Goal: Task Accomplishment & Management: Manage account settings

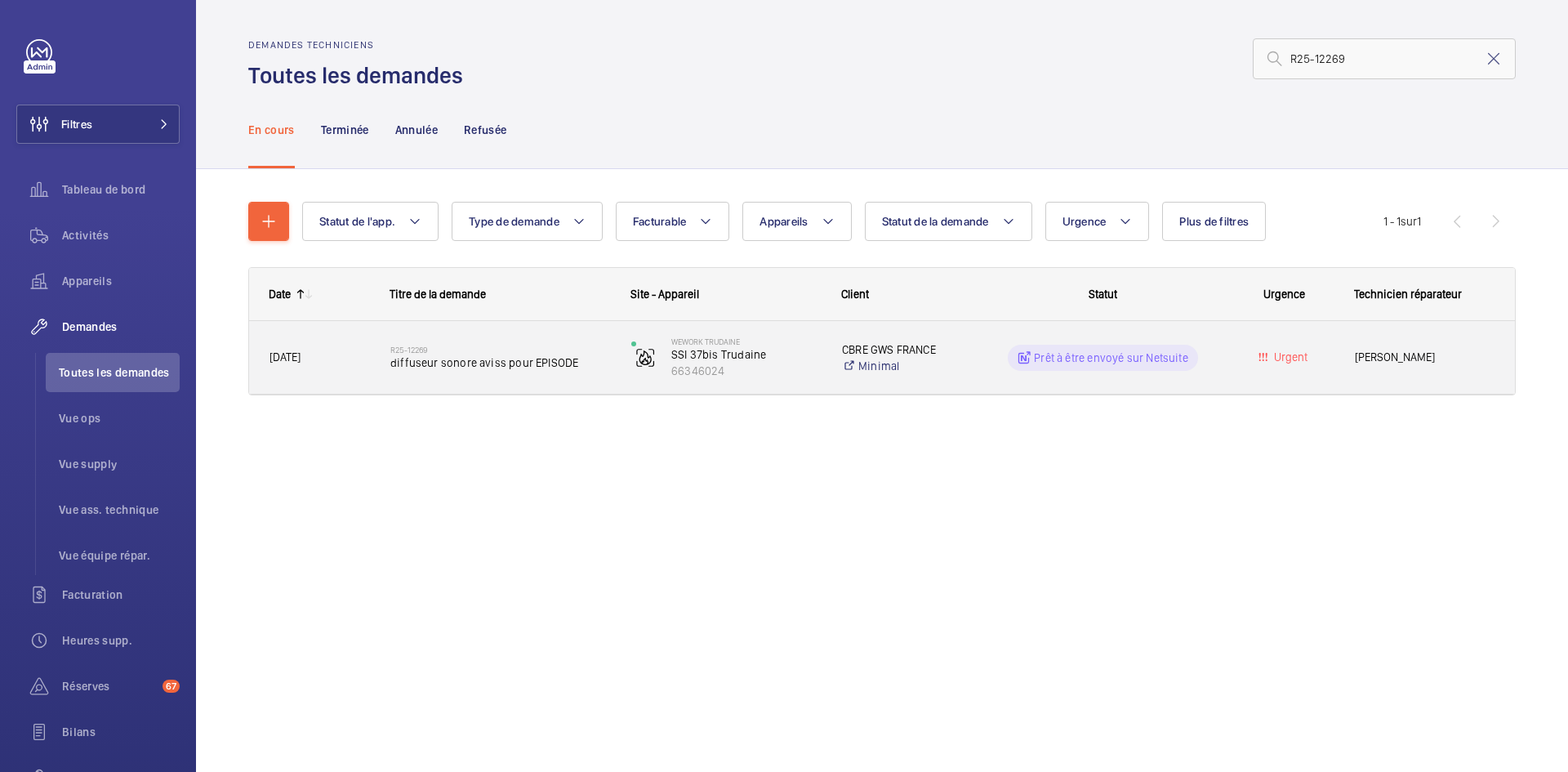
type input "R25-12269"
click at [377, 360] on div "R25-12269 diffuseur sonore aviss pour EPISODE" at bounding box center [490, 358] width 240 height 74
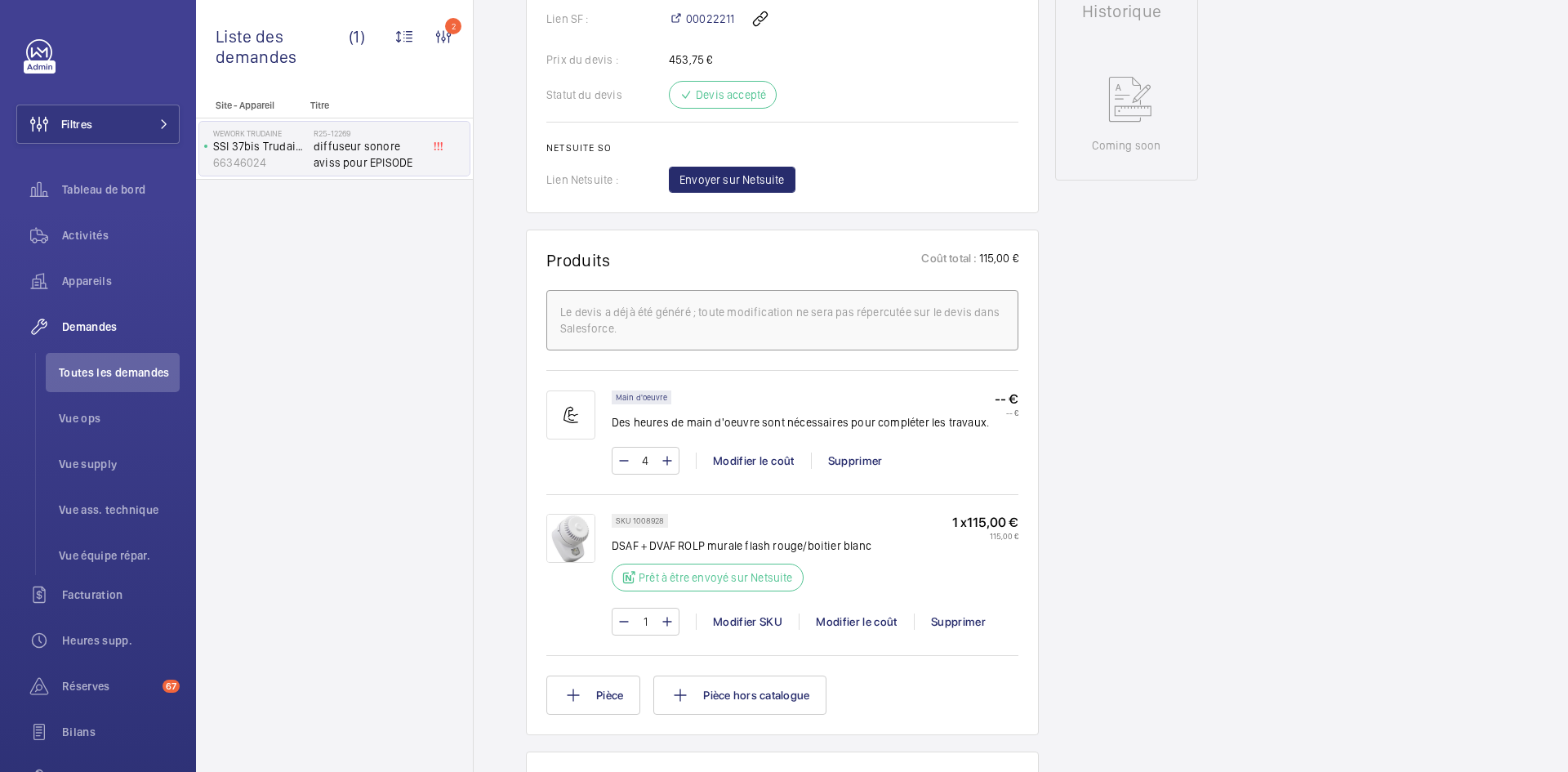
scroll to position [735, 0]
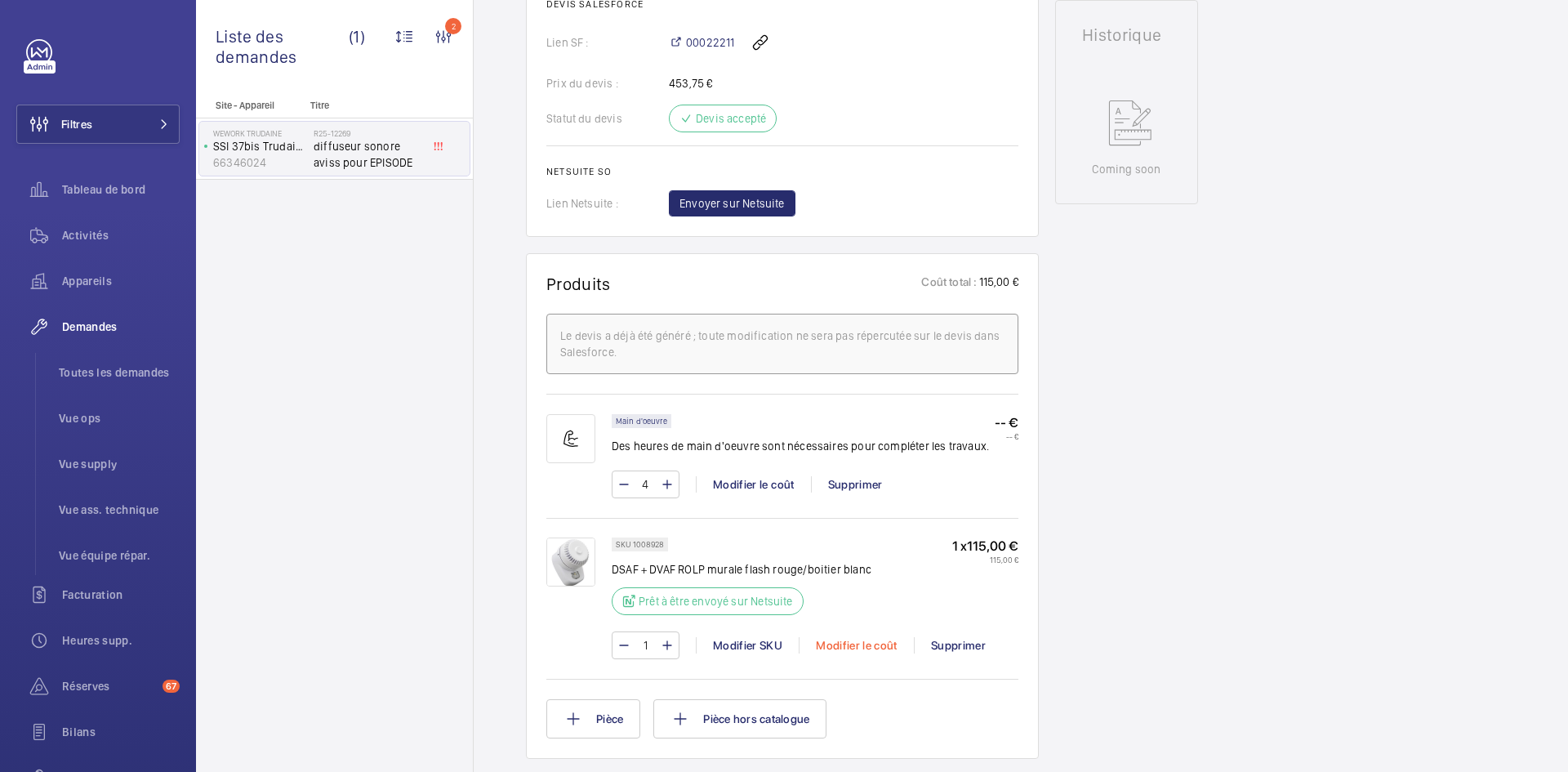
click at [869, 642] on div "Modifier le coût" at bounding box center [856, 645] width 115 height 16
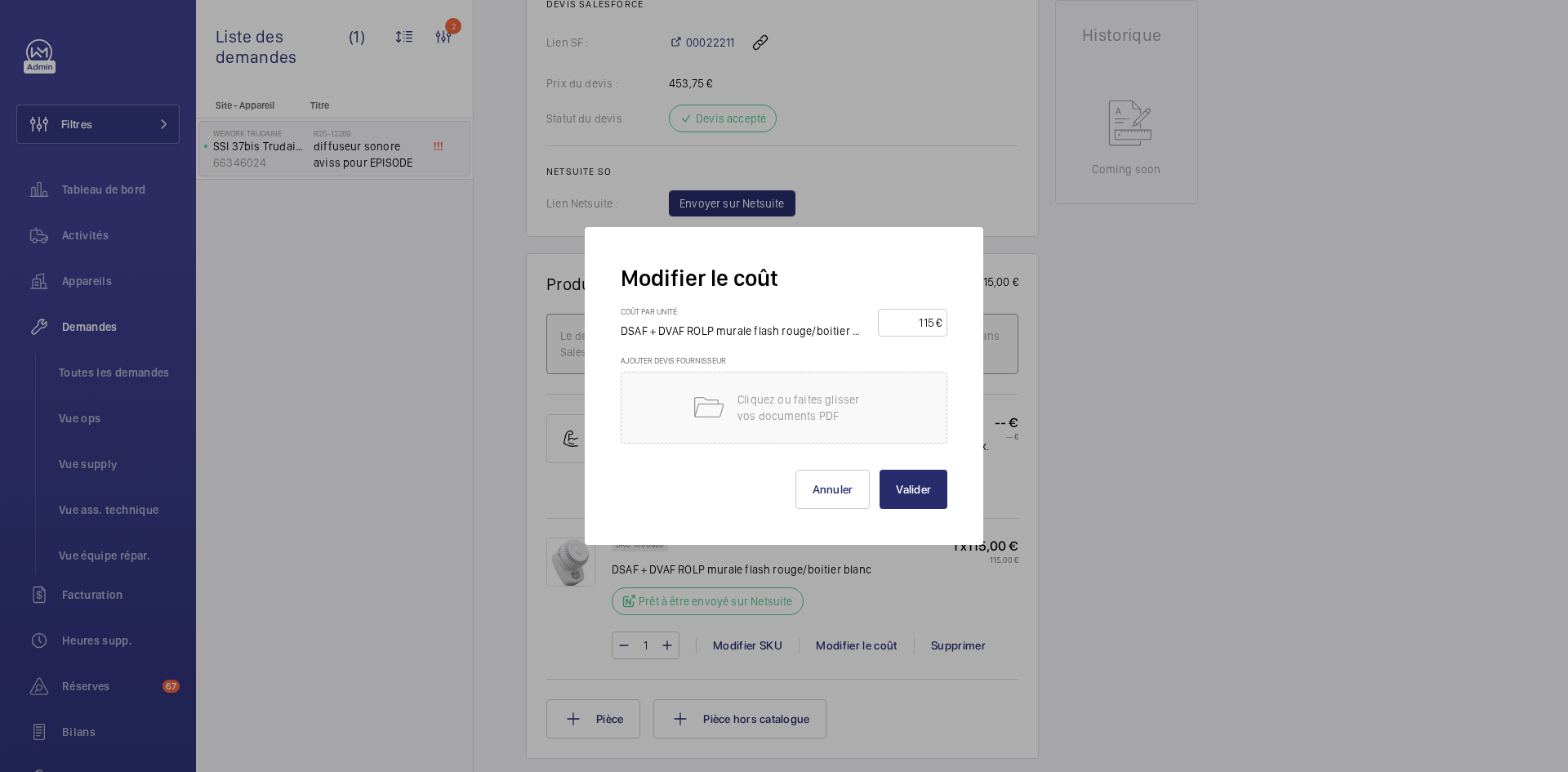
click at [934, 319] on input "115" at bounding box center [909, 322] width 52 height 26
type input "145"
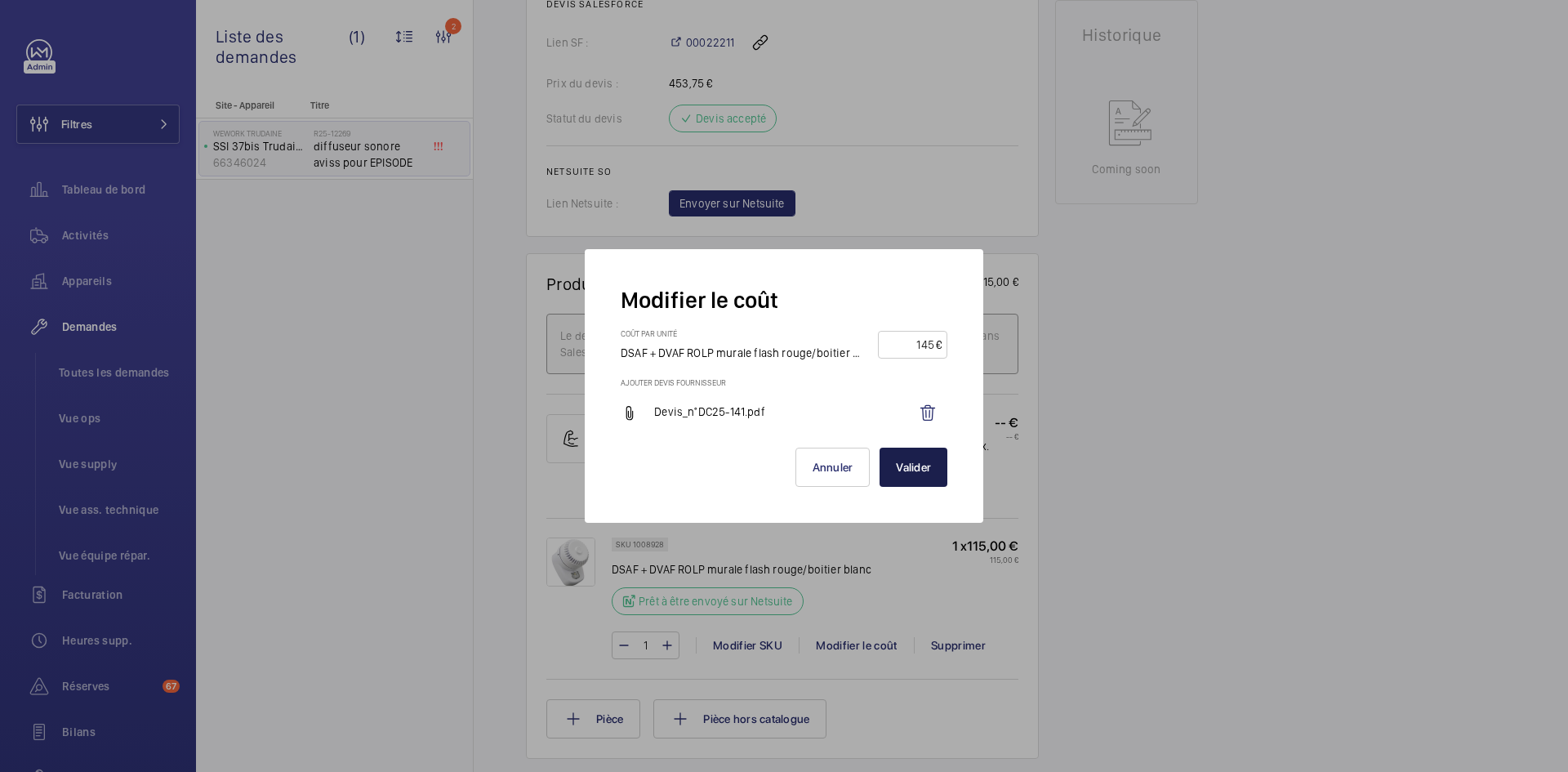
click at [926, 474] on button "Valider" at bounding box center [914, 468] width 68 height 39
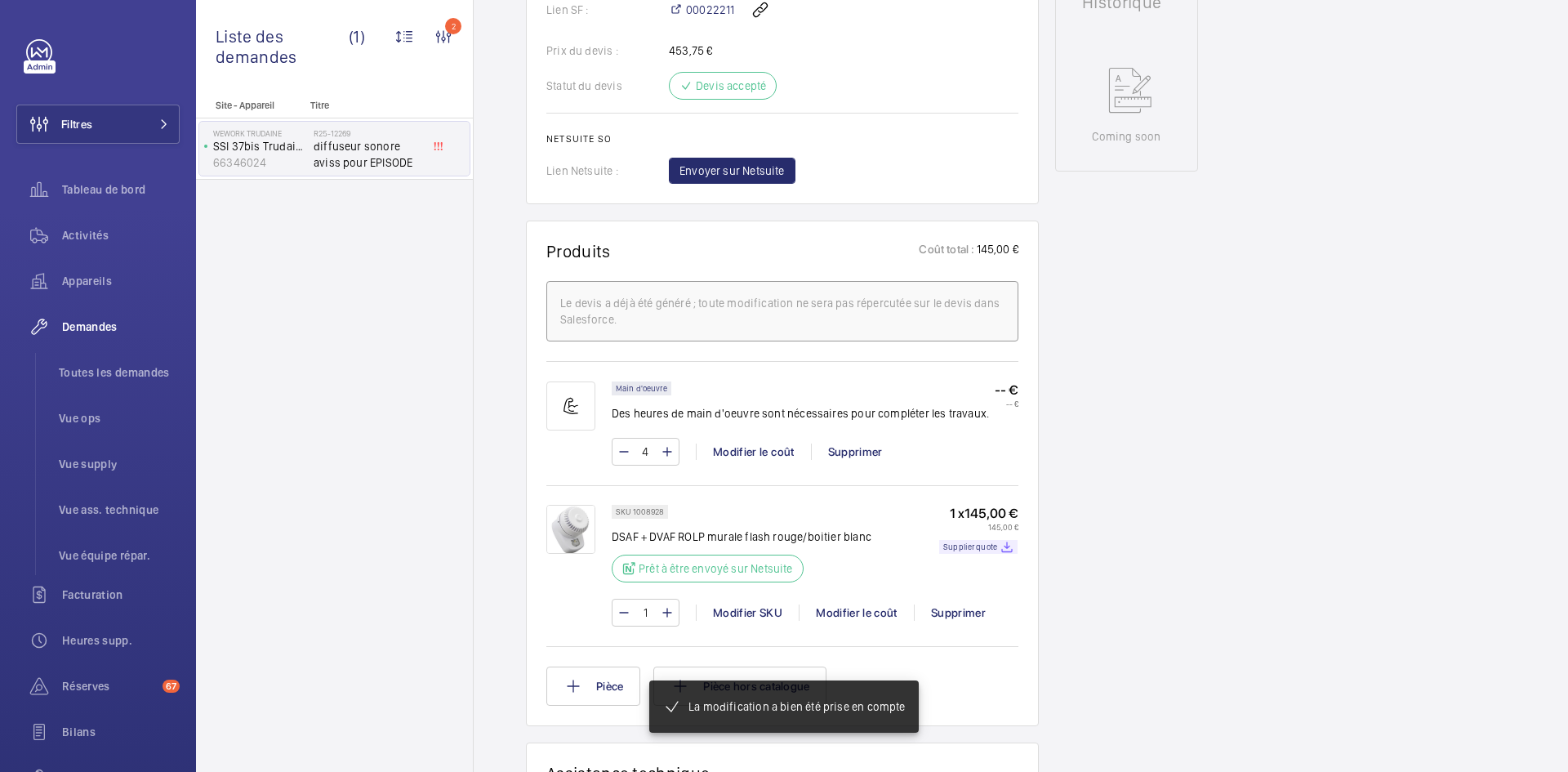
scroll to position [784, 0]
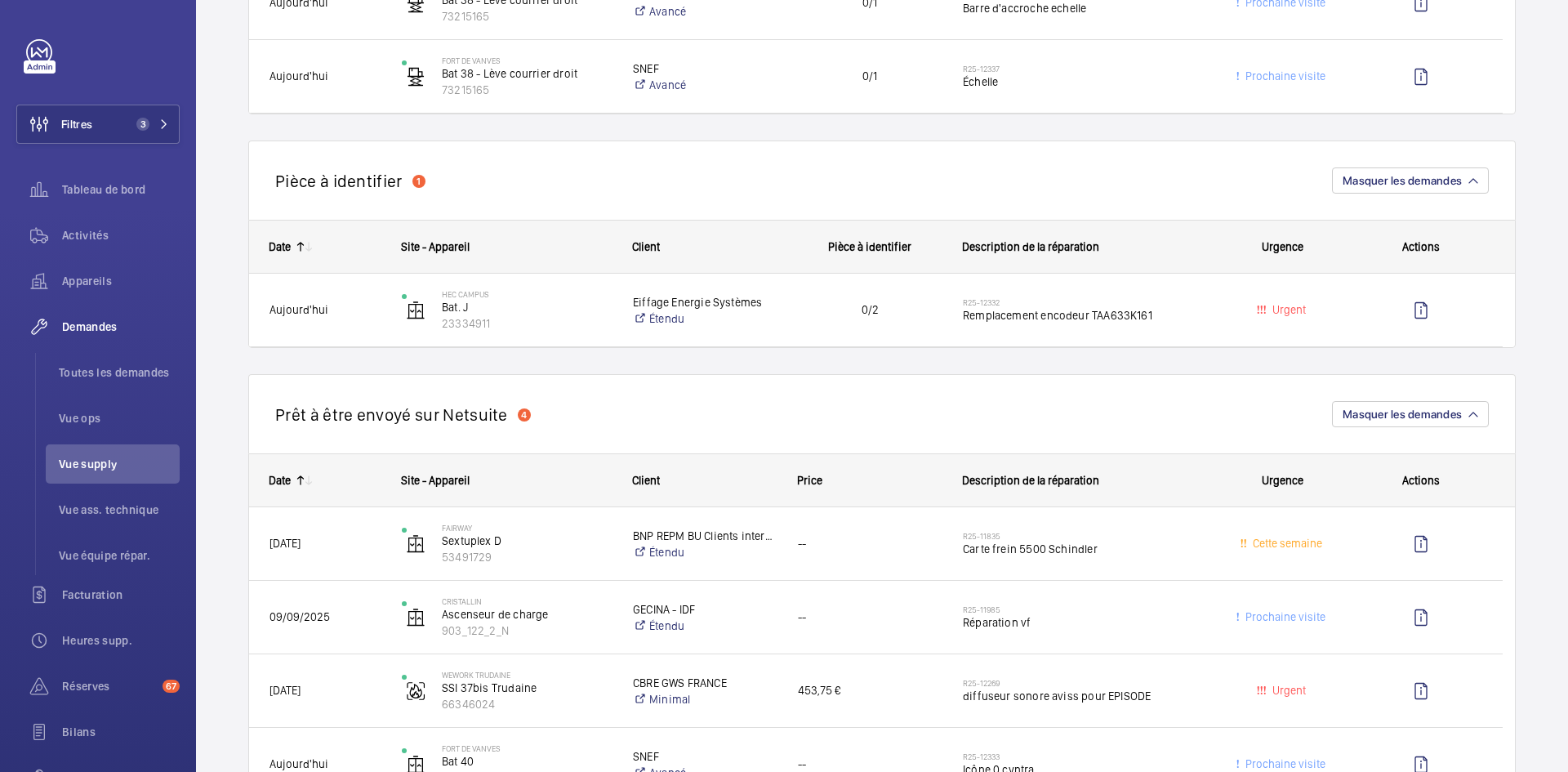
scroll to position [1389, 0]
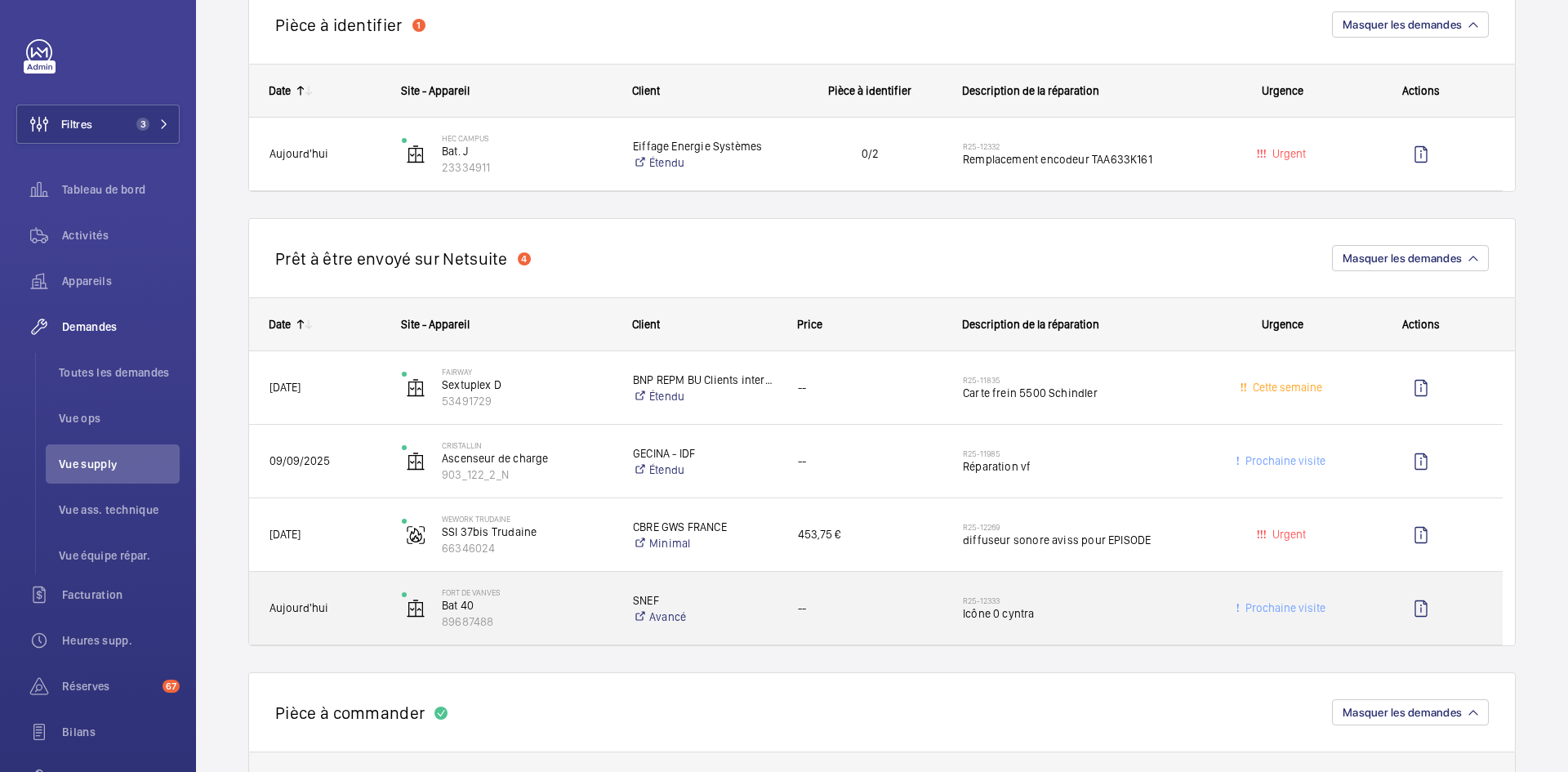
click at [390, 616] on div "Fort de vanves Bat 40 89687488" at bounding box center [497, 608] width 230 height 67
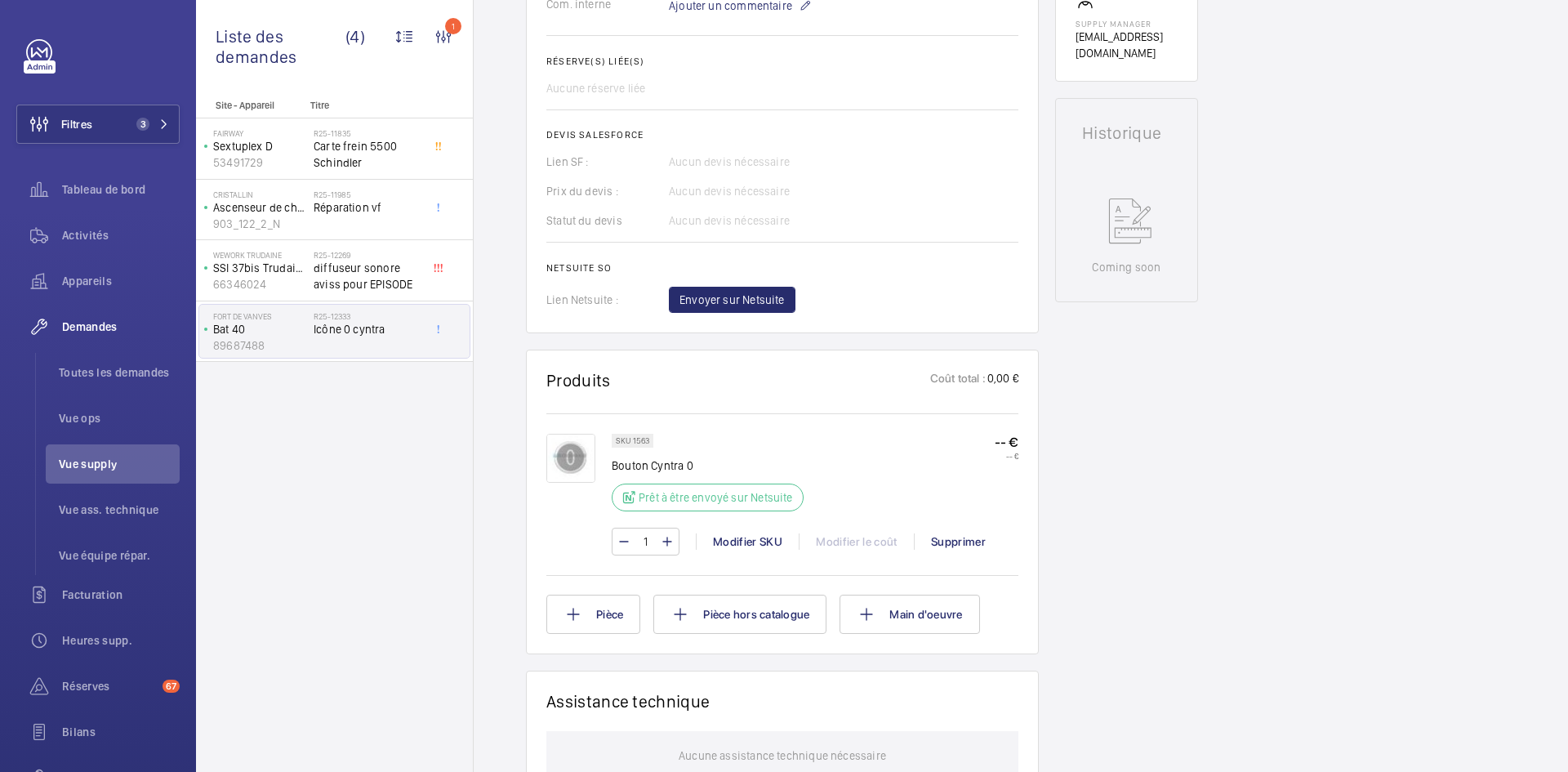
scroll to position [654, 0]
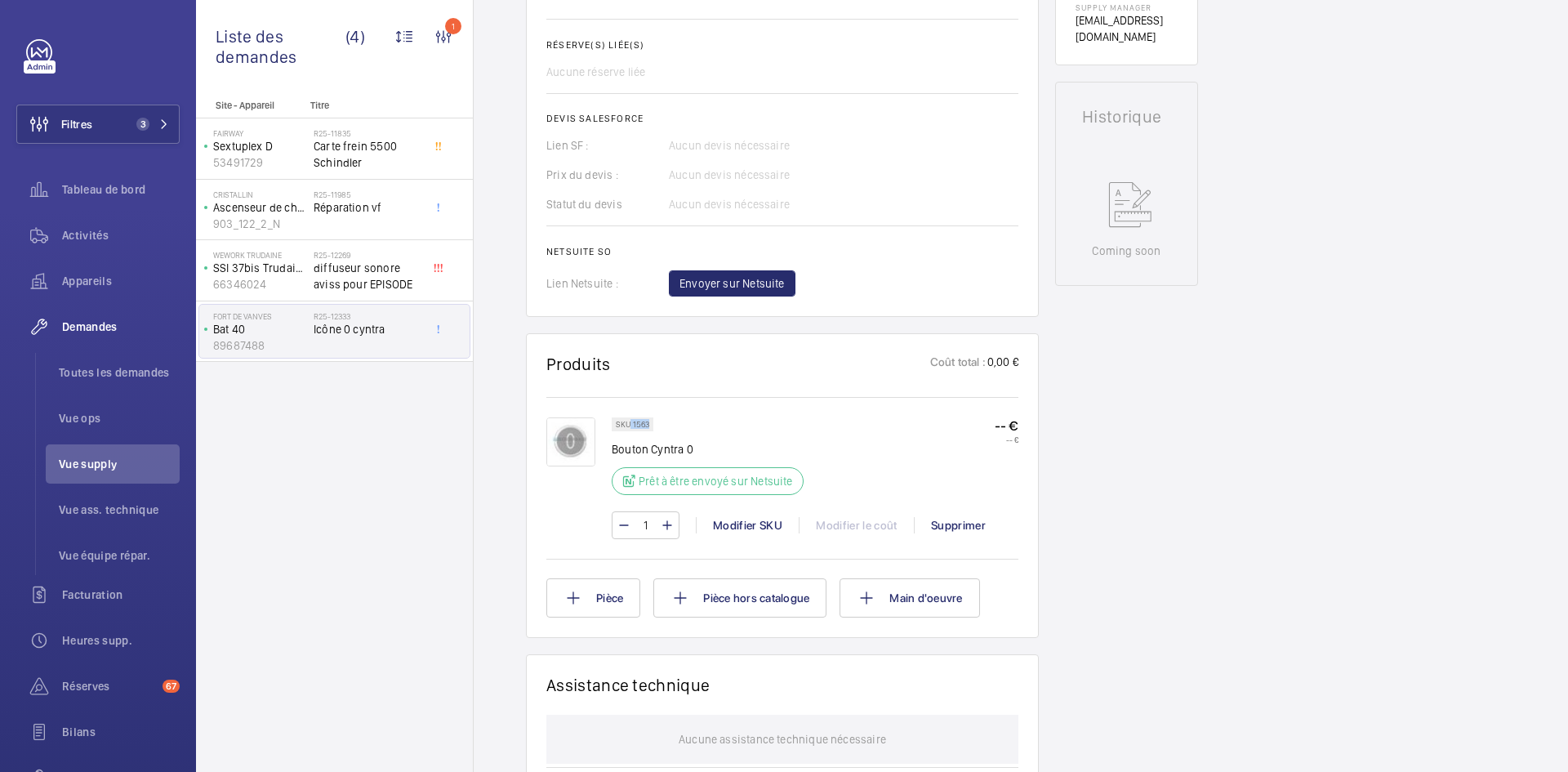
drag, startPoint x: 648, startPoint y: 424, endPoint x: 630, endPoint y: 422, distance: 18.1
click at [630, 422] on p "SKU 1563" at bounding box center [632, 424] width 33 height 5
copy p "1563"
click at [577, 432] on img at bounding box center [571, 442] width 49 height 49
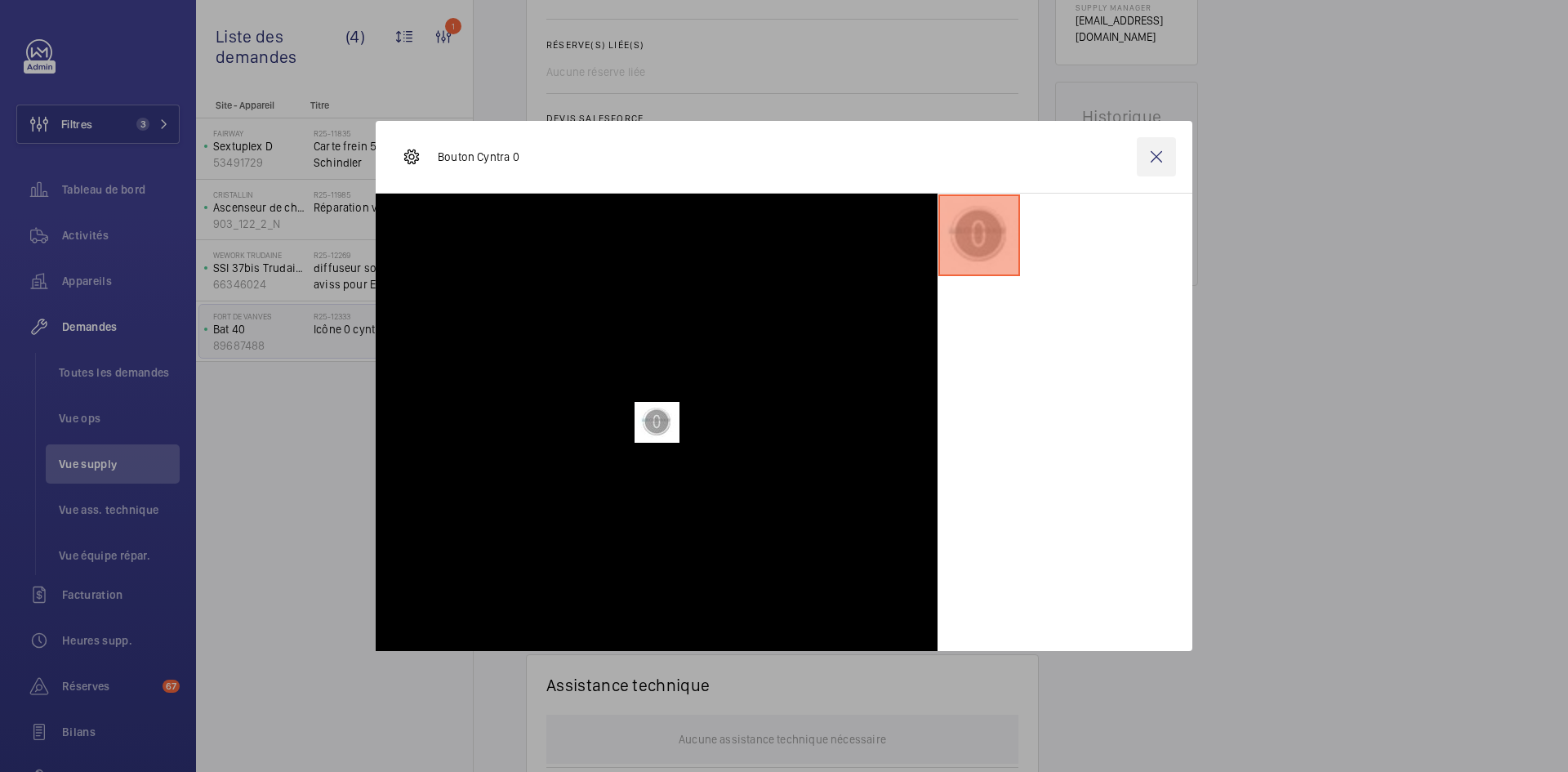
click at [1162, 159] on wm-front-icon-button at bounding box center [1156, 157] width 39 height 39
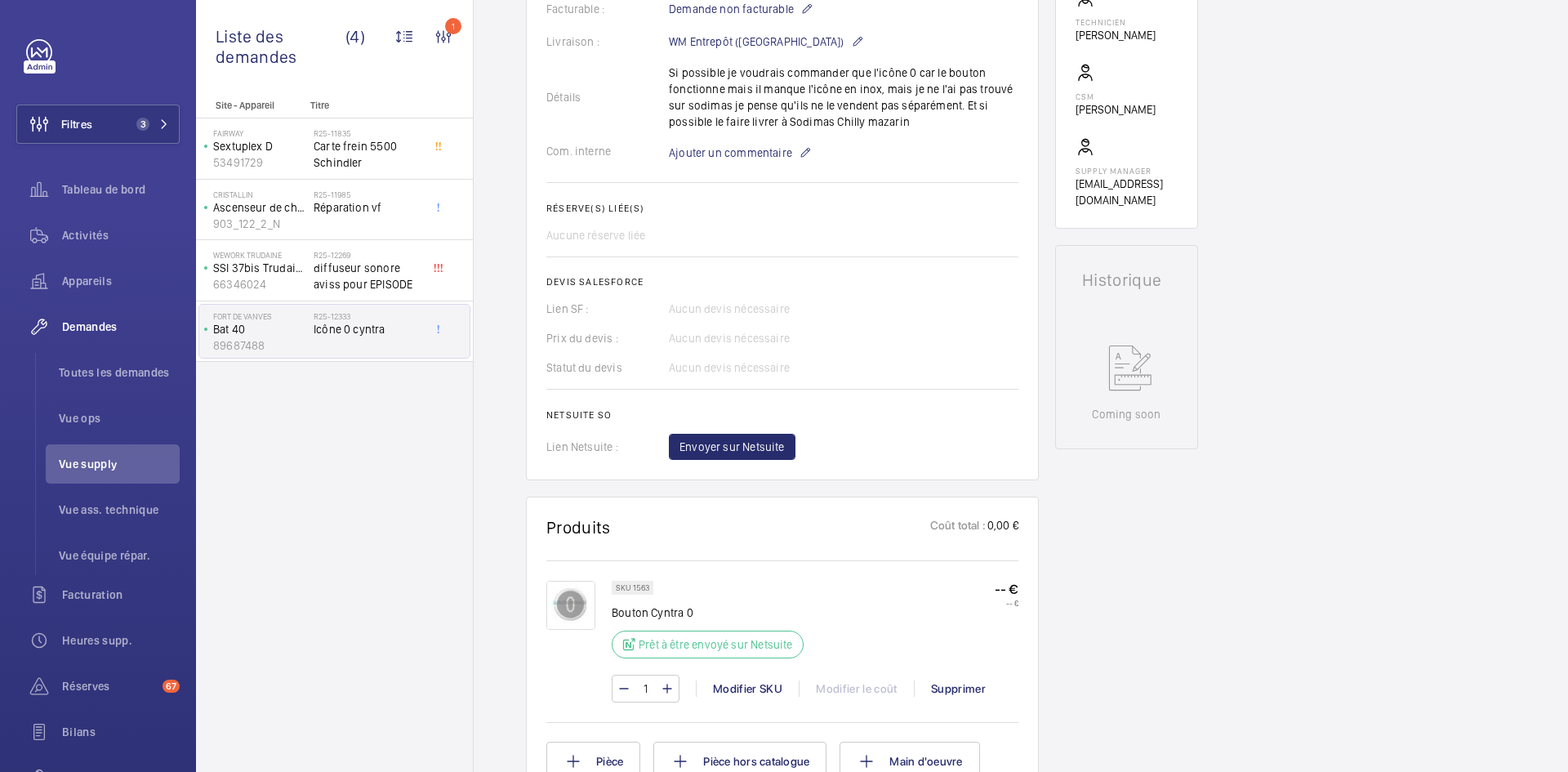
scroll to position [572, 0]
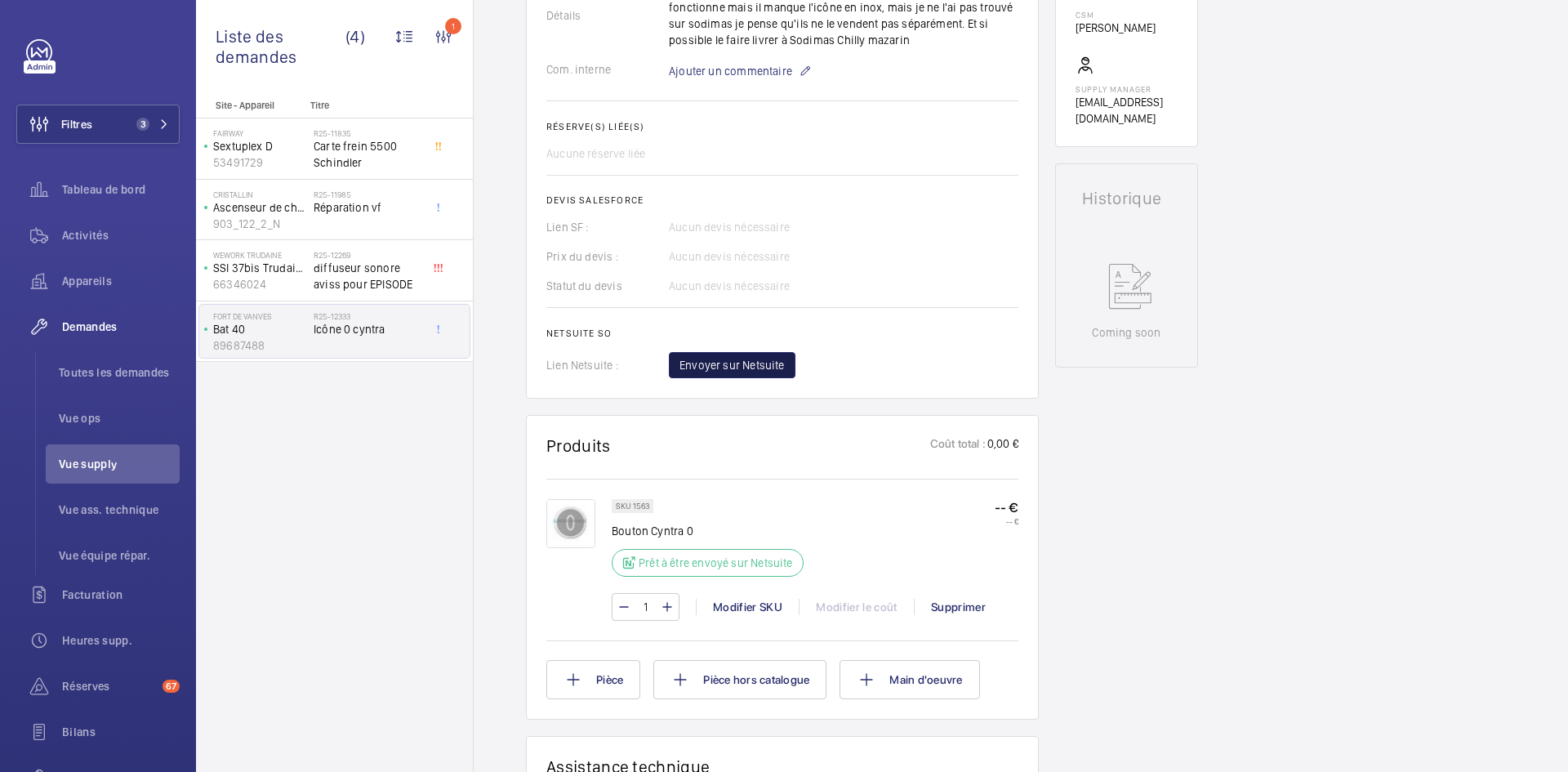
click at [756, 371] on span "Envoyer sur Netsuite" at bounding box center [731, 365] width 105 height 16
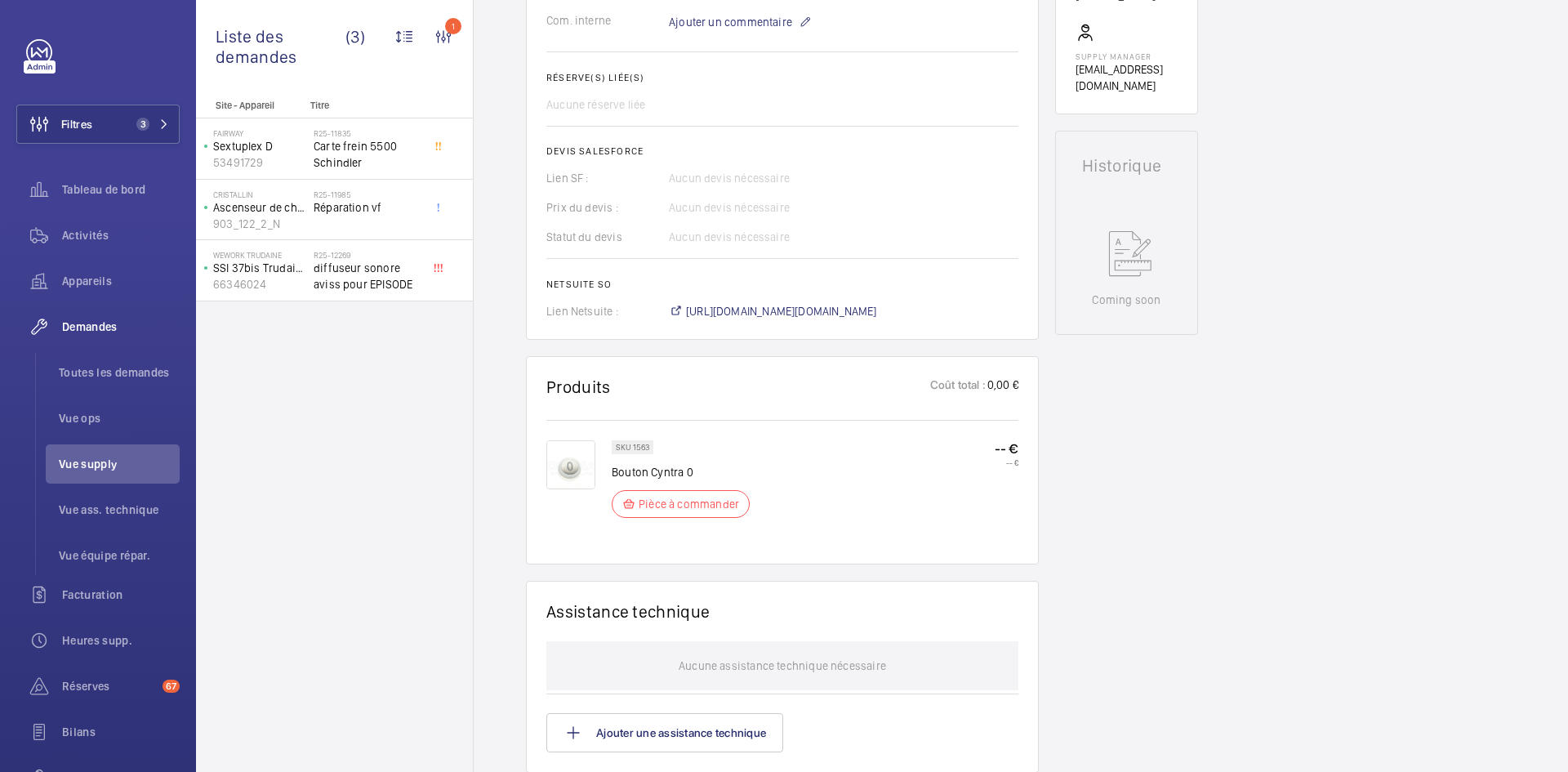
scroll to position [620, 0]
click at [830, 311] on span "https://6461500.app.netsuite.com/app/accounting/transactions/salesord.nl?id=301…" at bounding box center [781, 311] width 191 height 16
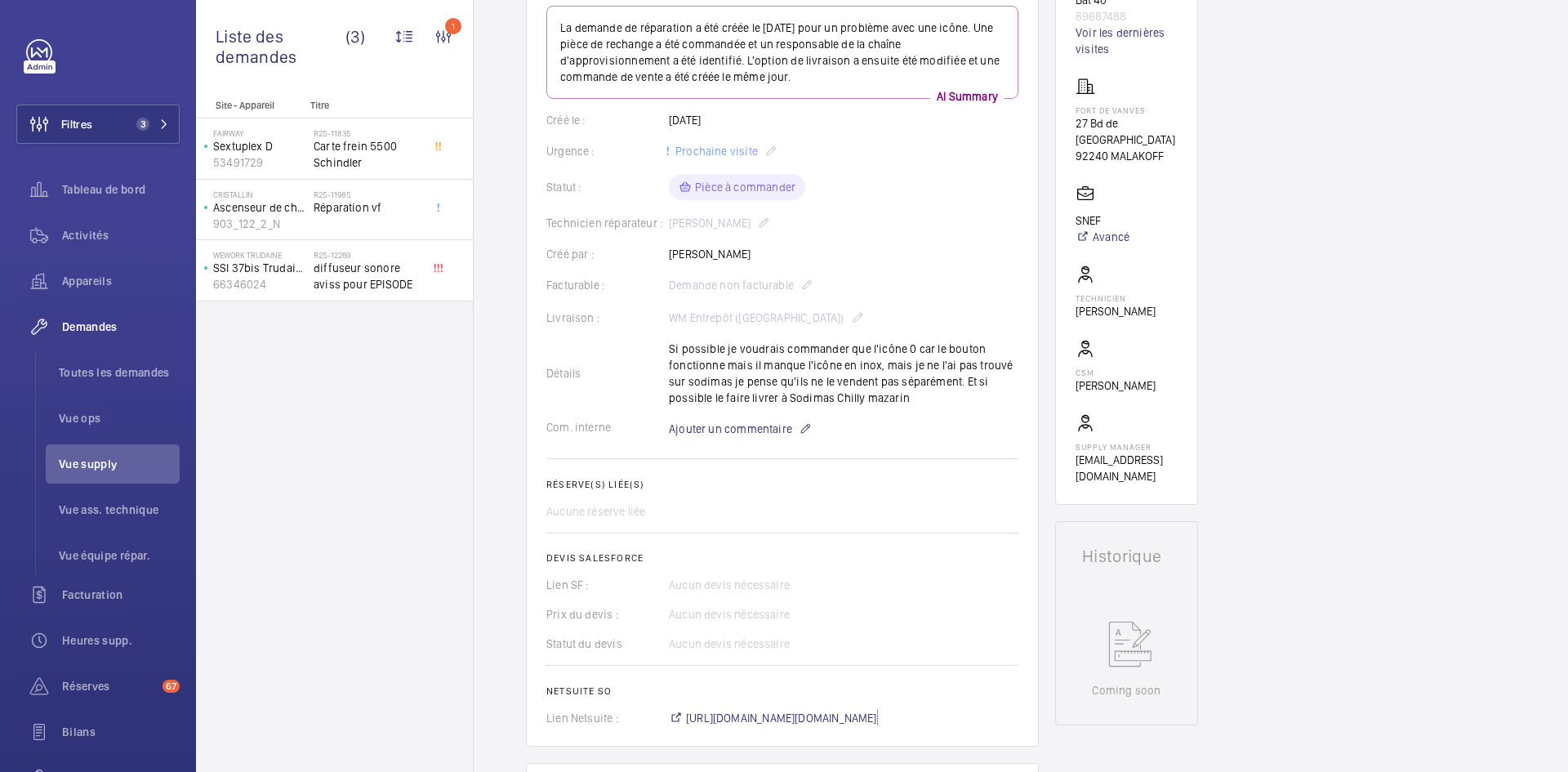
scroll to position [213, 0]
click at [745, 434] on span "Ajouter un commentaire" at bounding box center [730, 430] width 123 height 16
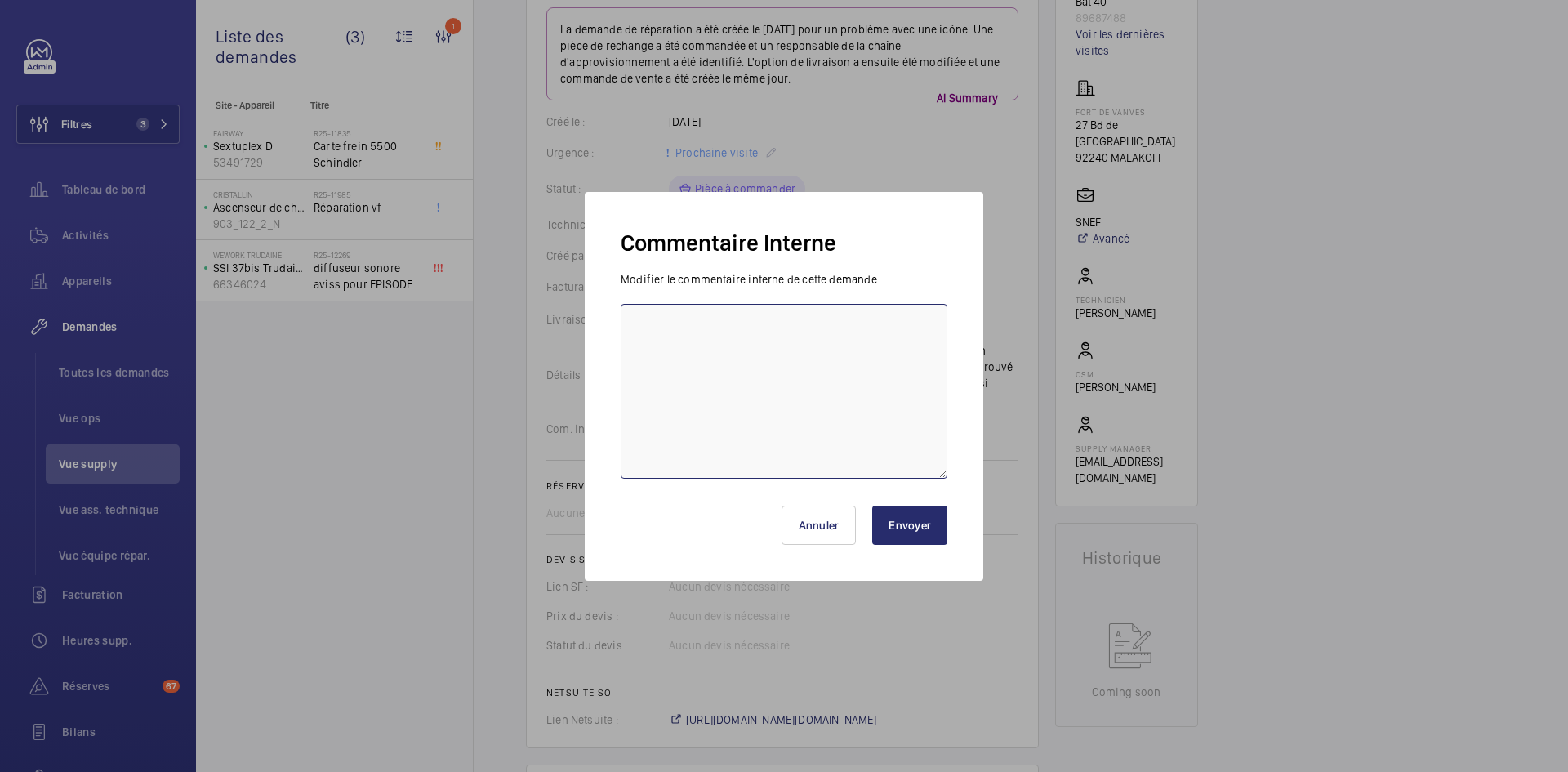
click at [702, 337] on textarea at bounding box center [784, 390] width 327 height 175
paste textarea "BY-17/09 commande effectuer chez le fournisseur Sodimas via le site livraison p…"
type textarea "BY-17/09 commande effectuer chez le fournisseur Sodimas via le site livraison p…"
click at [910, 523] on button "Envoyer" at bounding box center [910, 525] width 75 height 39
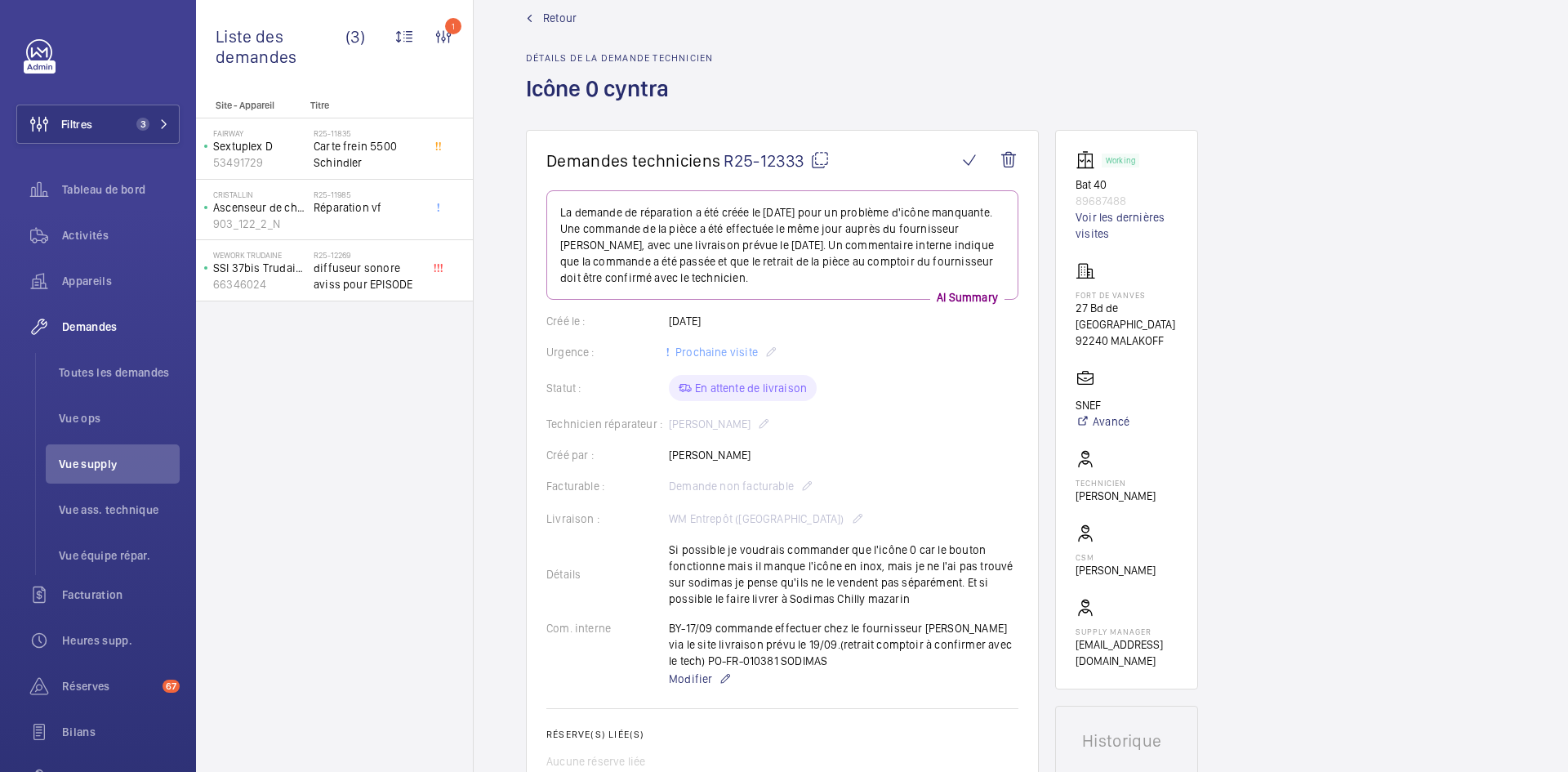
scroll to position [0, 0]
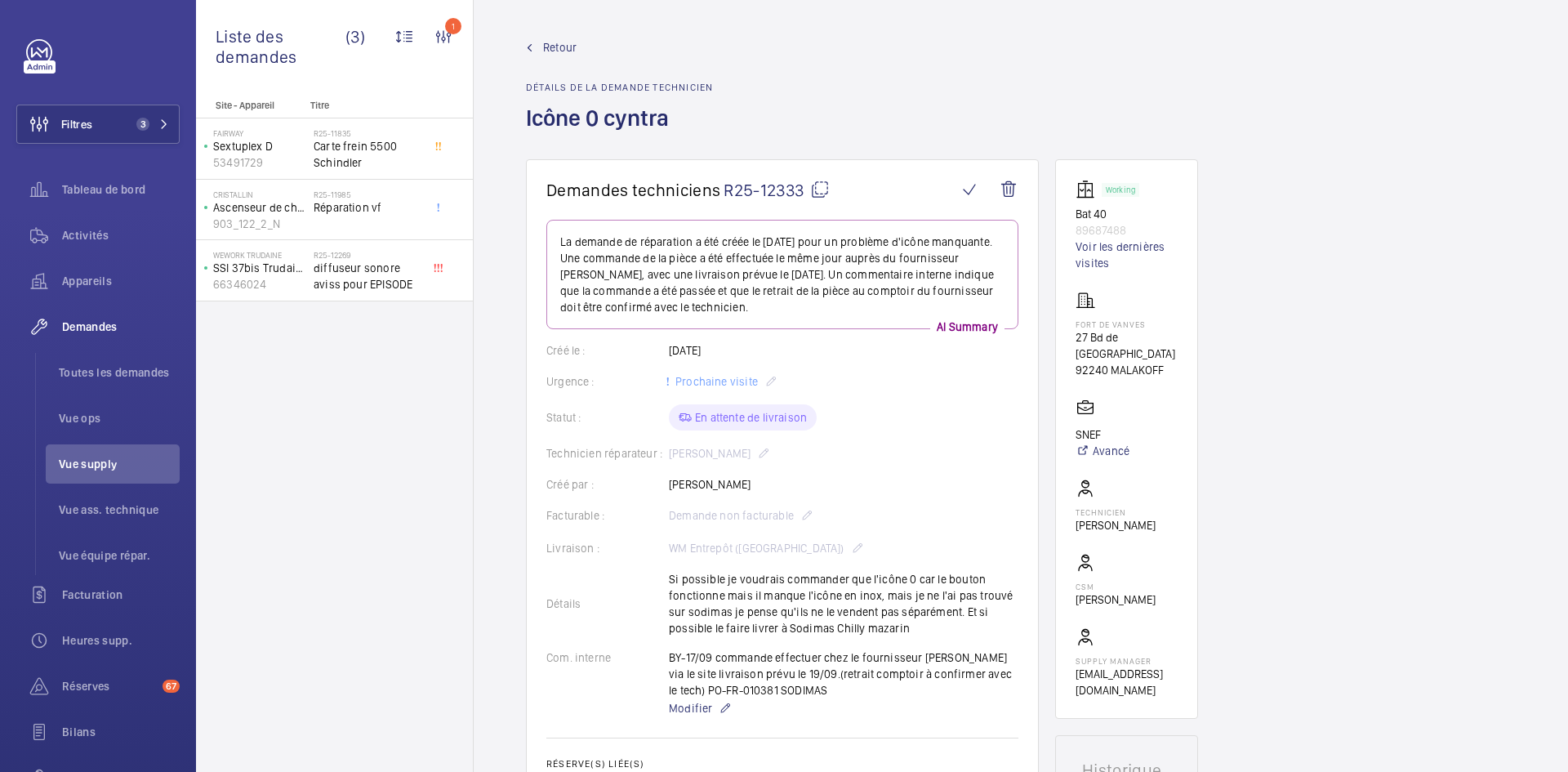
click at [556, 46] on span "Retour" at bounding box center [559, 48] width 33 height 16
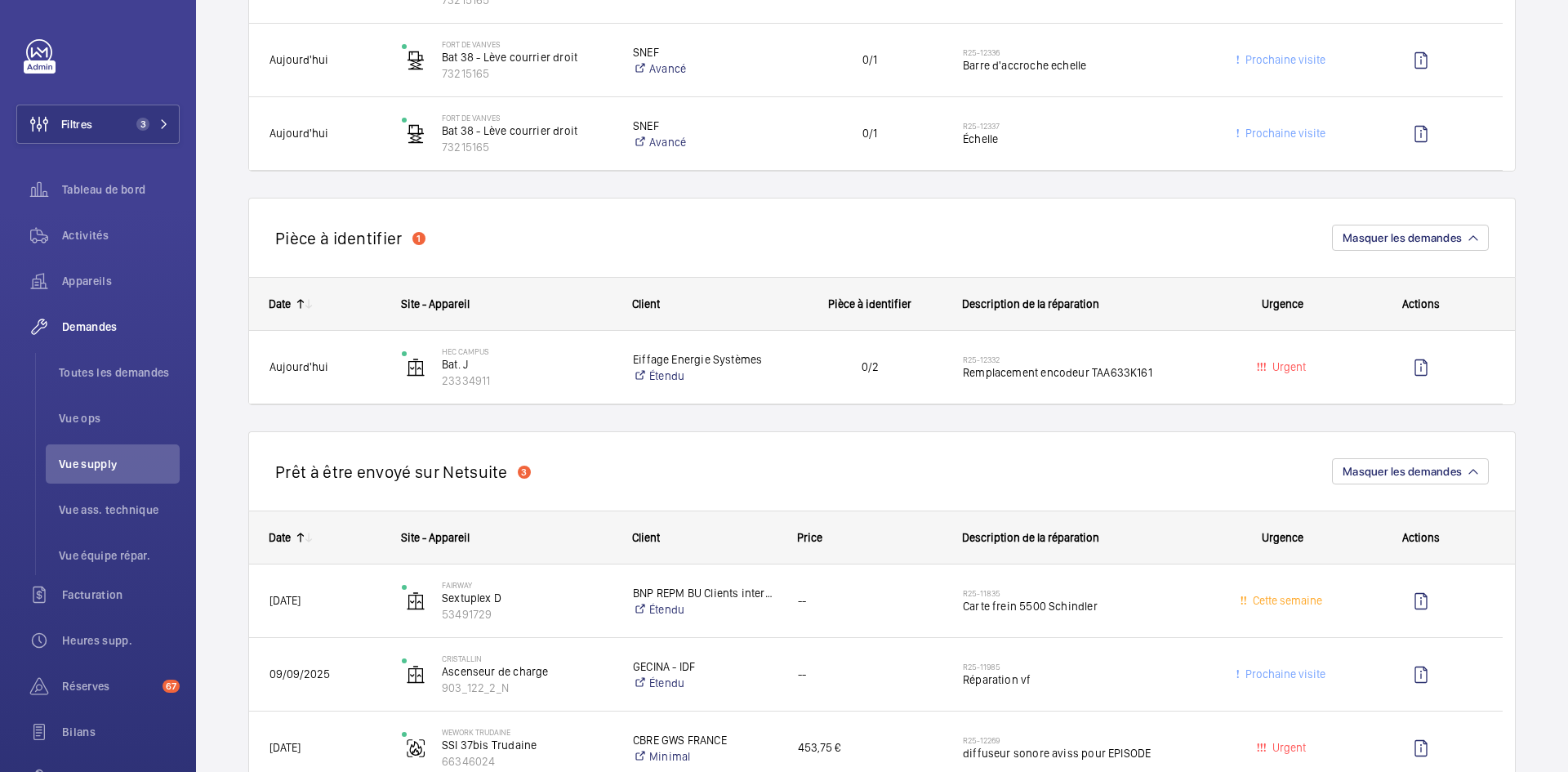
scroll to position [980, 0]
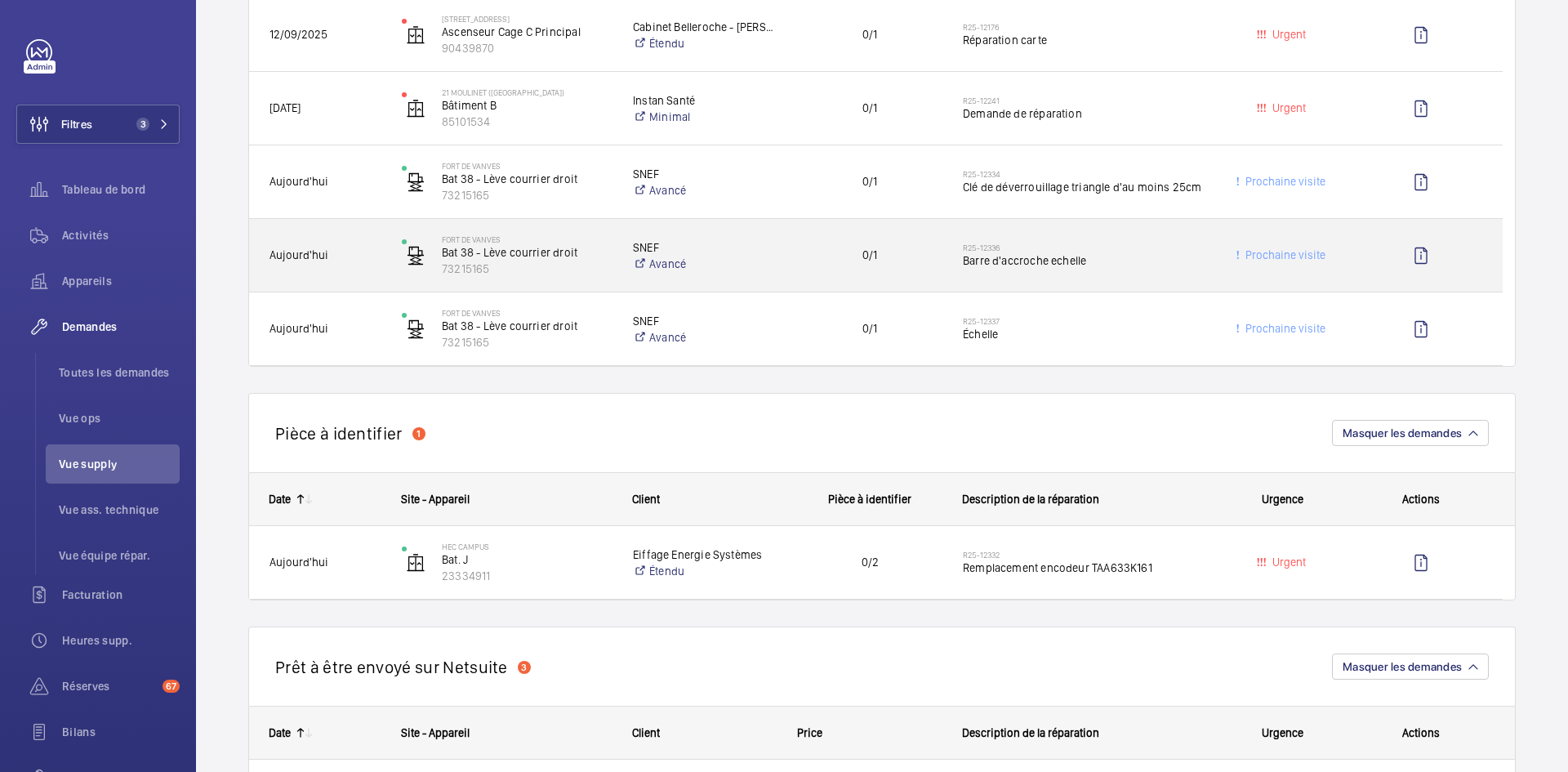
click at [352, 253] on span "Aujourd'hui" at bounding box center [325, 255] width 111 height 19
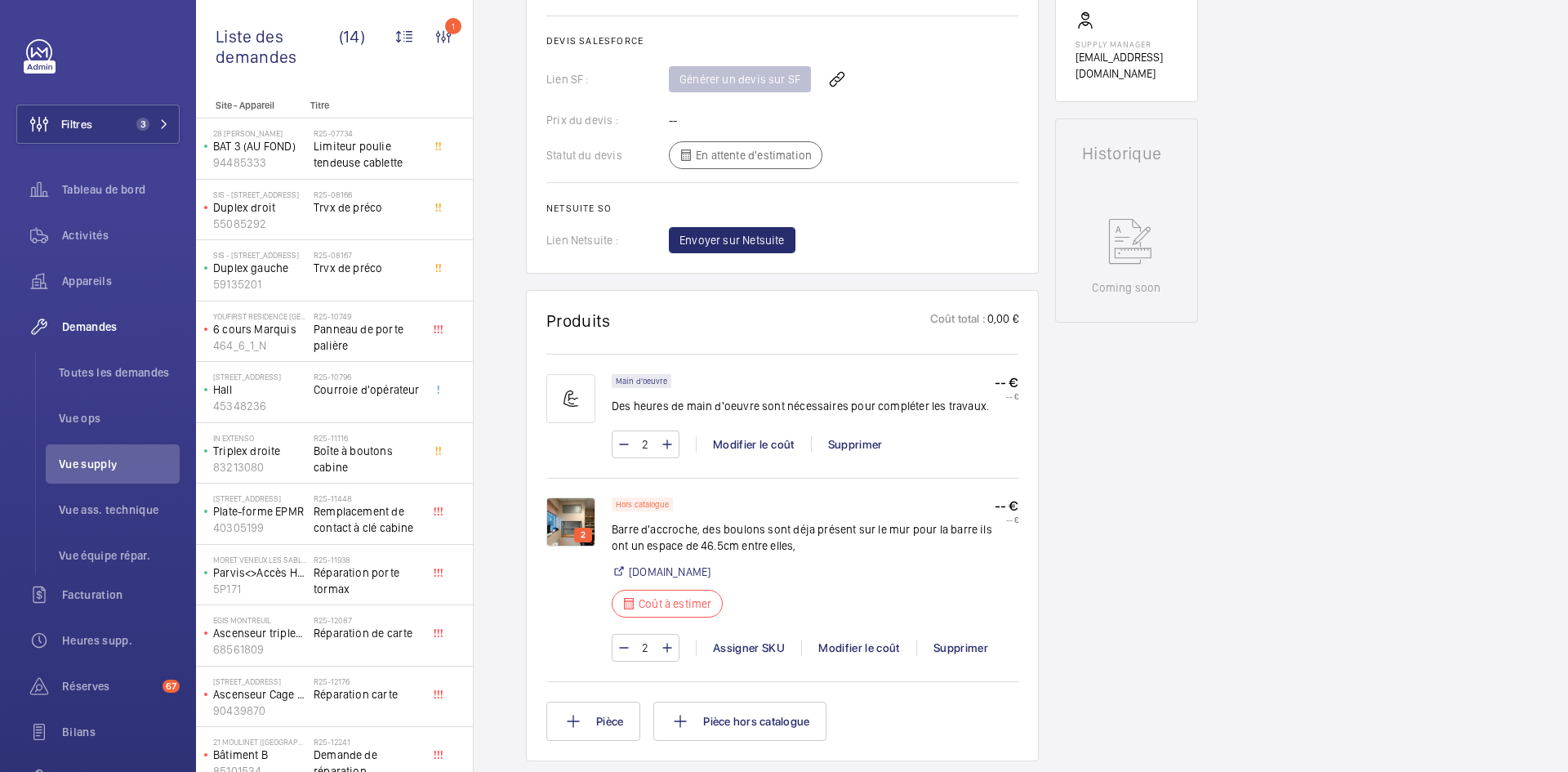
scroll to position [654, 0]
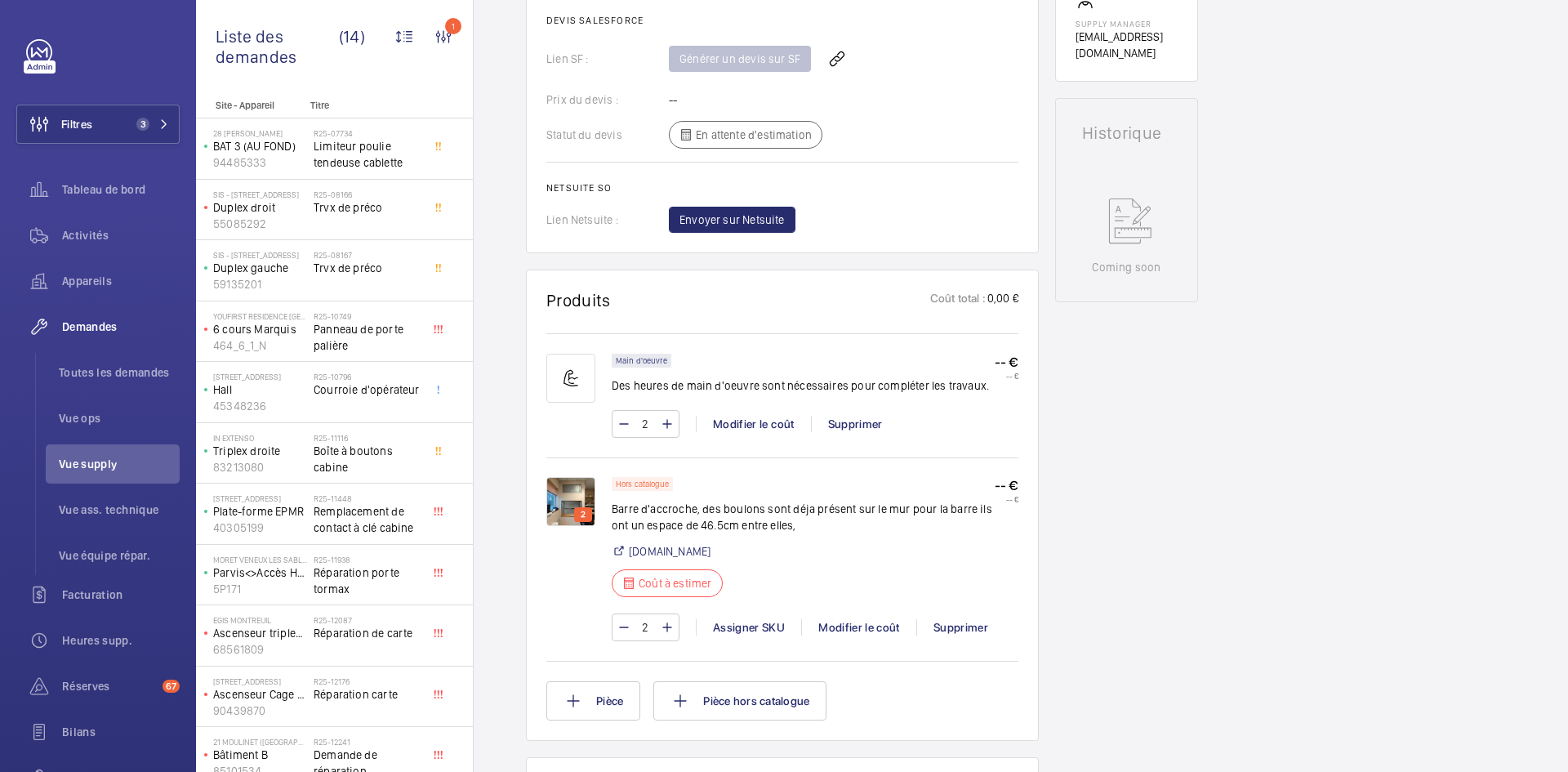
click at [574, 499] on img at bounding box center [571, 501] width 49 height 49
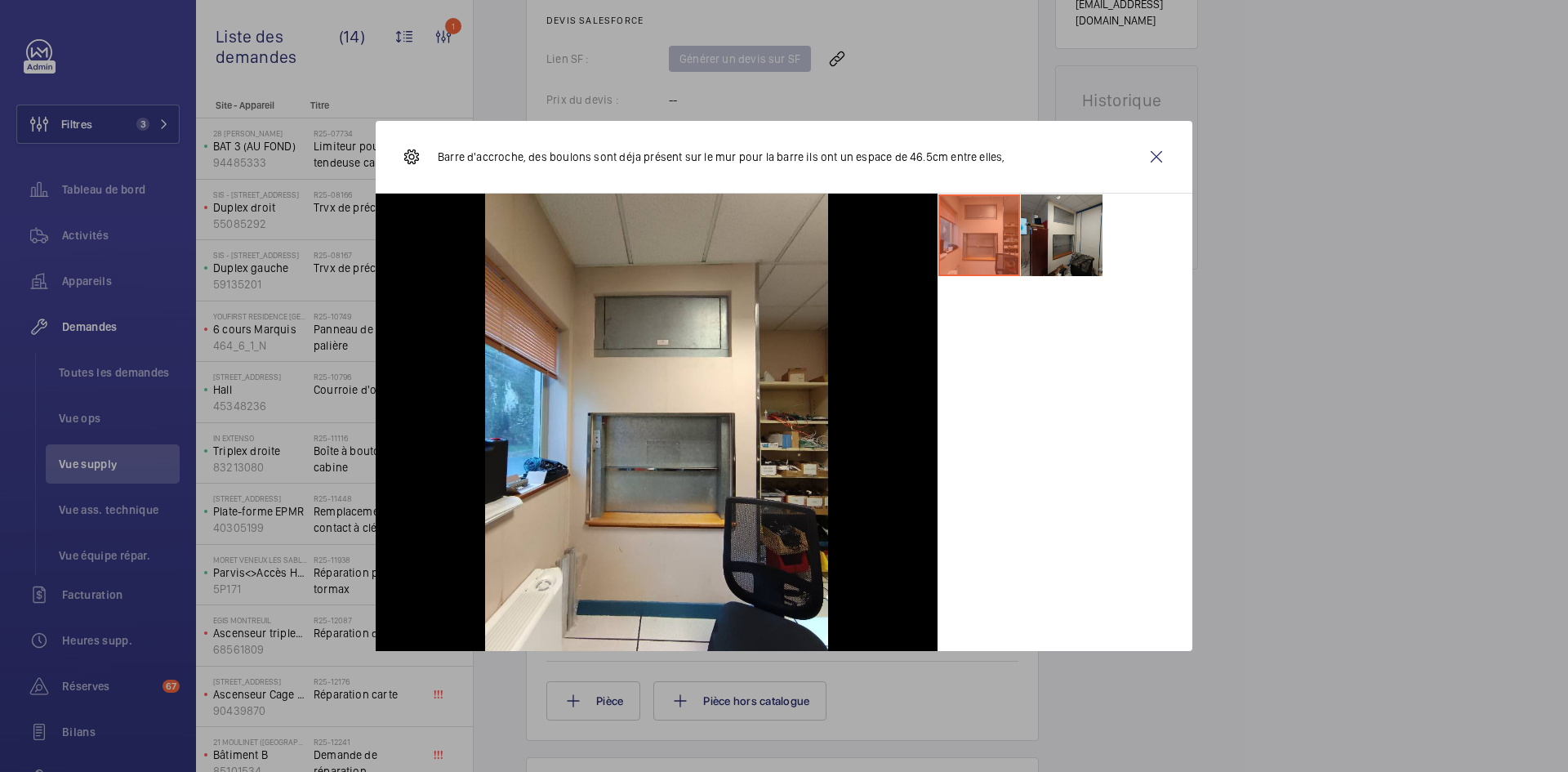
click at [1056, 249] on li at bounding box center [1061, 235] width 82 height 82
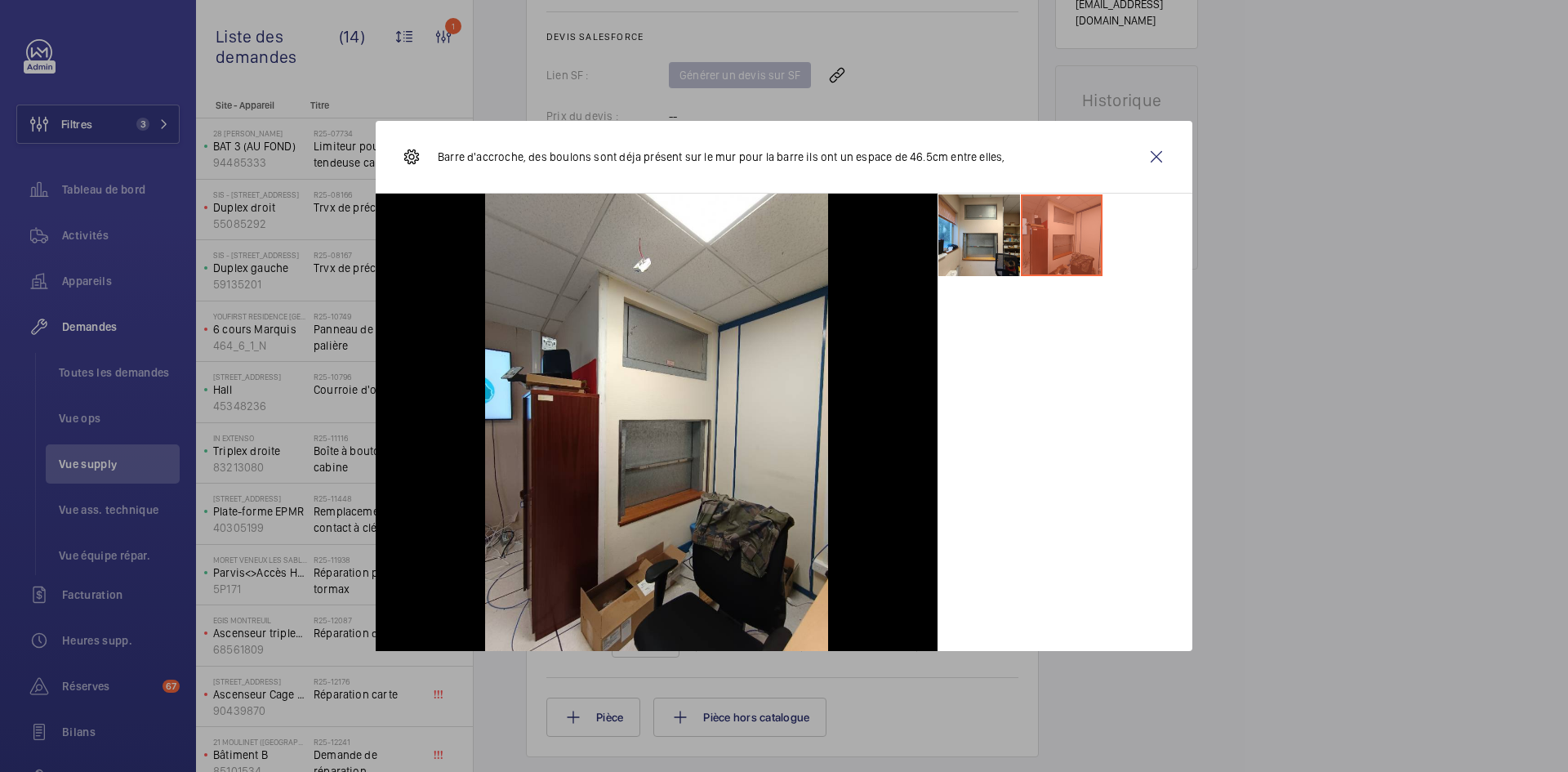
scroll to position [702, 0]
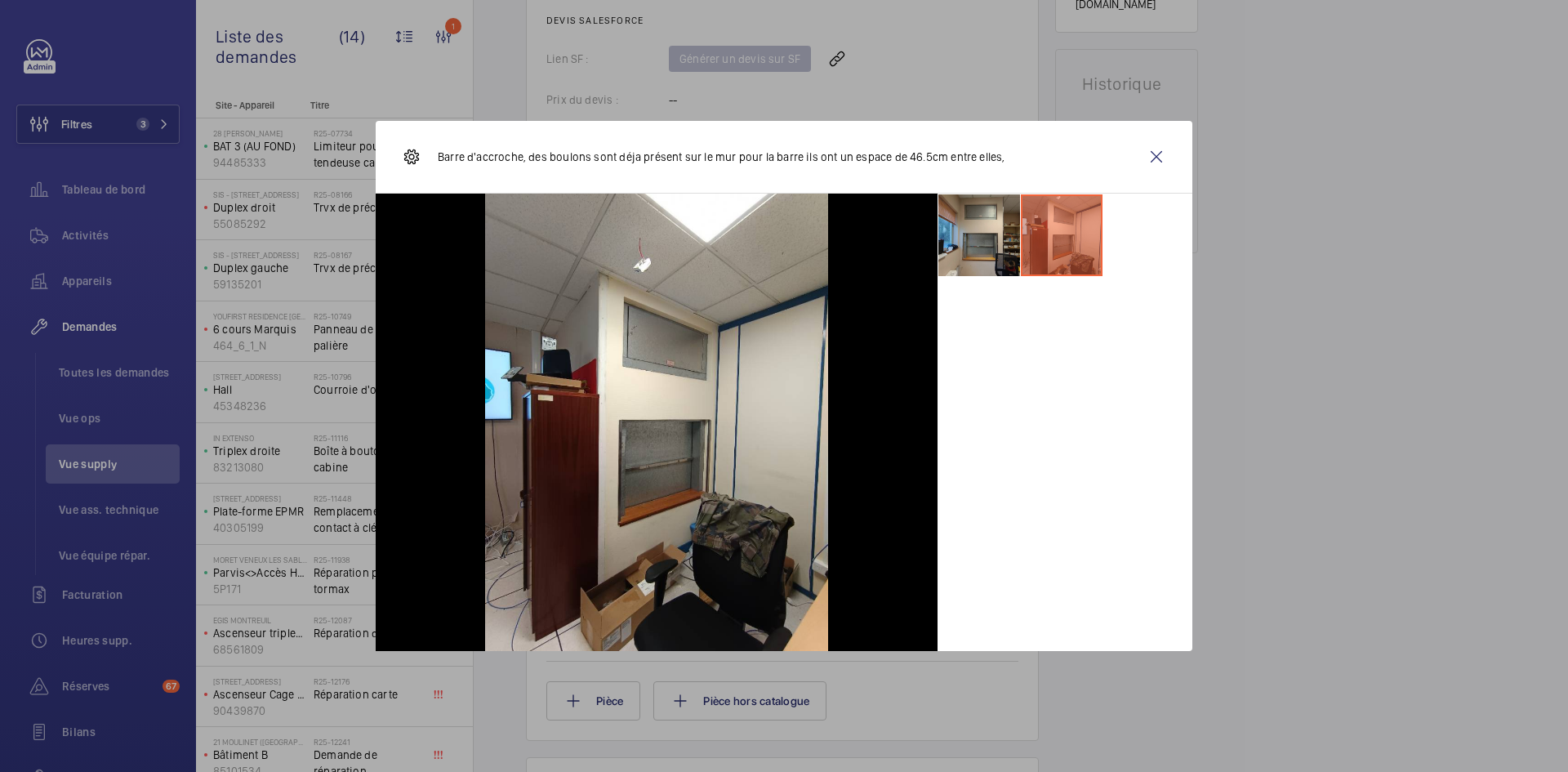
click at [987, 226] on li at bounding box center [978, 235] width 82 height 82
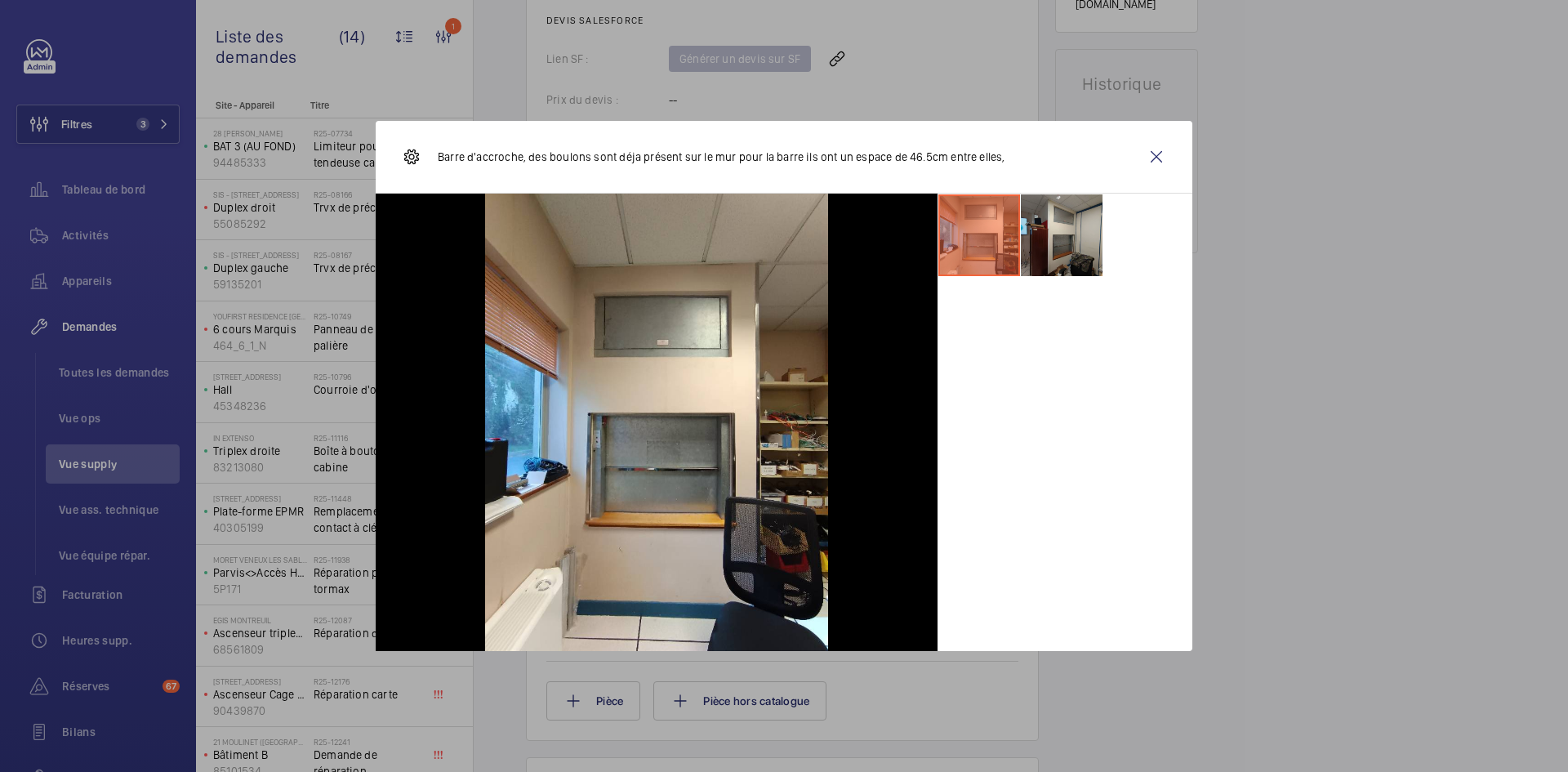
click at [1072, 226] on li at bounding box center [1061, 235] width 82 height 82
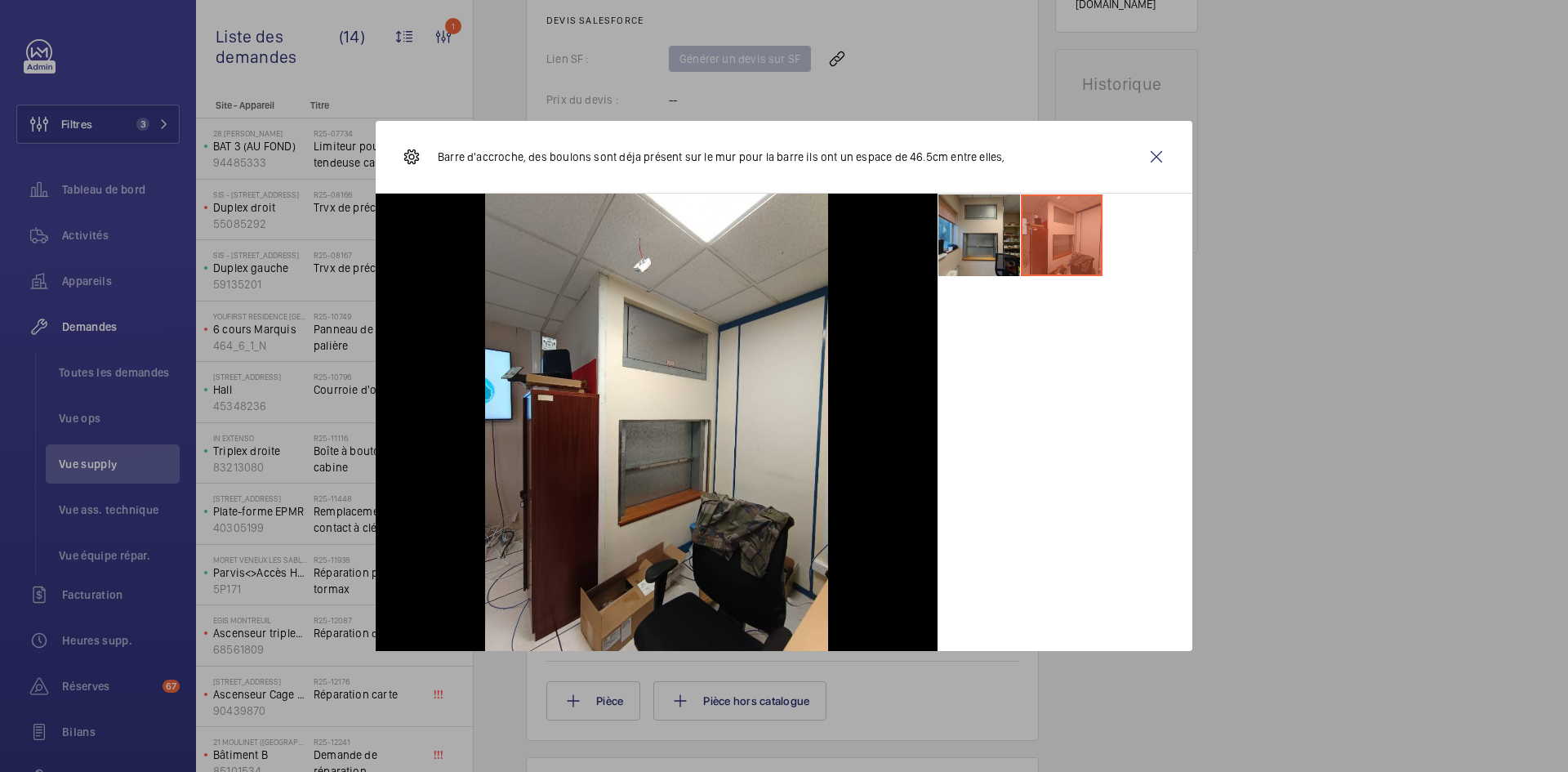
click at [978, 232] on li at bounding box center [978, 235] width 82 height 82
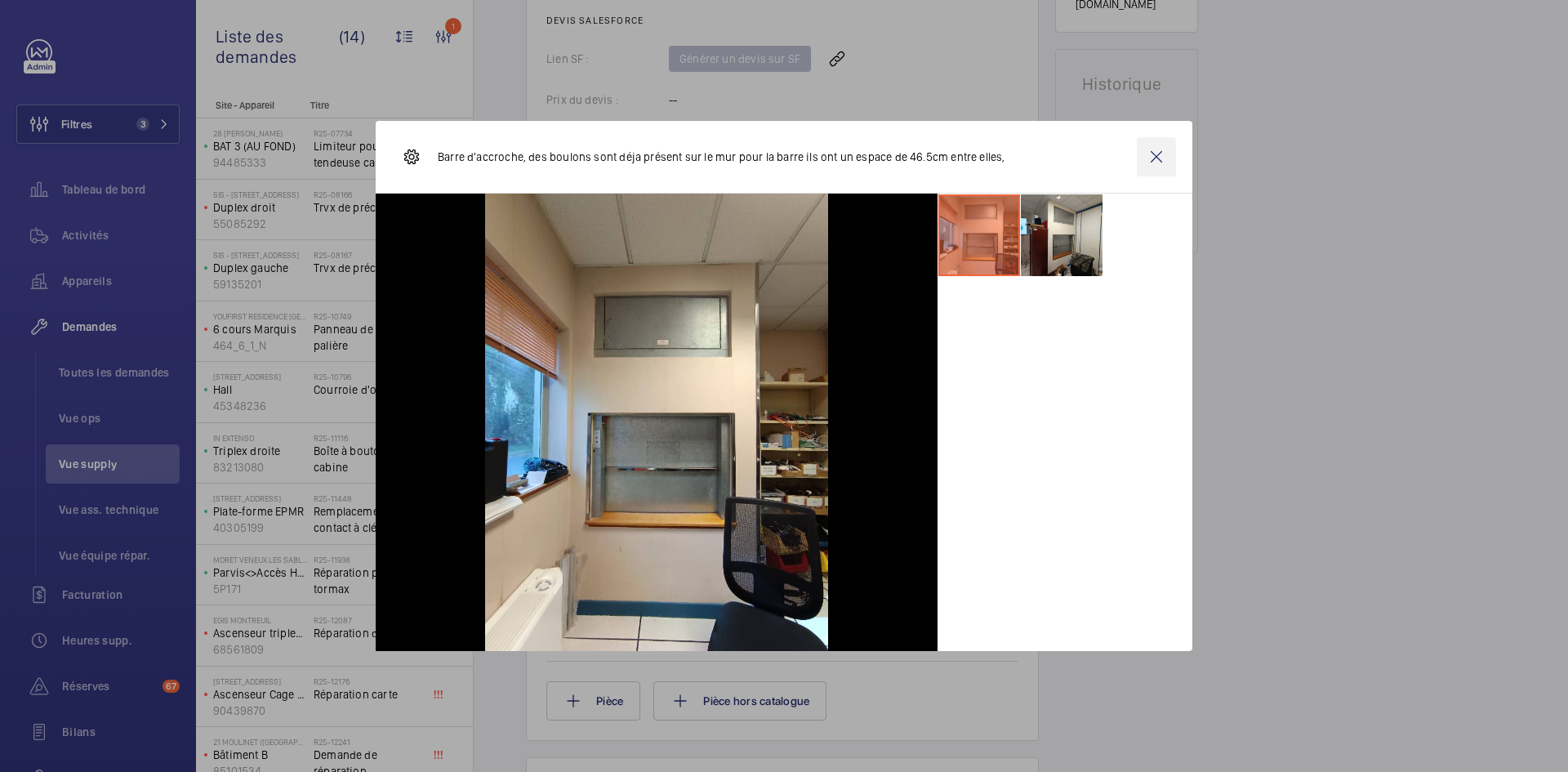
click at [1152, 157] on wm-front-icon-button at bounding box center [1156, 157] width 39 height 39
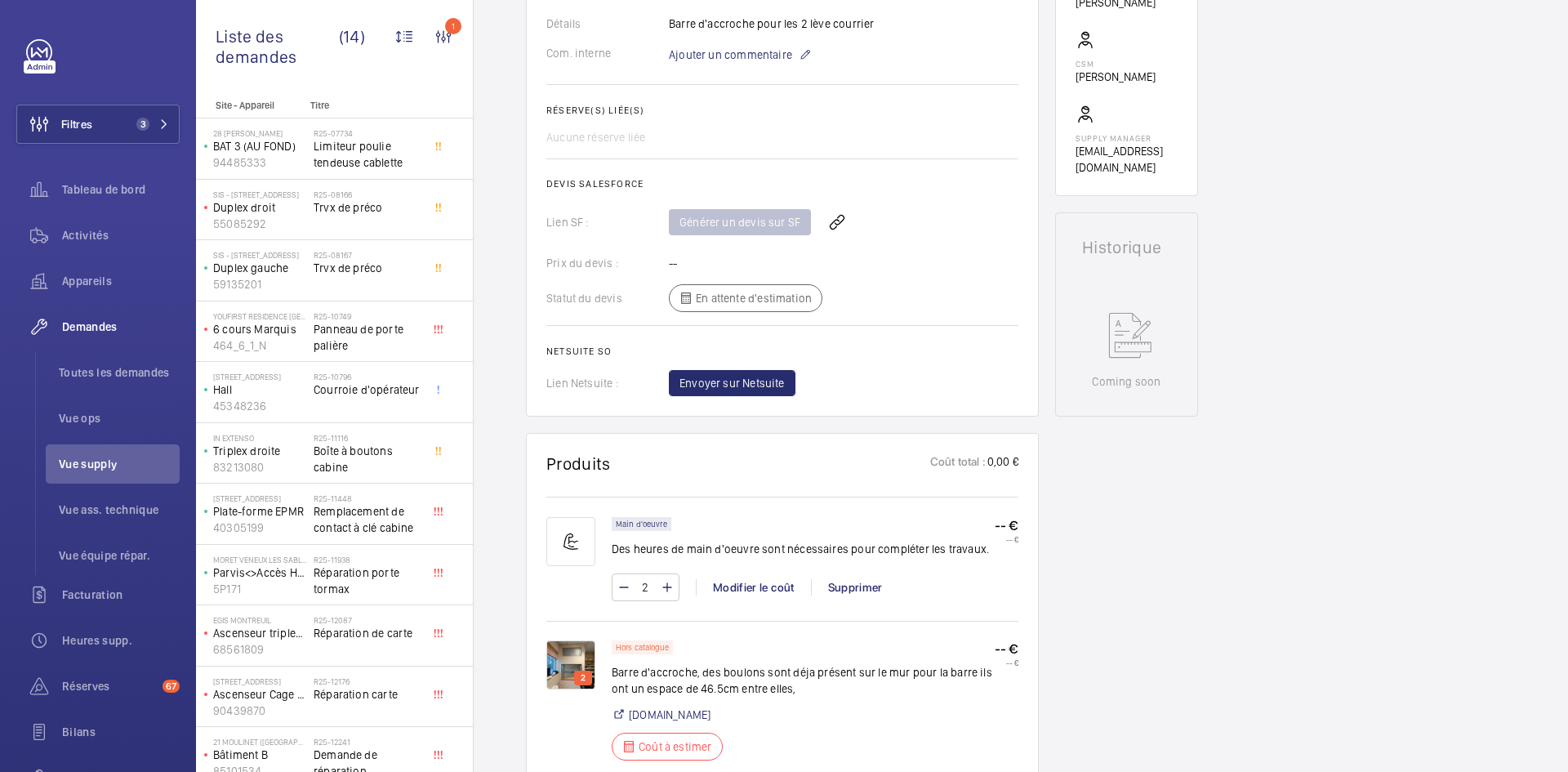
scroll to position [784, 0]
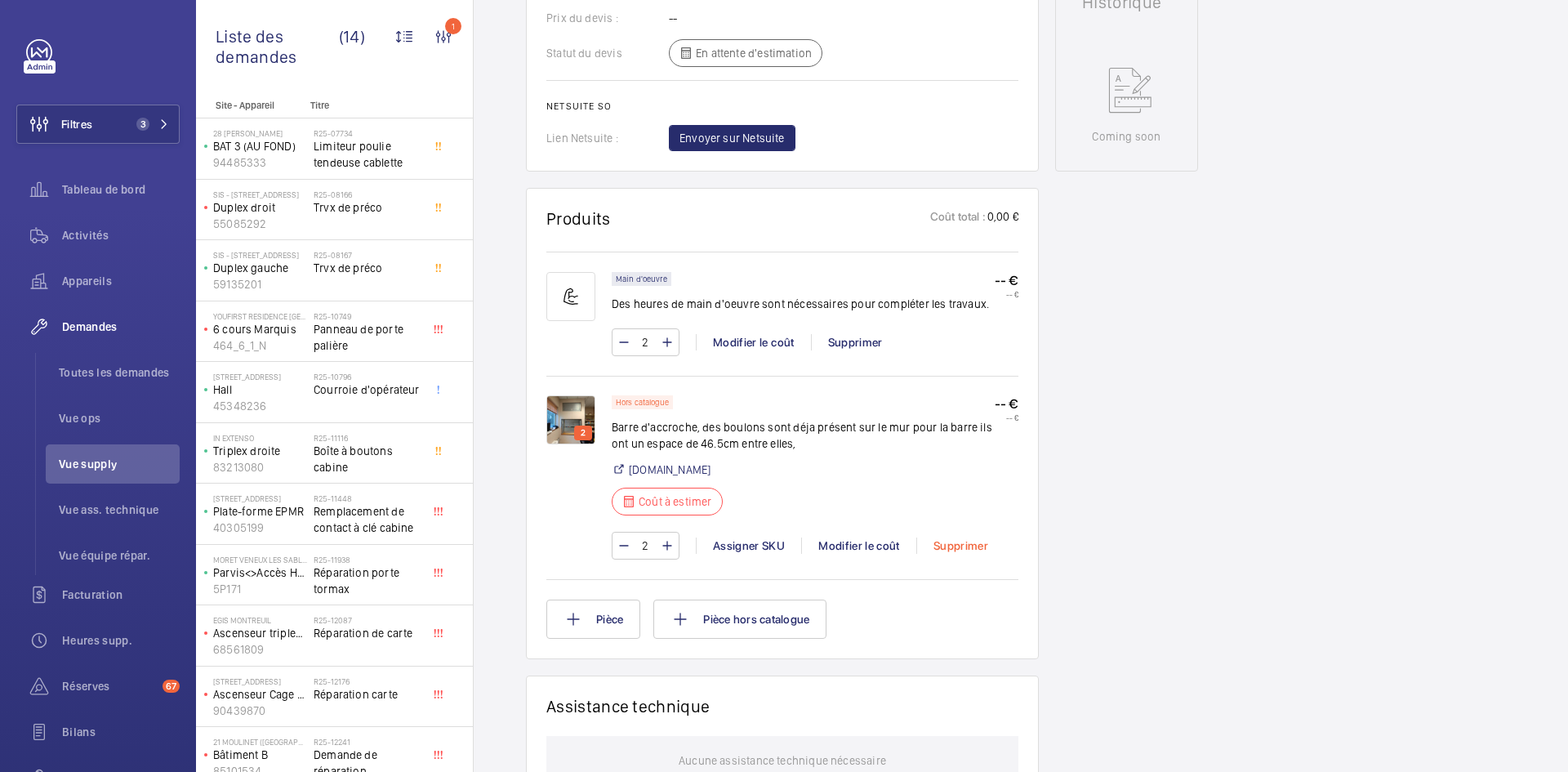
click at [968, 548] on div "Supprimer" at bounding box center [960, 546] width 88 height 16
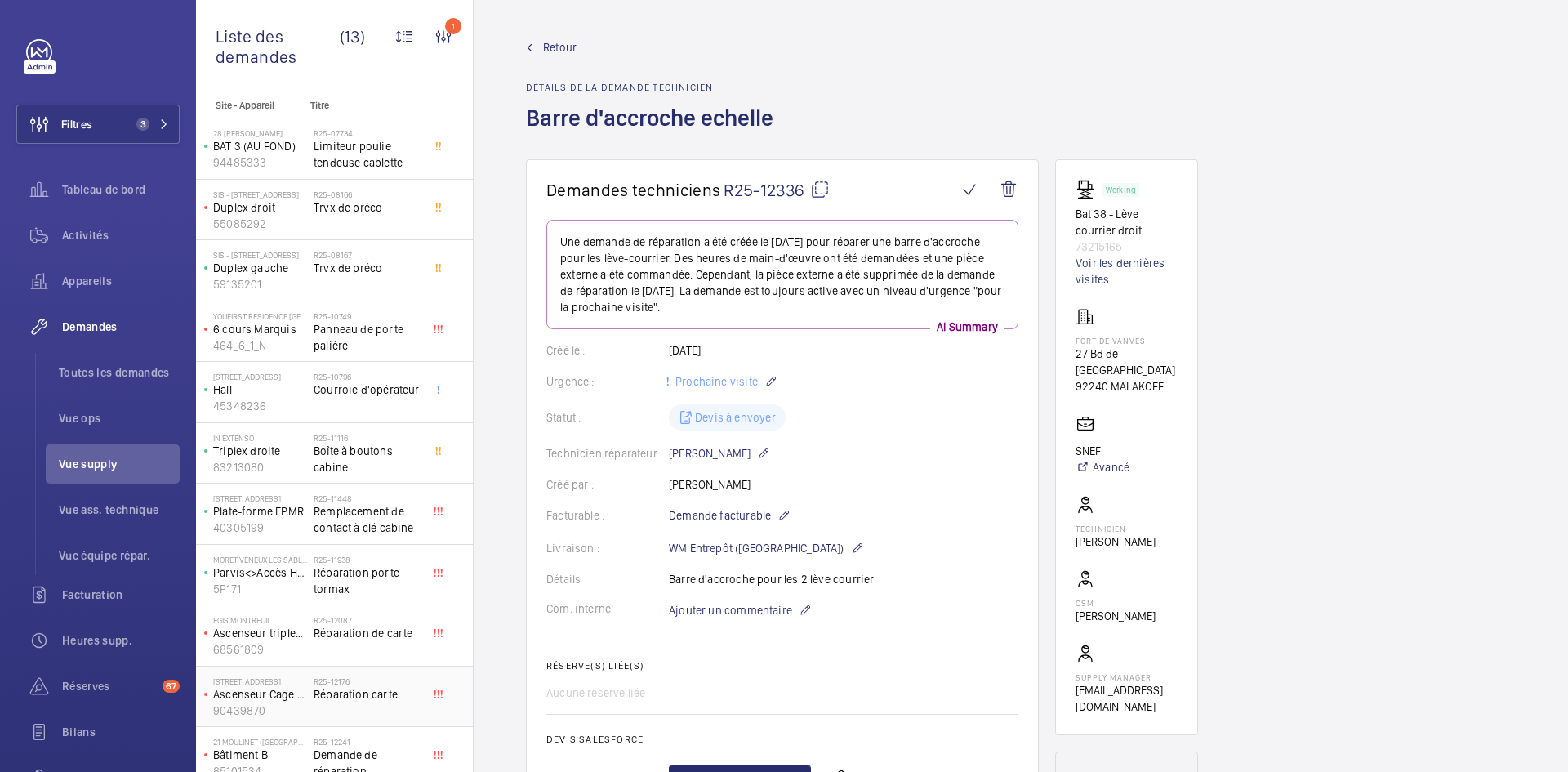
scroll to position [138, 0]
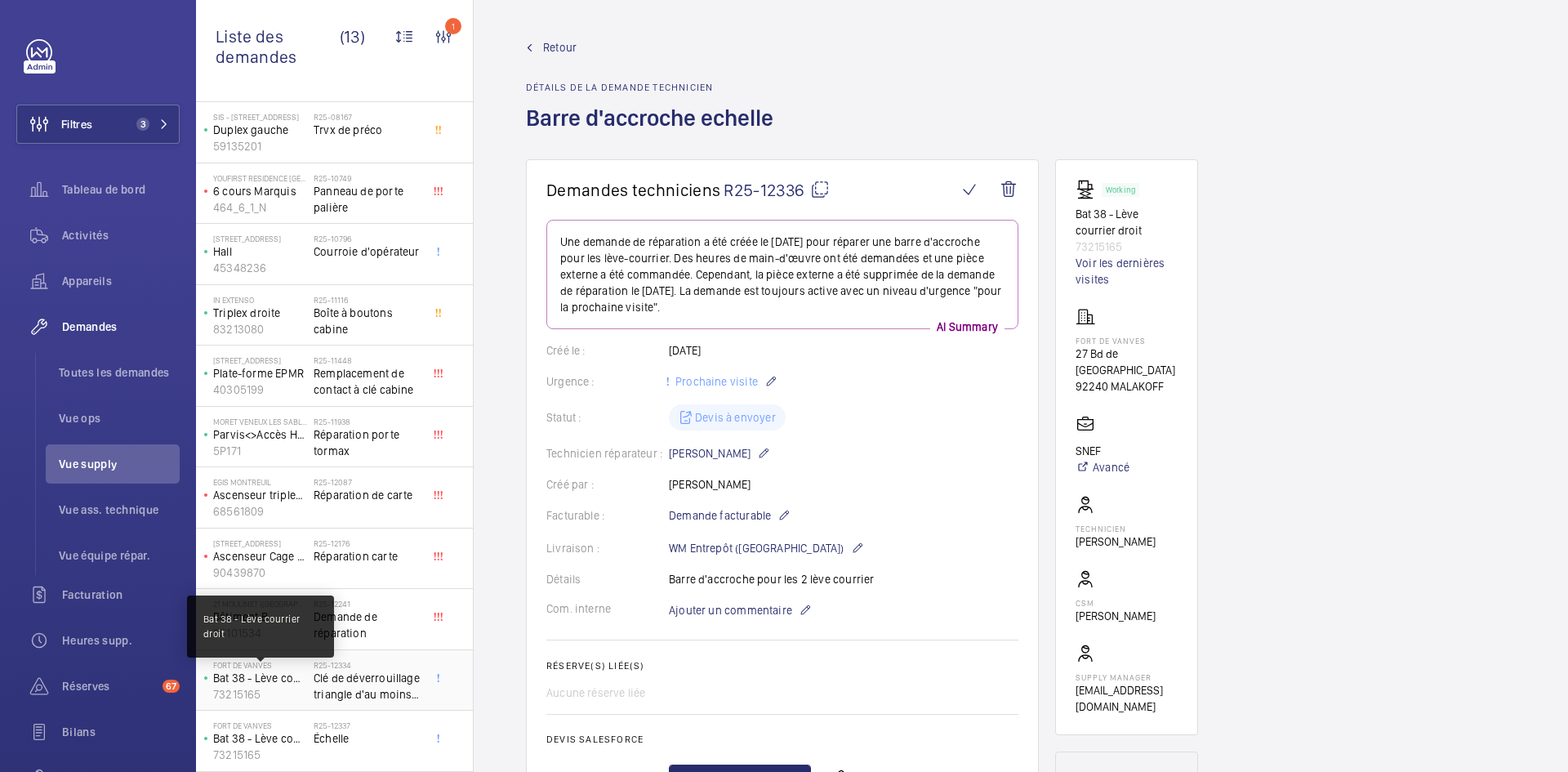
click at [290, 684] on p "Bat 38 - Lève courrier droit" at bounding box center [259, 678] width 94 height 16
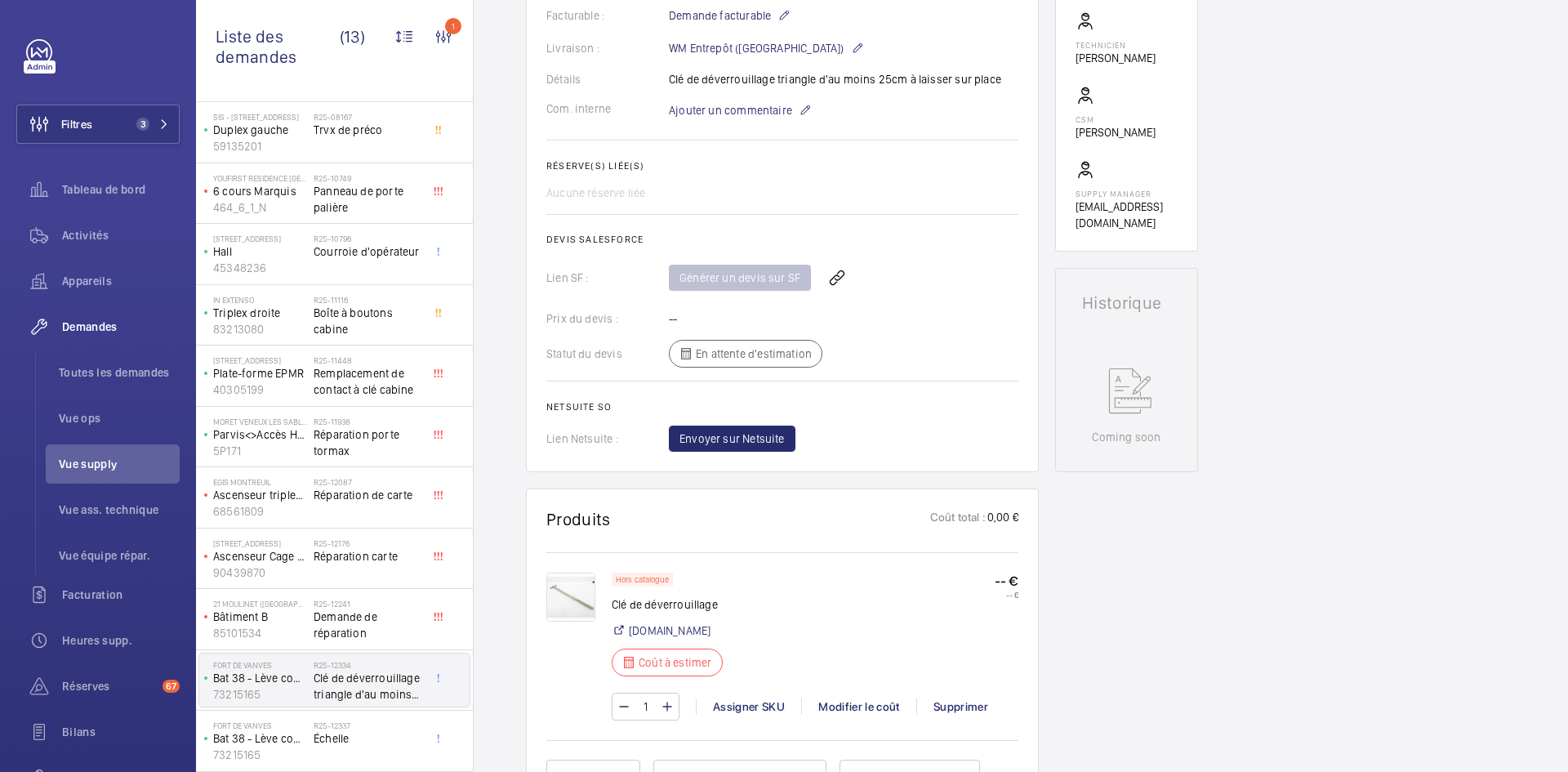
scroll to position [490, 0]
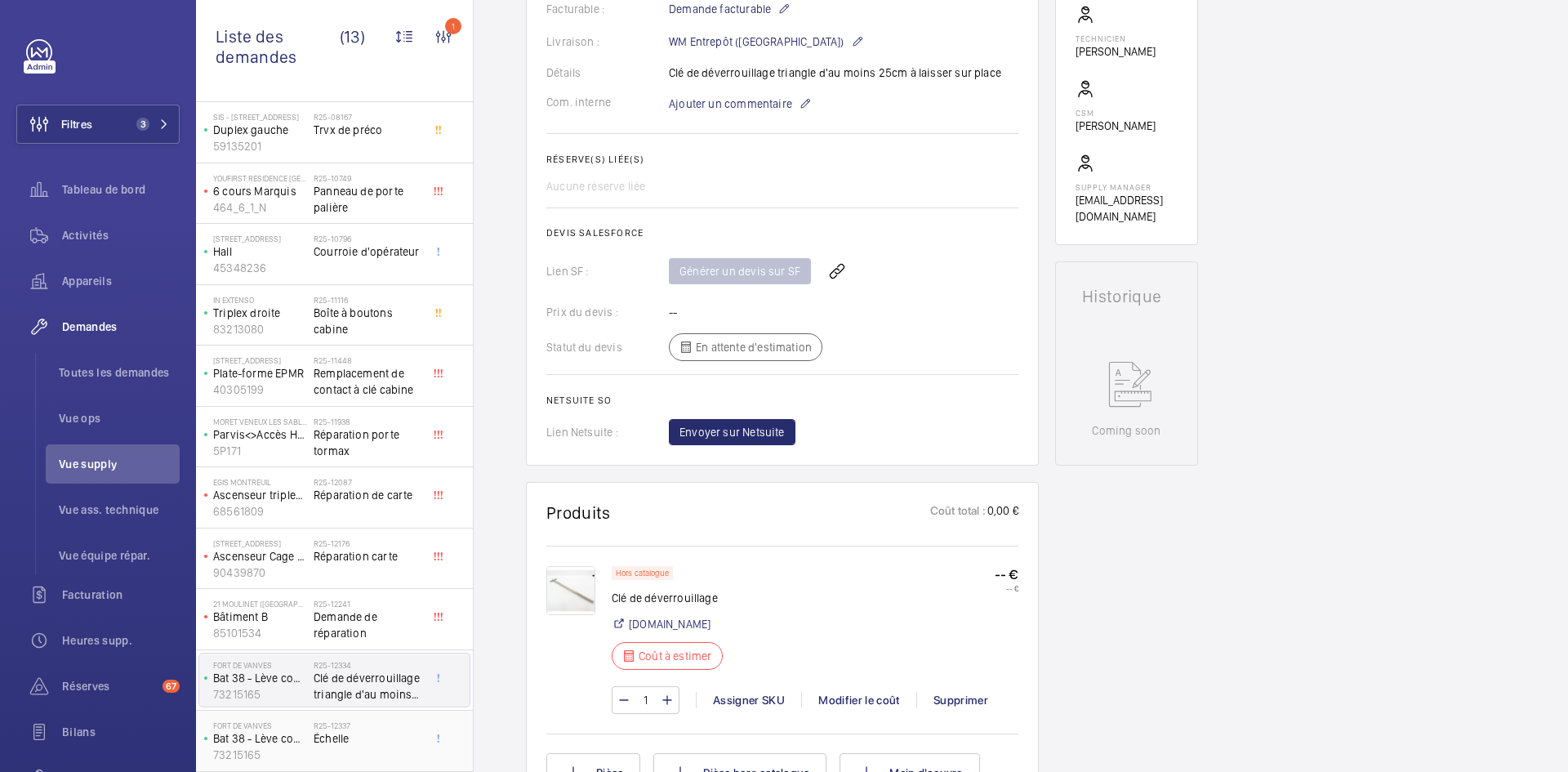
click at [311, 738] on div "Fort de vanves Bat 38 - Lève courrier droit 73215165" at bounding box center [256, 741] width 114 height 54
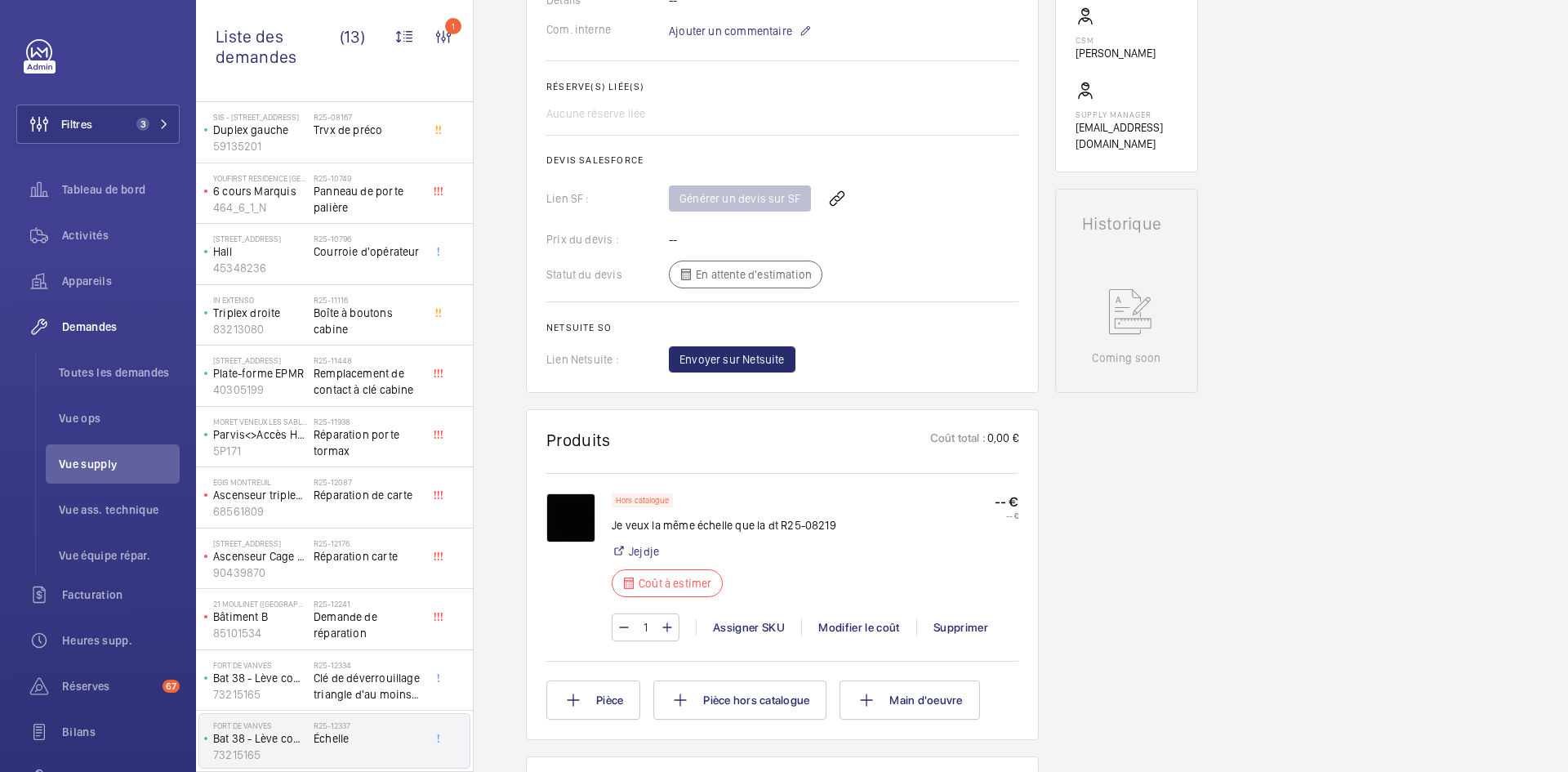
scroll to position [686, 0]
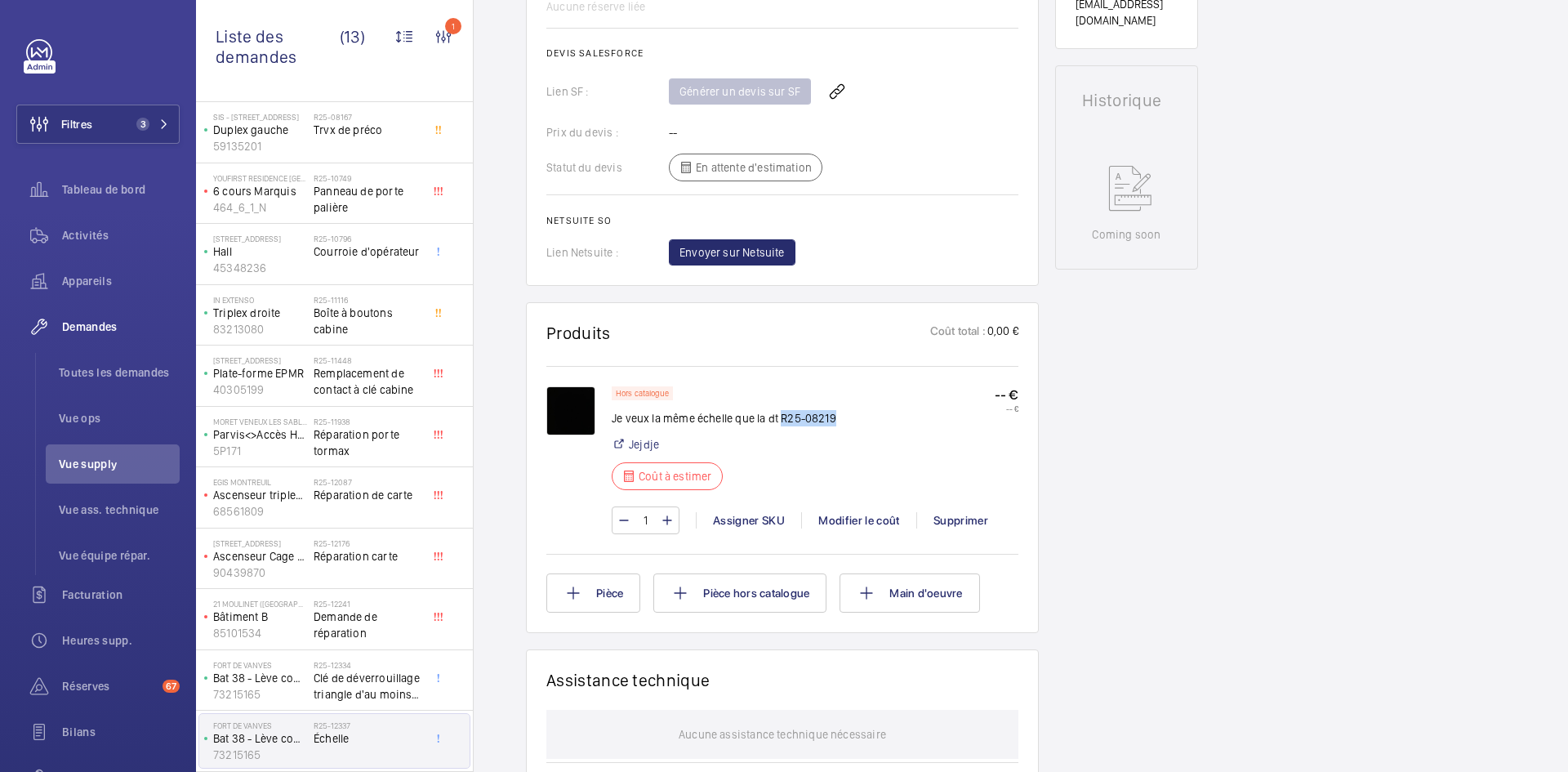
drag, startPoint x: 835, startPoint y: 402, endPoint x: 783, endPoint y: 405, distance: 52.1
click at [783, 410] on p "Je veux la même échelle que la dt R25-08219" at bounding box center [723, 418] width 224 height 16
copy p "R25-08219"
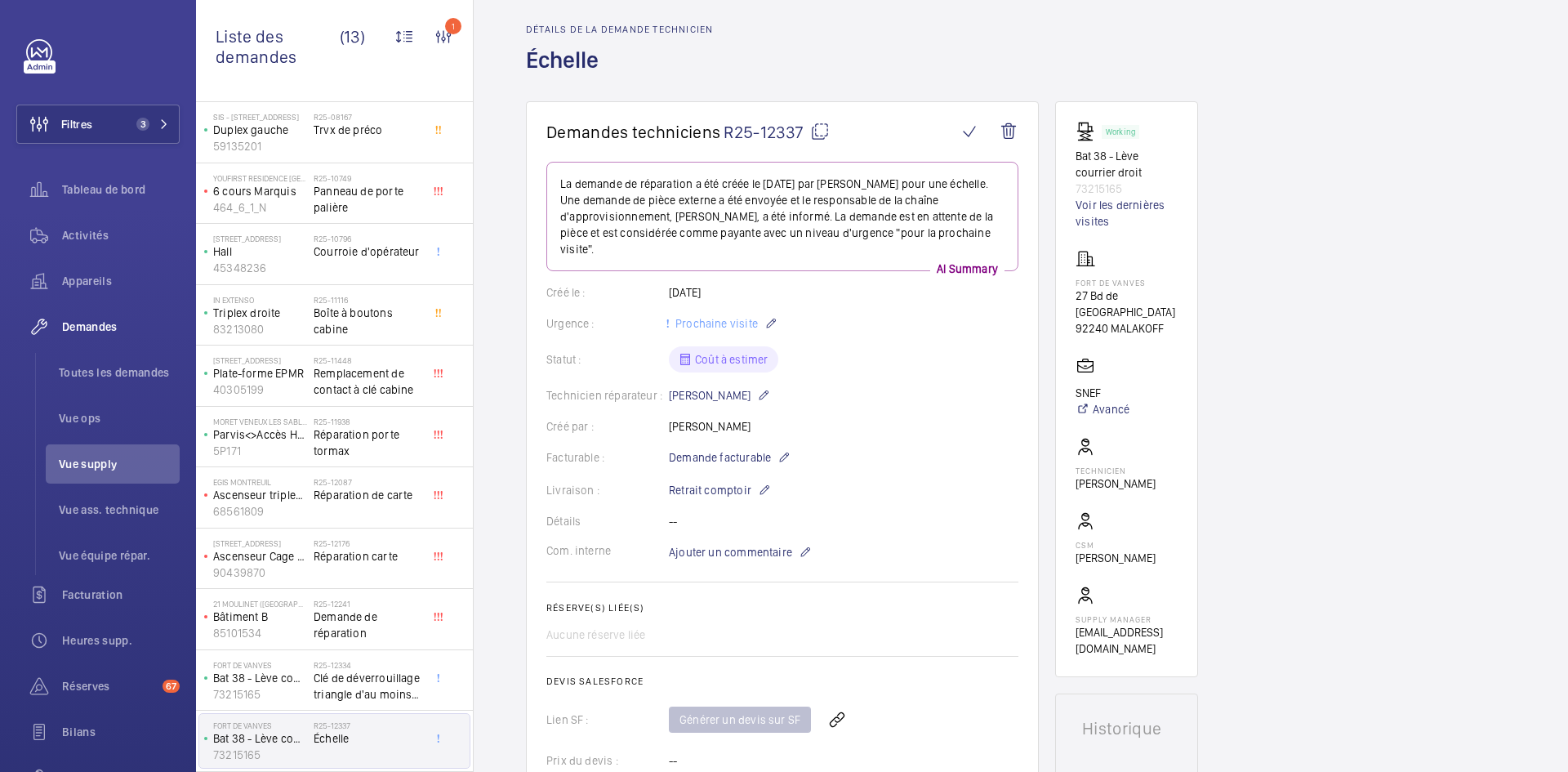
scroll to position [0, 0]
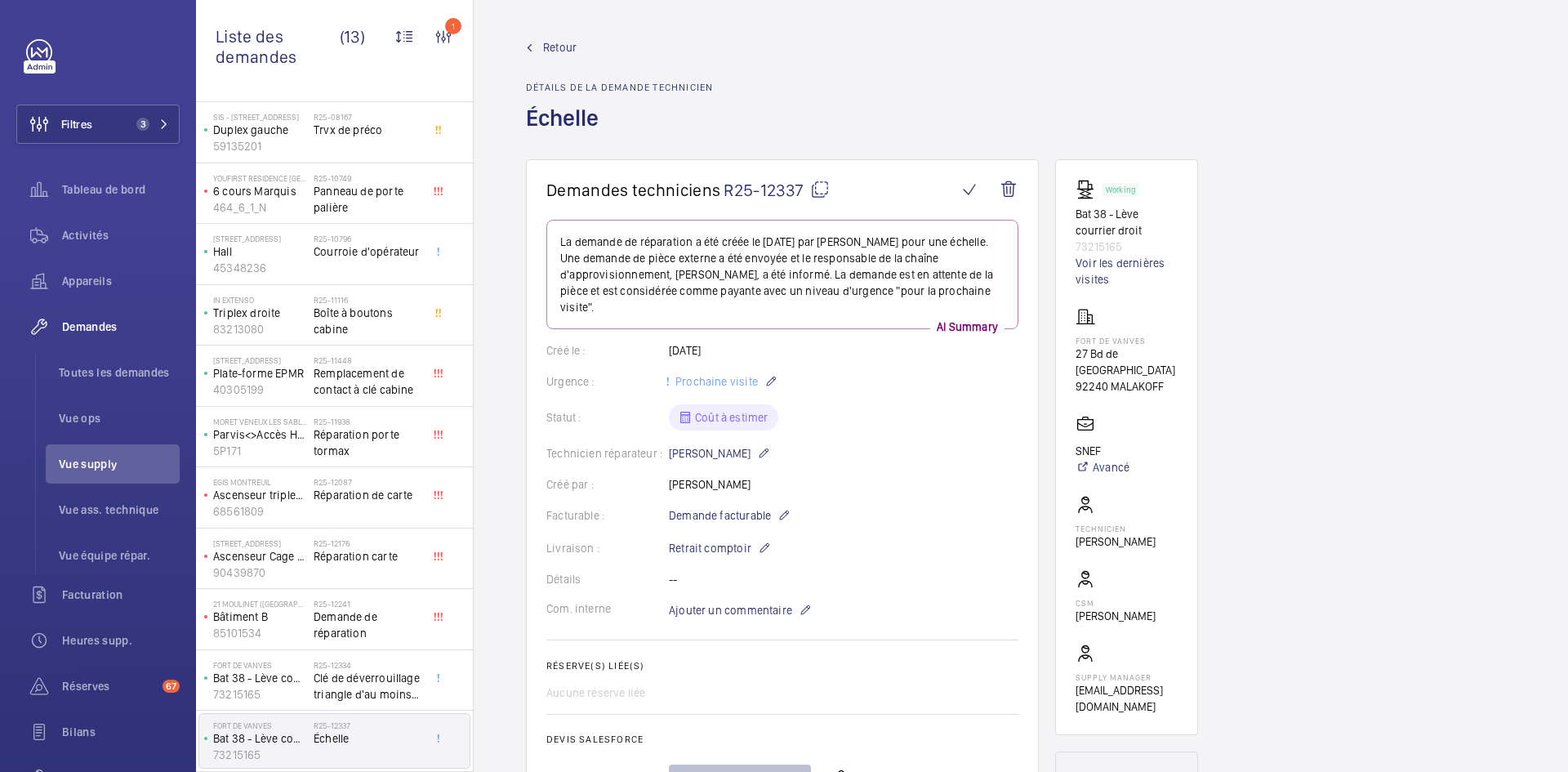
click at [816, 187] on mat-icon at bounding box center [820, 189] width 20 height 20
copy p "R25-08219"
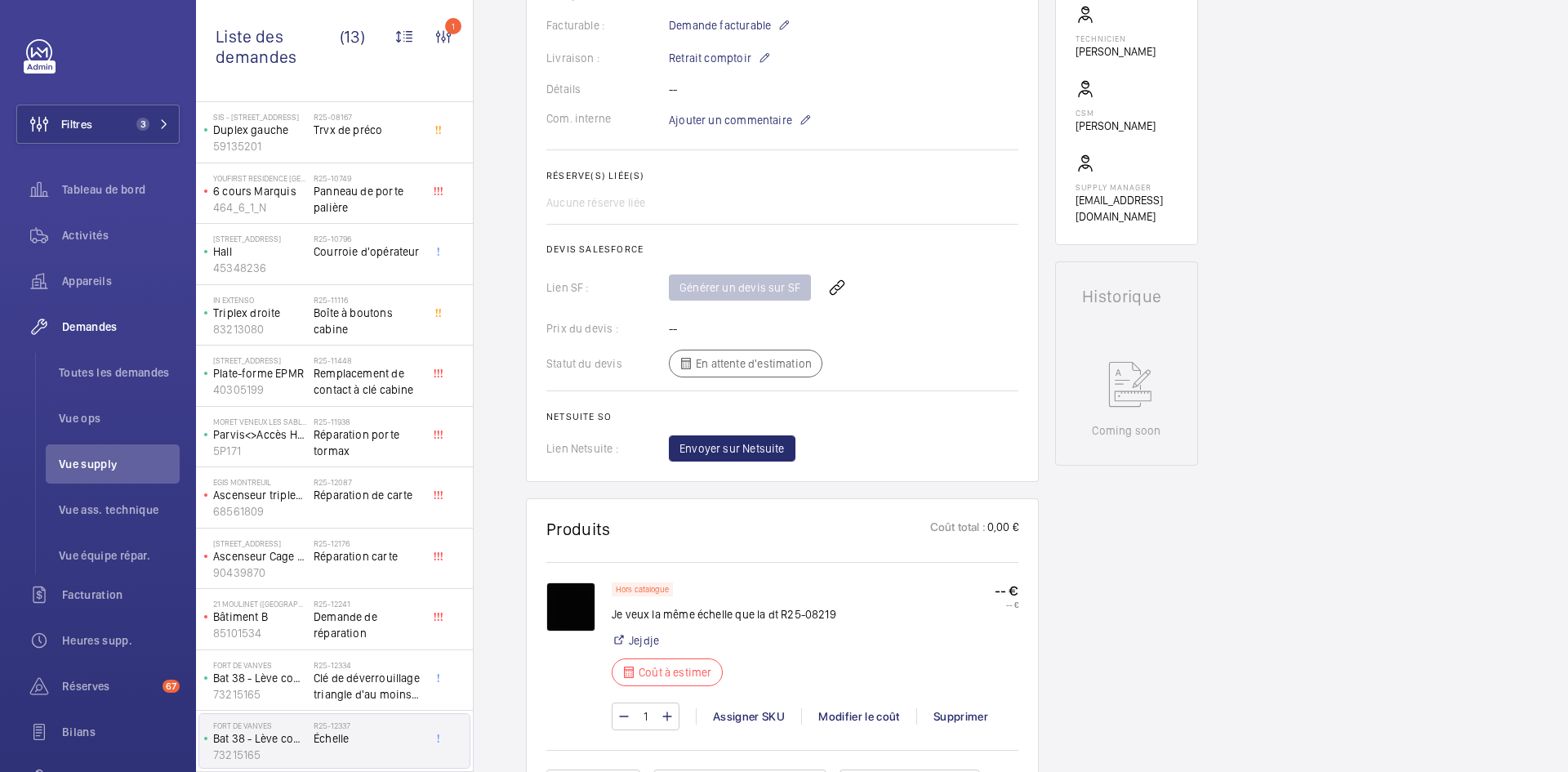
scroll to position [654, 0]
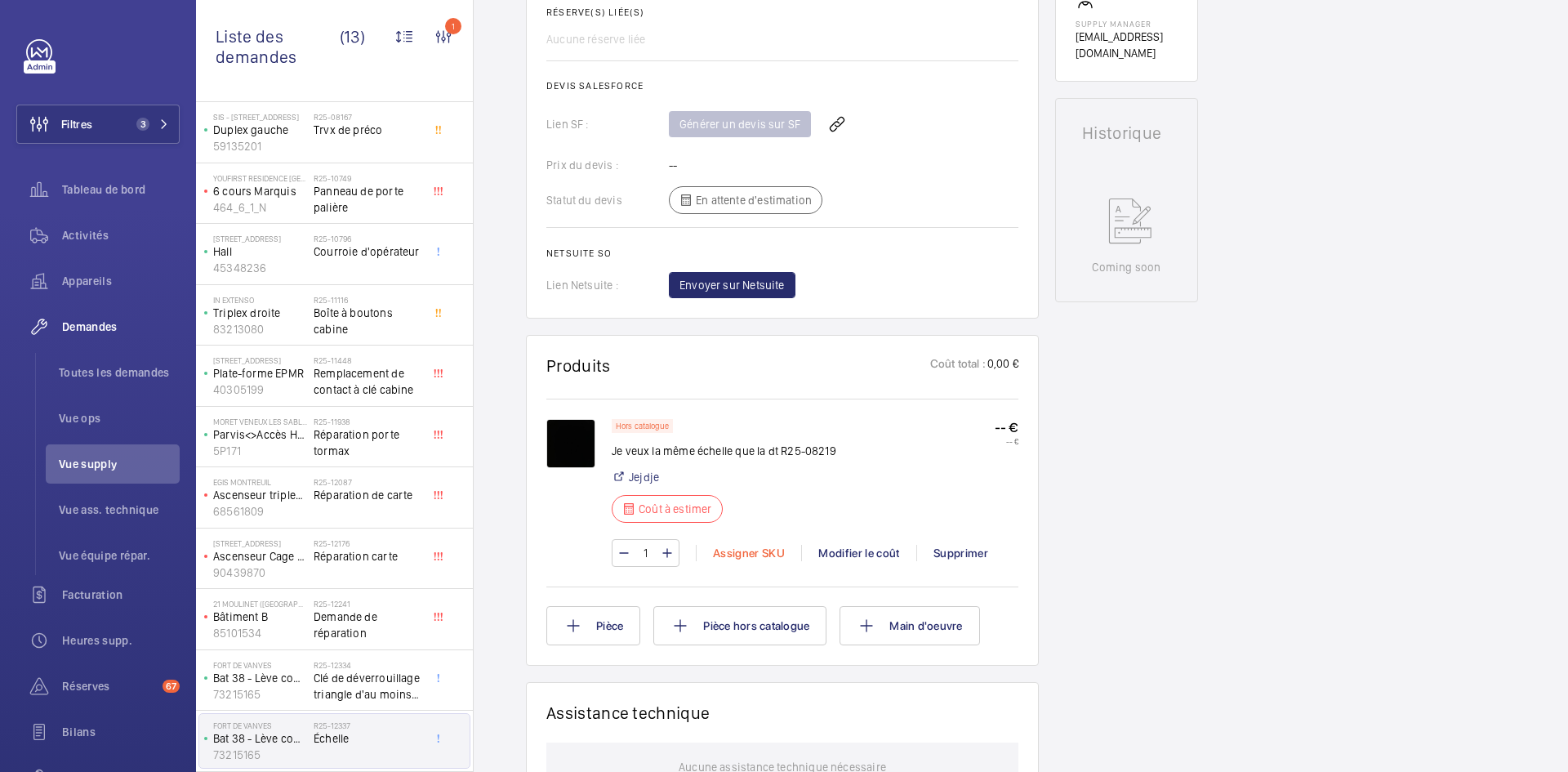
click at [745, 545] on div "Assigner SKU" at bounding box center [748, 553] width 105 height 16
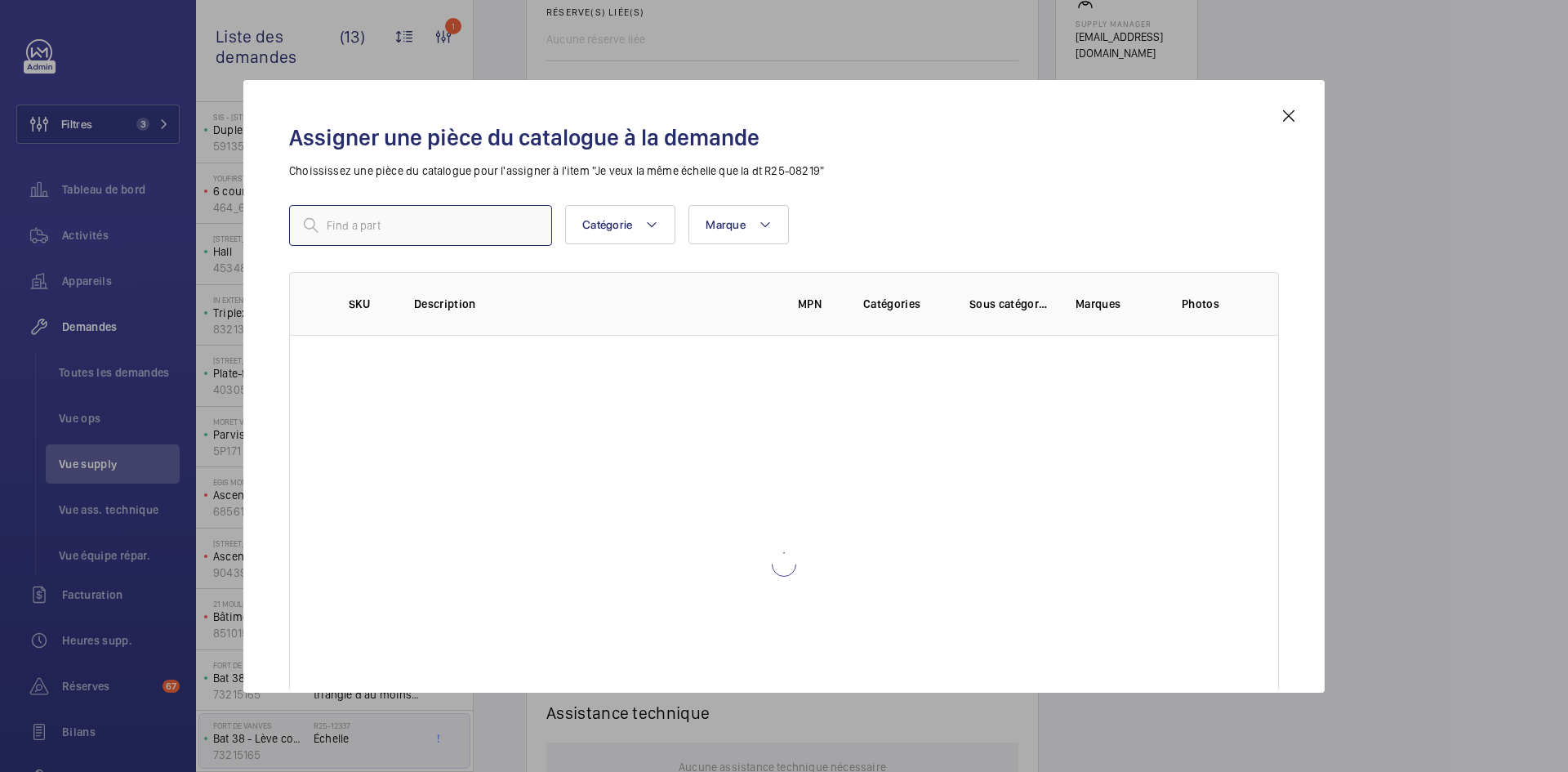
click at [489, 225] on input "text" at bounding box center [420, 224] width 263 height 40
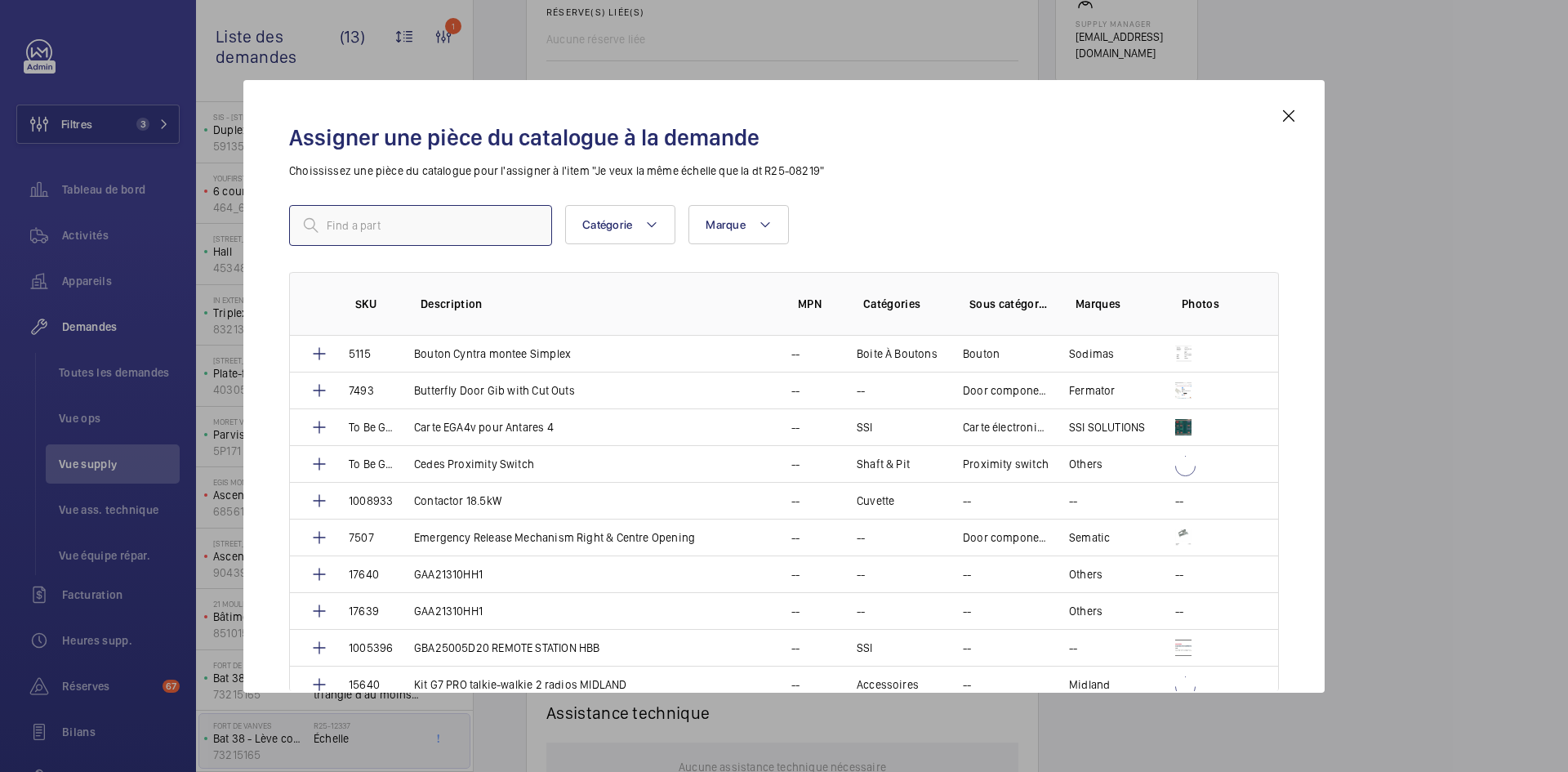
paste input "351"
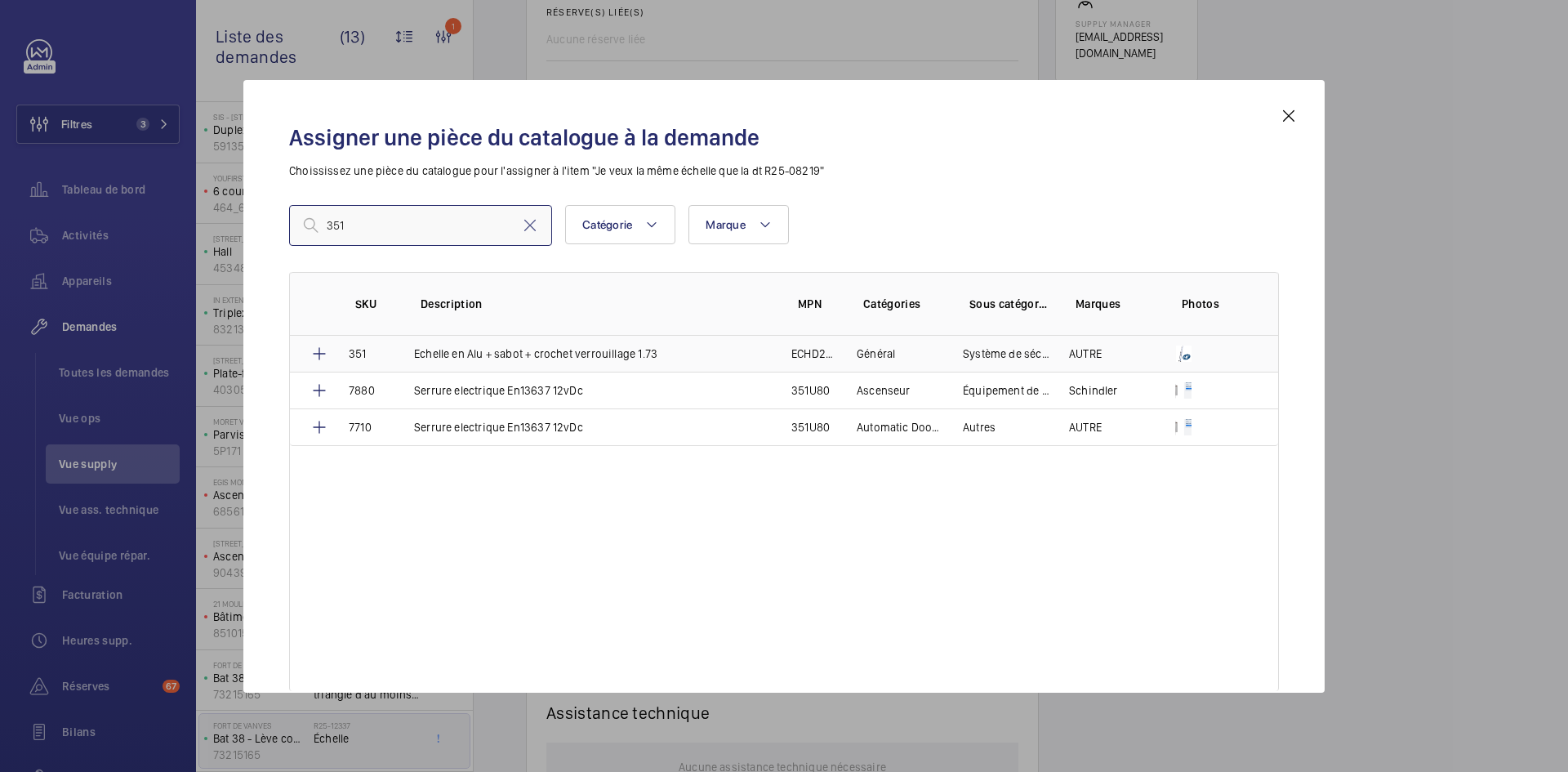
type input "351"
click at [384, 351] on td "351" at bounding box center [362, 354] width 66 height 36
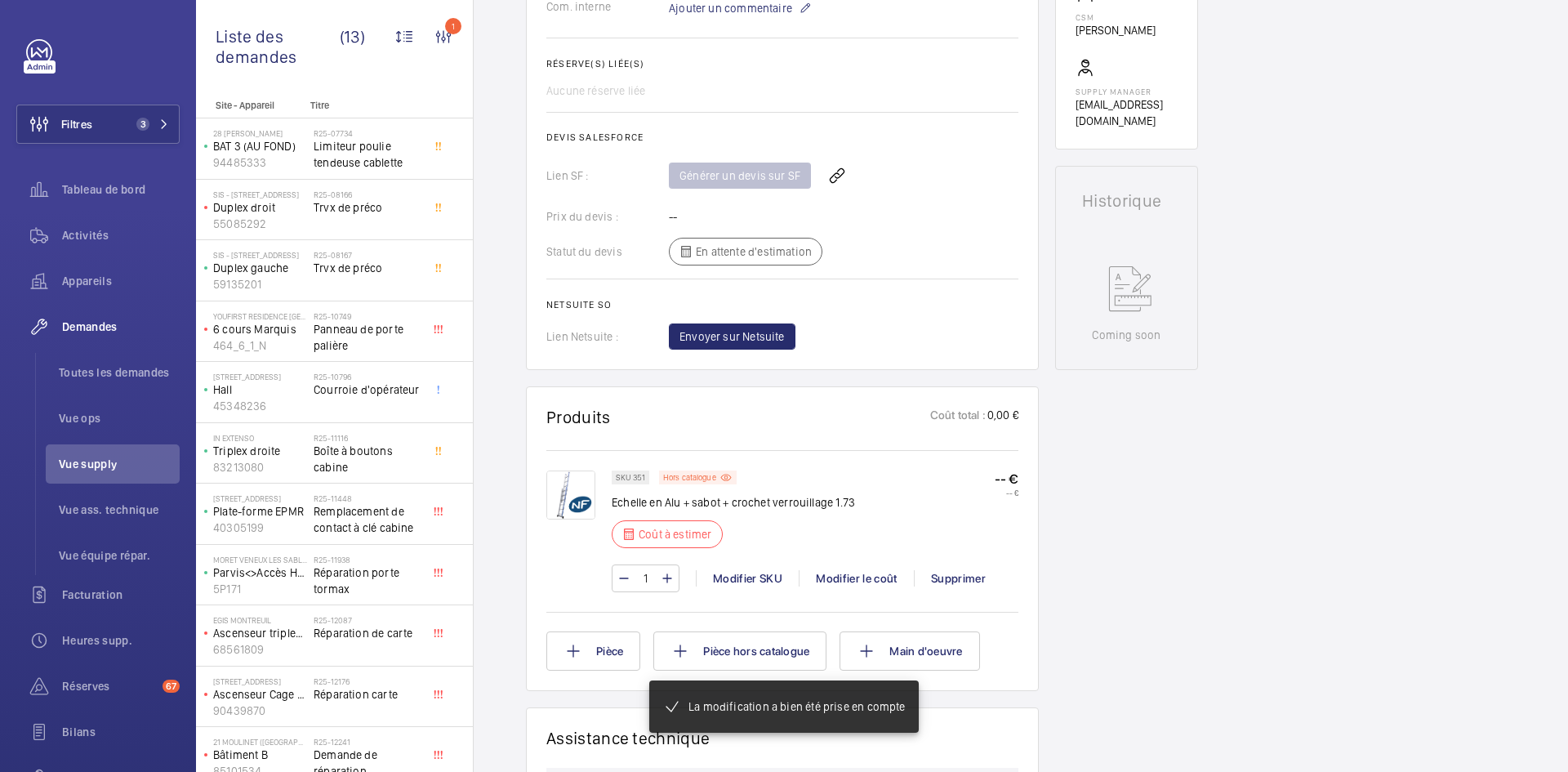
scroll to position [604, 0]
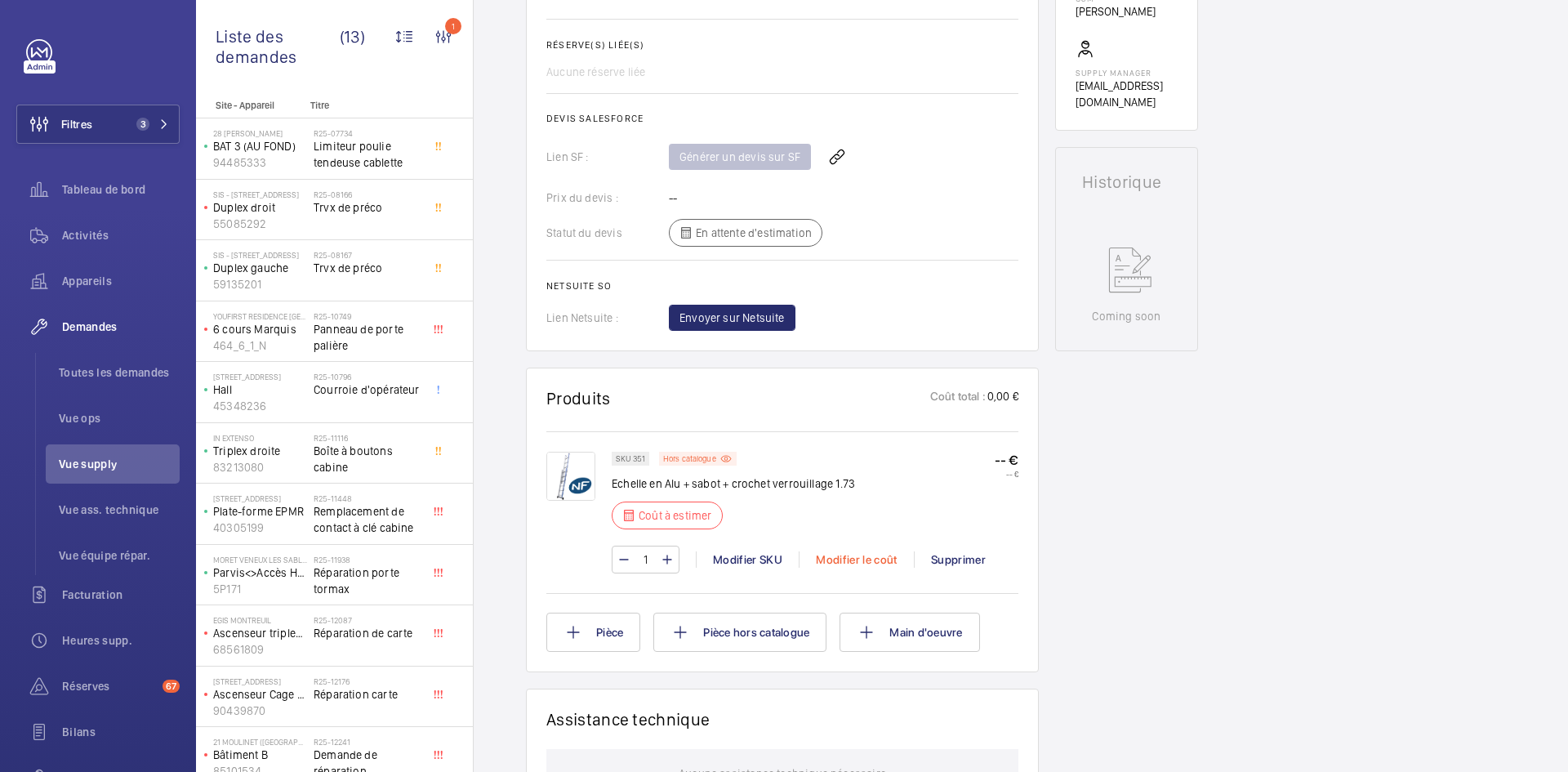
click at [864, 562] on div "Modifier le coût" at bounding box center [856, 559] width 115 height 16
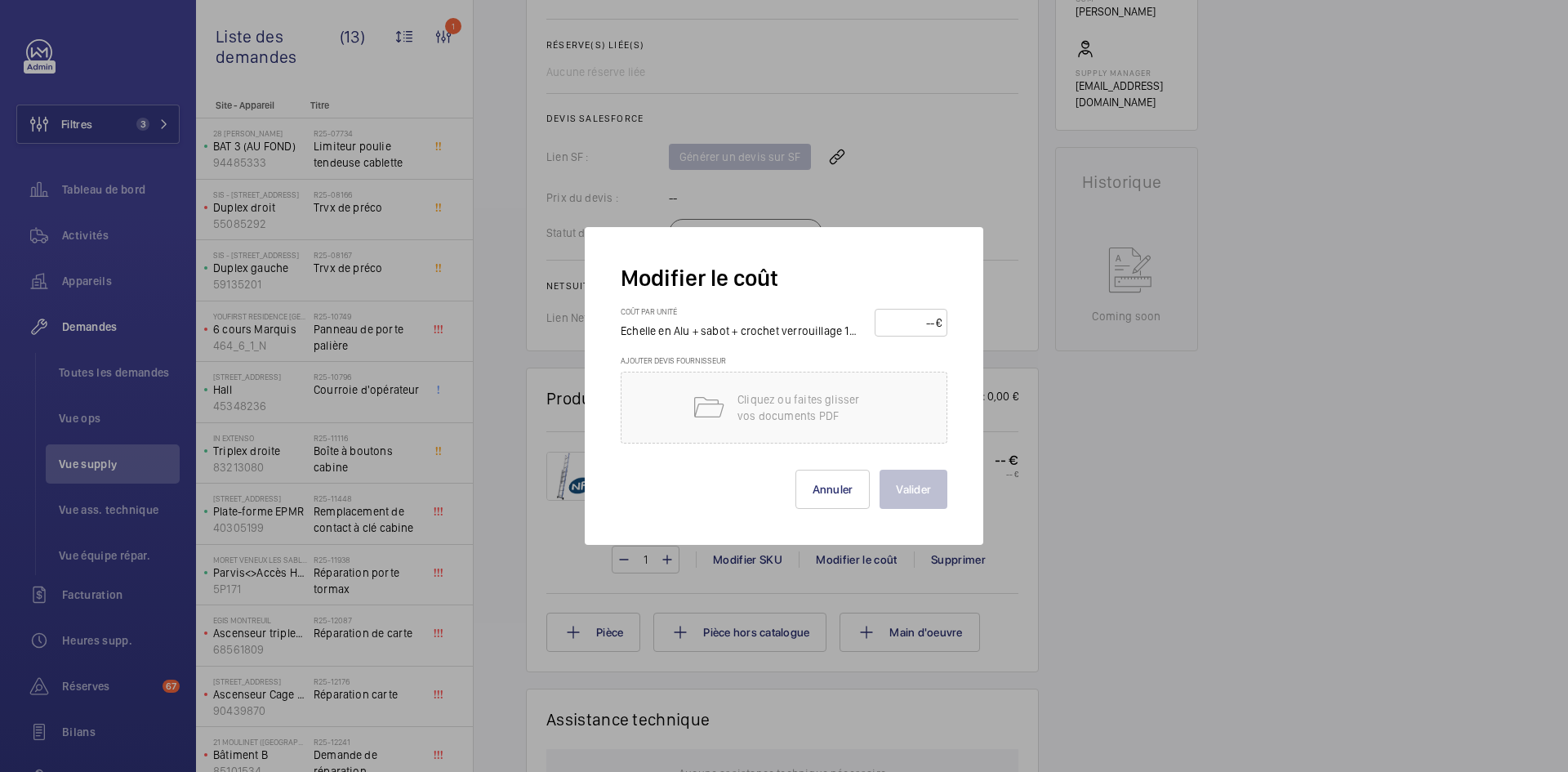
click at [912, 321] on input "number" at bounding box center [908, 322] width 56 height 26
type input "220"
click at [915, 489] on button "Valider" at bounding box center [914, 489] width 68 height 39
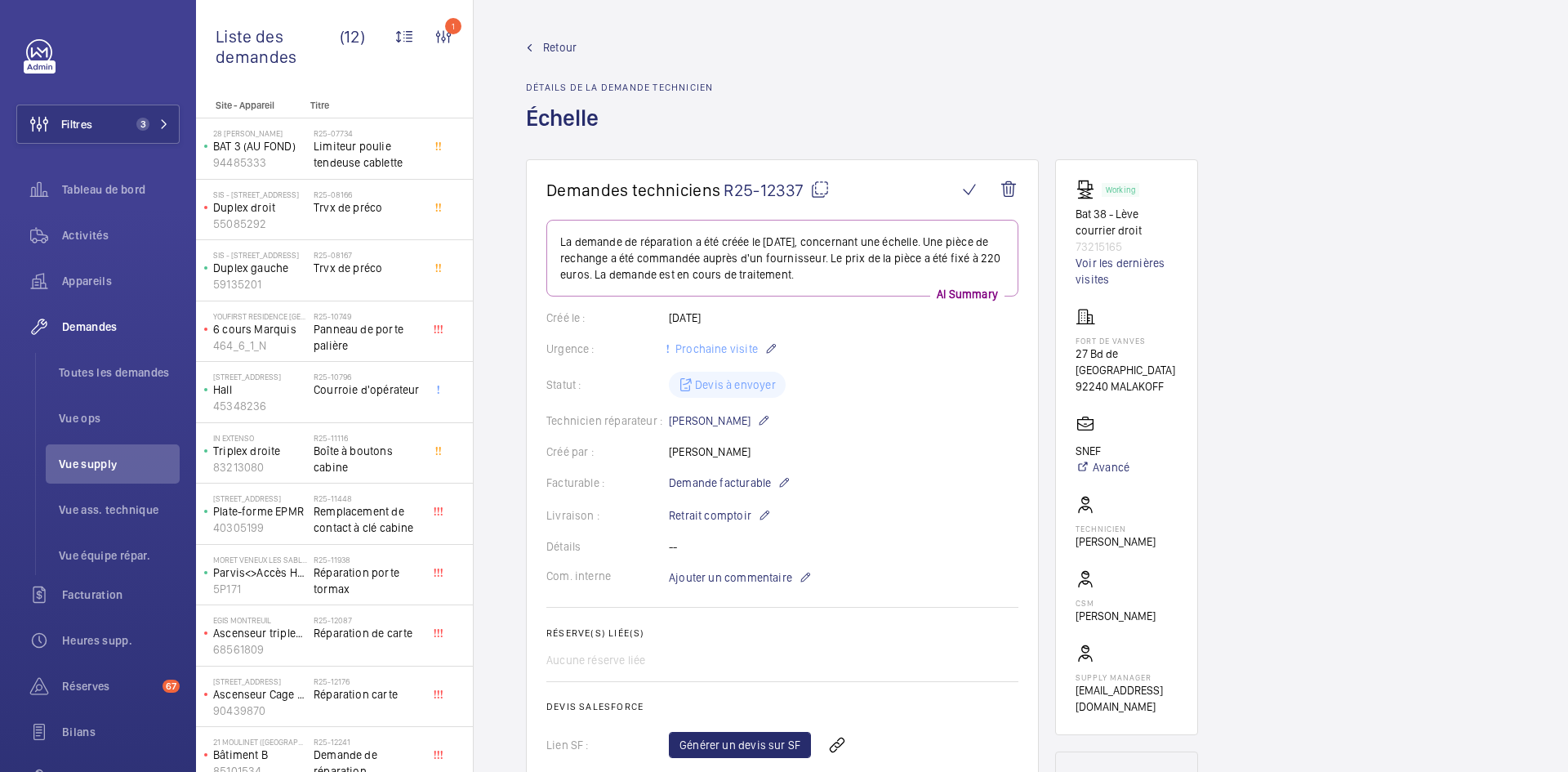
click at [552, 47] on span "Retour" at bounding box center [559, 48] width 33 height 16
click at [552, 44] on span "Retour" at bounding box center [559, 48] width 33 height 16
click at [761, 511] on mat-icon at bounding box center [764, 515] width 13 height 20
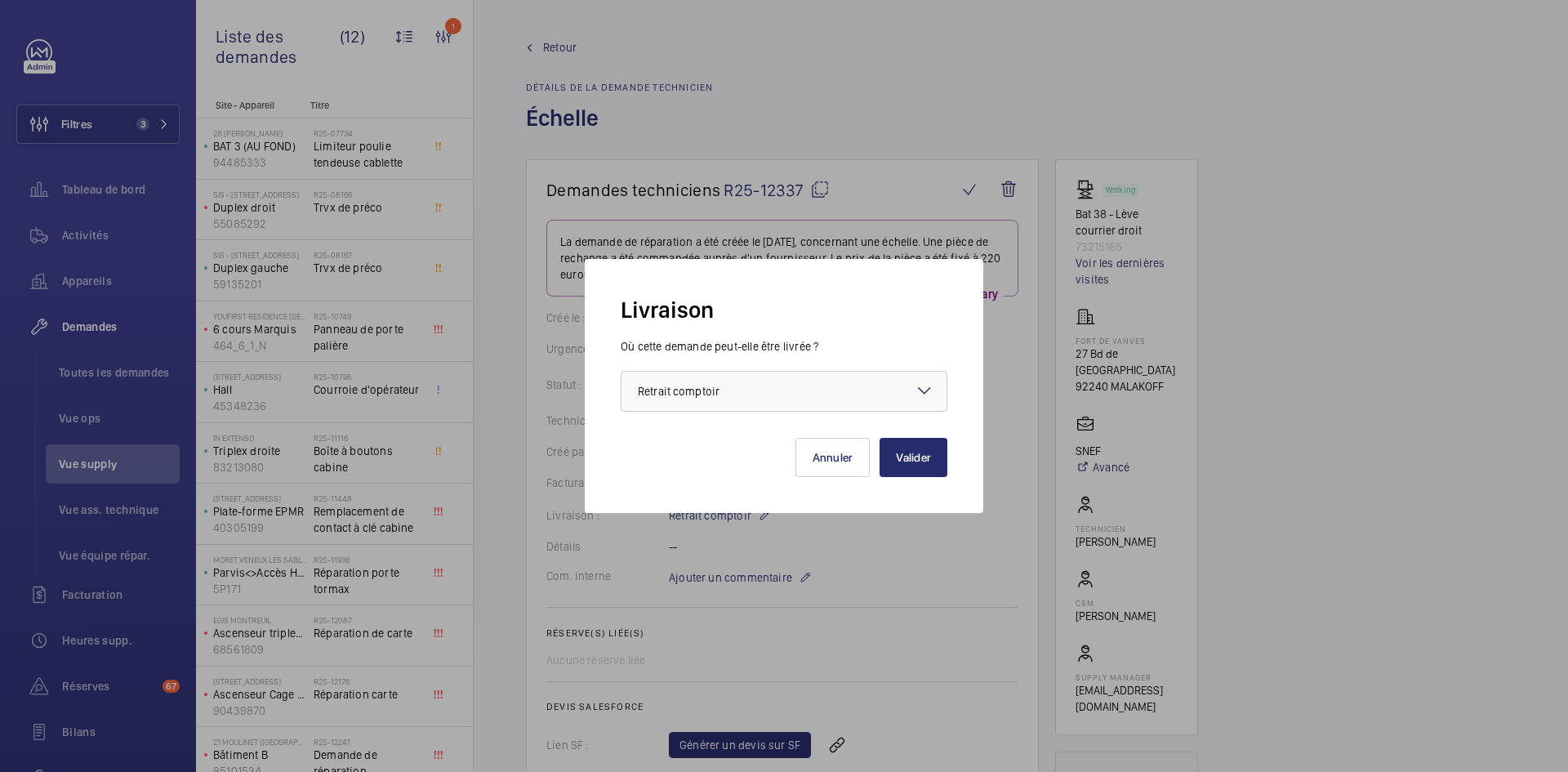
click at [915, 395] on div "Faites un choix × Retrait comptoir ×" at bounding box center [784, 390] width 327 height 40
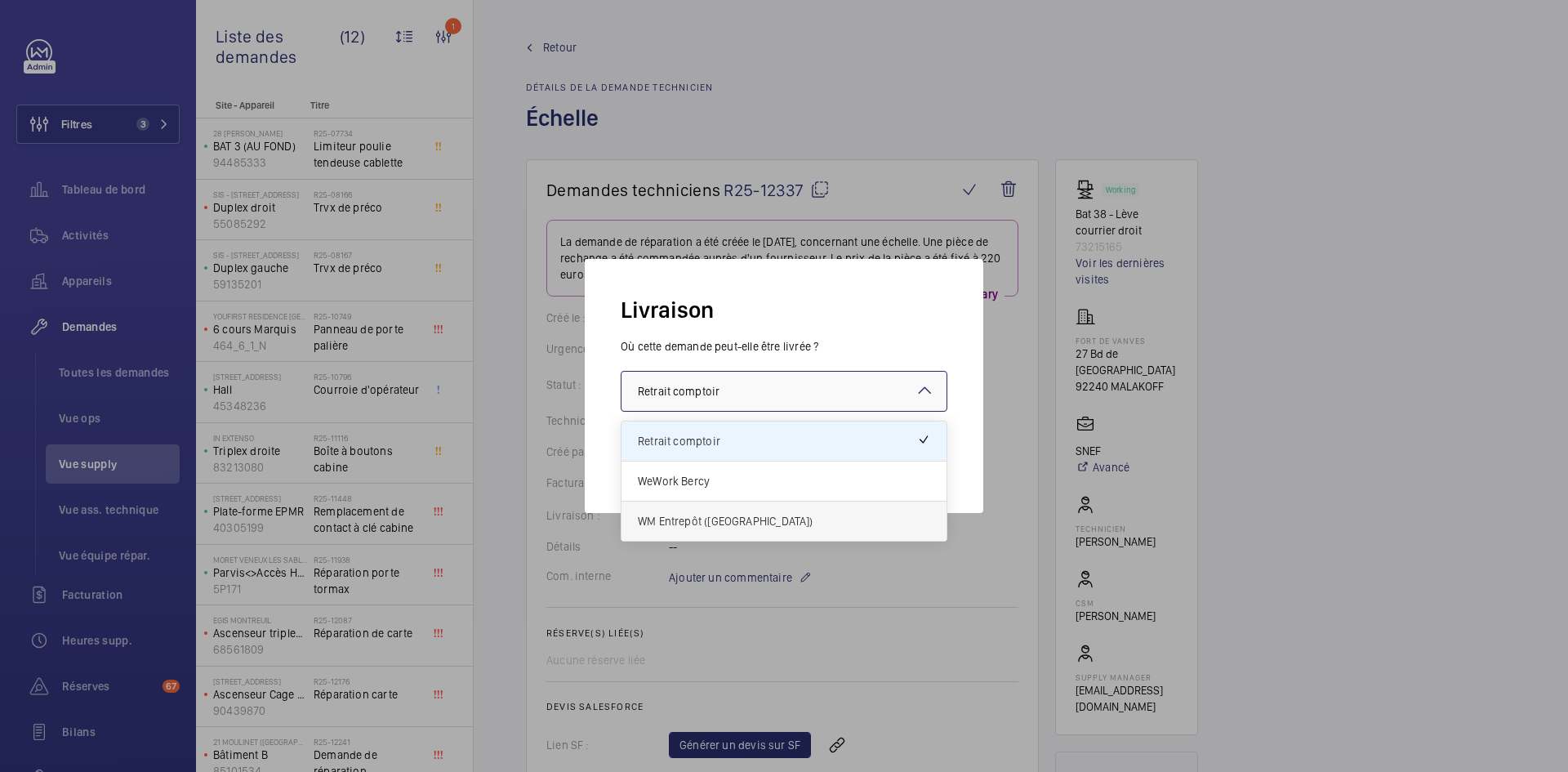
click at [741, 518] on span "WM Entrepôt ([GEOGRAPHIC_DATA])" at bounding box center [784, 521] width 293 height 16
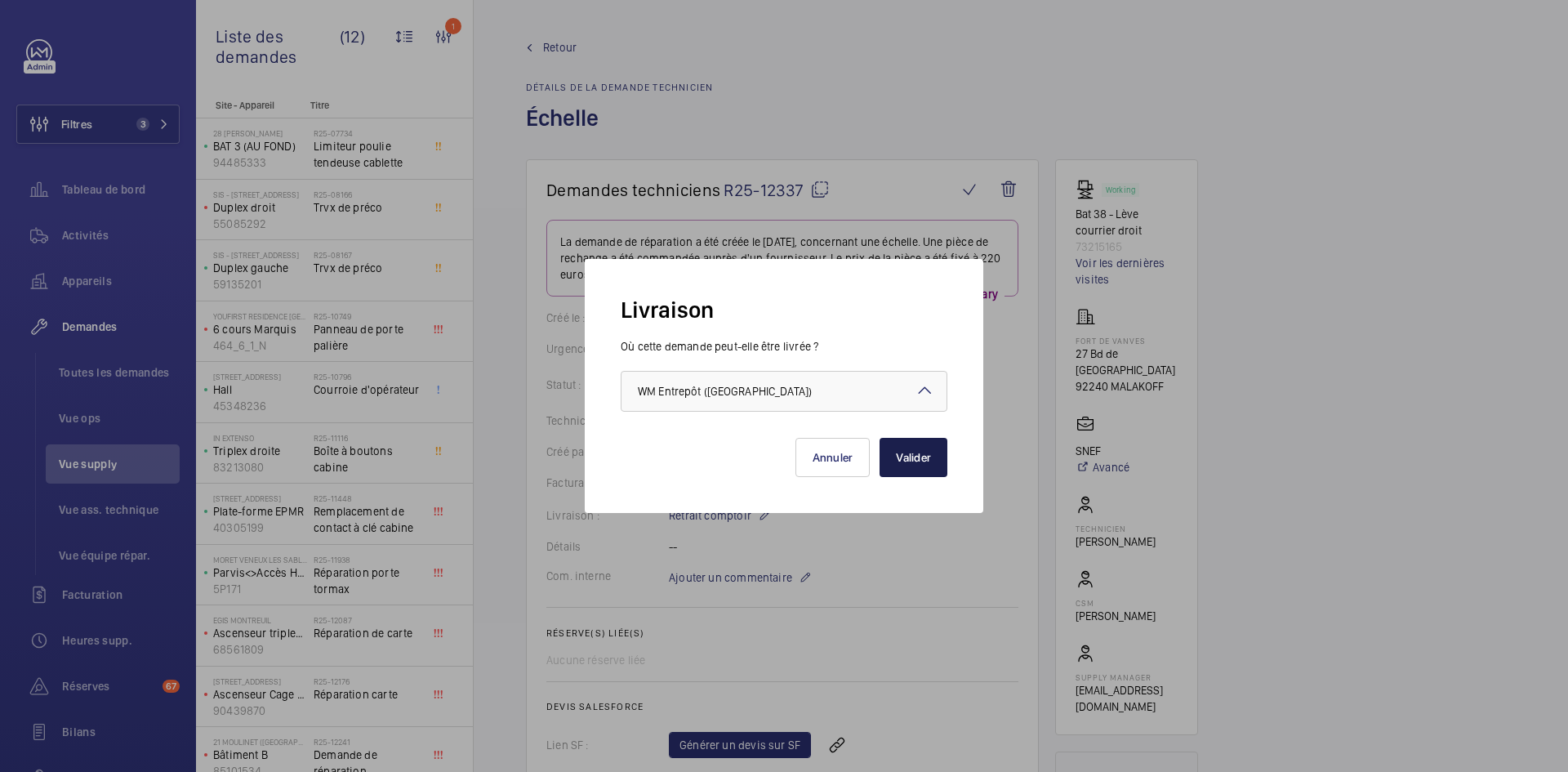
click at [931, 456] on button "Valider" at bounding box center [914, 458] width 68 height 39
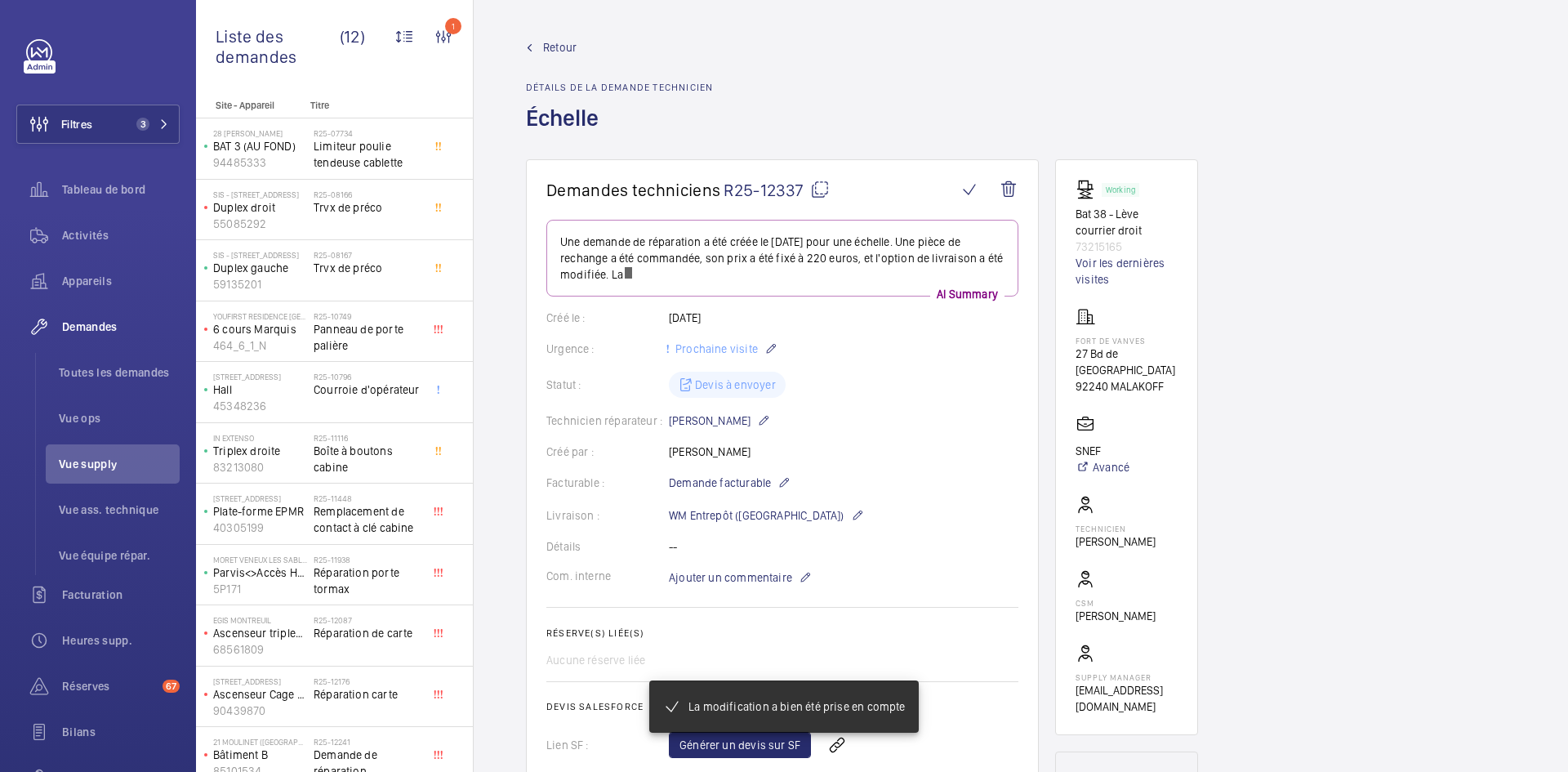
click at [554, 53] on span "Retour" at bounding box center [559, 48] width 33 height 16
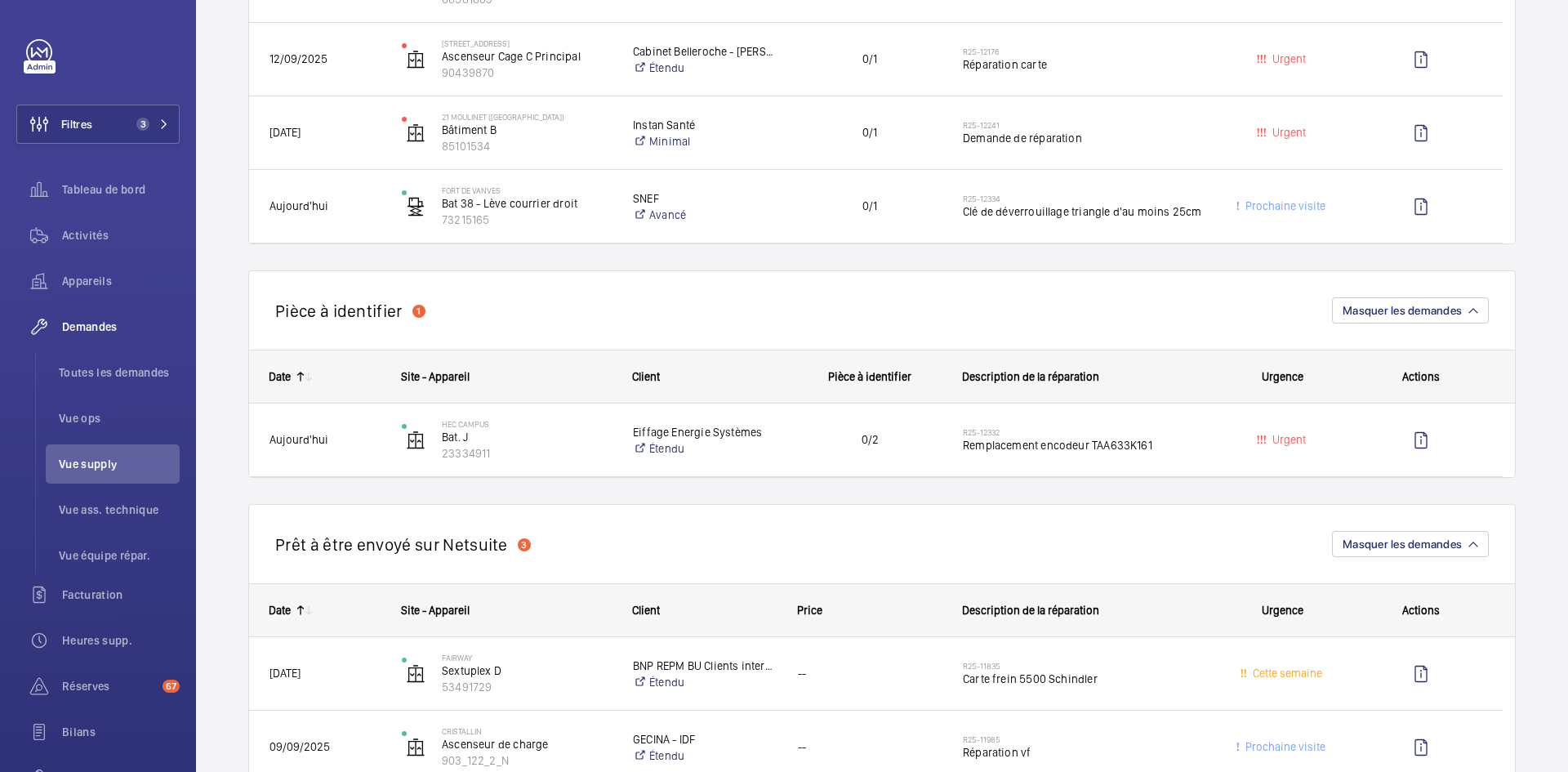
scroll to position [899, 0]
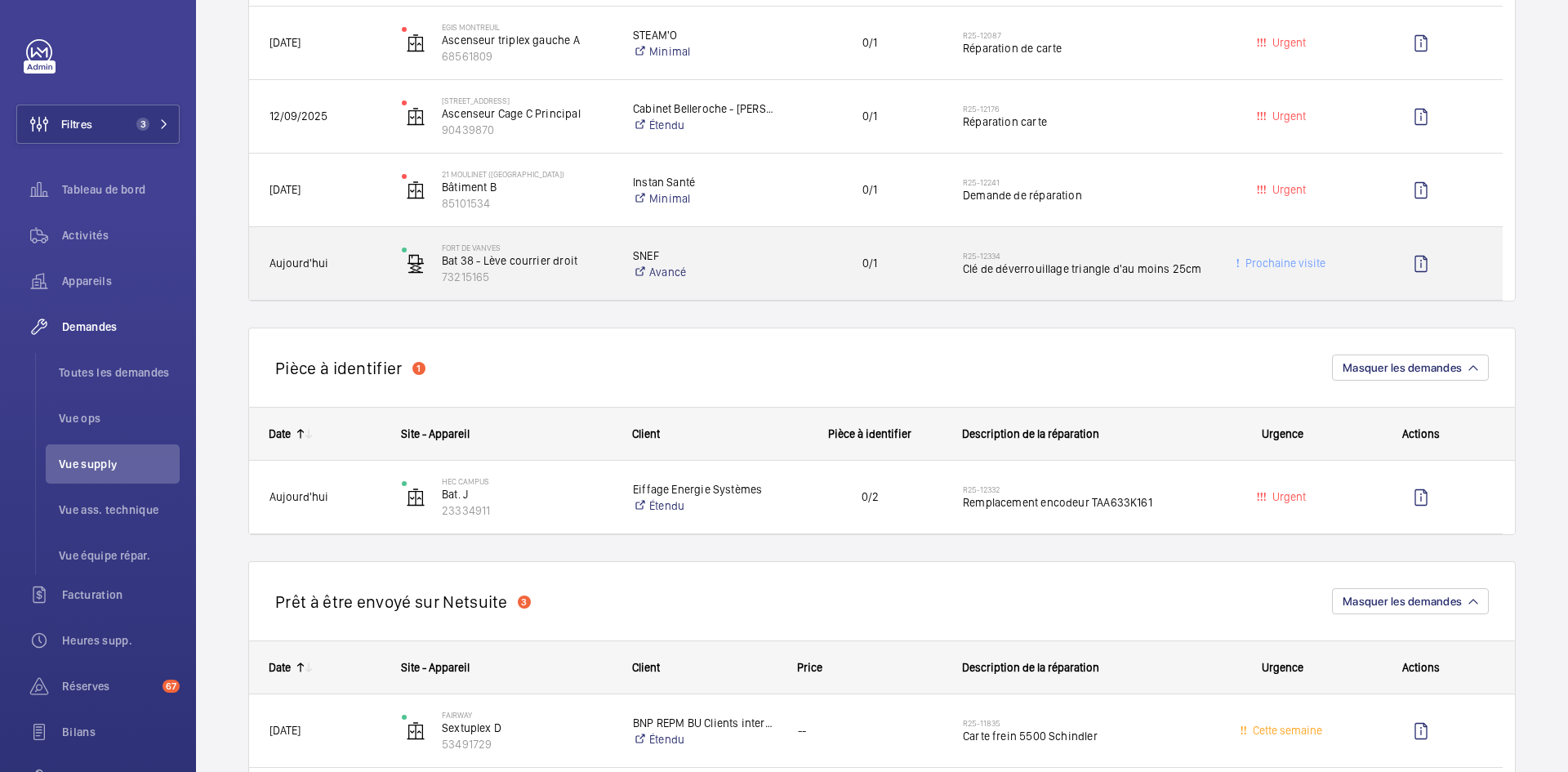
click at [394, 273] on div "Fort de vanves Bat 38 - Lève courrier droit 73215165" at bounding box center [497, 264] width 230 height 67
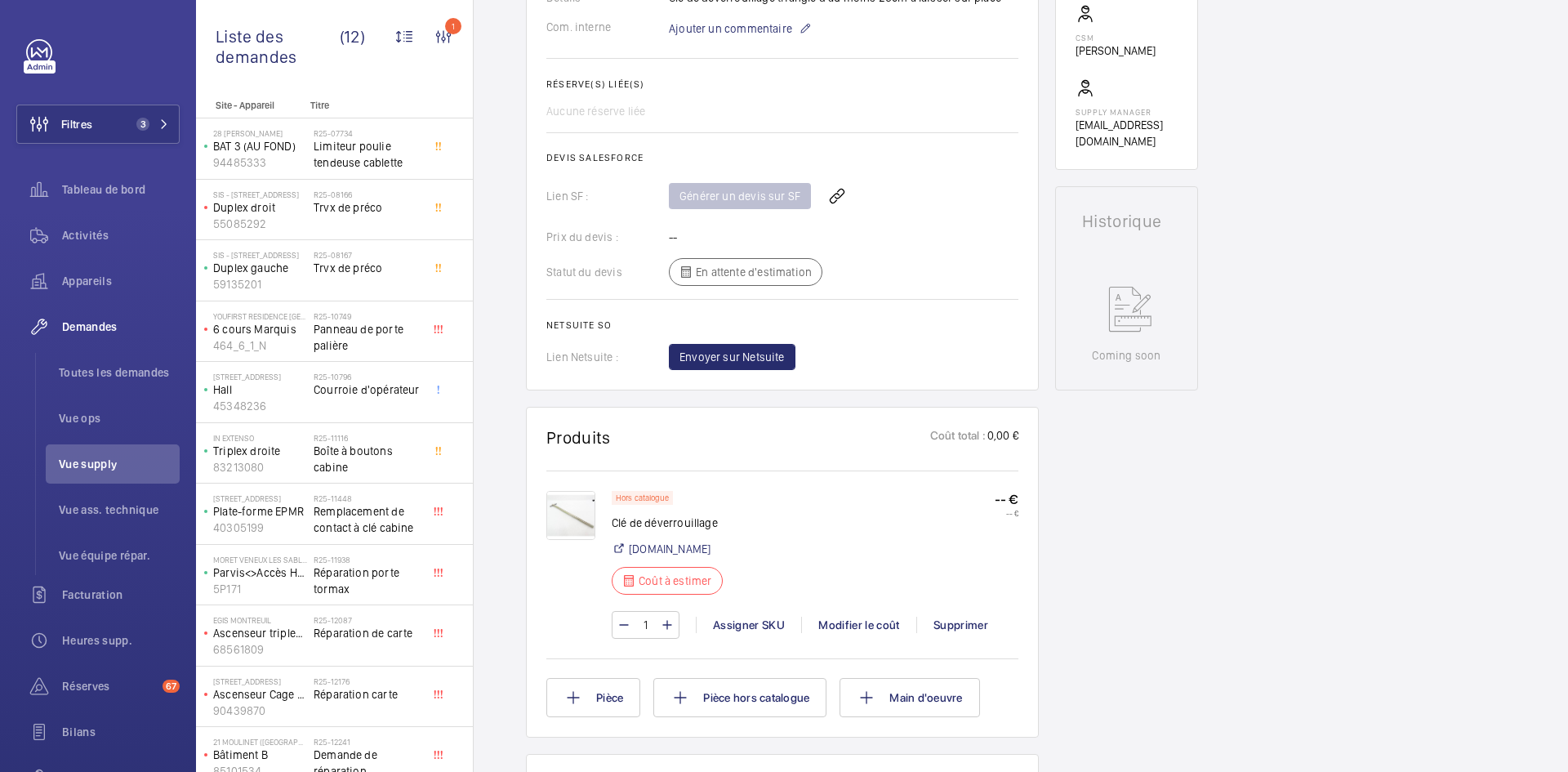
scroll to position [654, 0]
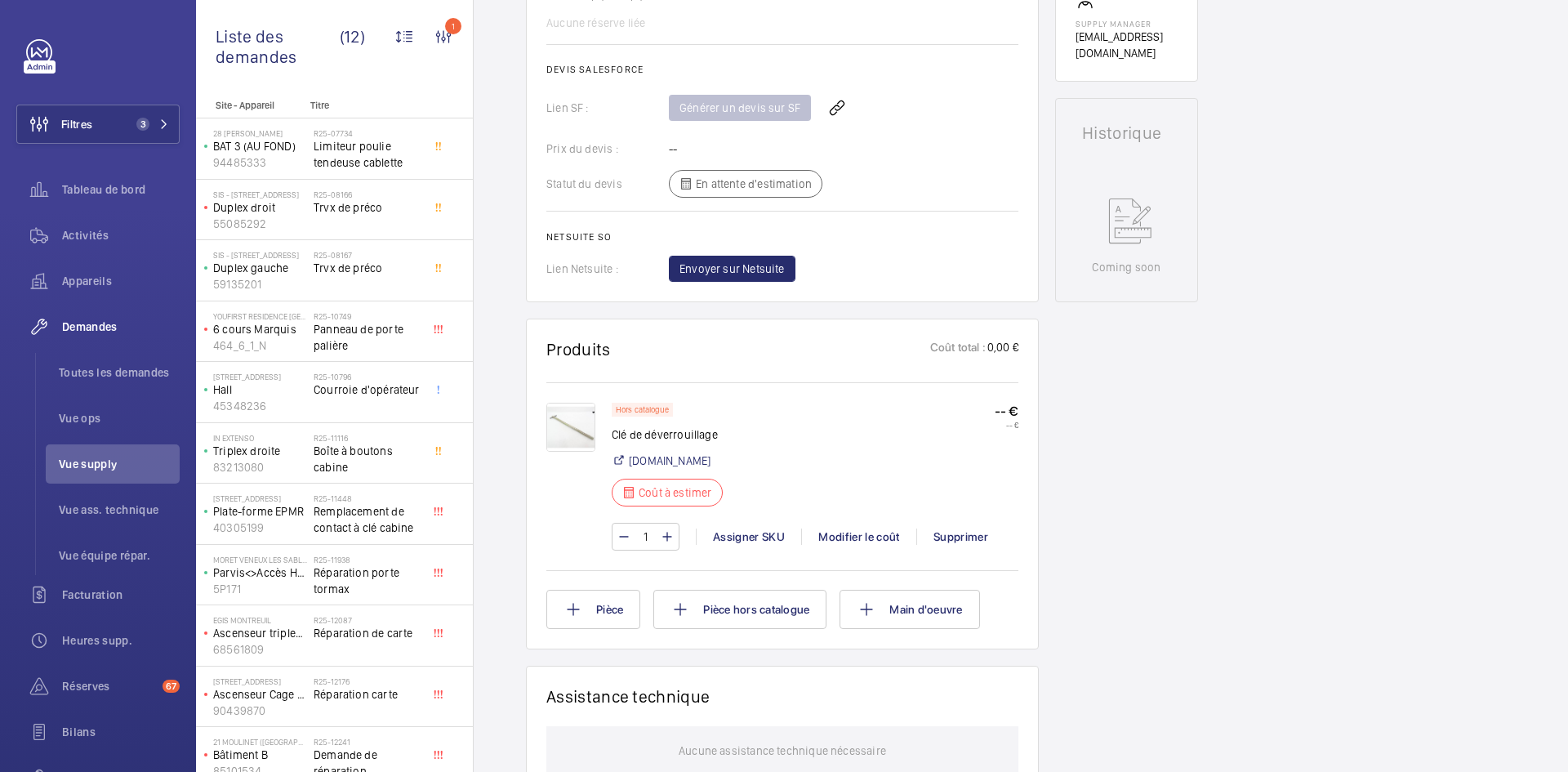
click at [582, 419] on img at bounding box center [571, 427] width 49 height 49
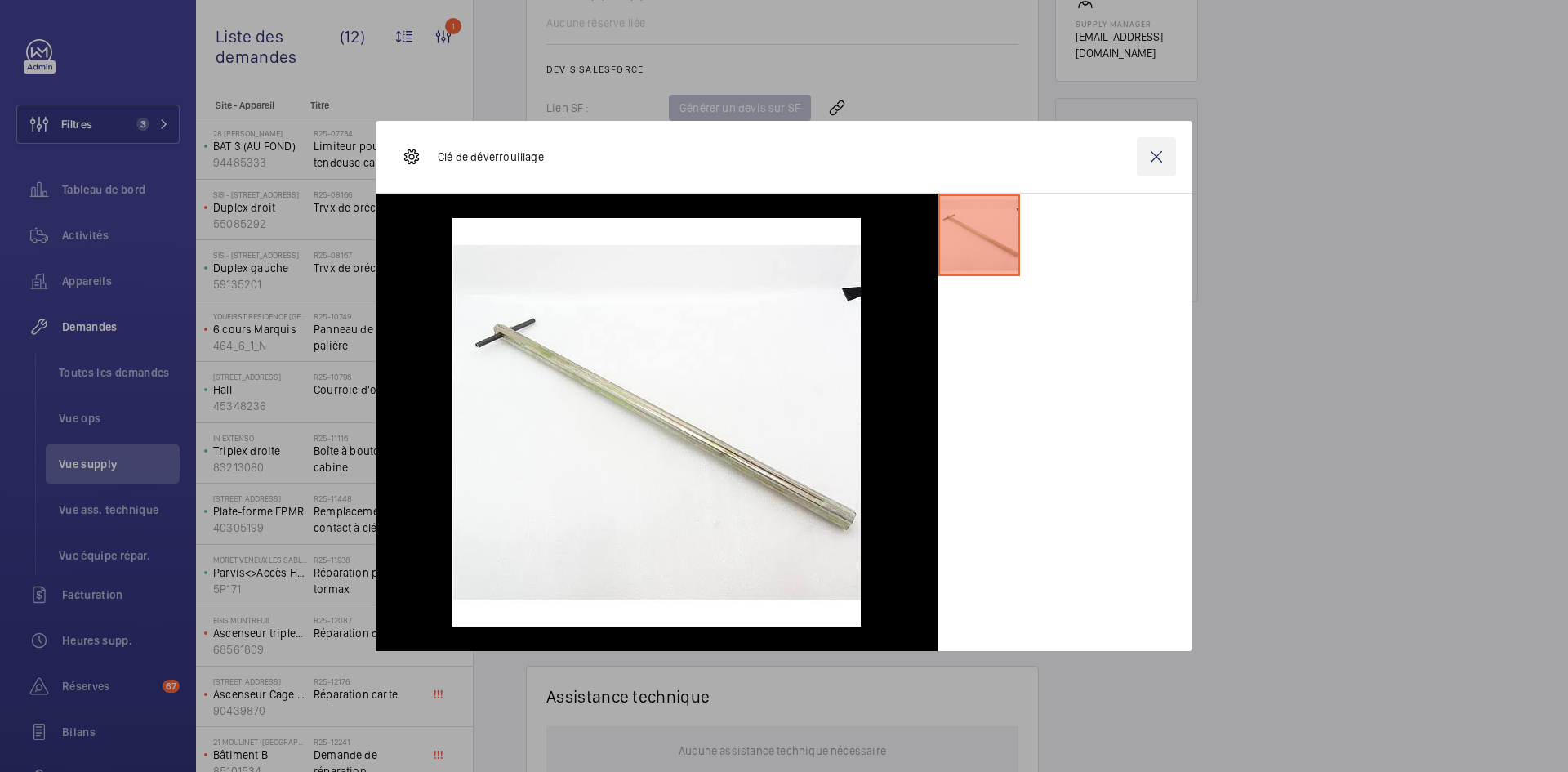
click at [1152, 157] on wm-front-icon-button at bounding box center [1156, 157] width 39 height 39
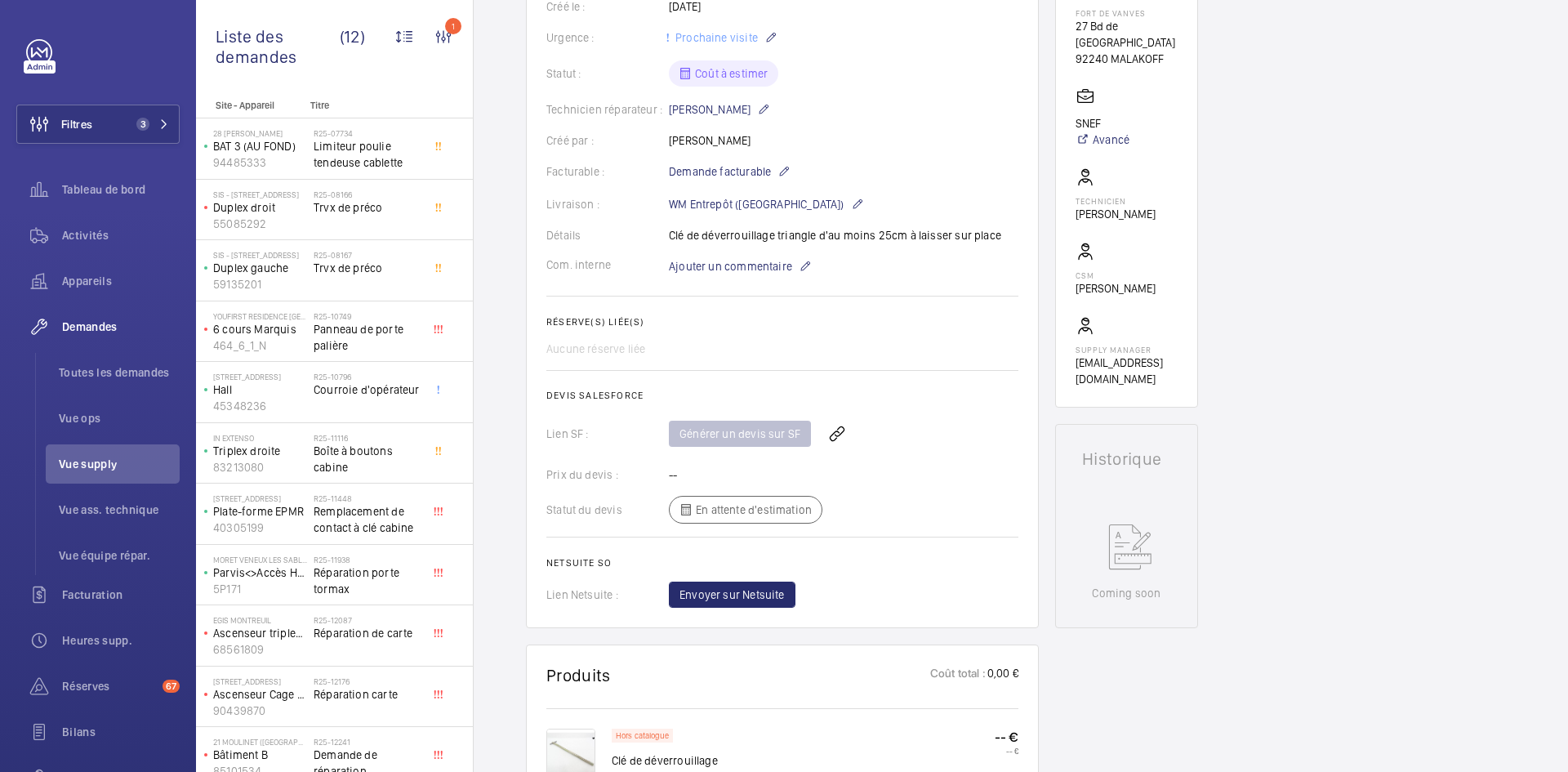
scroll to position [735, 0]
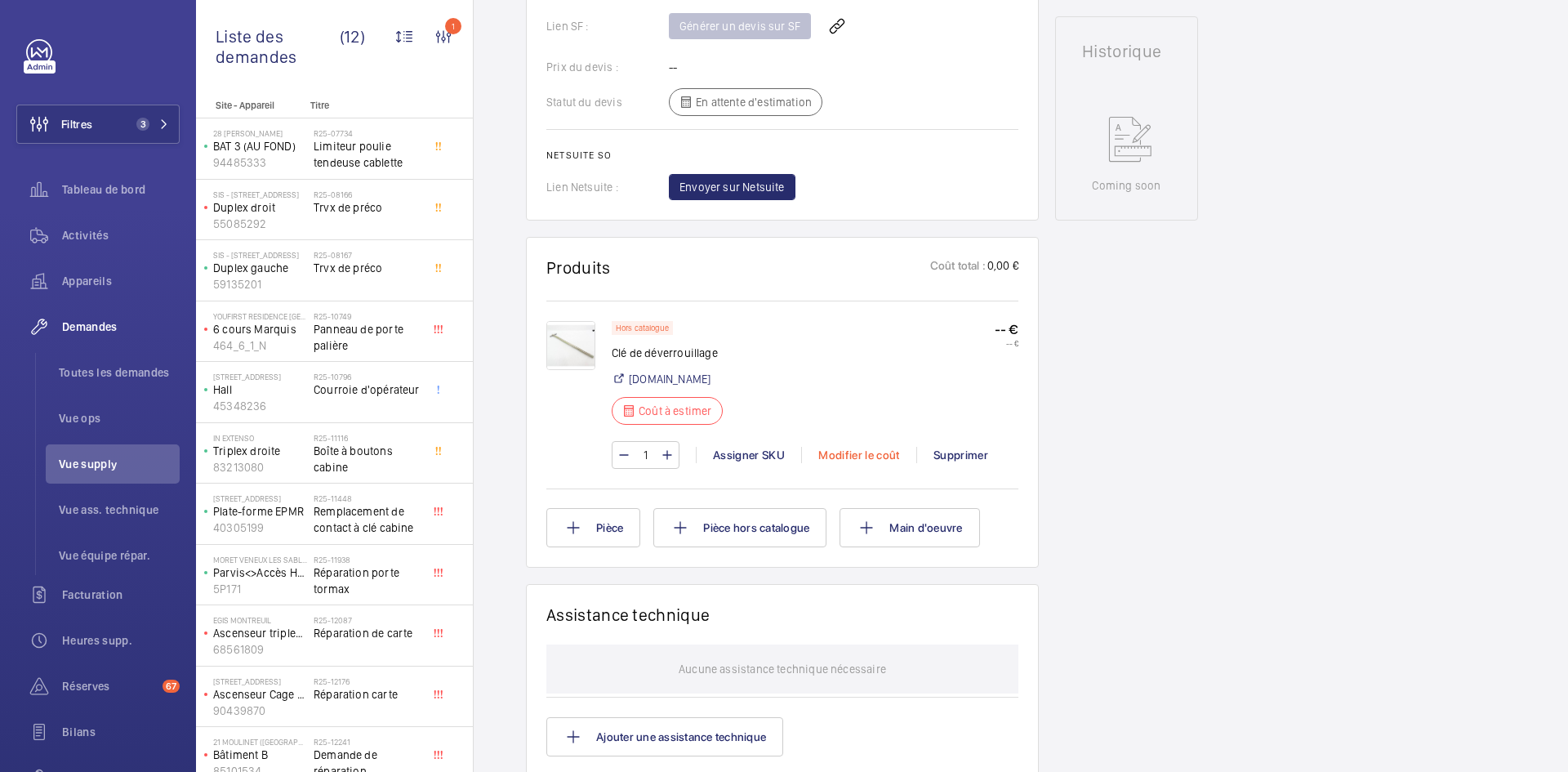
click at [860, 451] on div "Modifier le coût" at bounding box center [859, 455] width 115 height 16
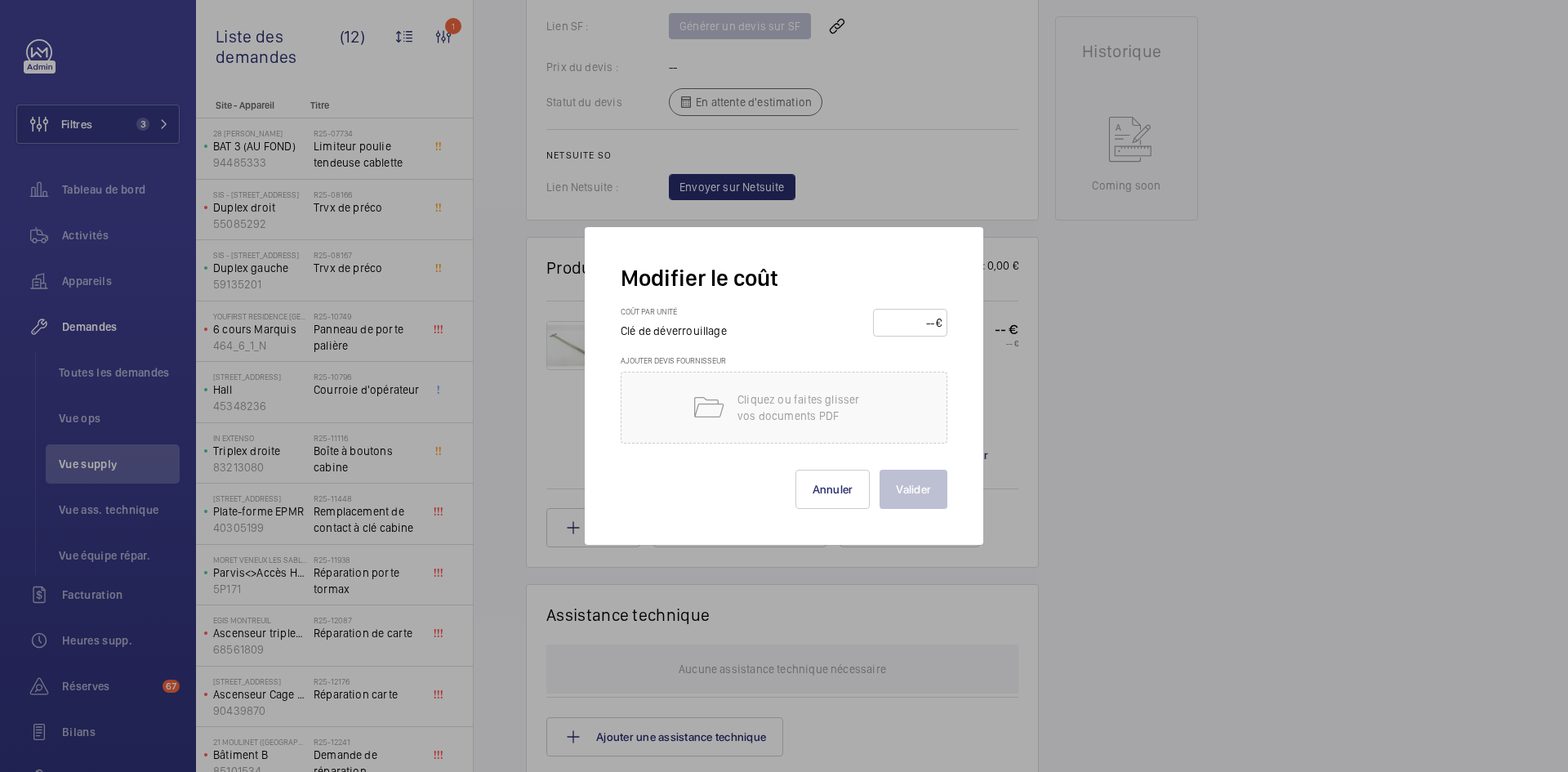
click at [913, 321] on input "number" at bounding box center [907, 322] width 57 height 26
click at [831, 494] on button "Annuler" at bounding box center [833, 489] width 75 height 39
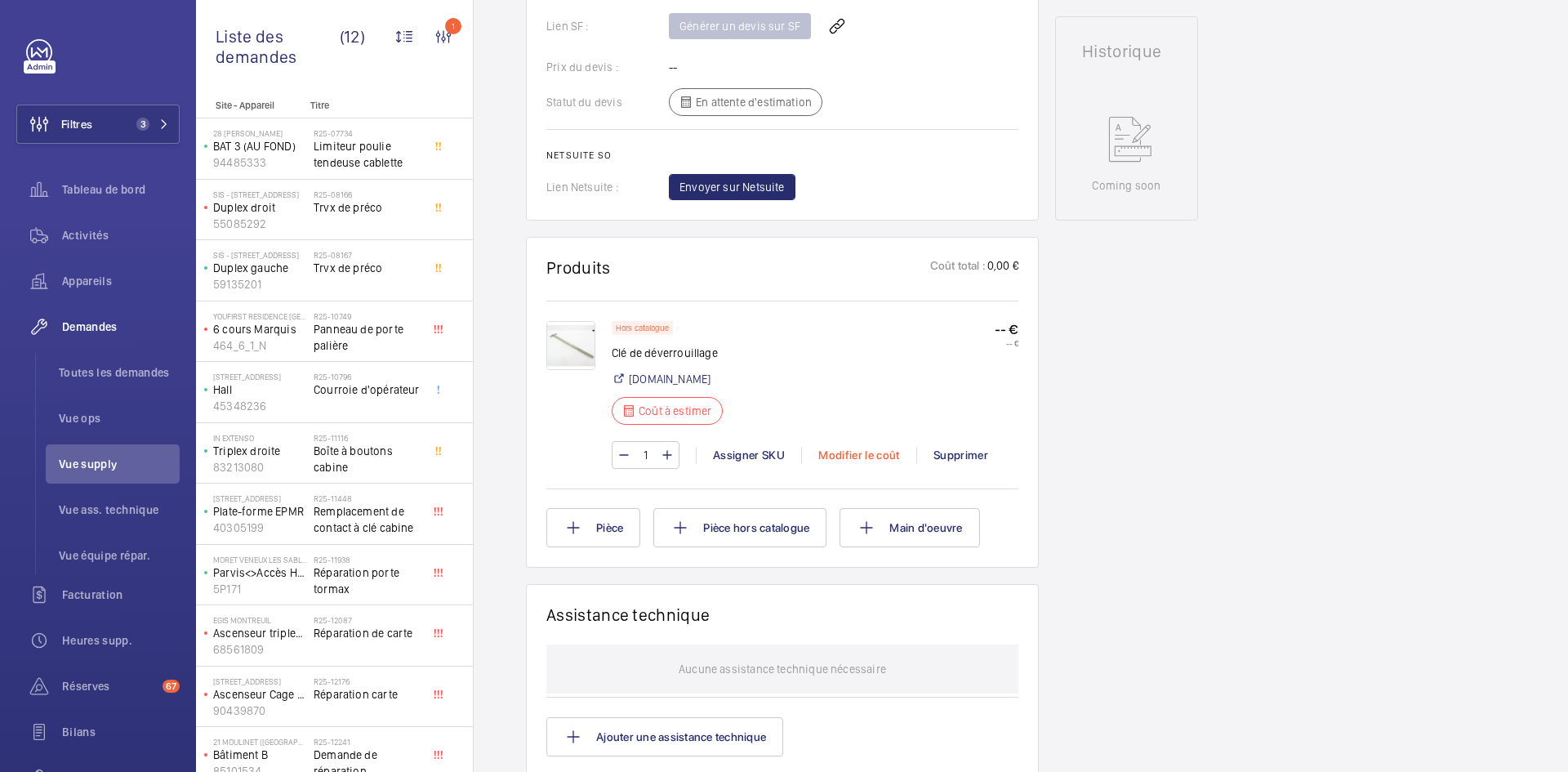
click at [854, 452] on div "Modifier le coût" at bounding box center [859, 455] width 115 height 16
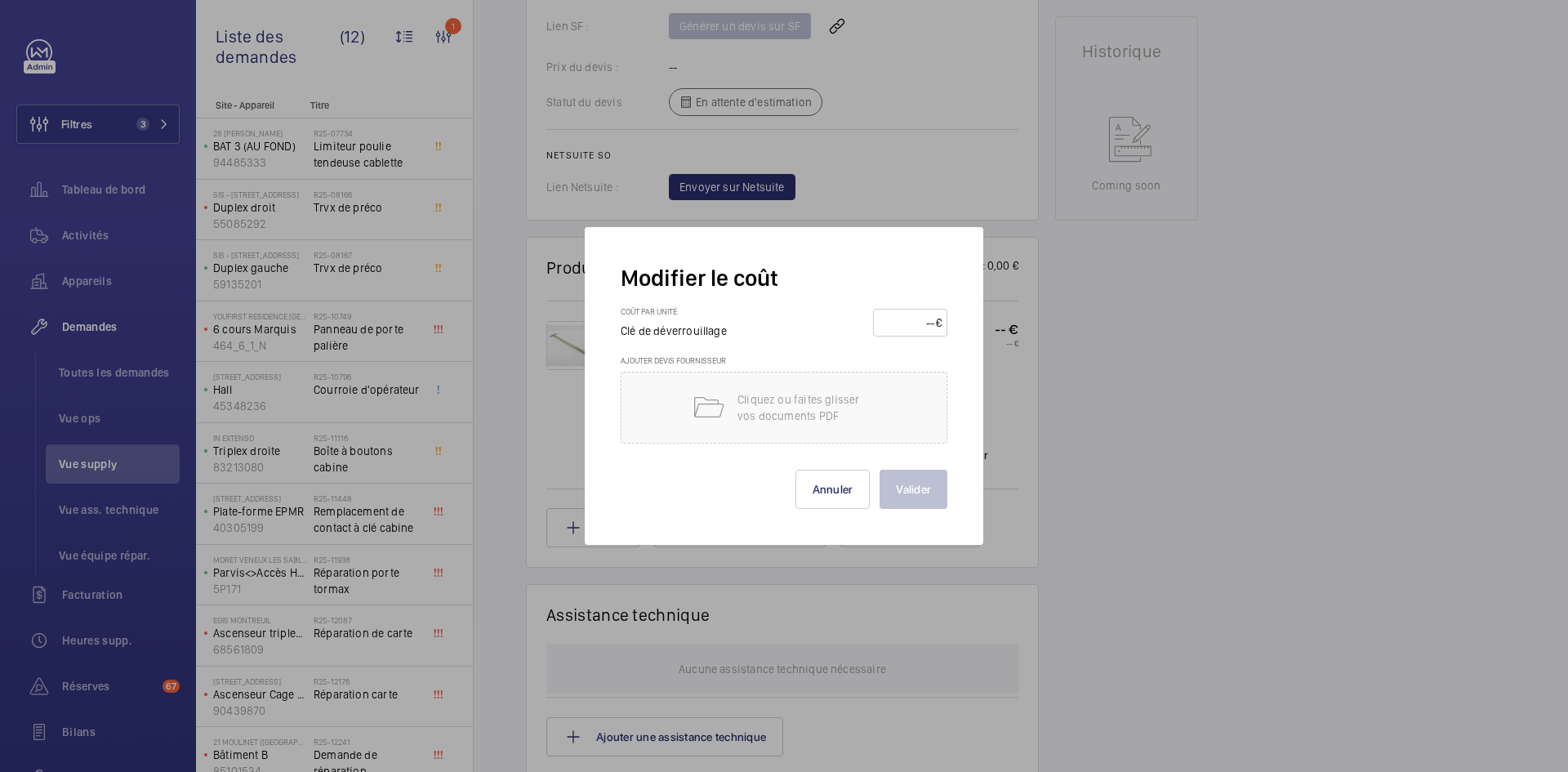
click at [897, 312] on input "number" at bounding box center [907, 322] width 57 height 26
type input "70"
click at [904, 487] on button "Valider" at bounding box center [914, 489] width 68 height 39
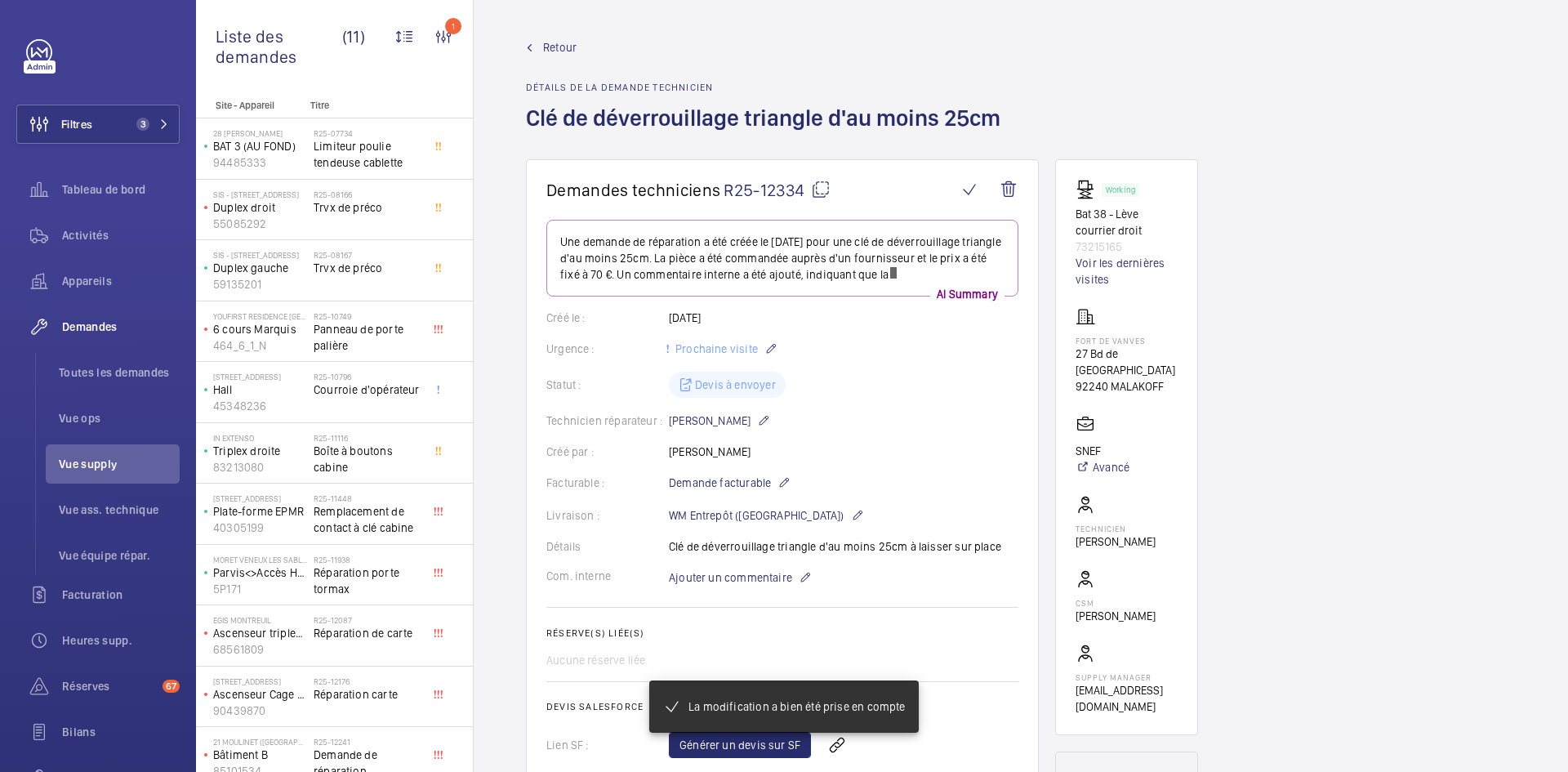
click at [553, 40] on span "Retour" at bounding box center [559, 48] width 33 height 16
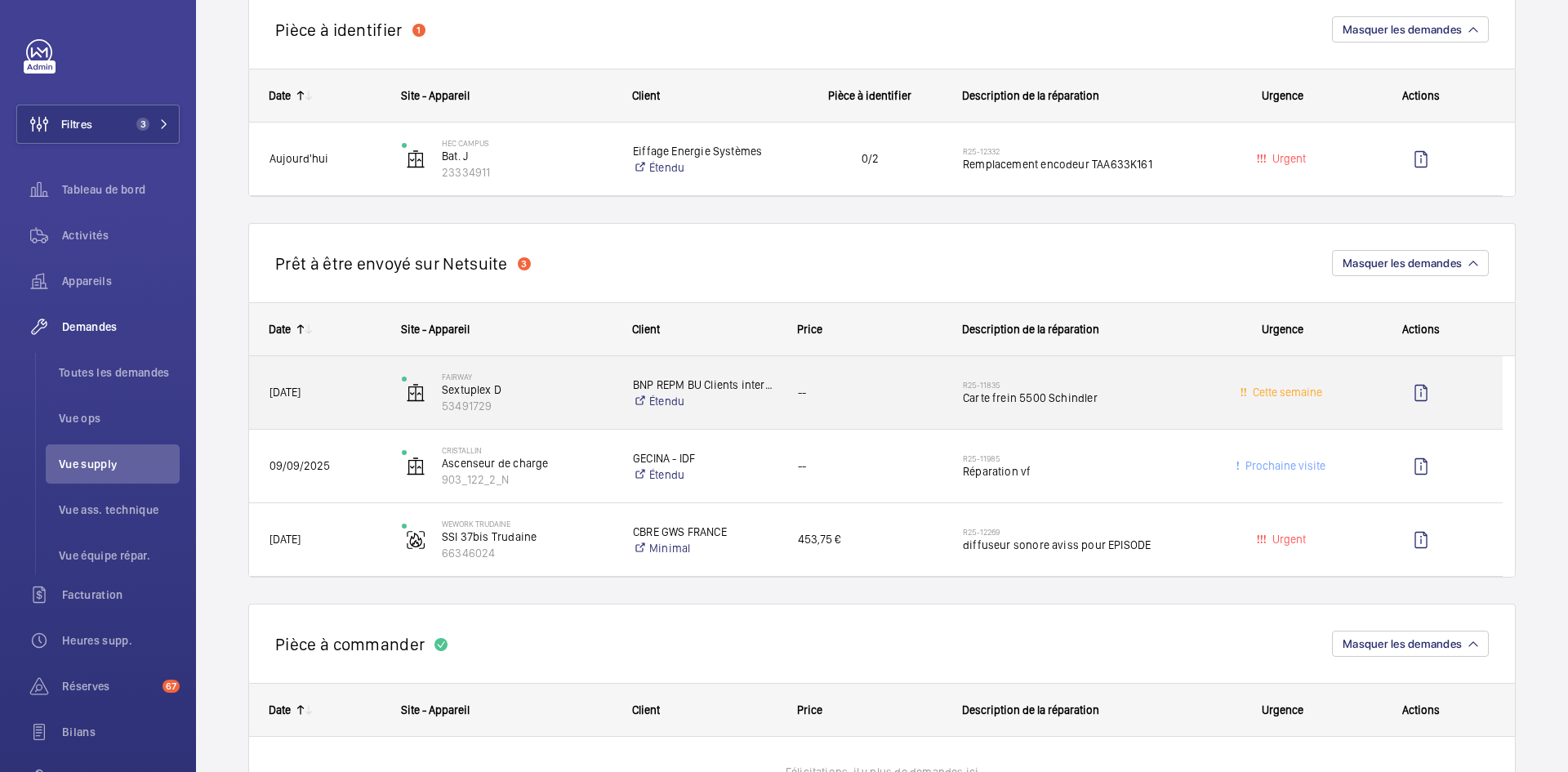
scroll to position [1225, 0]
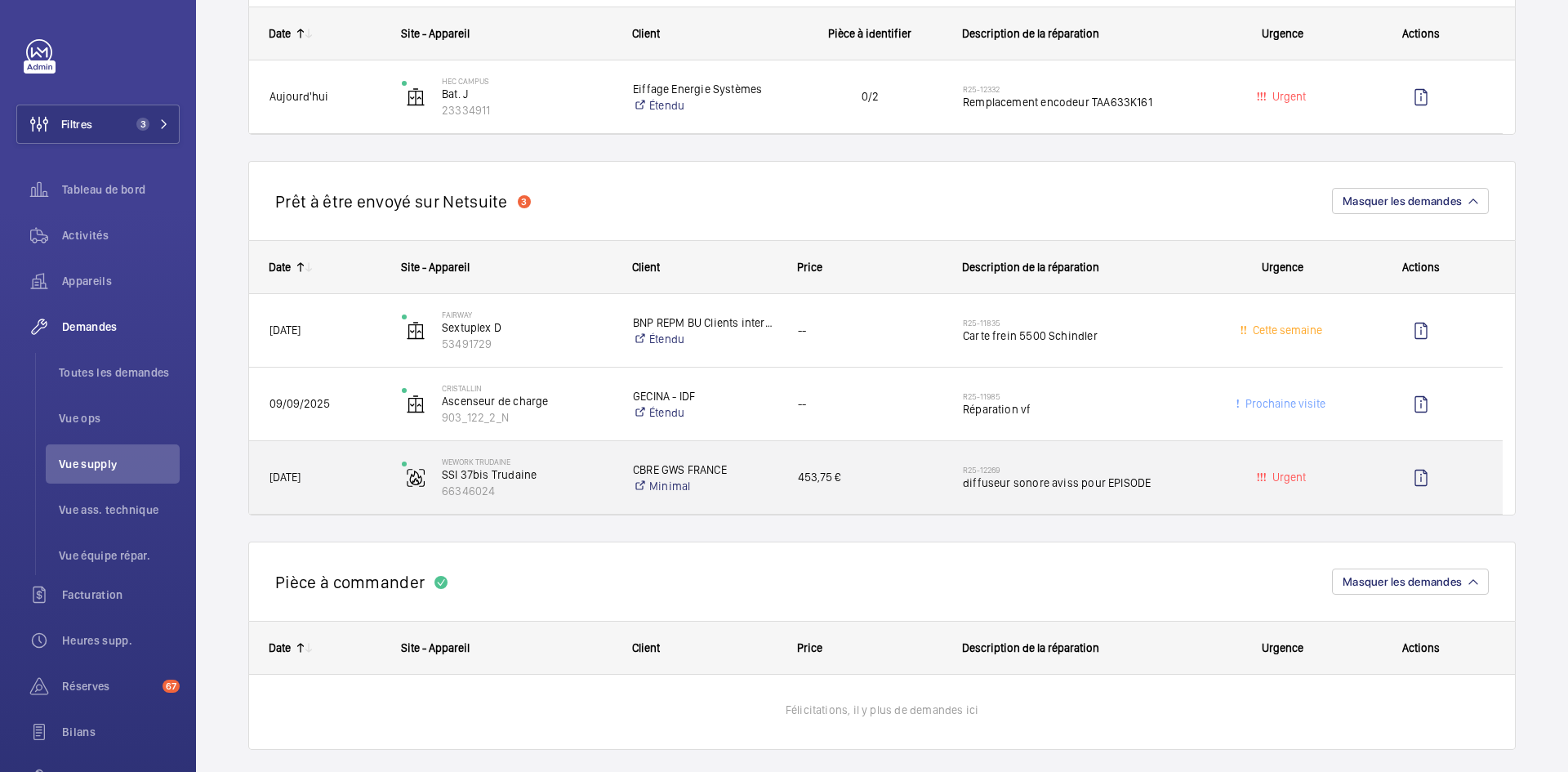
click at [385, 482] on div "WeWork Trudaine SSI 37bis Trudaine 66346024" at bounding box center [497, 478] width 230 height 67
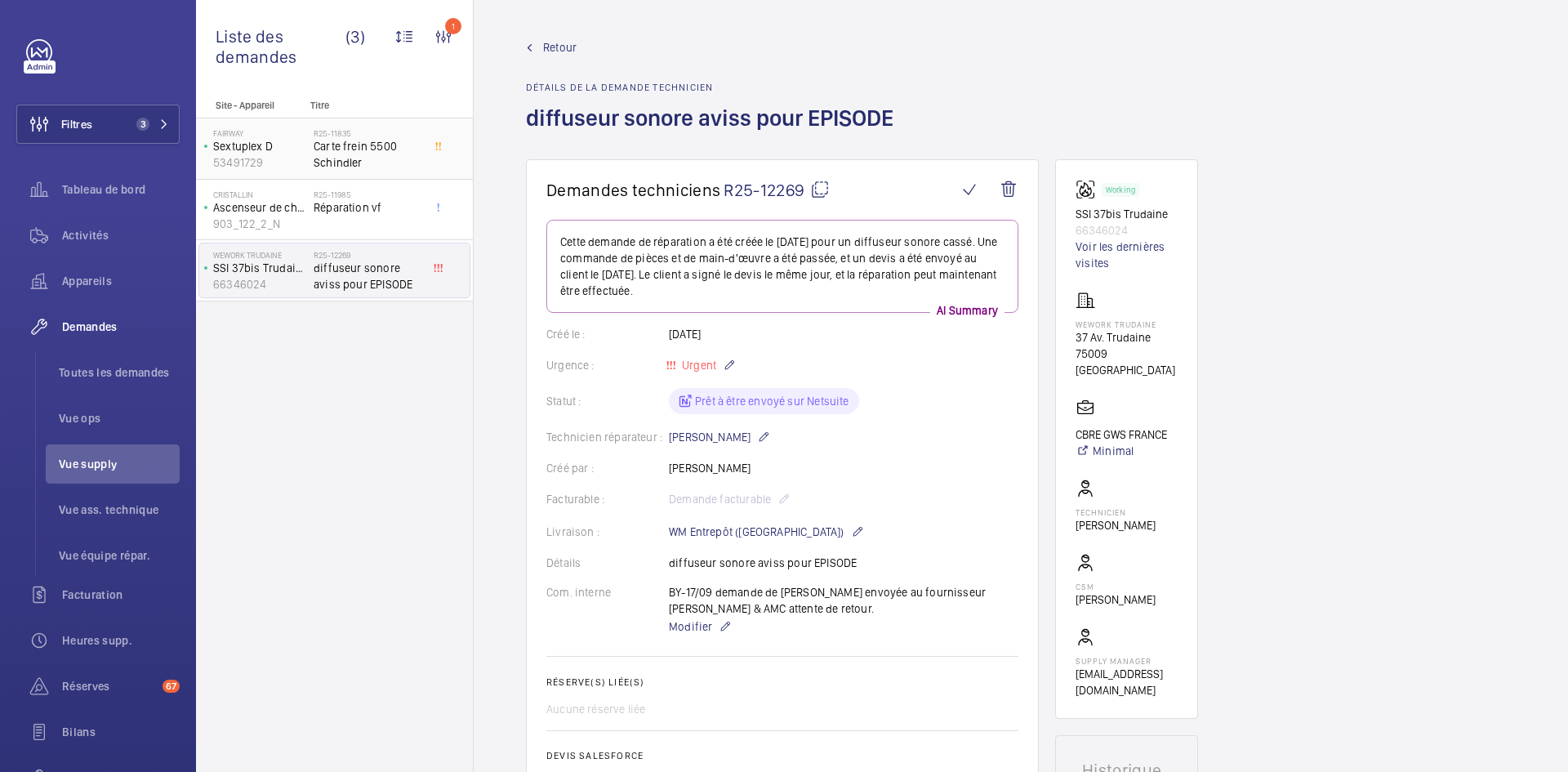
click at [312, 158] on div "FAIRWAY Sextuplex D 53491729" at bounding box center [256, 149] width 114 height 54
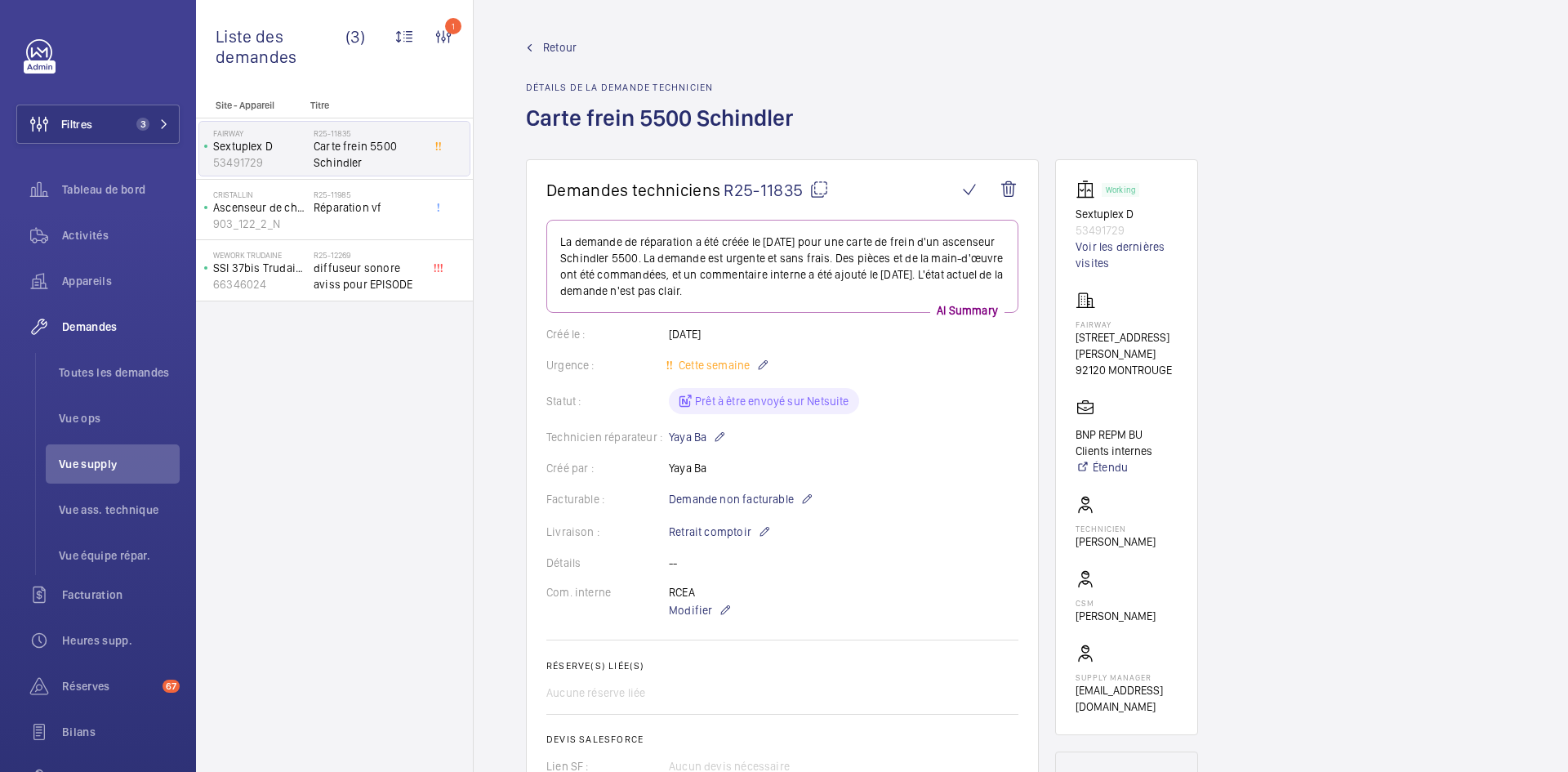
click at [559, 46] on span "Retour" at bounding box center [559, 48] width 33 height 16
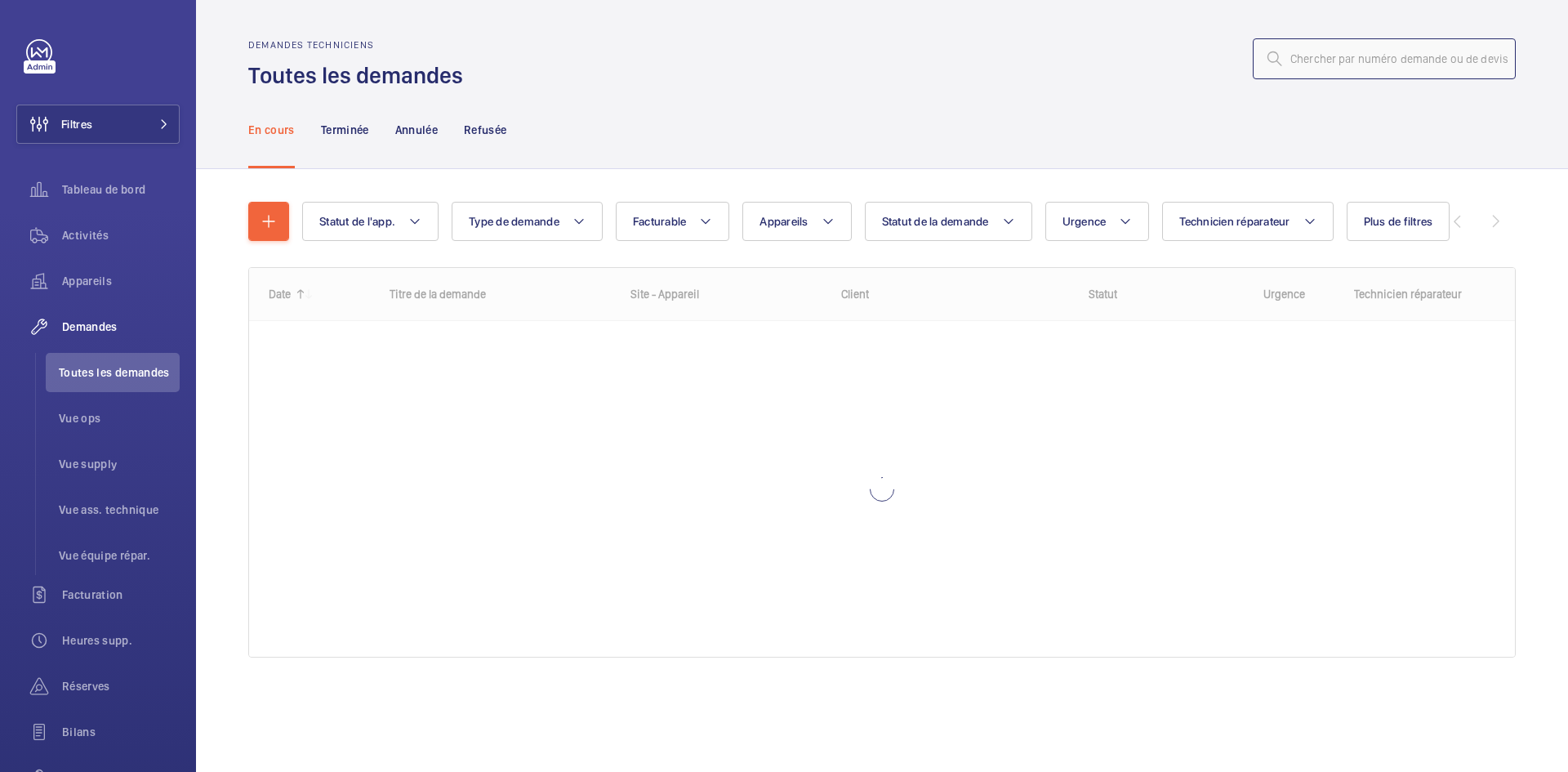
click at [1364, 60] on input "text" at bounding box center [1384, 58] width 263 height 40
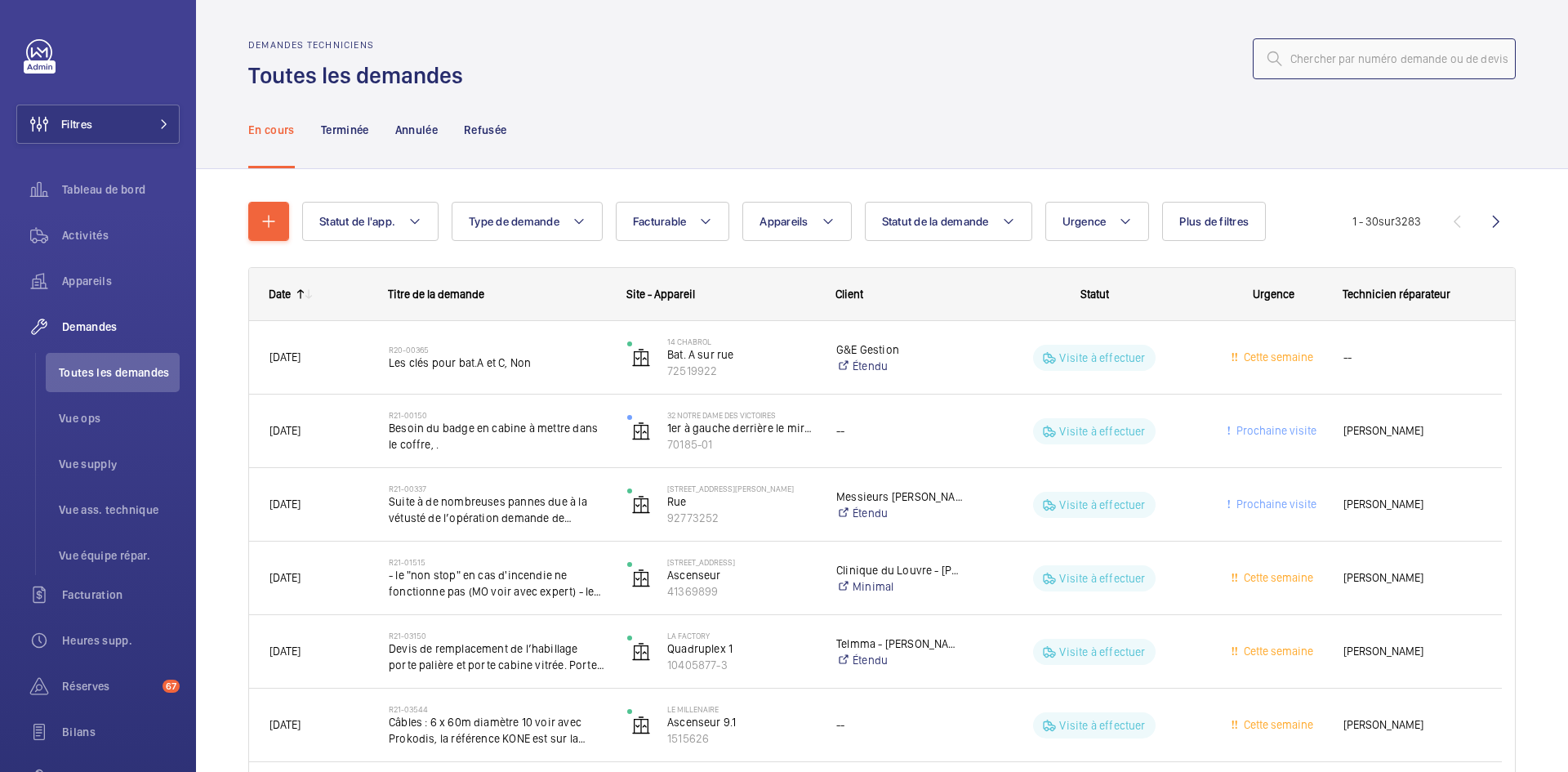
paste input "R25-12325"
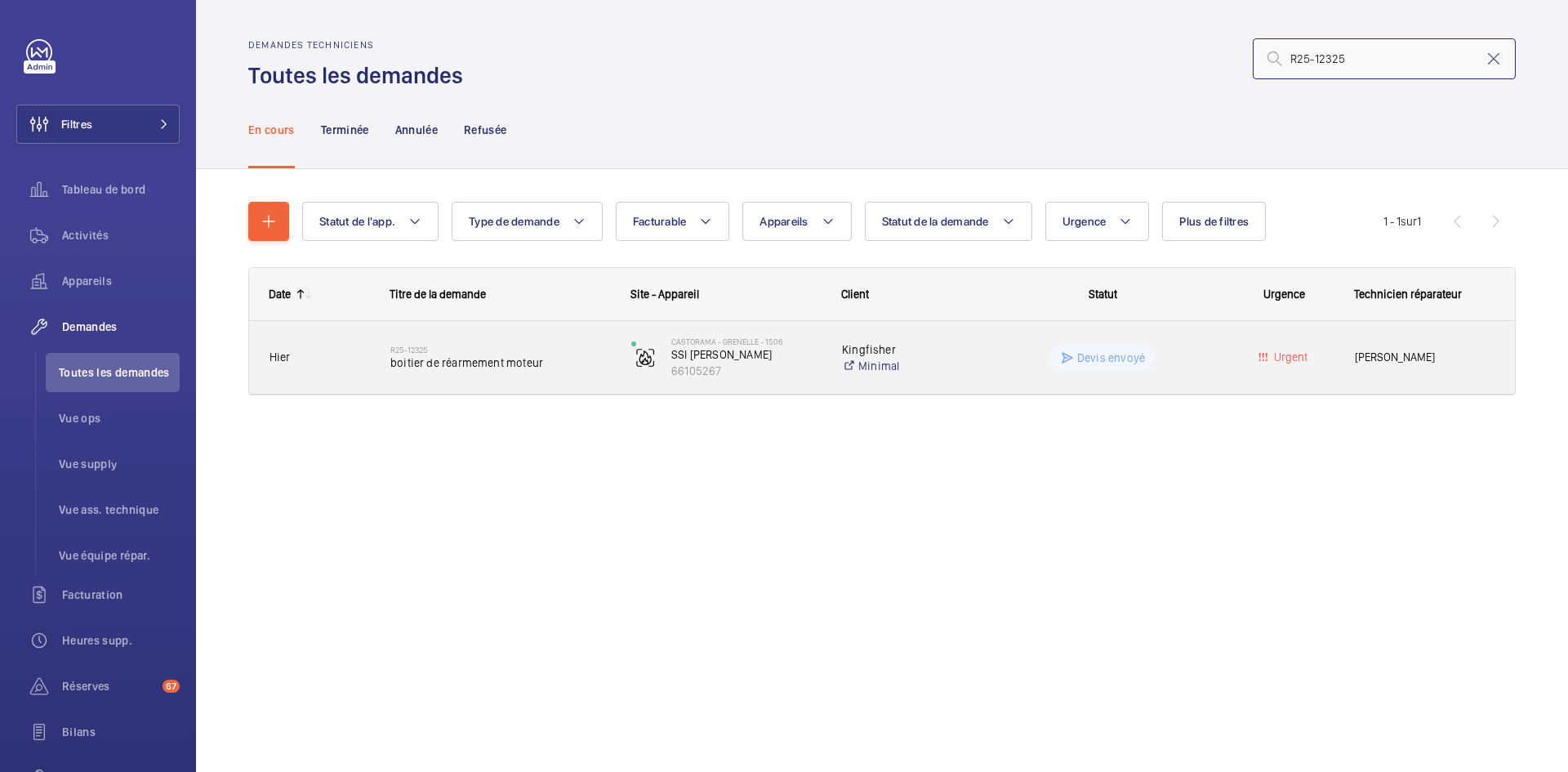
type input "R25-12325"
click at [388, 360] on div "R25-12325 boitier de réarmement moteur" at bounding box center [490, 358] width 240 height 74
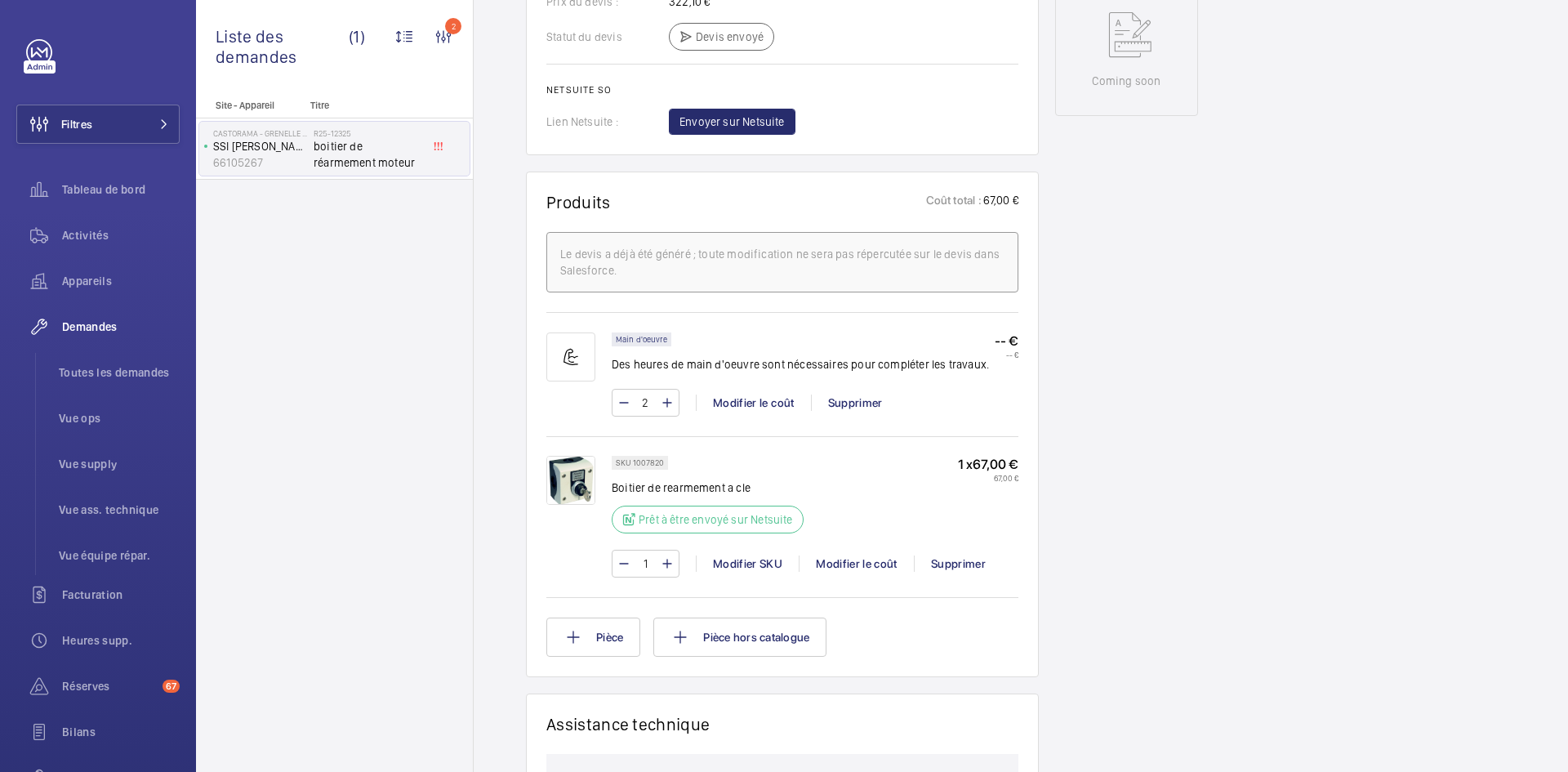
scroll to position [882, 0]
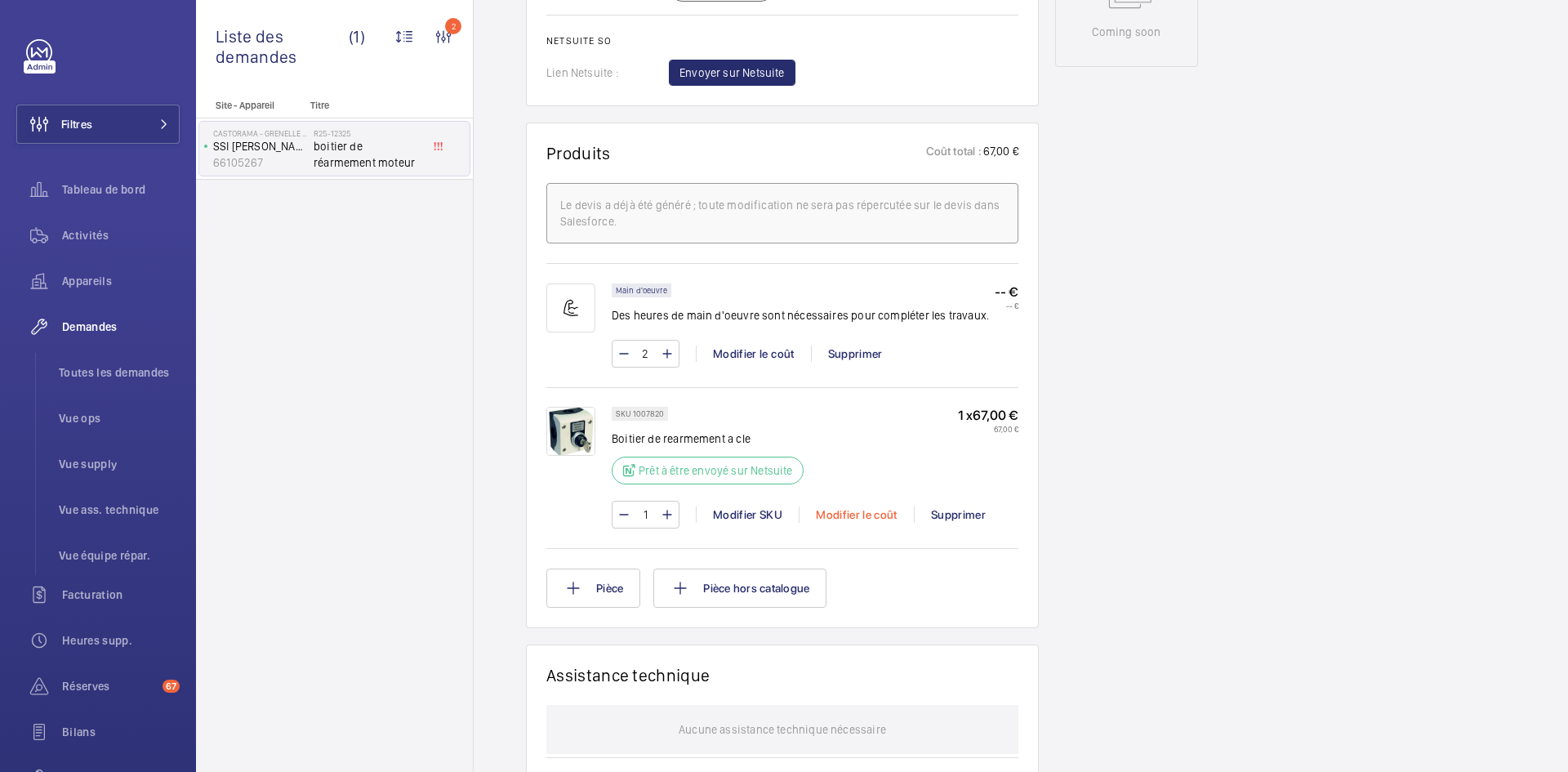
click at [862, 522] on div "Modifier le coût" at bounding box center [856, 514] width 115 height 16
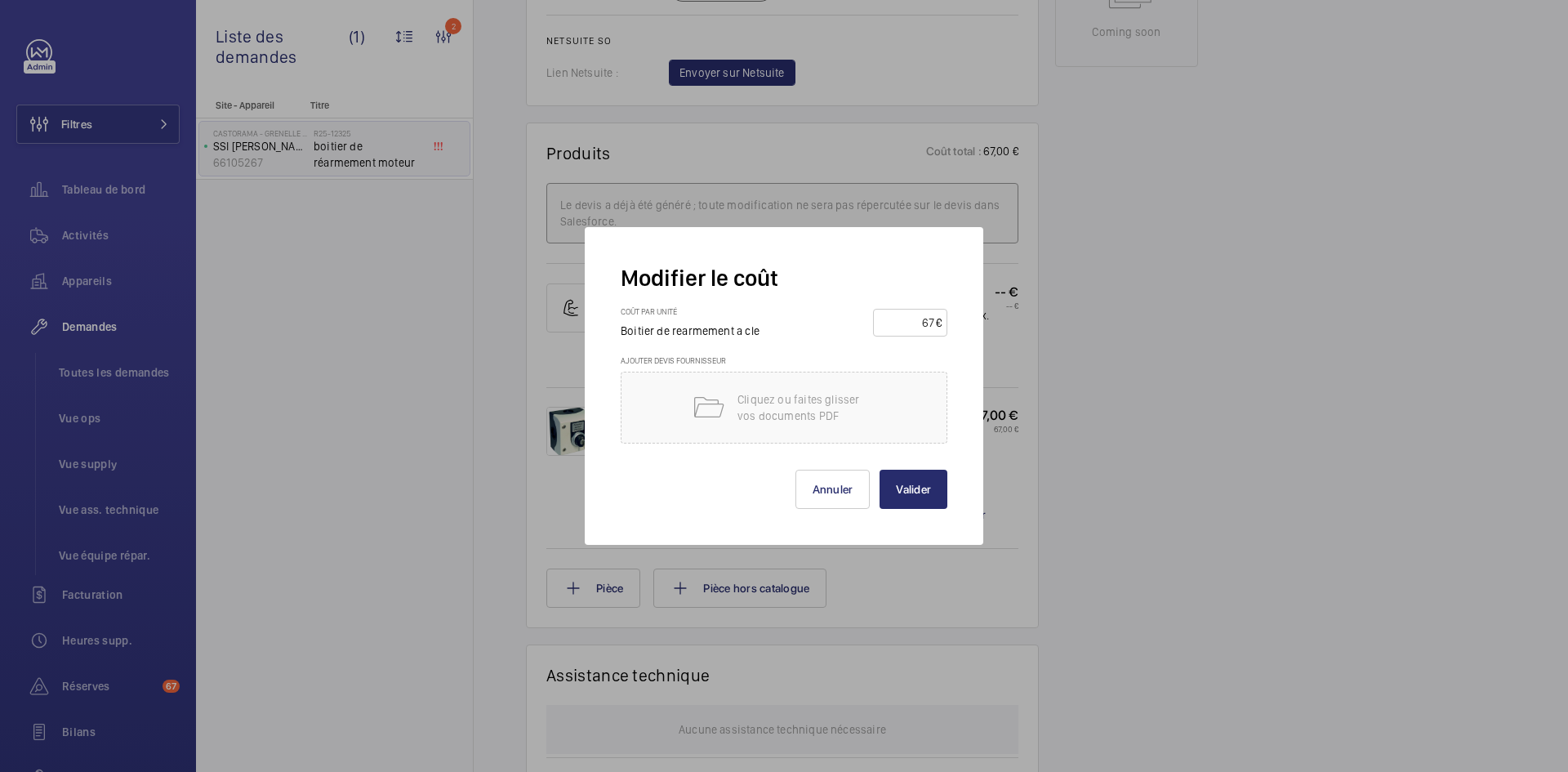
click at [933, 320] on input "67" at bounding box center [907, 322] width 57 height 26
type input "6"
type input "82"
click at [927, 486] on button "Valider" at bounding box center [914, 489] width 68 height 39
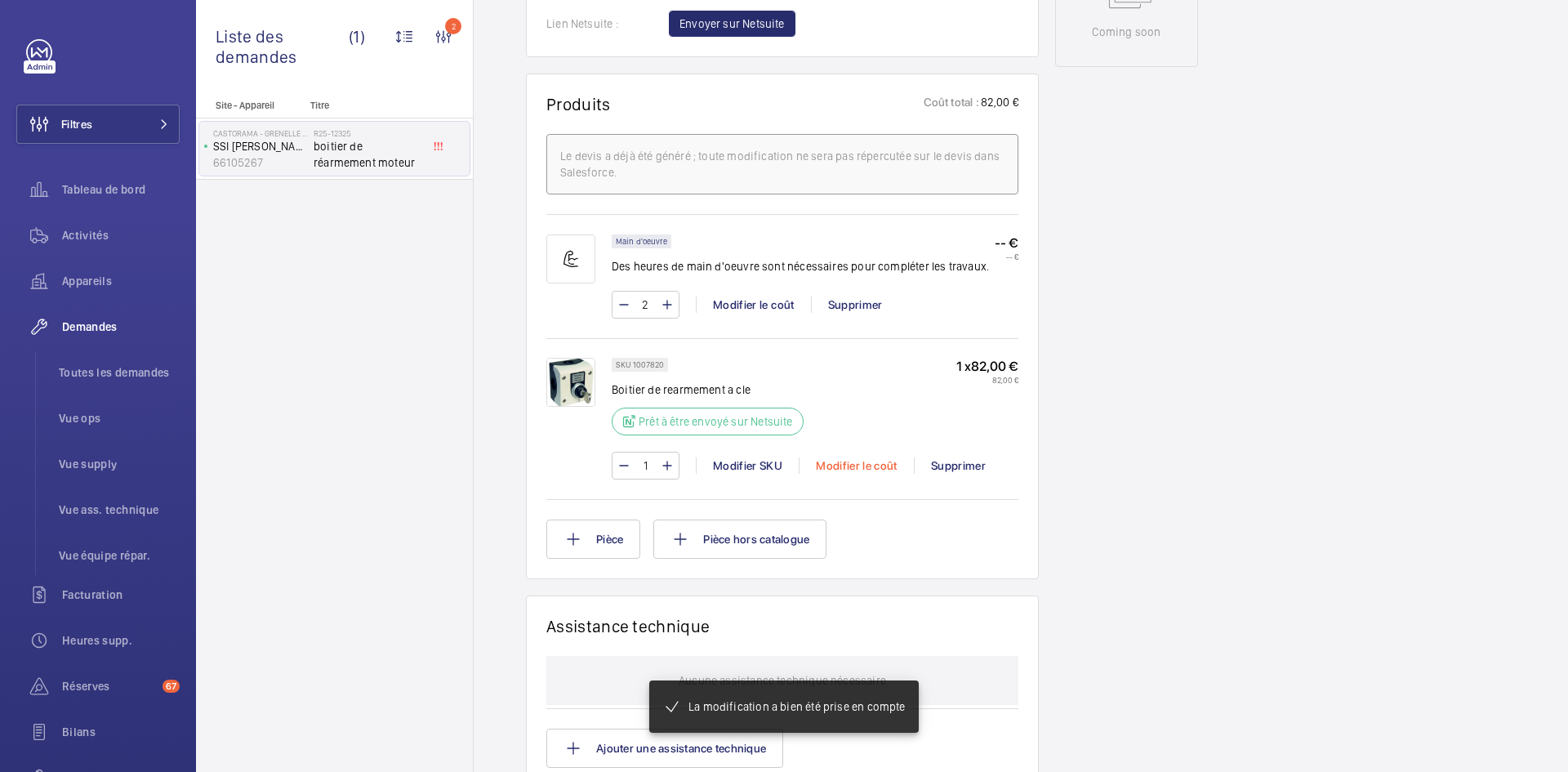
click at [864, 464] on div "Modifier le coût" at bounding box center [856, 465] width 115 height 16
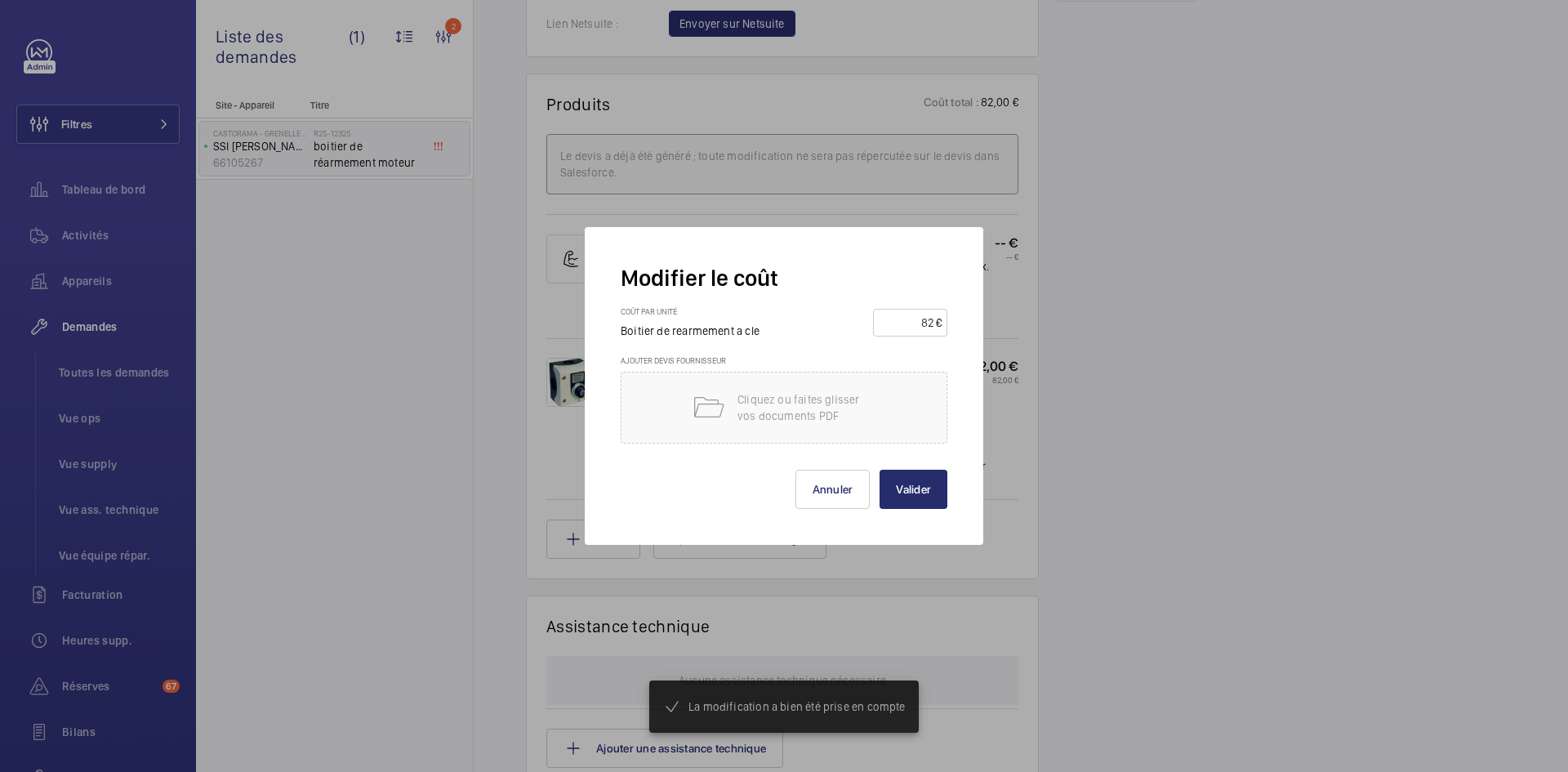
scroll to position [964, 0]
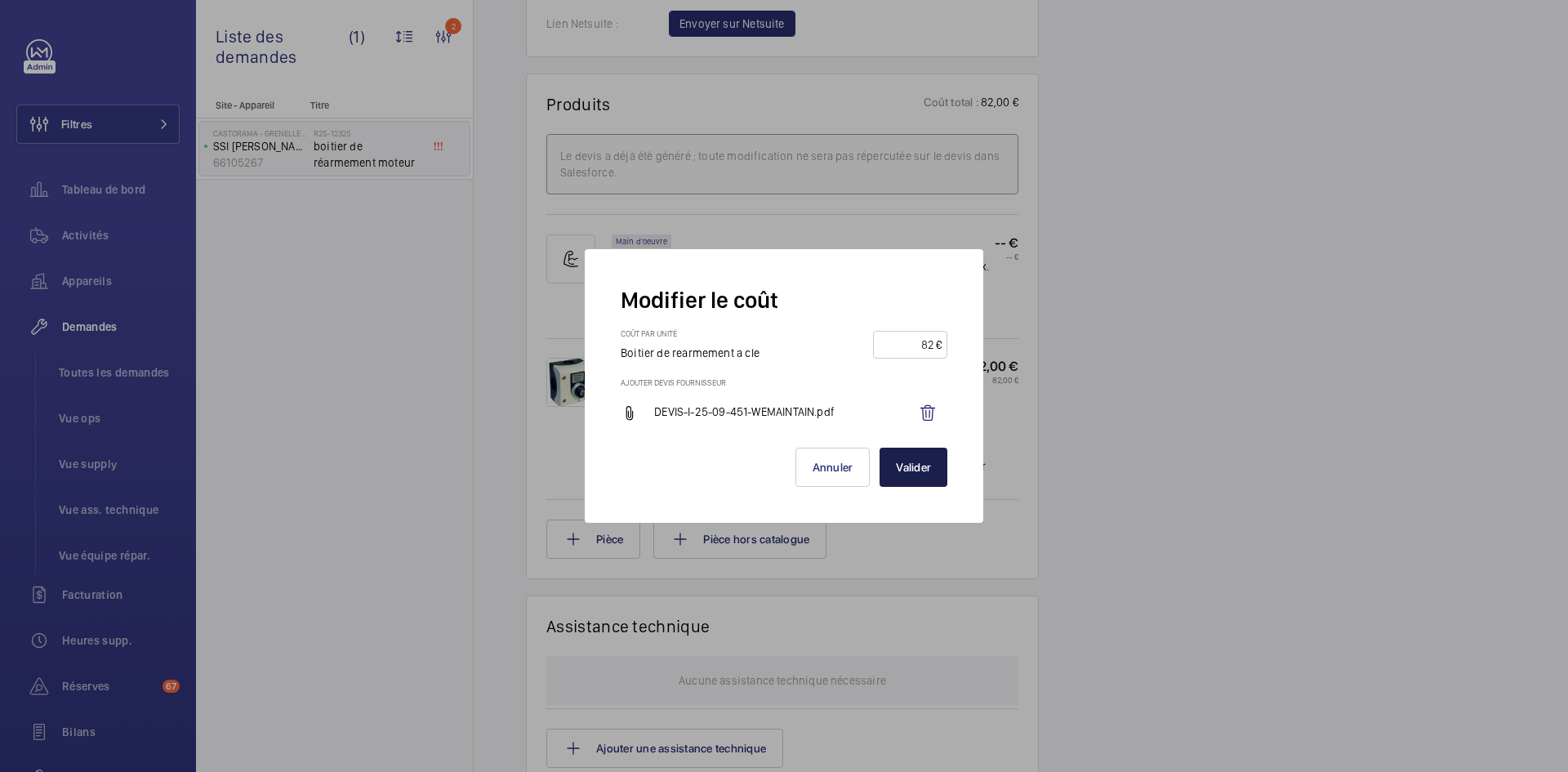
click at [923, 464] on button "Valider" at bounding box center [914, 468] width 68 height 39
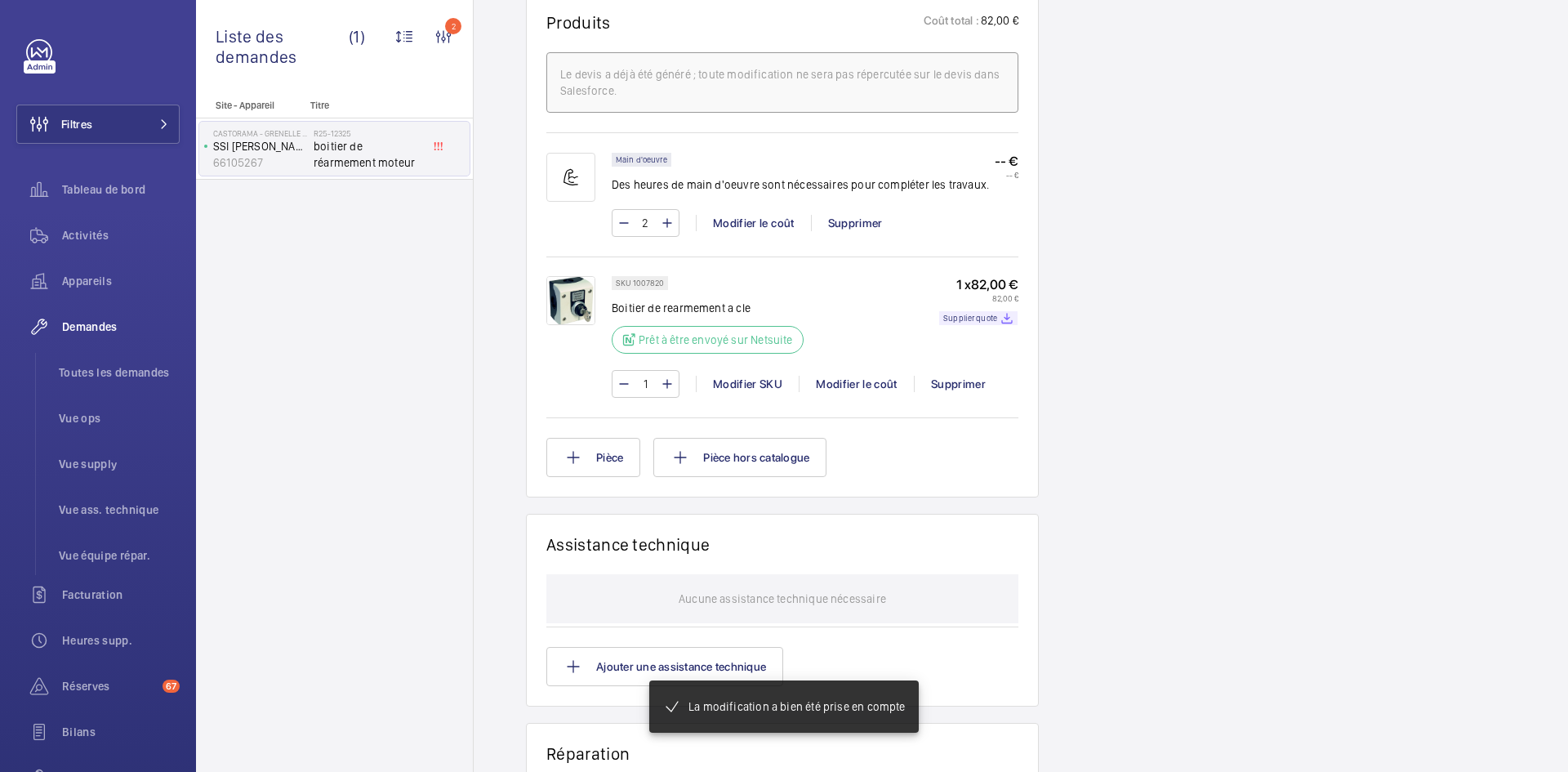
scroll to position [1013, 0]
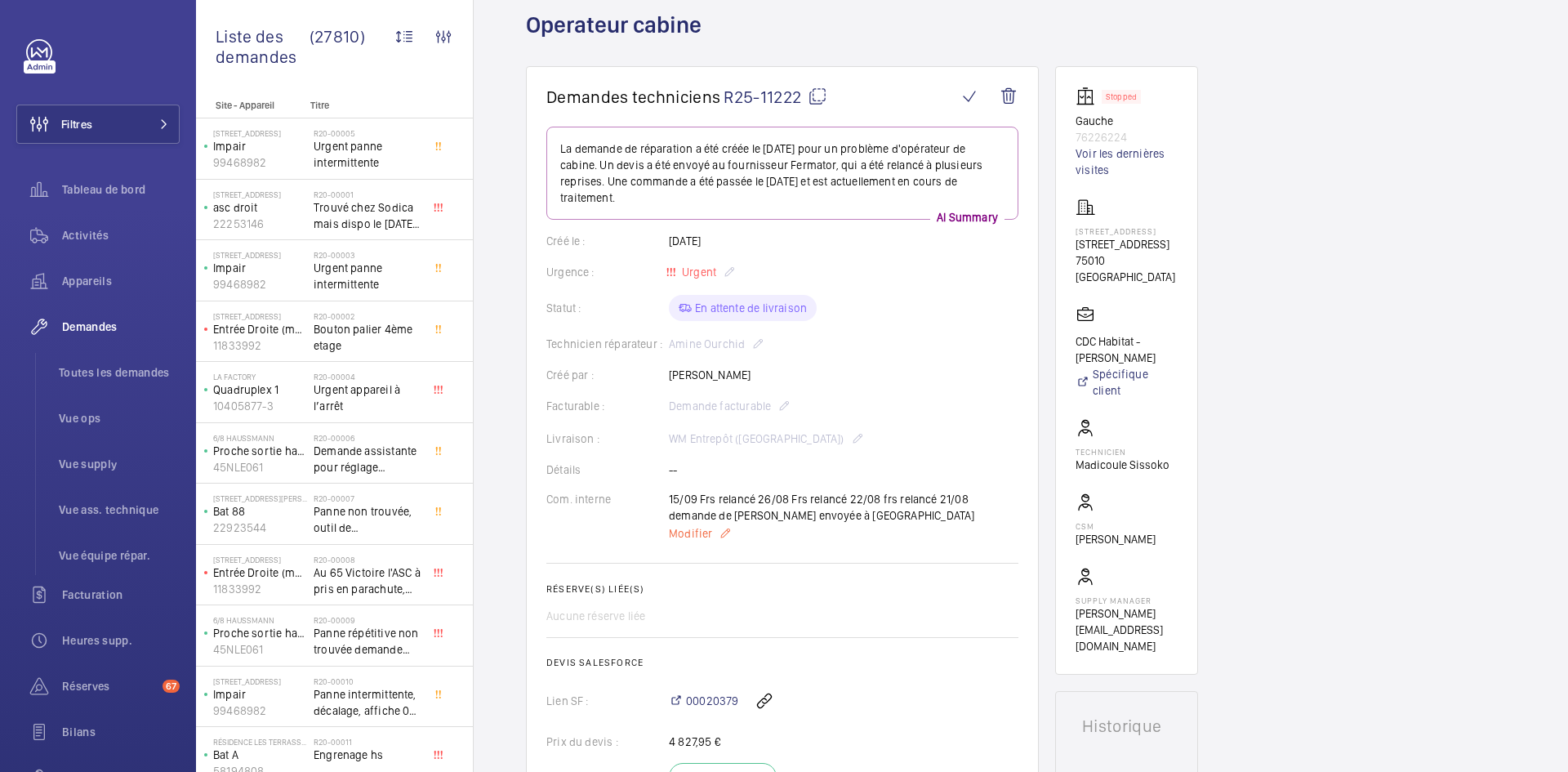
scroll to position [245, 0]
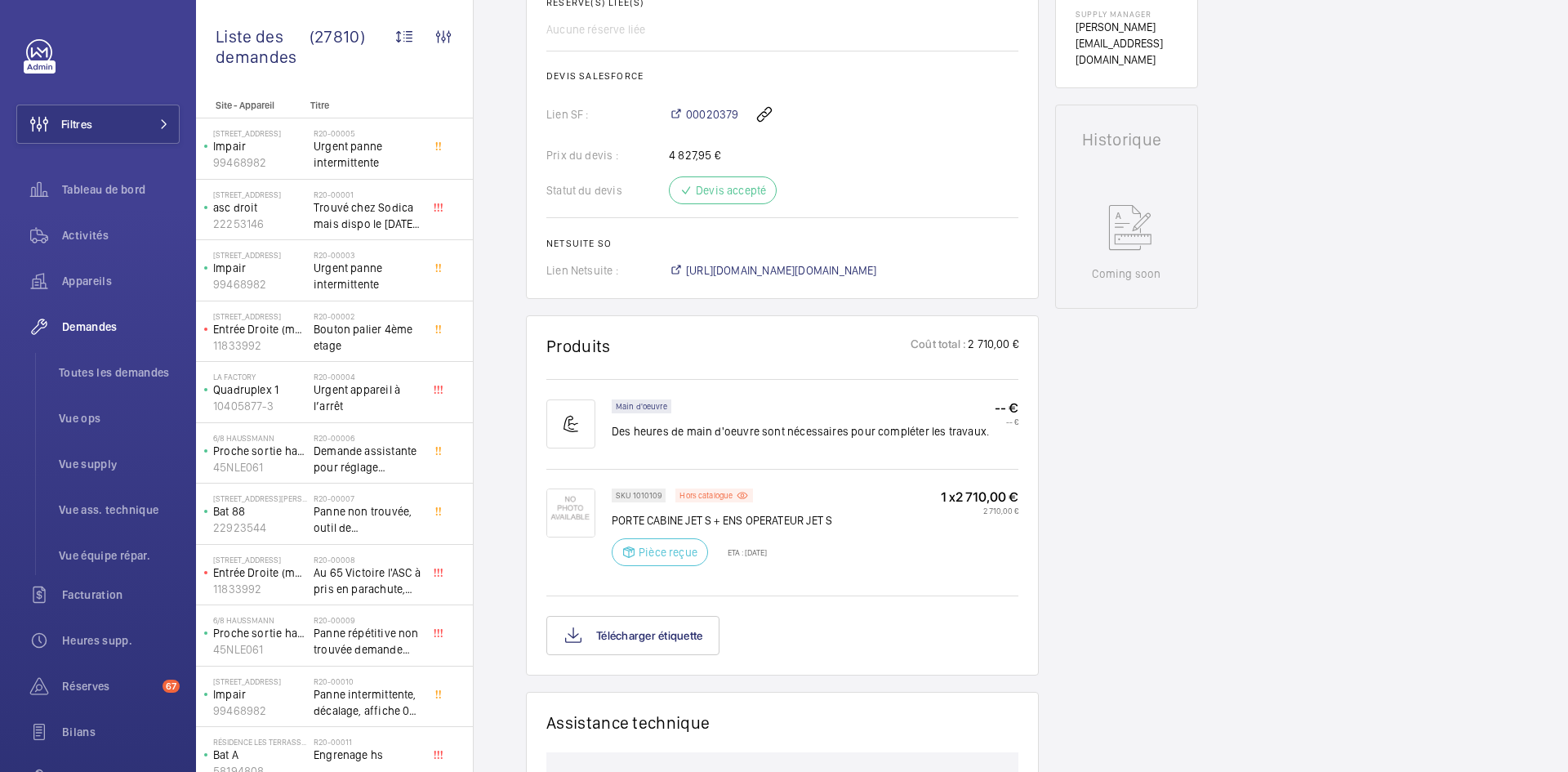
scroll to position [817, 0]
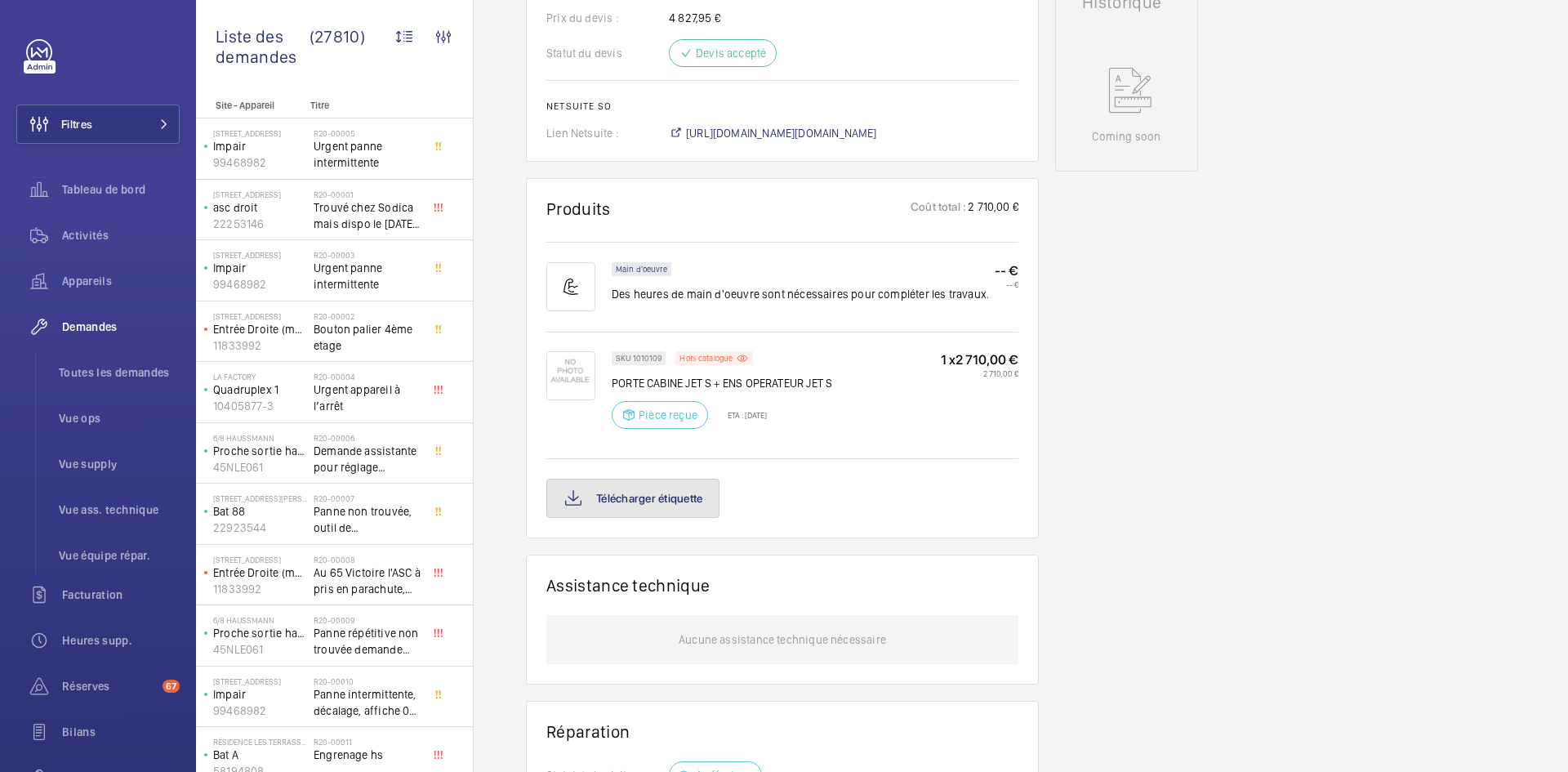
click at [683, 511] on button "Télécharger étiquette" at bounding box center [633, 498] width 173 height 39
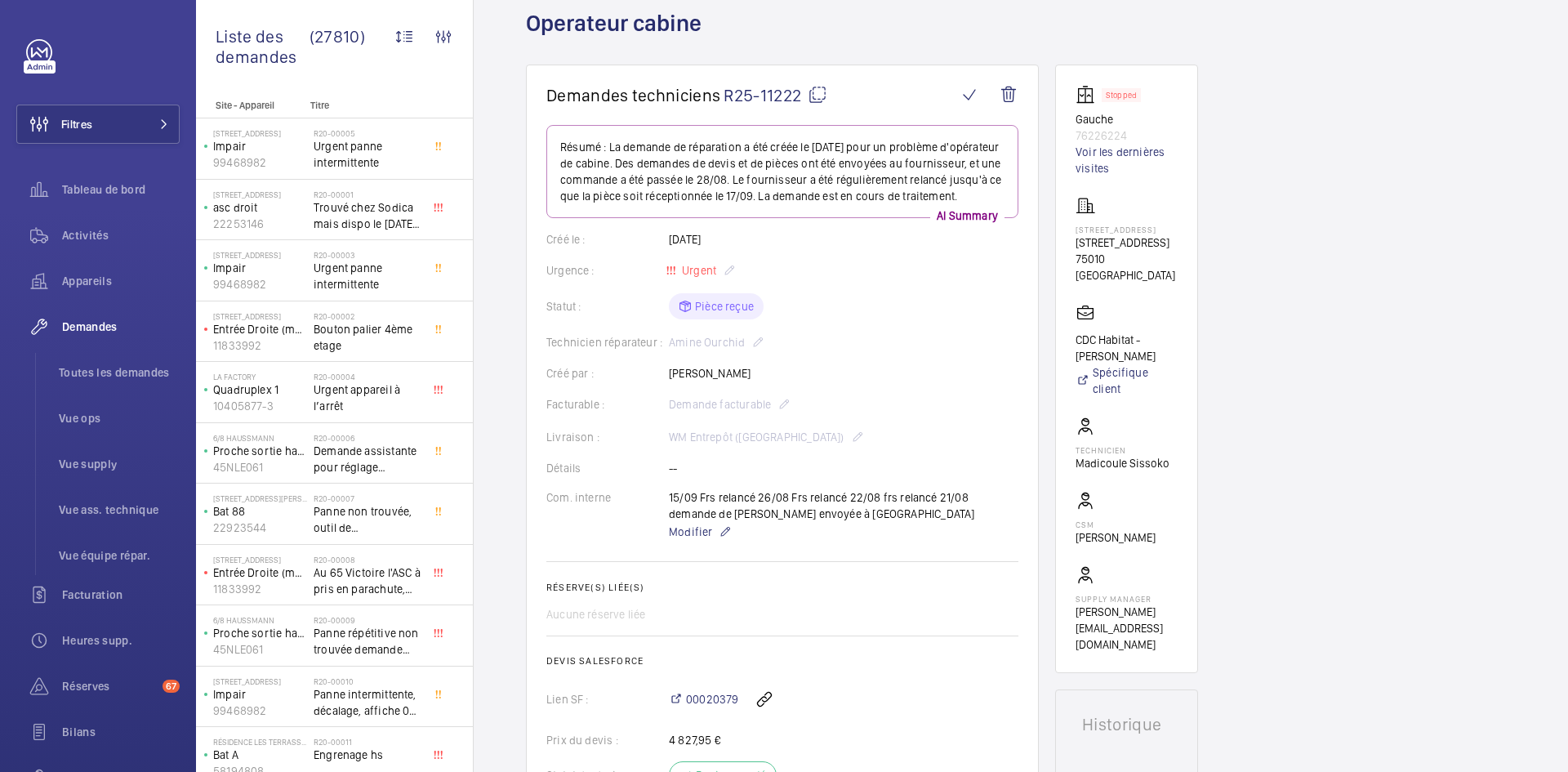
scroll to position [0, 0]
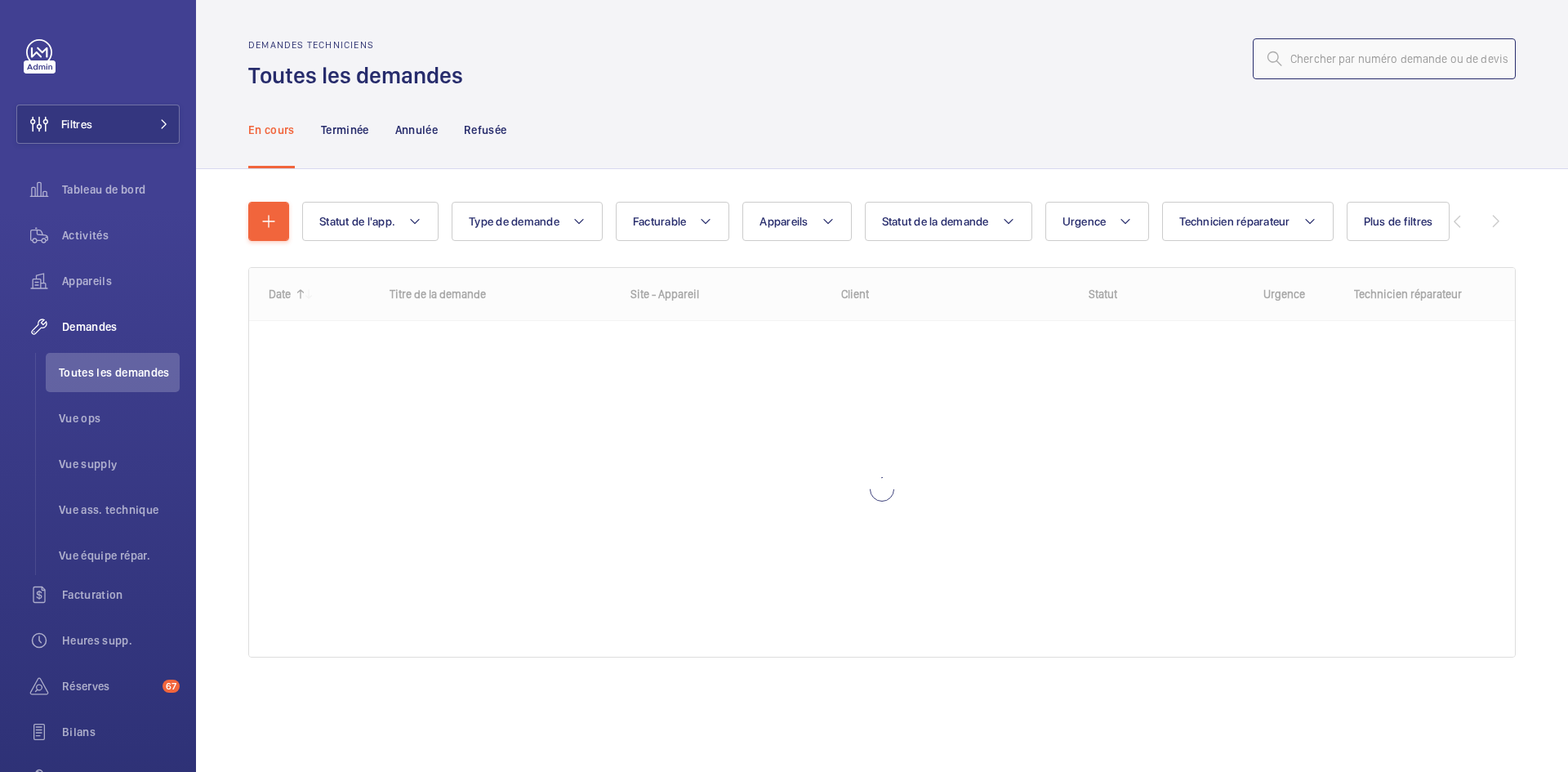
click at [1321, 65] on input "text" at bounding box center [1384, 58] width 263 height 40
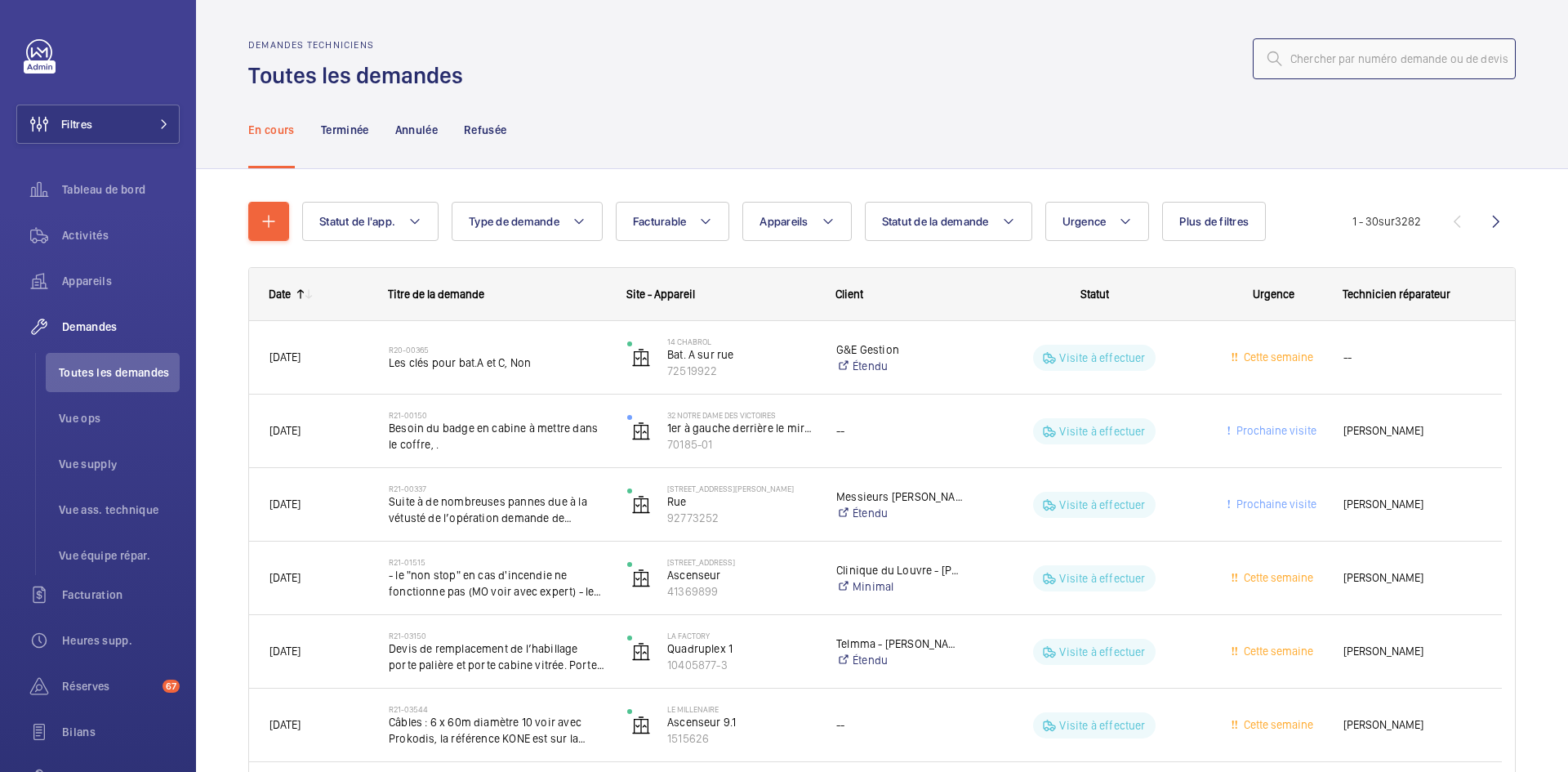
paste input "R25-08219"
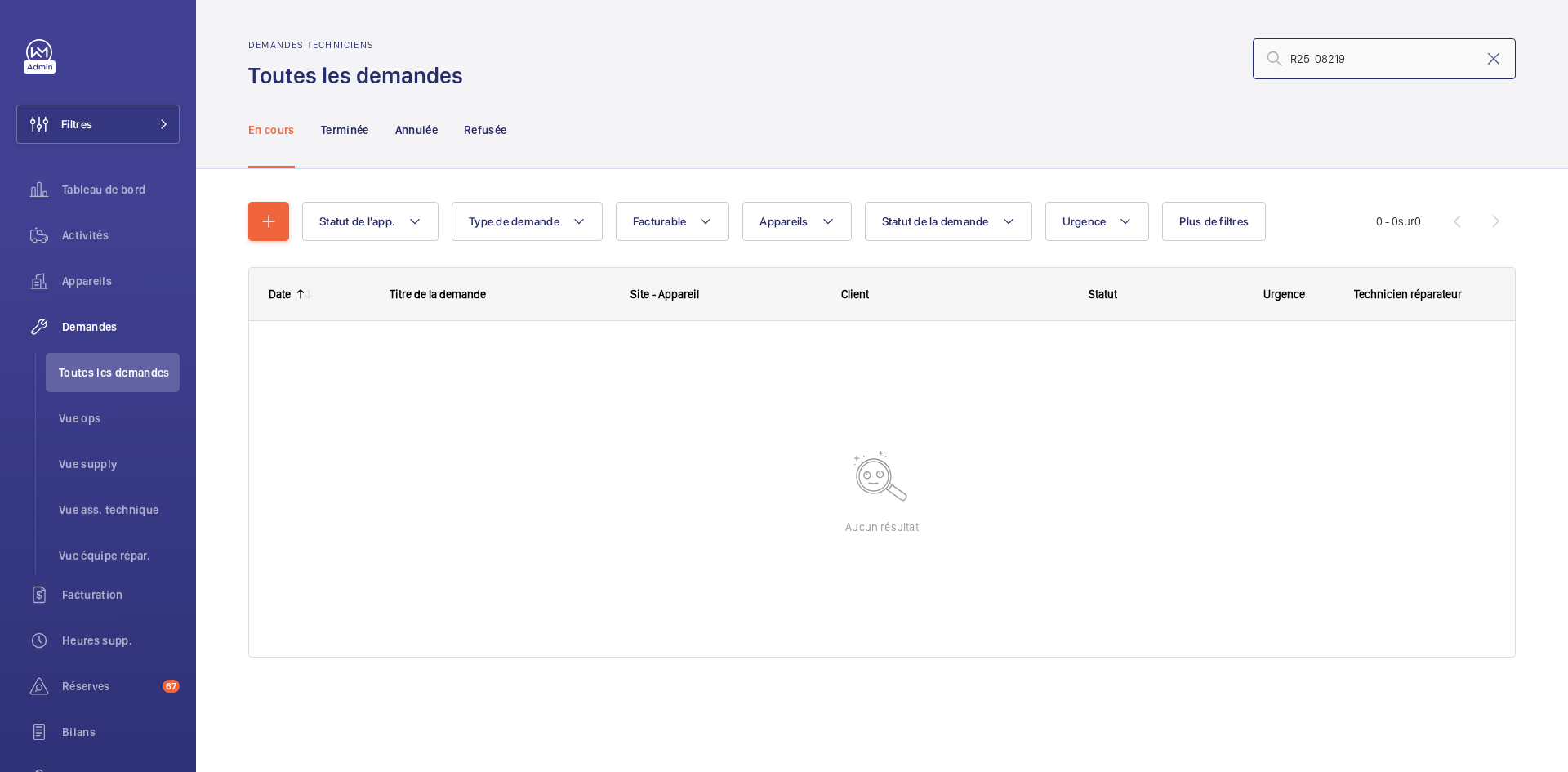
click at [1293, 51] on input "R25-08219" at bounding box center [1384, 58] width 263 height 40
type input "R25-08219"
click at [336, 123] on p "Terminée" at bounding box center [346, 130] width 48 height 16
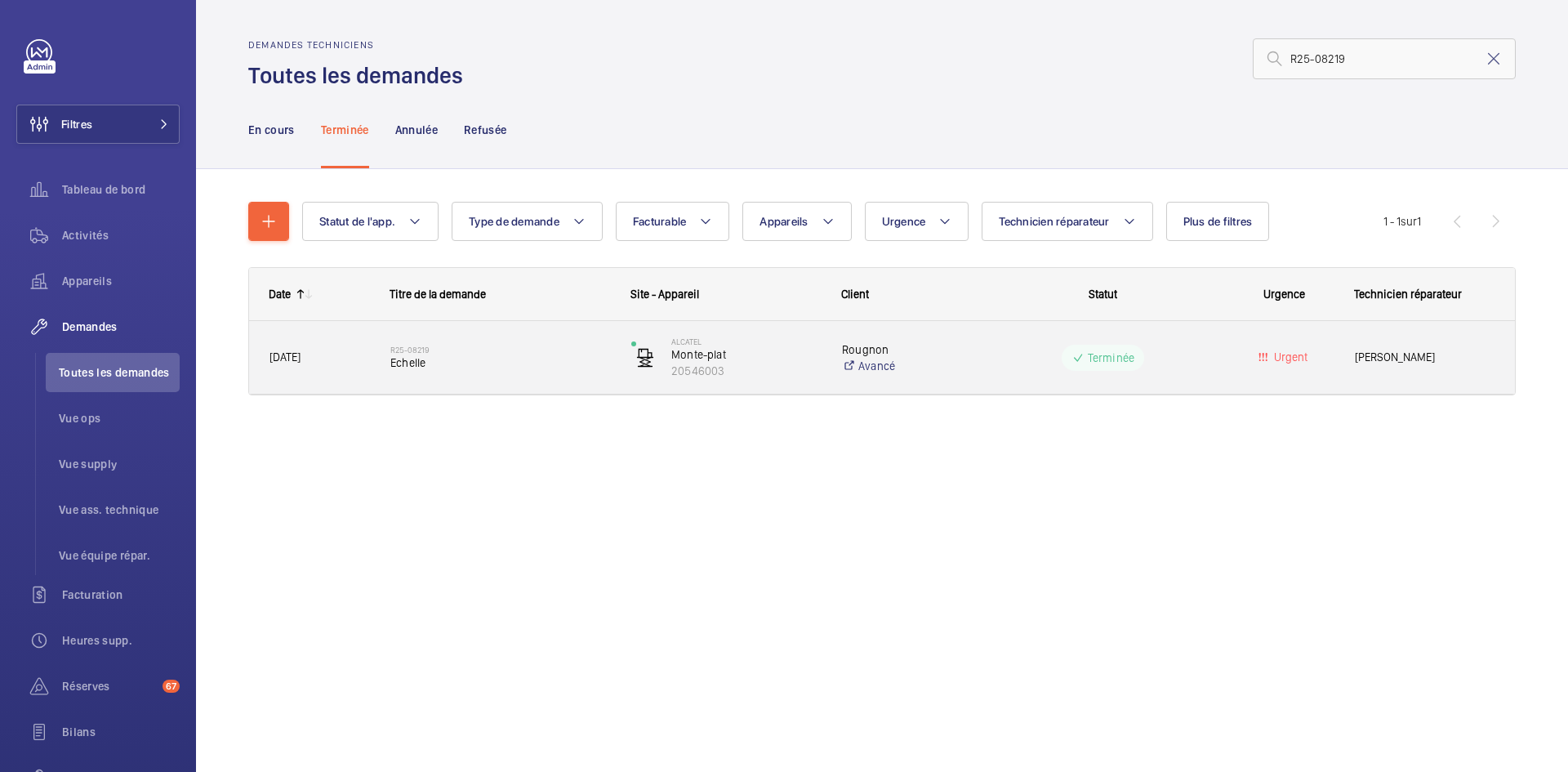
click at [376, 360] on div "R25-08219 Echelle" at bounding box center [490, 358] width 240 height 74
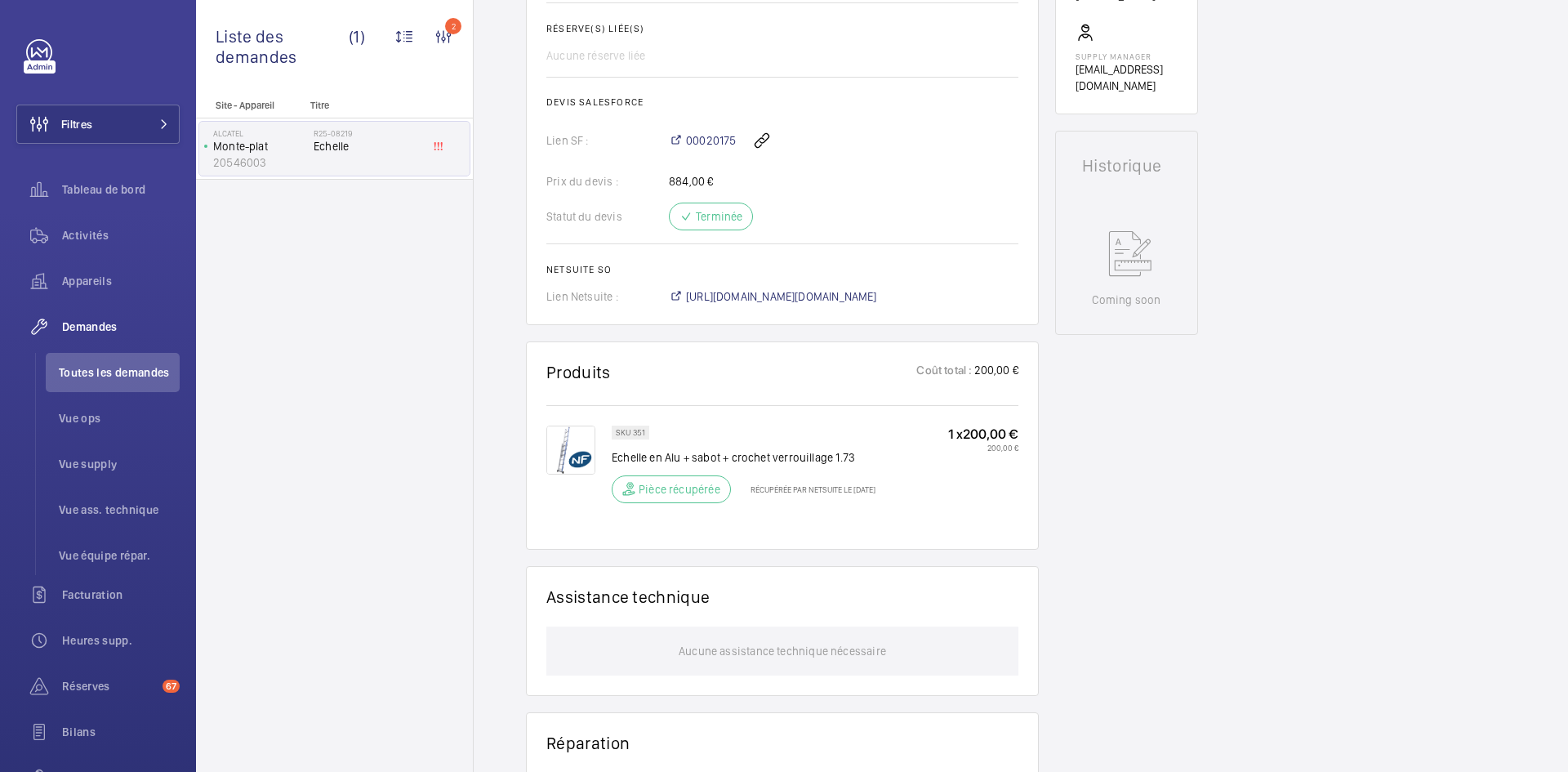
scroll to position [620, 0]
click at [575, 448] on img at bounding box center [571, 450] width 49 height 49
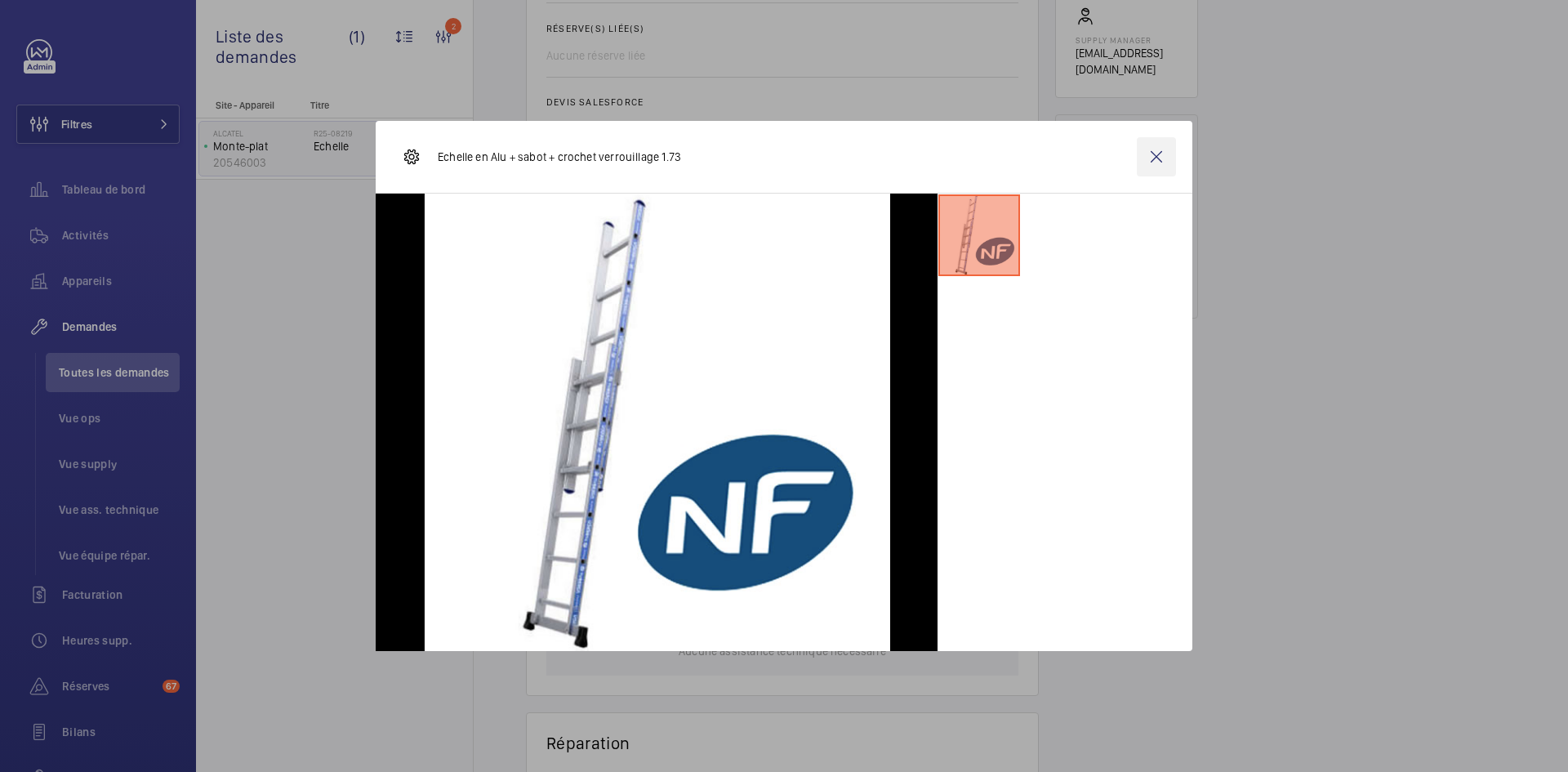
click at [1161, 154] on wm-front-icon-button at bounding box center [1156, 157] width 39 height 39
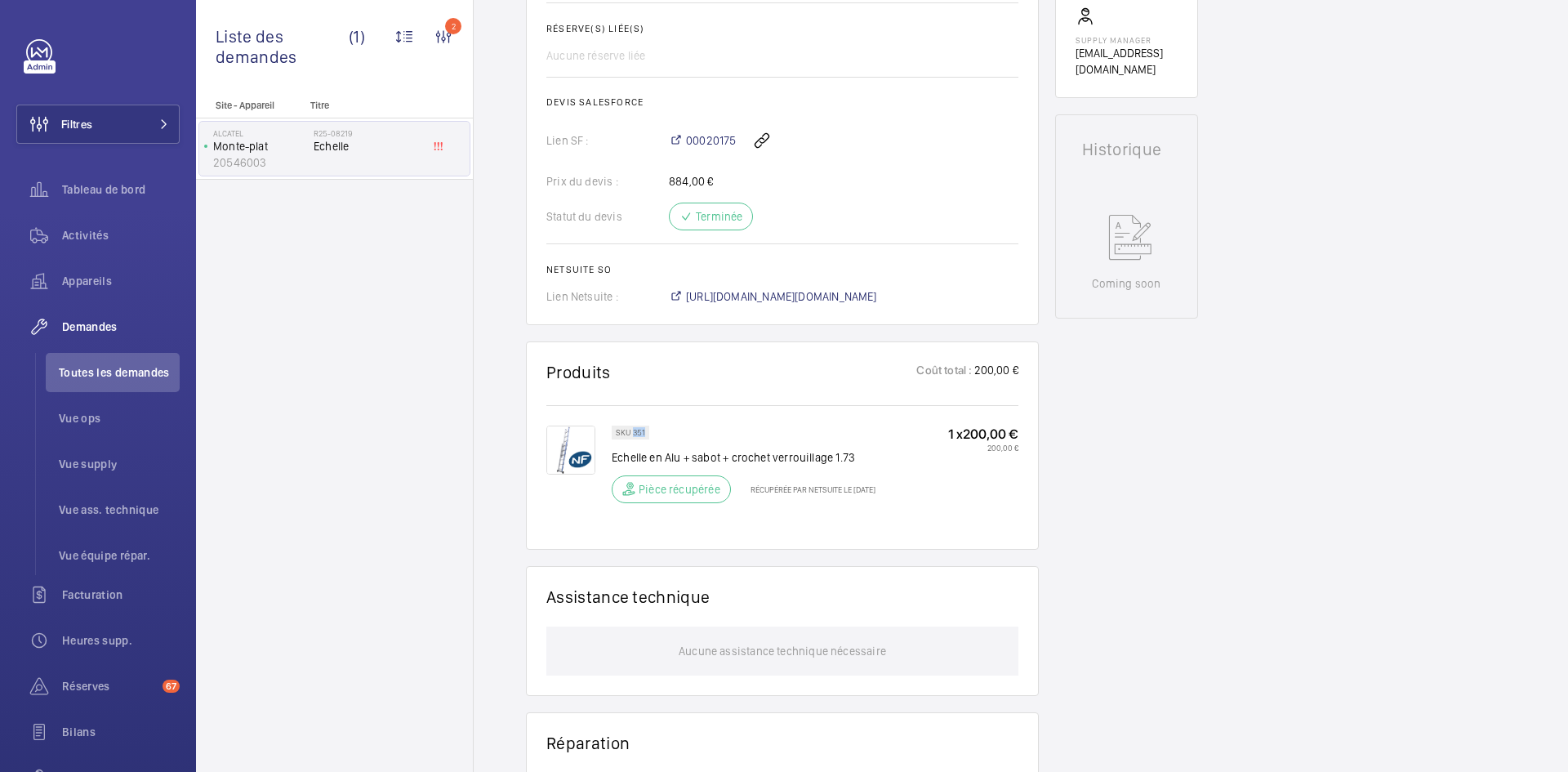
drag, startPoint x: 644, startPoint y: 429, endPoint x: 634, endPoint y: 434, distance: 11.2
click at [634, 434] on p "SKU 351" at bounding box center [630, 433] width 30 height 5
copy p "351"
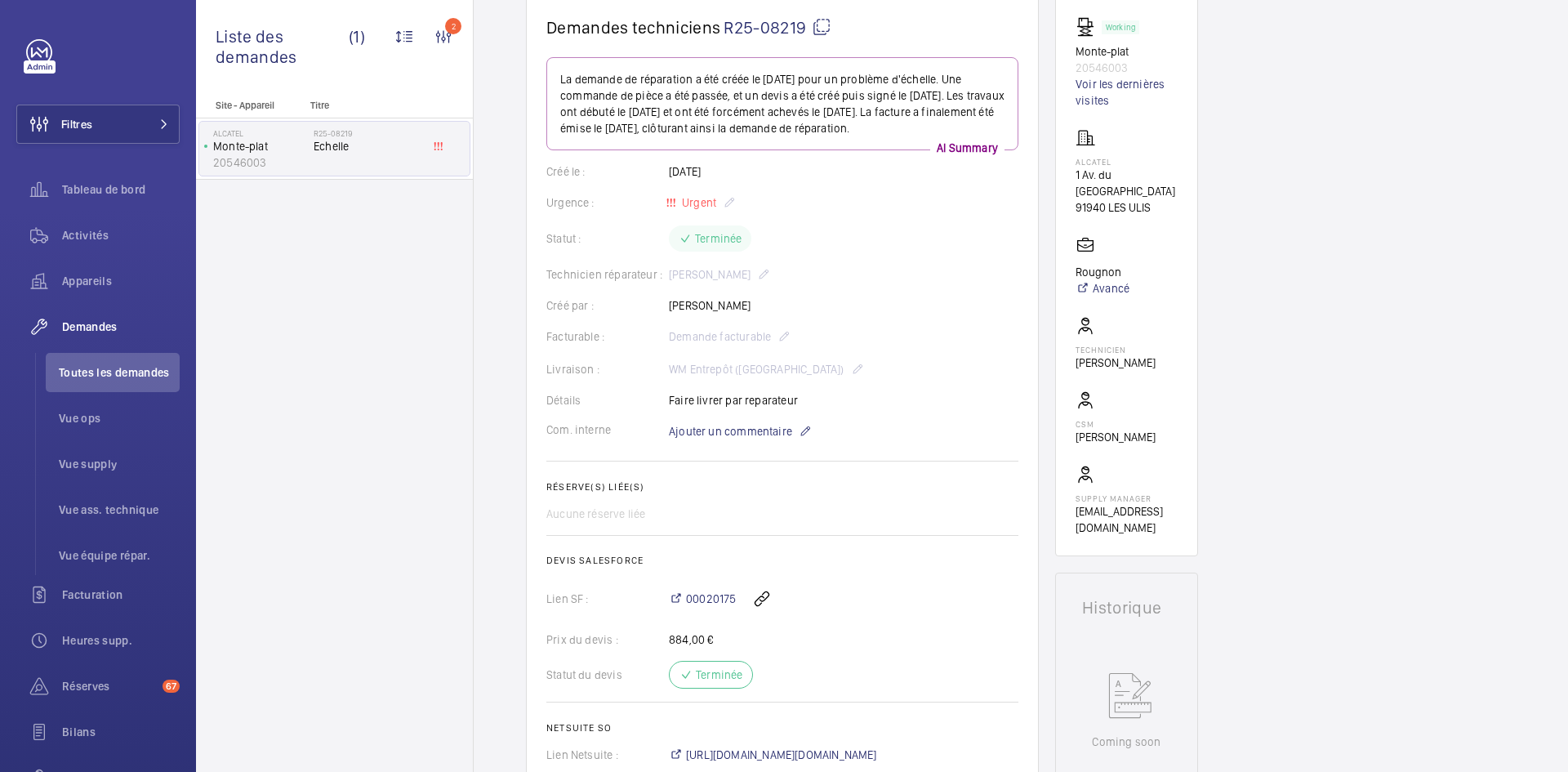
scroll to position [0, 0]
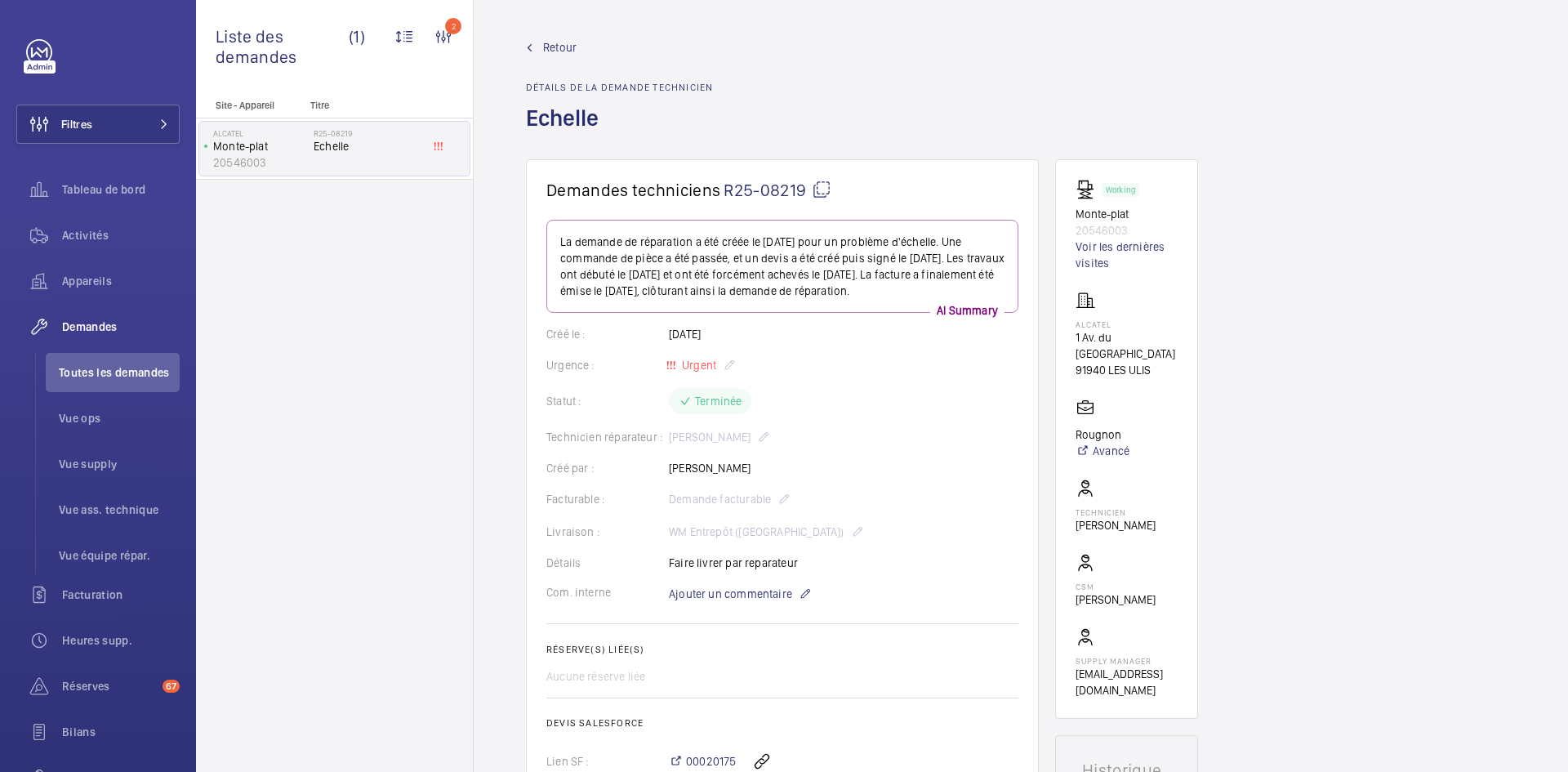
click at [557, 43] on span "Retour" at bounding box center [559, 48] width 33 height 16
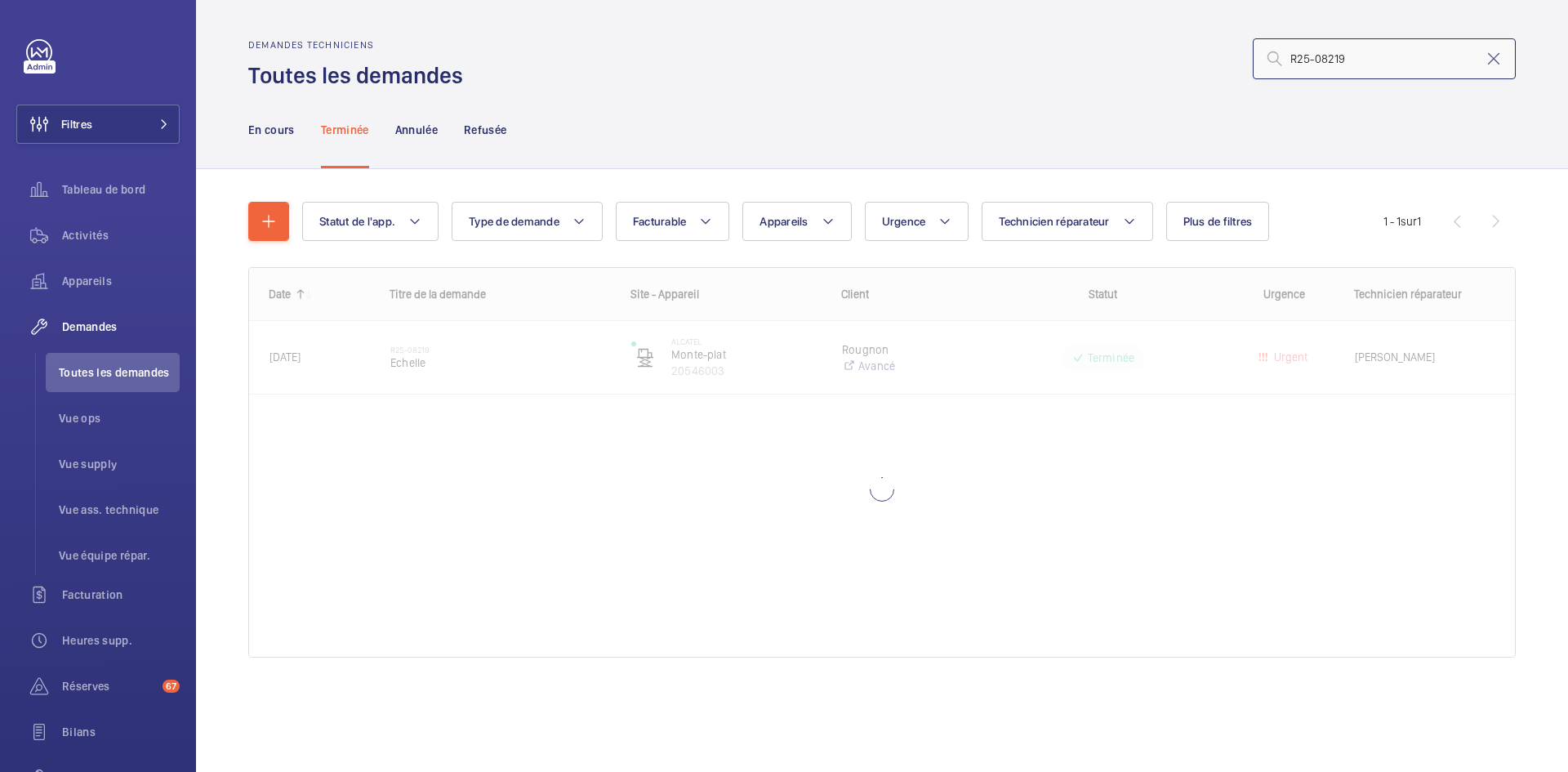
click at [1362, 58] on input "R25-08219" at bounding box center [1384, 58] width 263 height 40
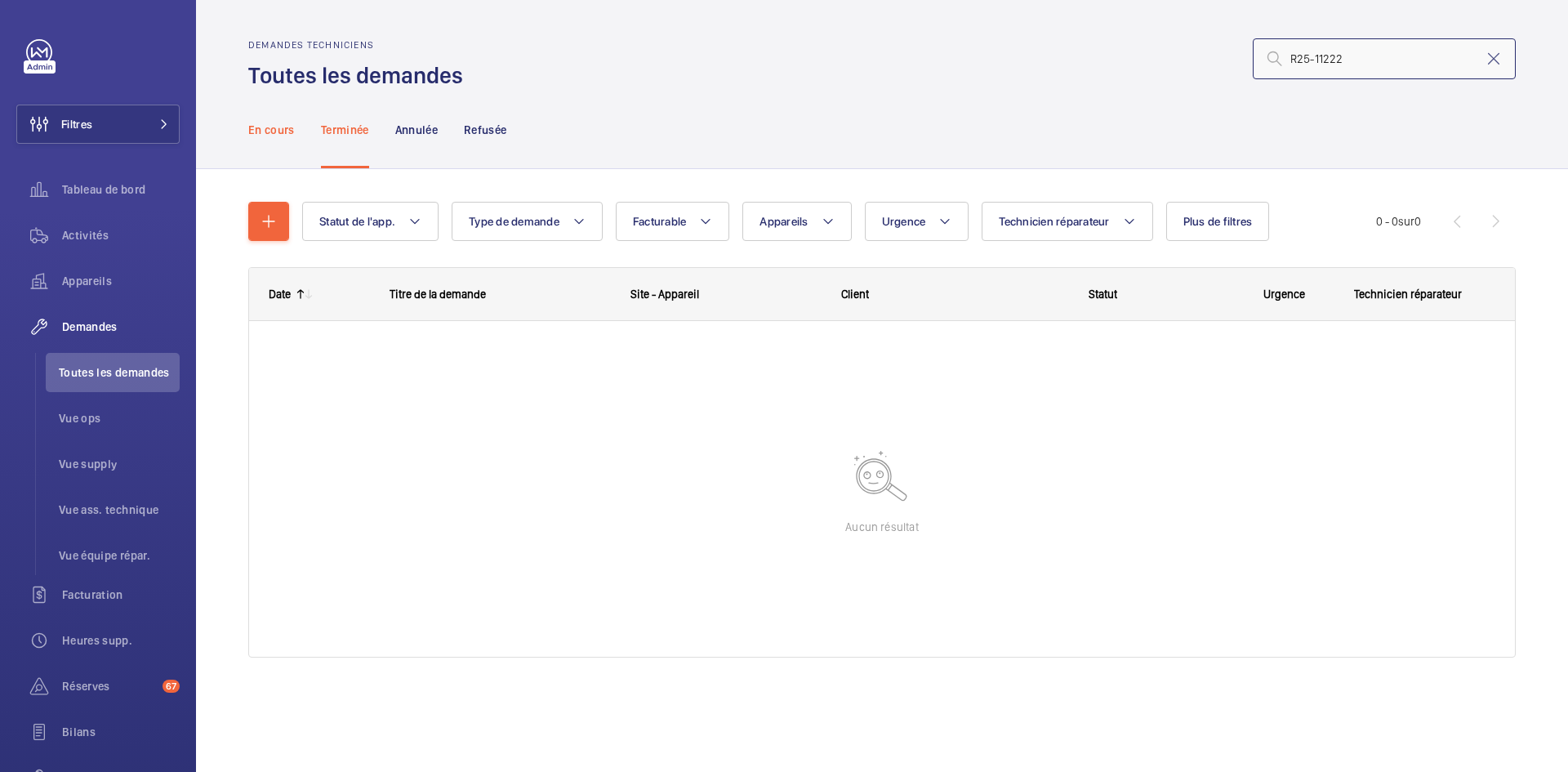
type input "R25-11222"
click at [281, 122] on p "En cours" at bounding box center [272, 130] width 47 height 16
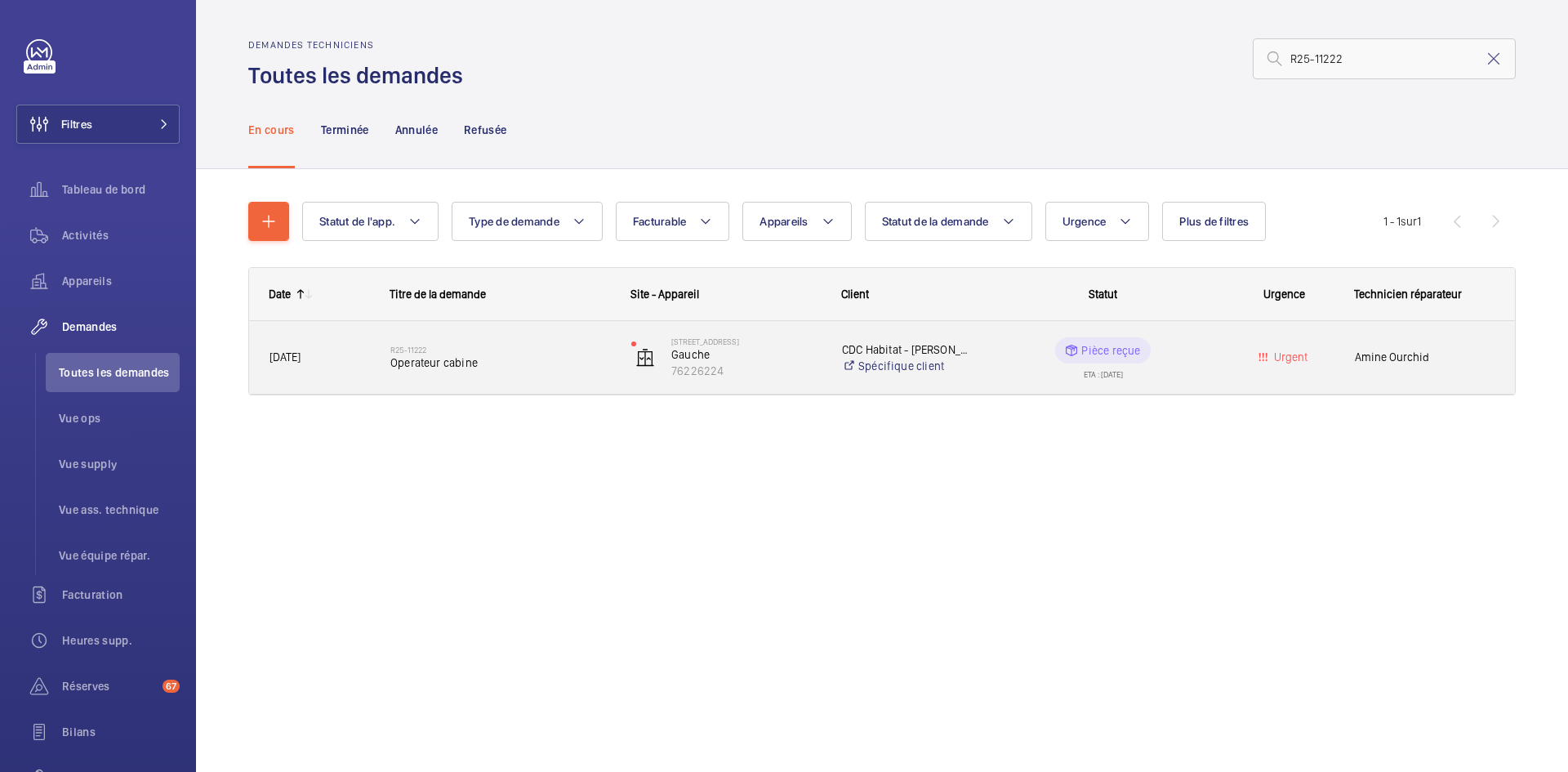
click at [358, 349] on span "21/08/2025" at bounding box center [319, 357] width 100 height 19
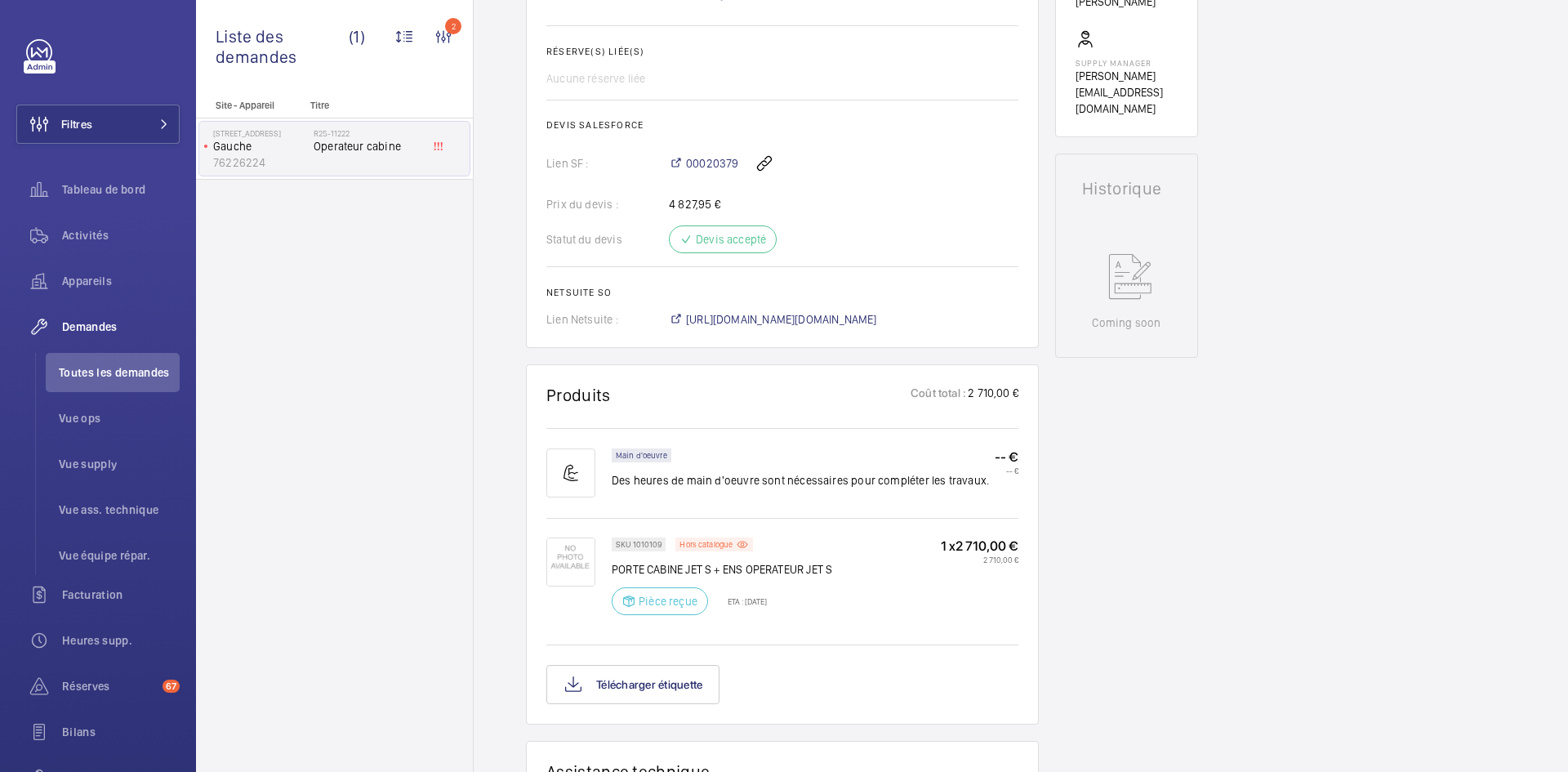
scroll to position [654, 0]
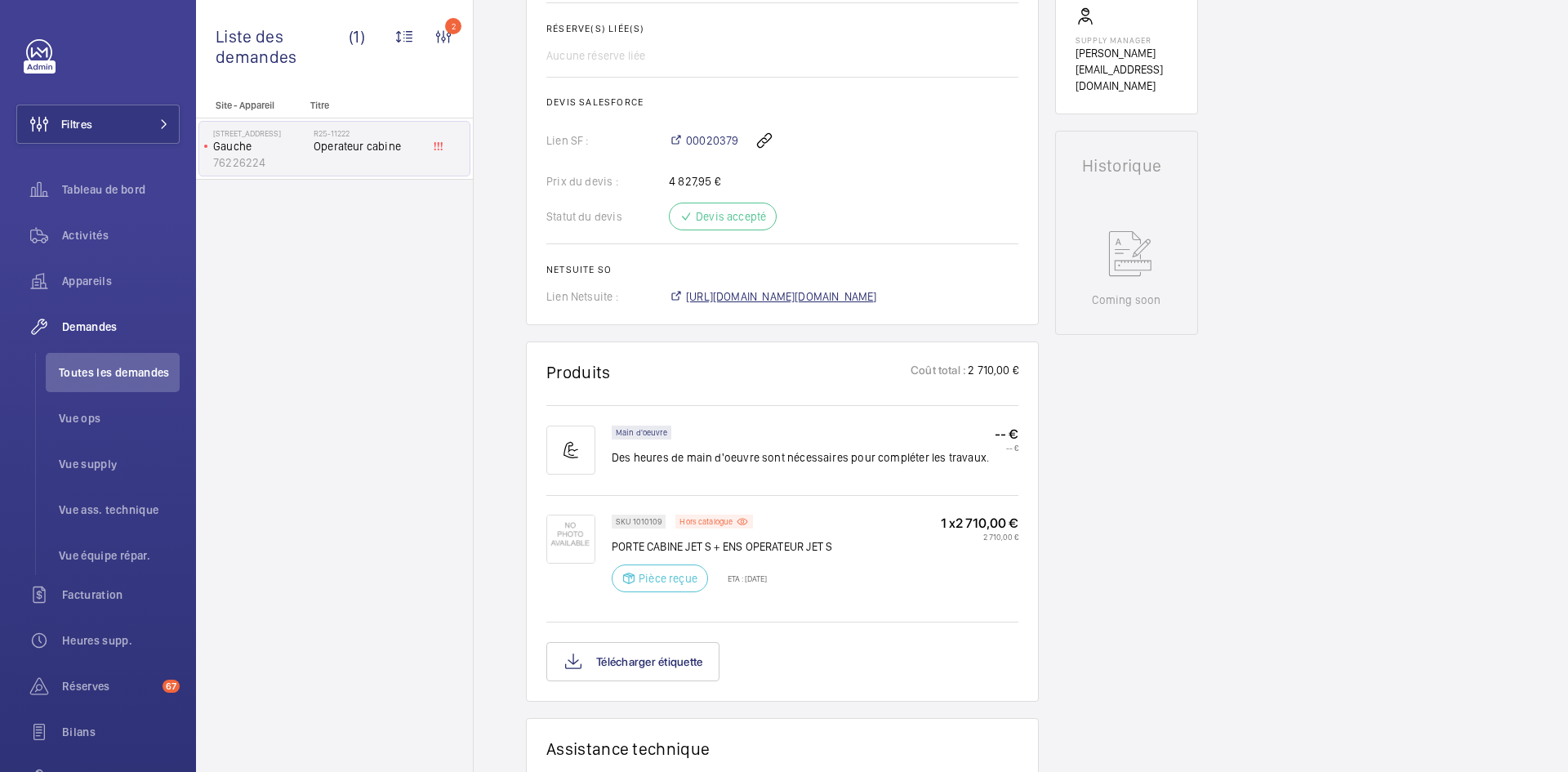
click at [854, 294] on span "https://6461500.app.netsuite.com/app/accounting/transactions/salesord.nl?id=295…" at bounding box center [781, 296] width 191 height 16
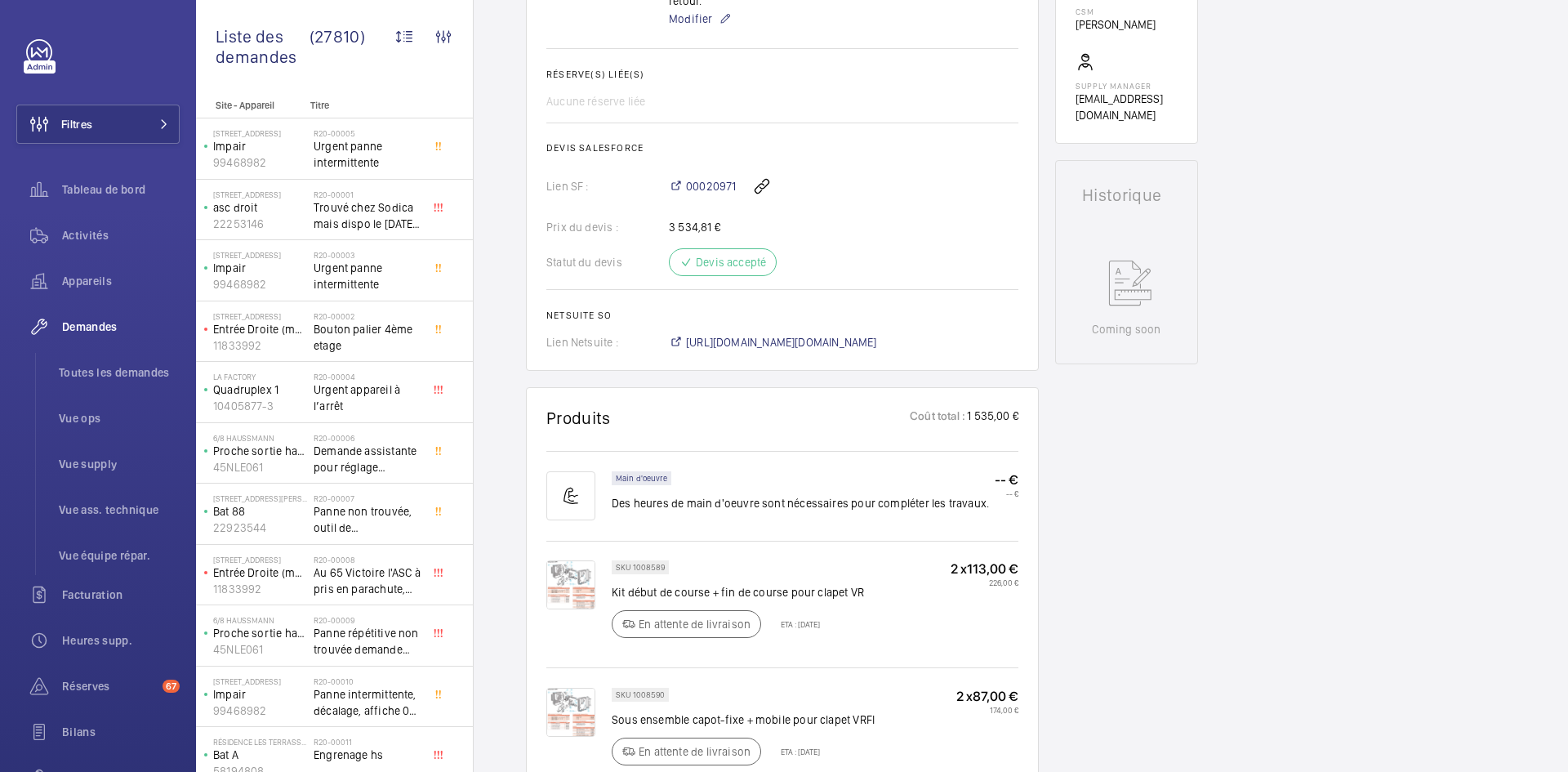
scroll to position [654, 0]
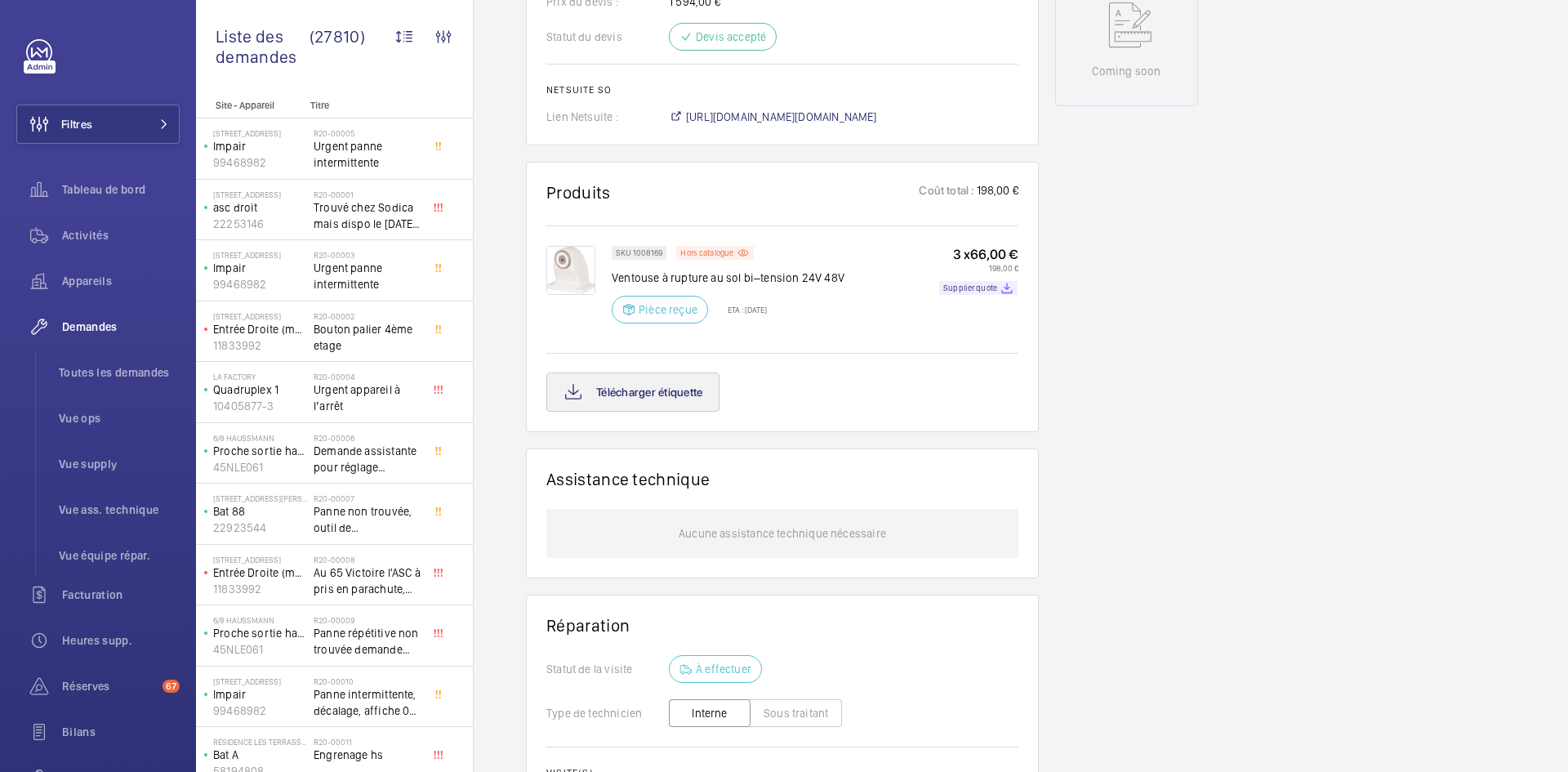
scroll to position [849, 0]
click at [685, 399] on button "Télécharger étiquette" at bounding box center [633, 392] width 173 height 39
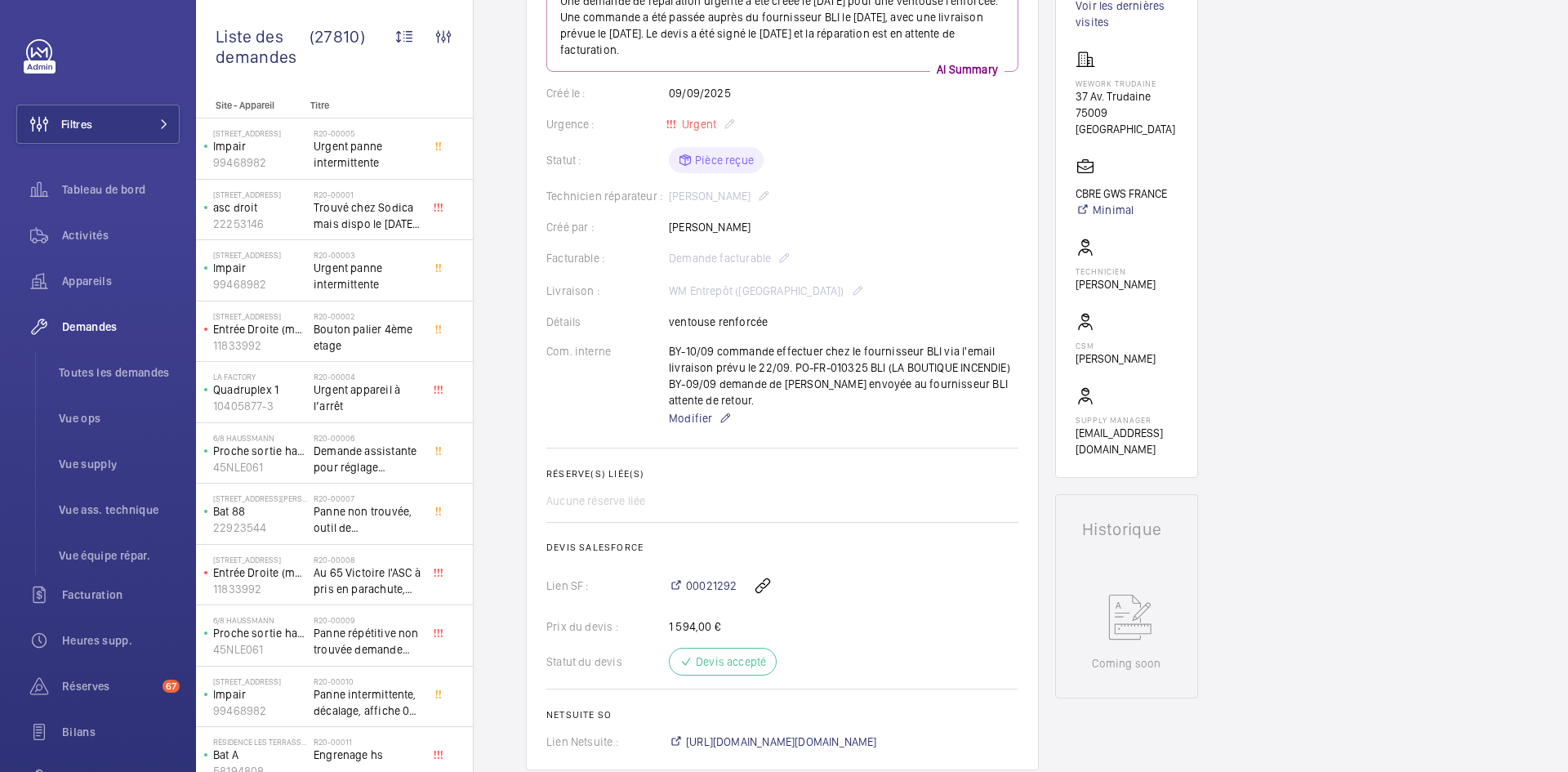
scroll to position [213, 0]
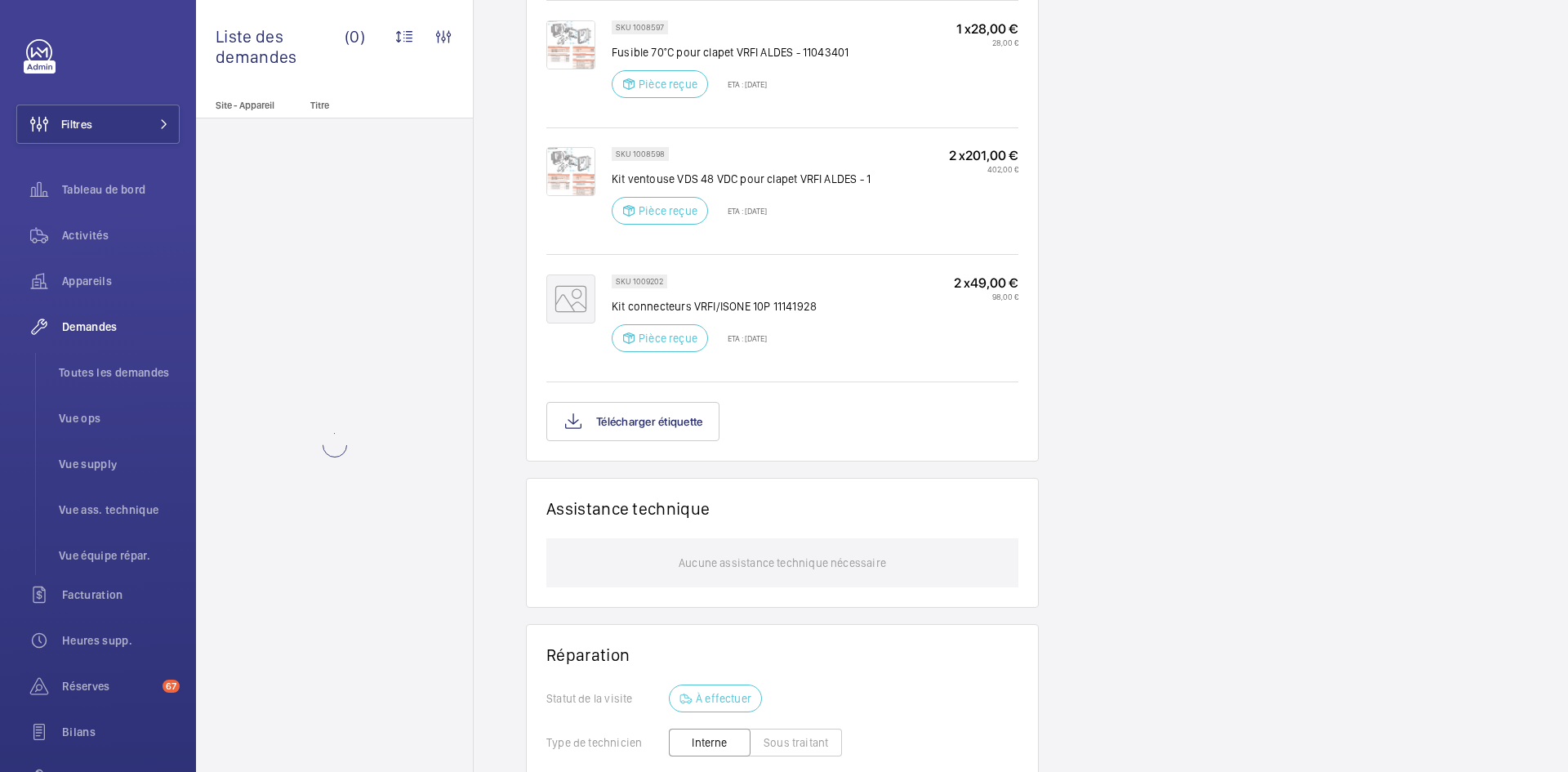
scroll to position [2336, 0]
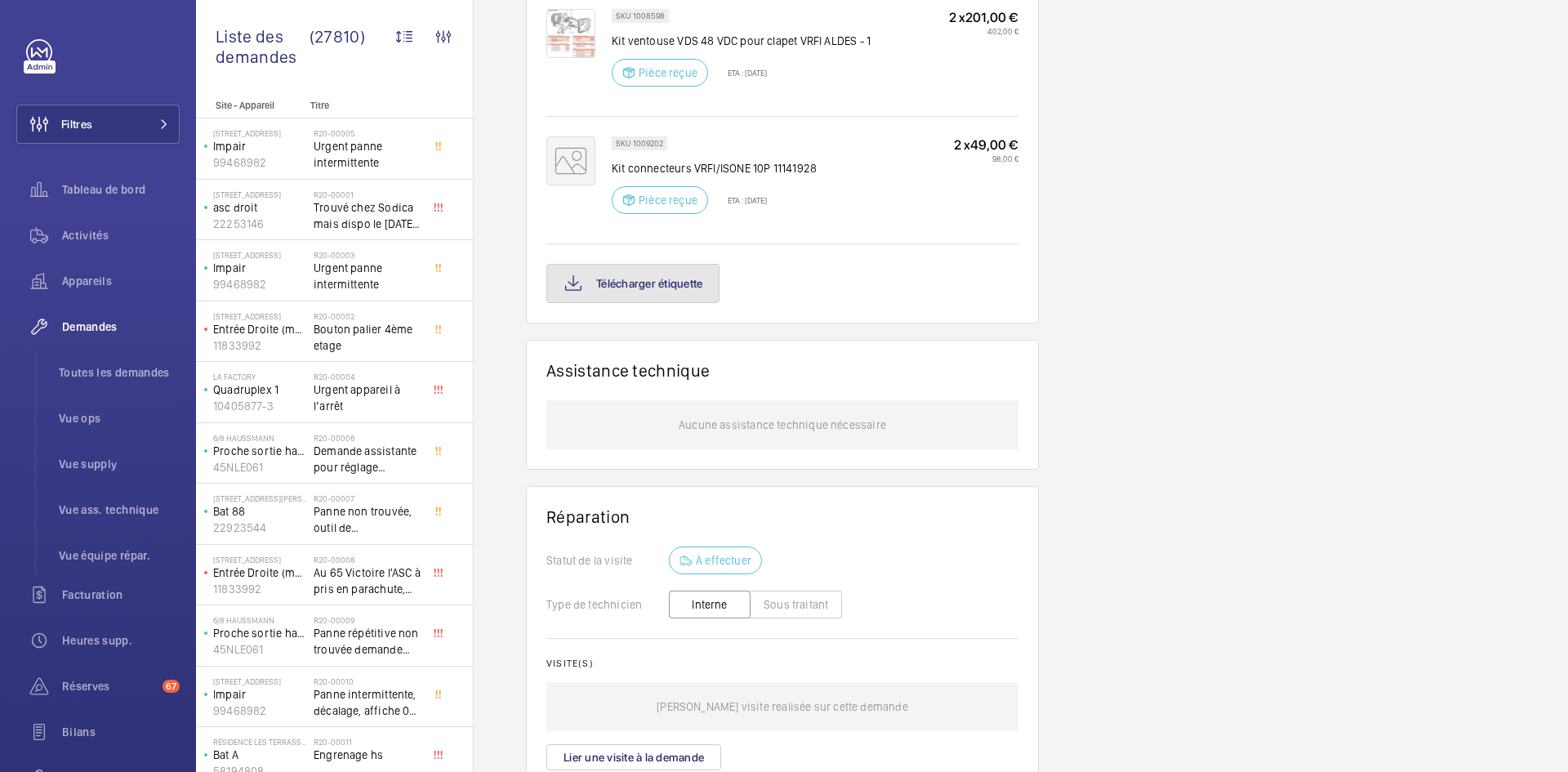
click at [675, 282] on button "Télécharger étiquette" at bounding box center [633, 284] width 173 height 39
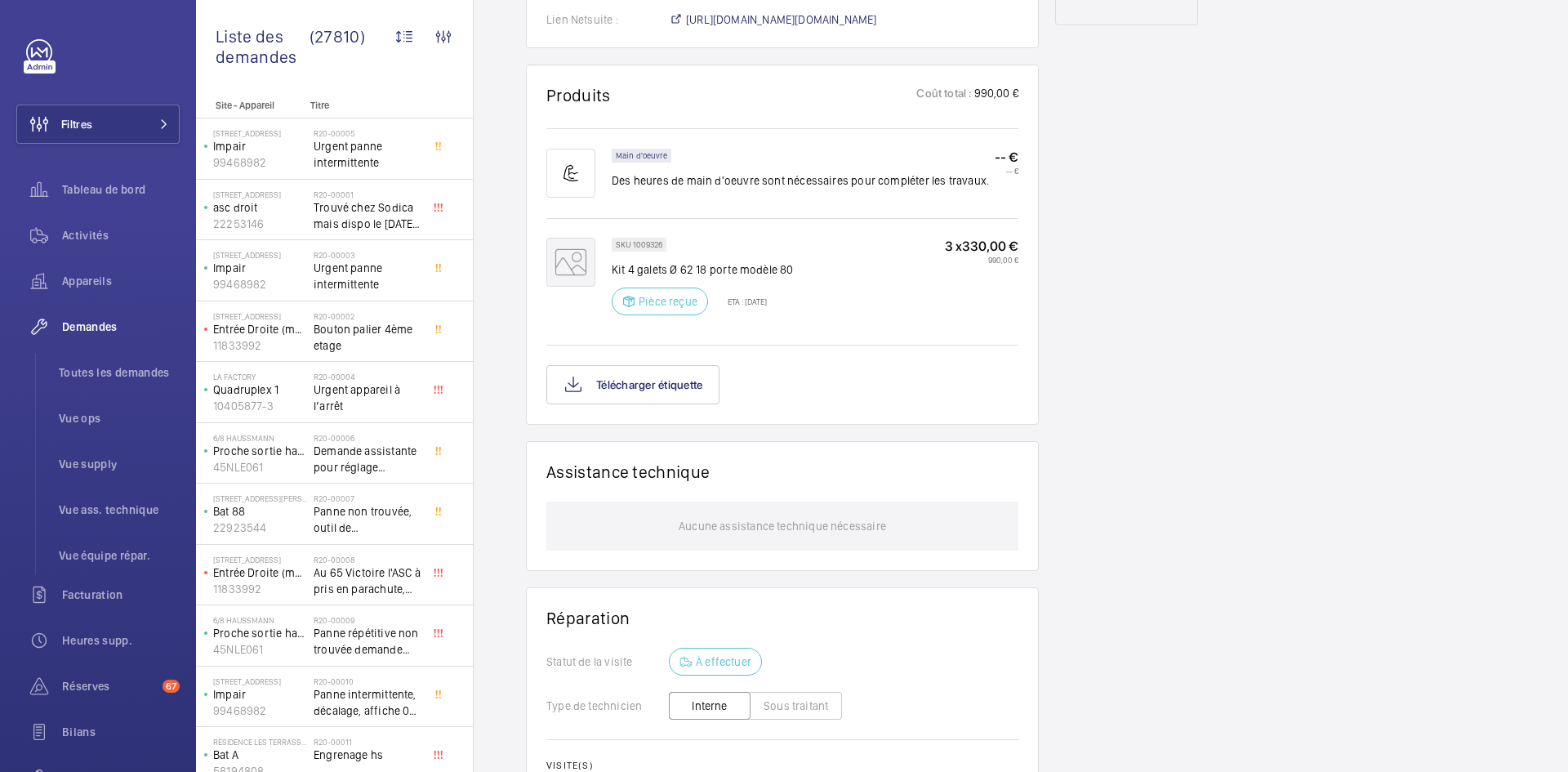
scroll to position [931, 0]
click at [665, 403] on button "Télécharger étiquette" at bounding box center [633, 384] width 173 height 39
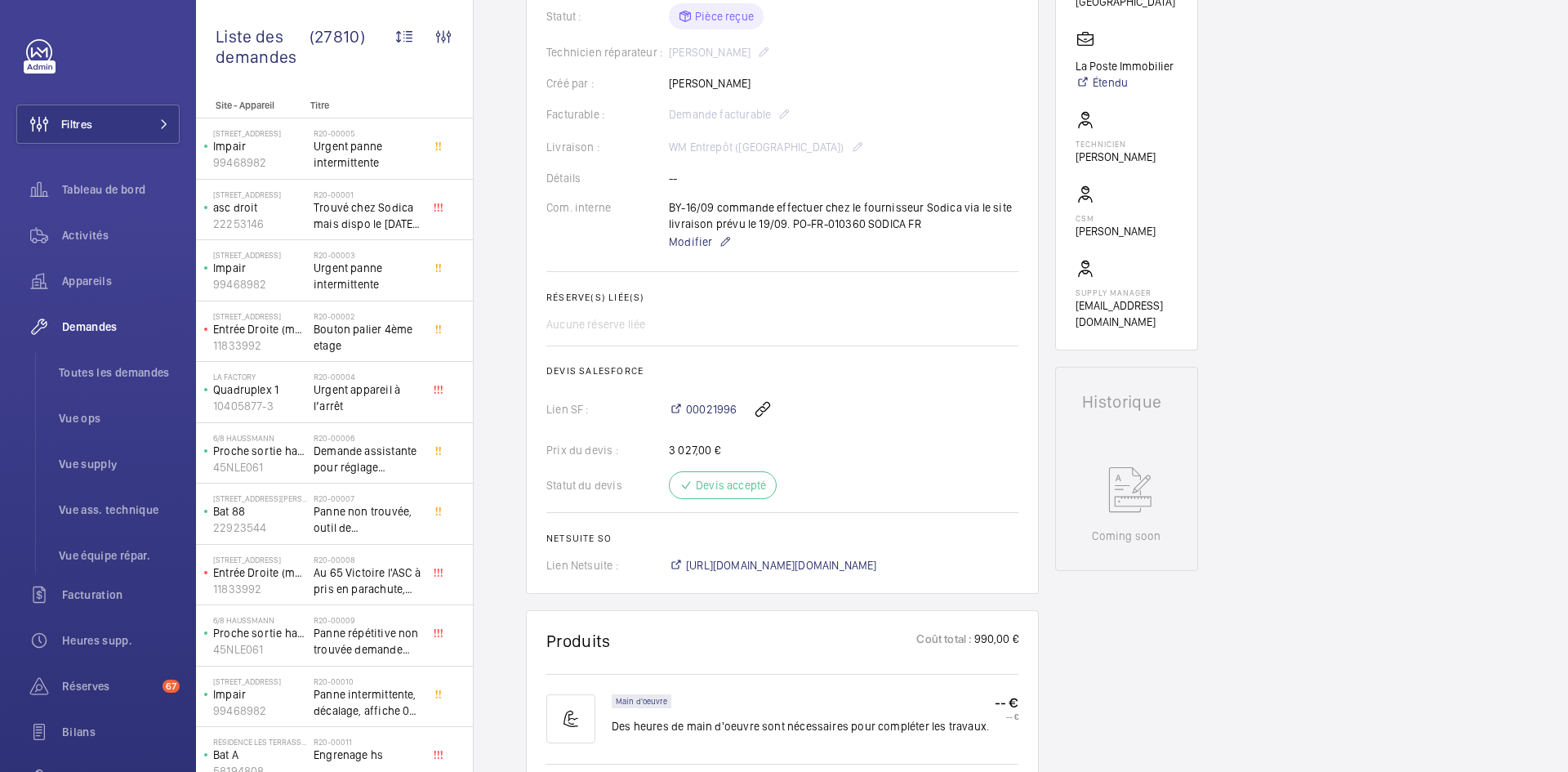
scroll to position [196, 0]
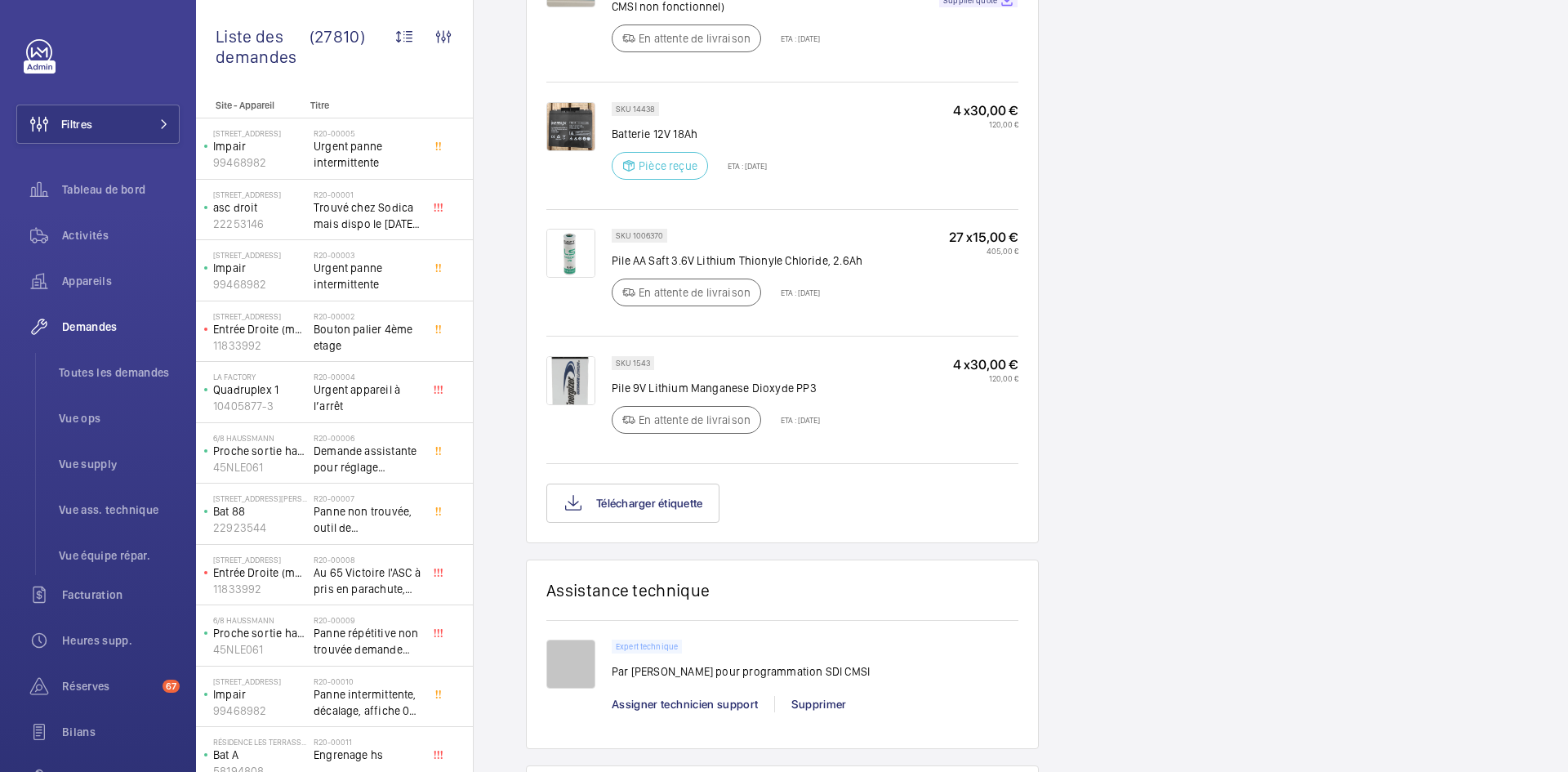
scroll to position [1601, 0]
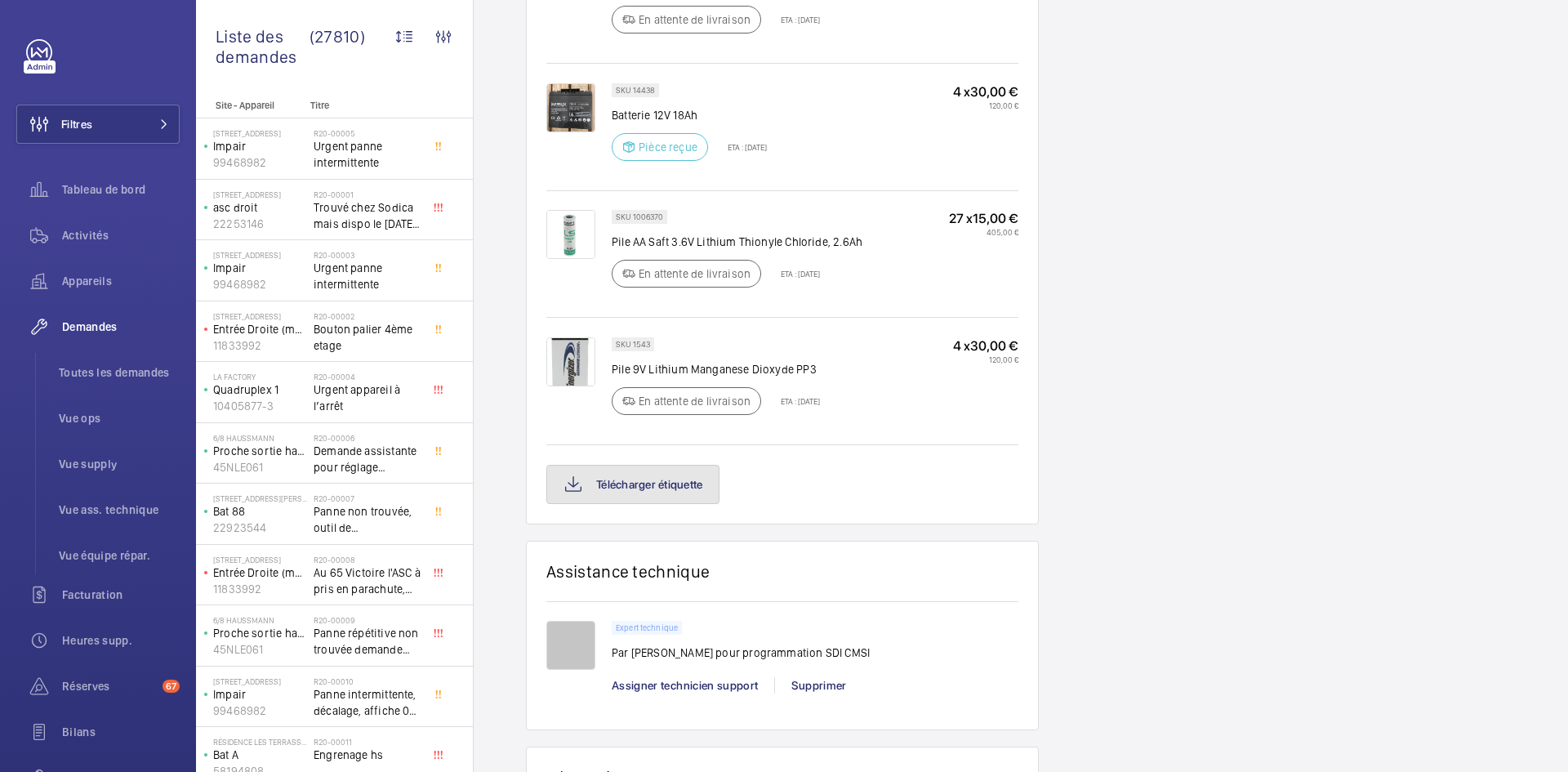
click at [689, 466] on button "Télécharger étiquette" at bounding box center [633, 485] width 173 height 39
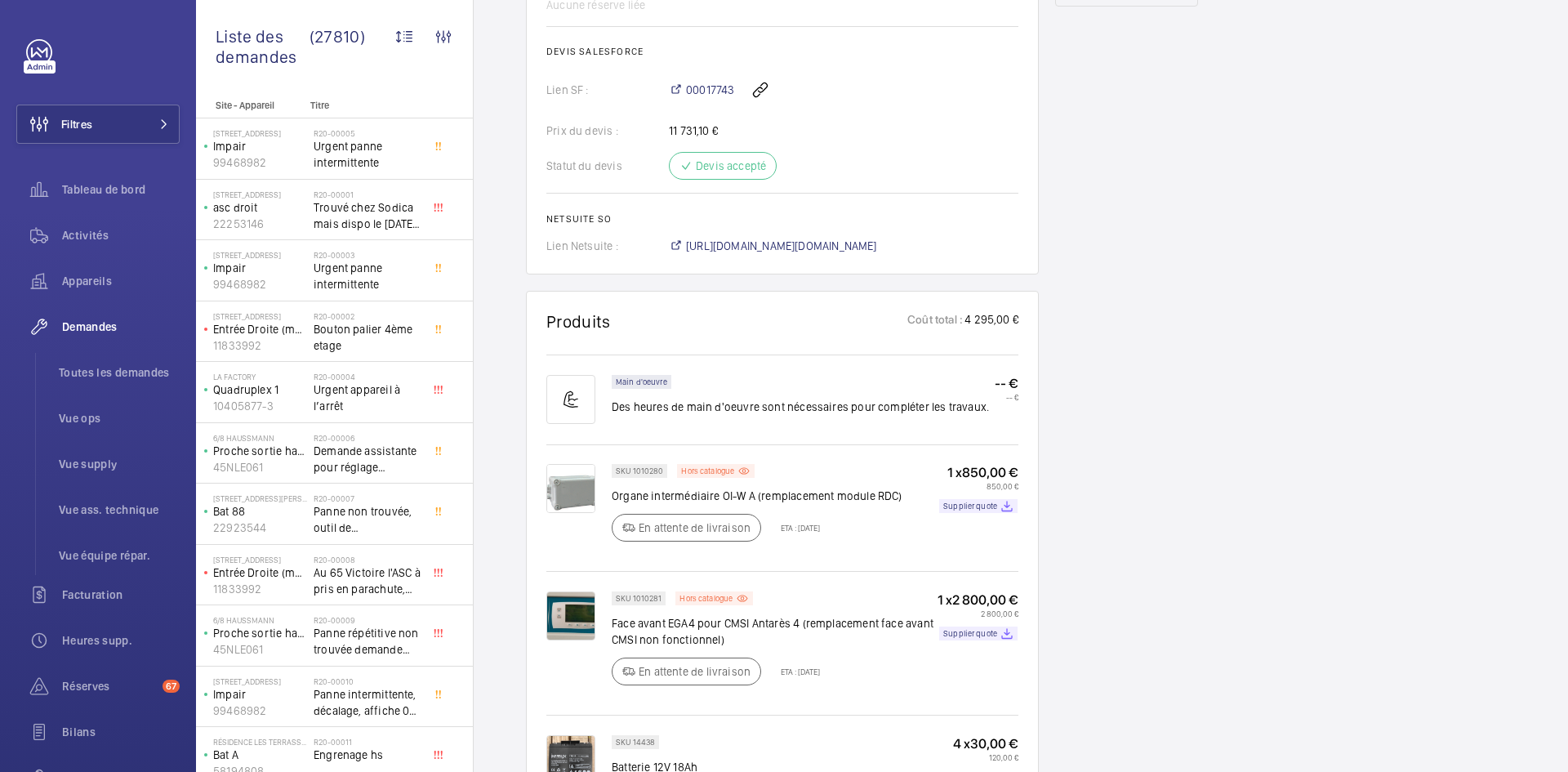
scroll to position [784, 0]
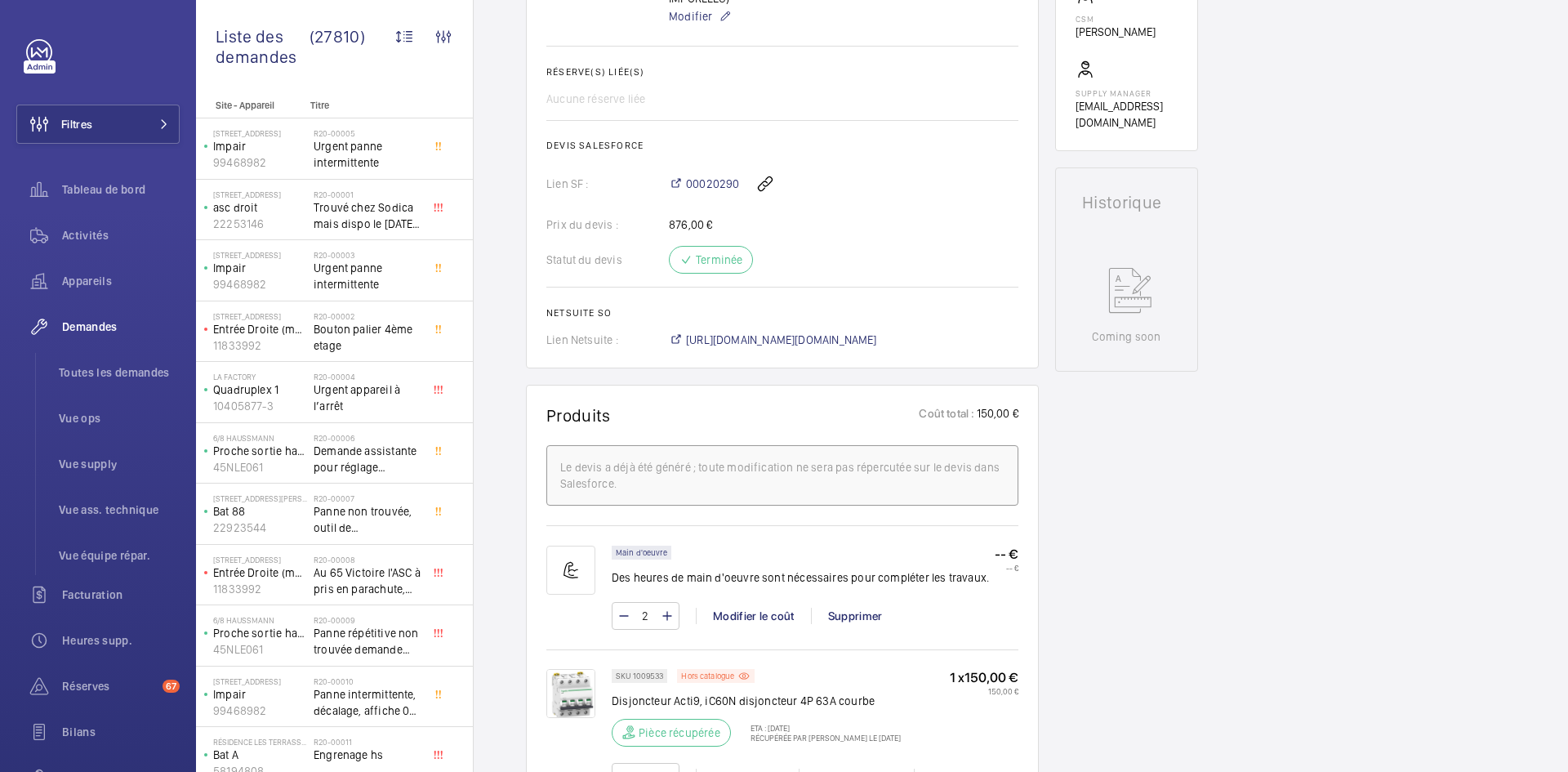
scroll to position [604, 0]
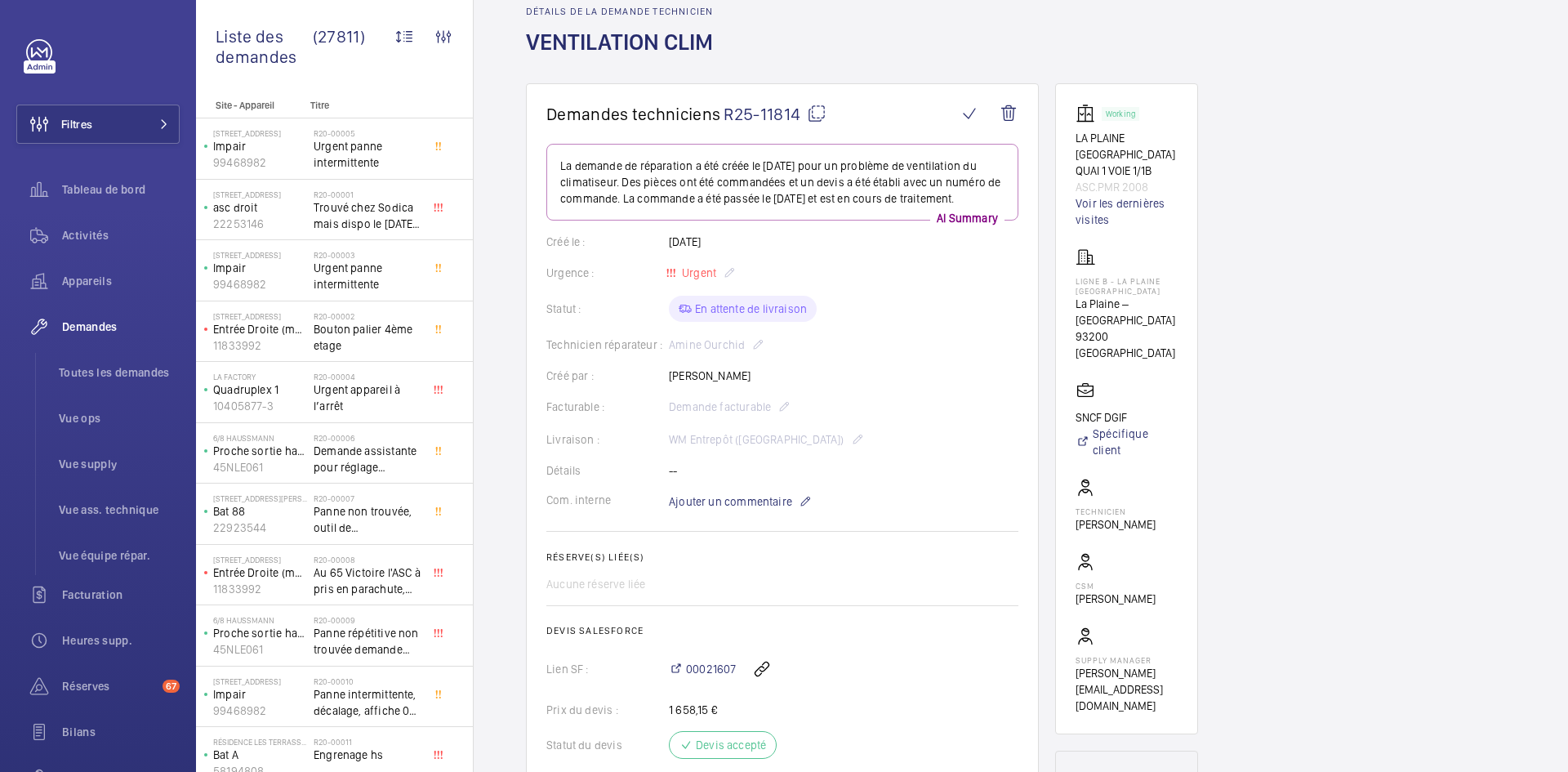
scroll to position [32, 0]
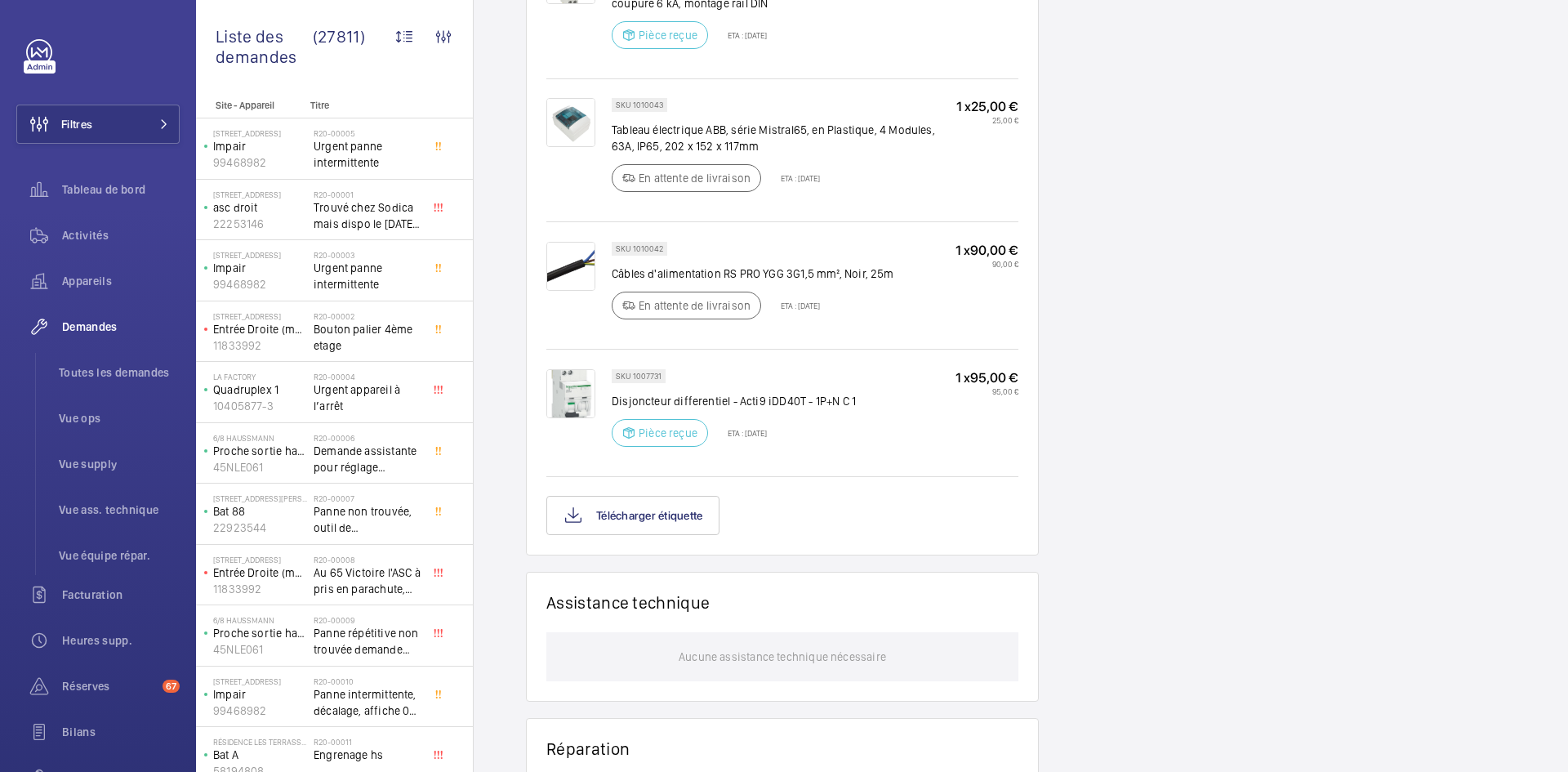
scroll to position [1453, 0]
click at [636, 526] on button "Télécharger étiquette" at bounding box center [633, 513] width 173 height 39
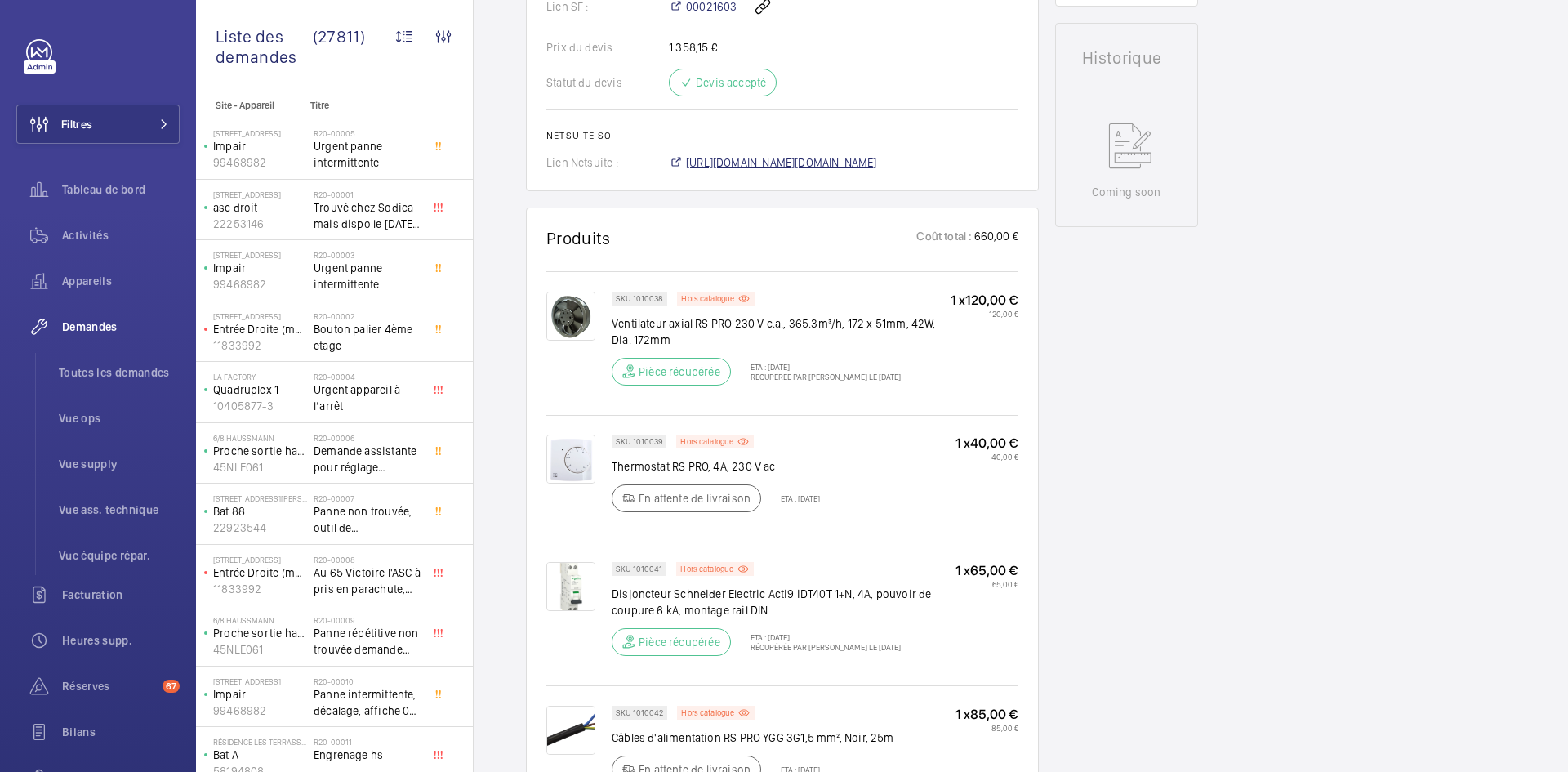
scroll to position [817, 0]
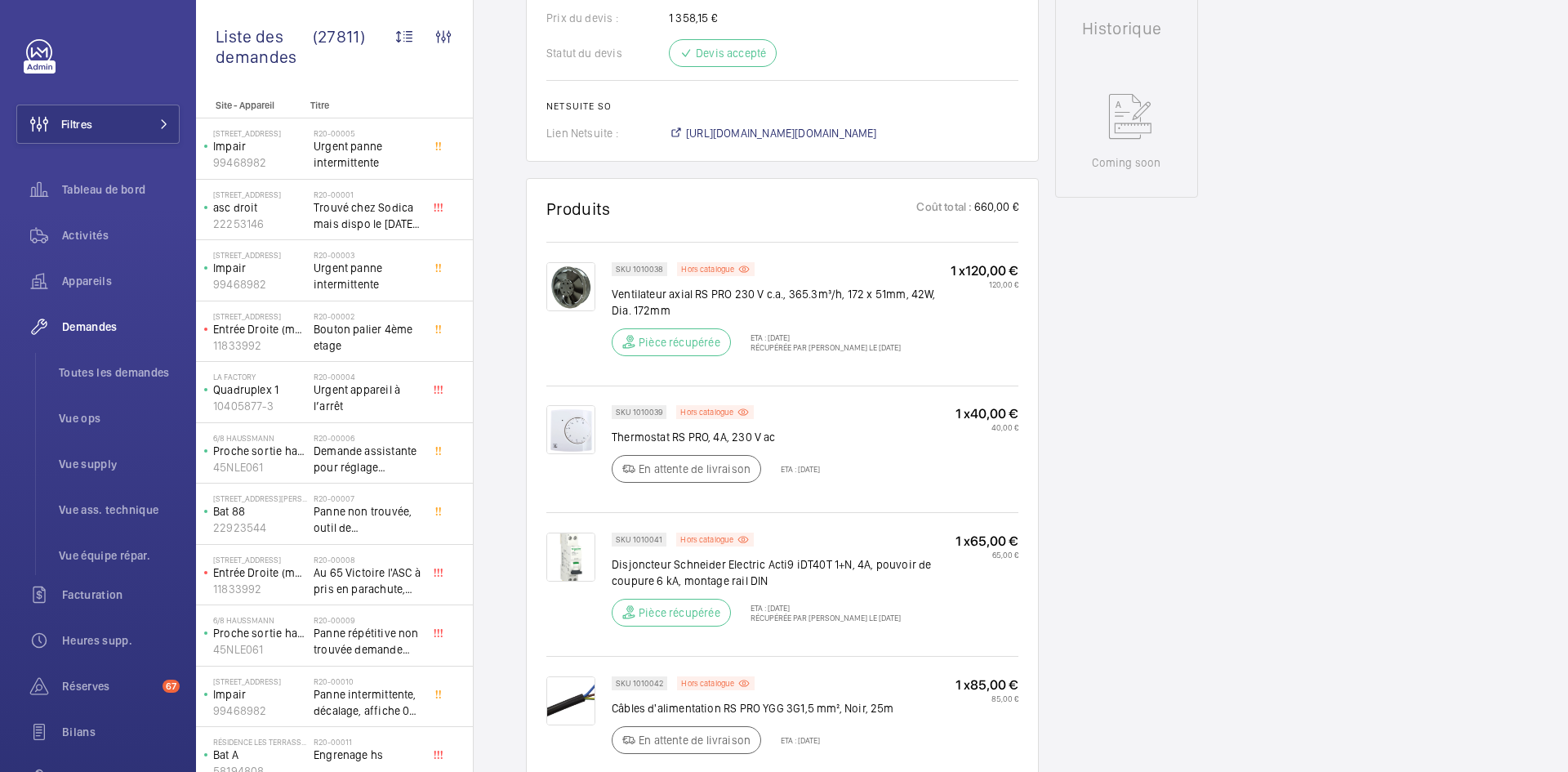
click at [562, 430] on img at bounding box center [571, 429] width 49 height 49
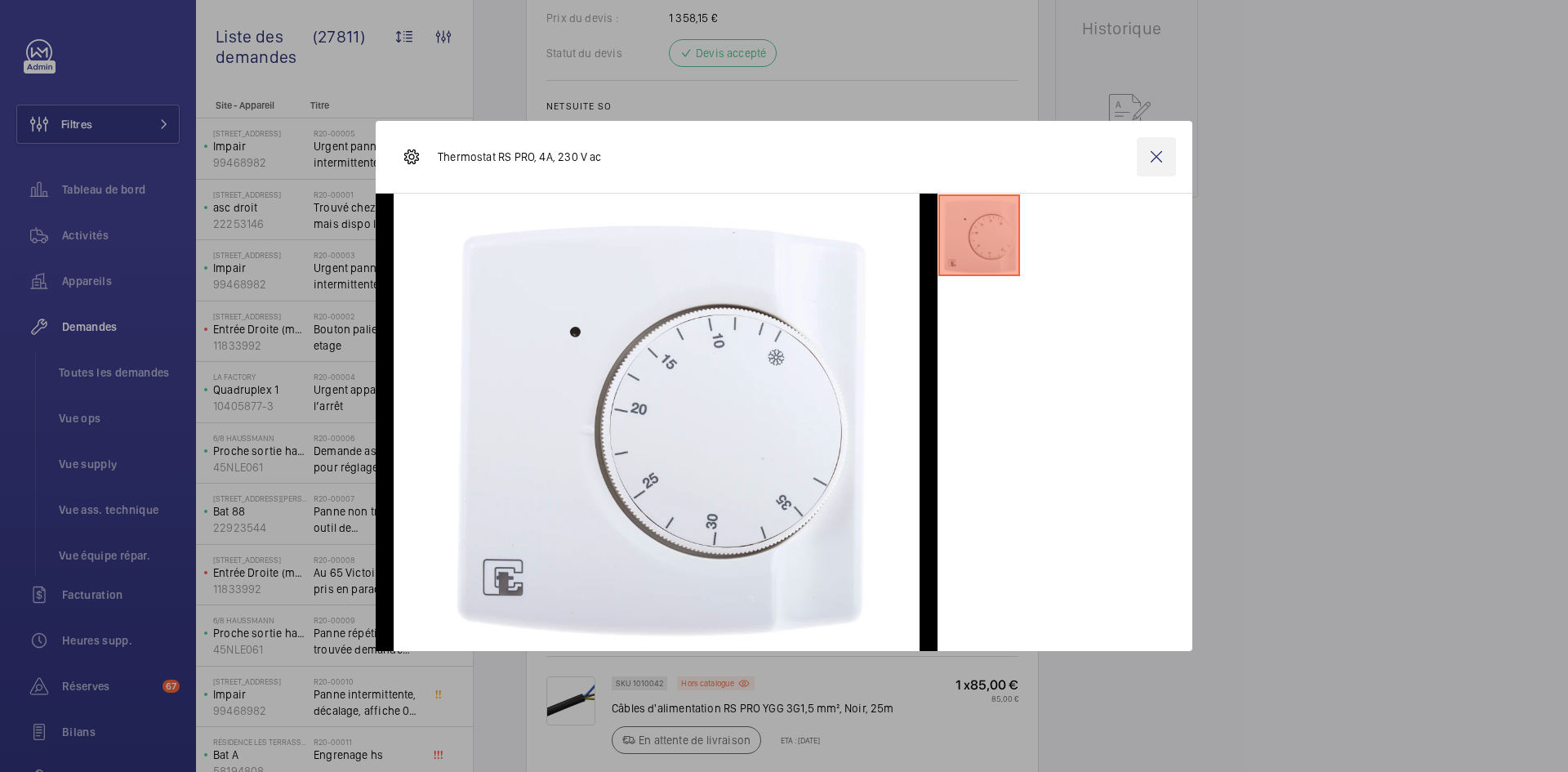
click at [1173, 160] on wm-front-icon-button at bounding box center [1156, 157] width 39 height 39
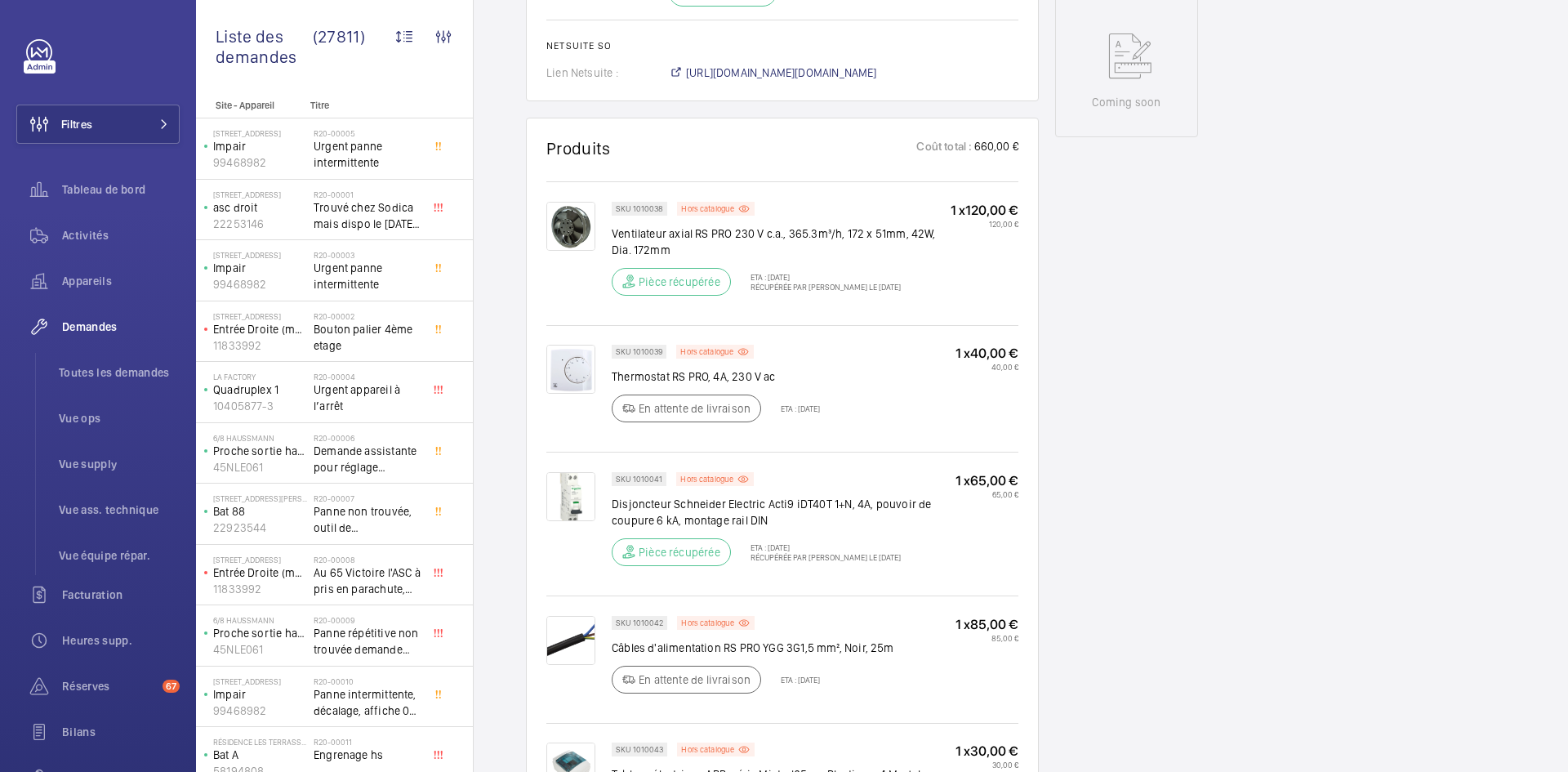
scroll to position [980, 0]
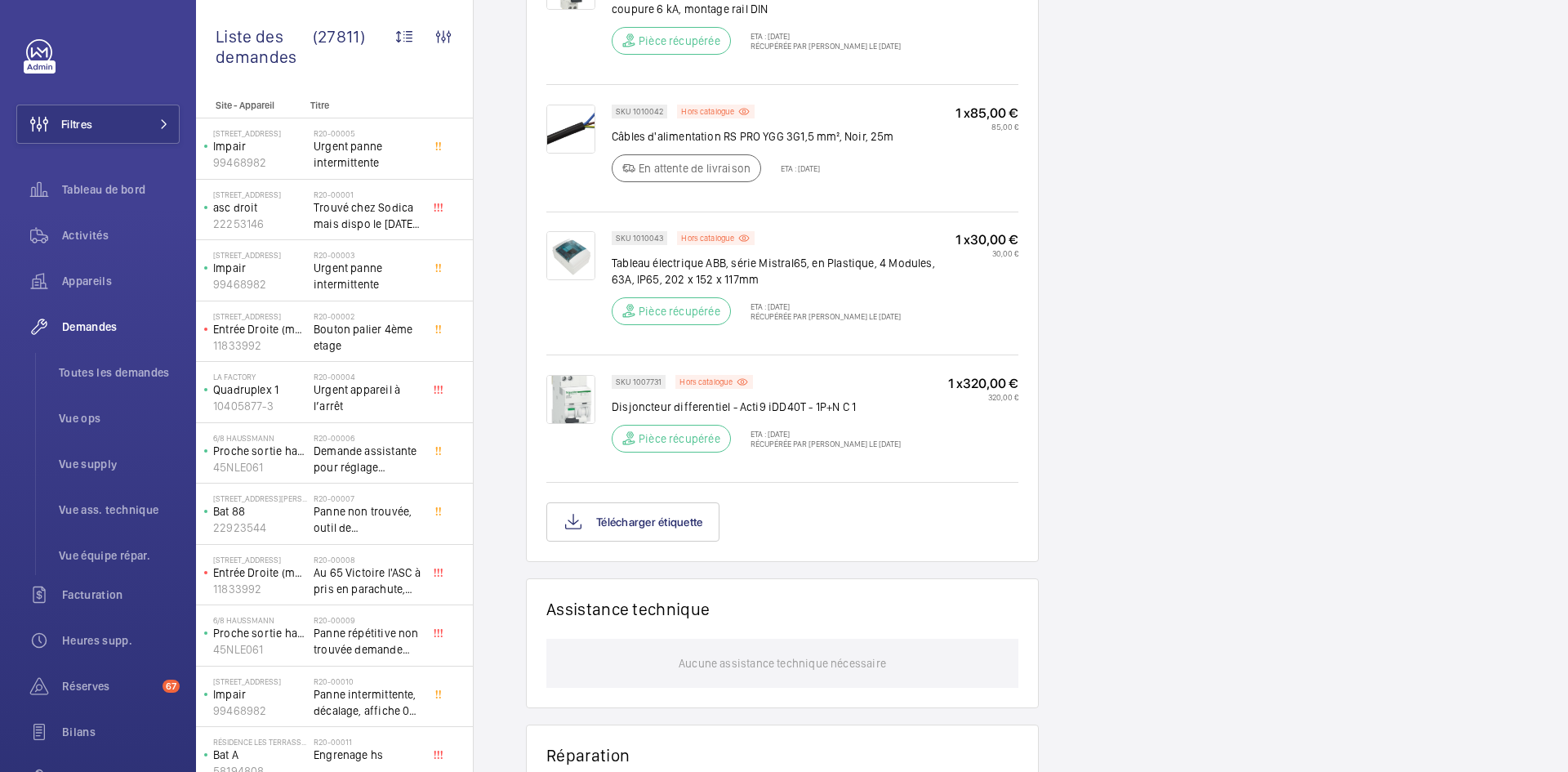
scroll to position [1519, 0]
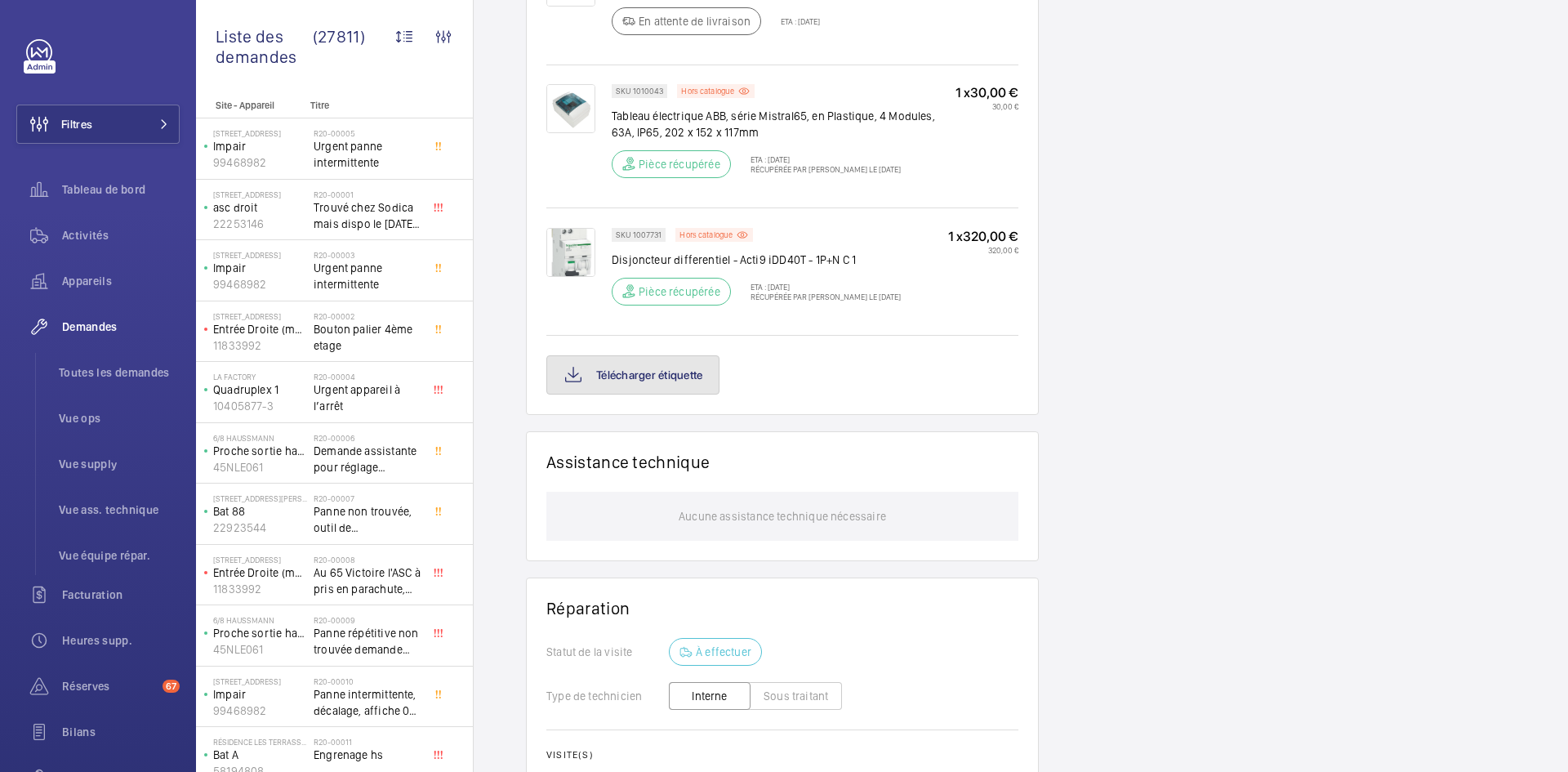
click at [698, 384] on button "Télécharger étiquette" at bounding box center [633, 375] width 173 height 39
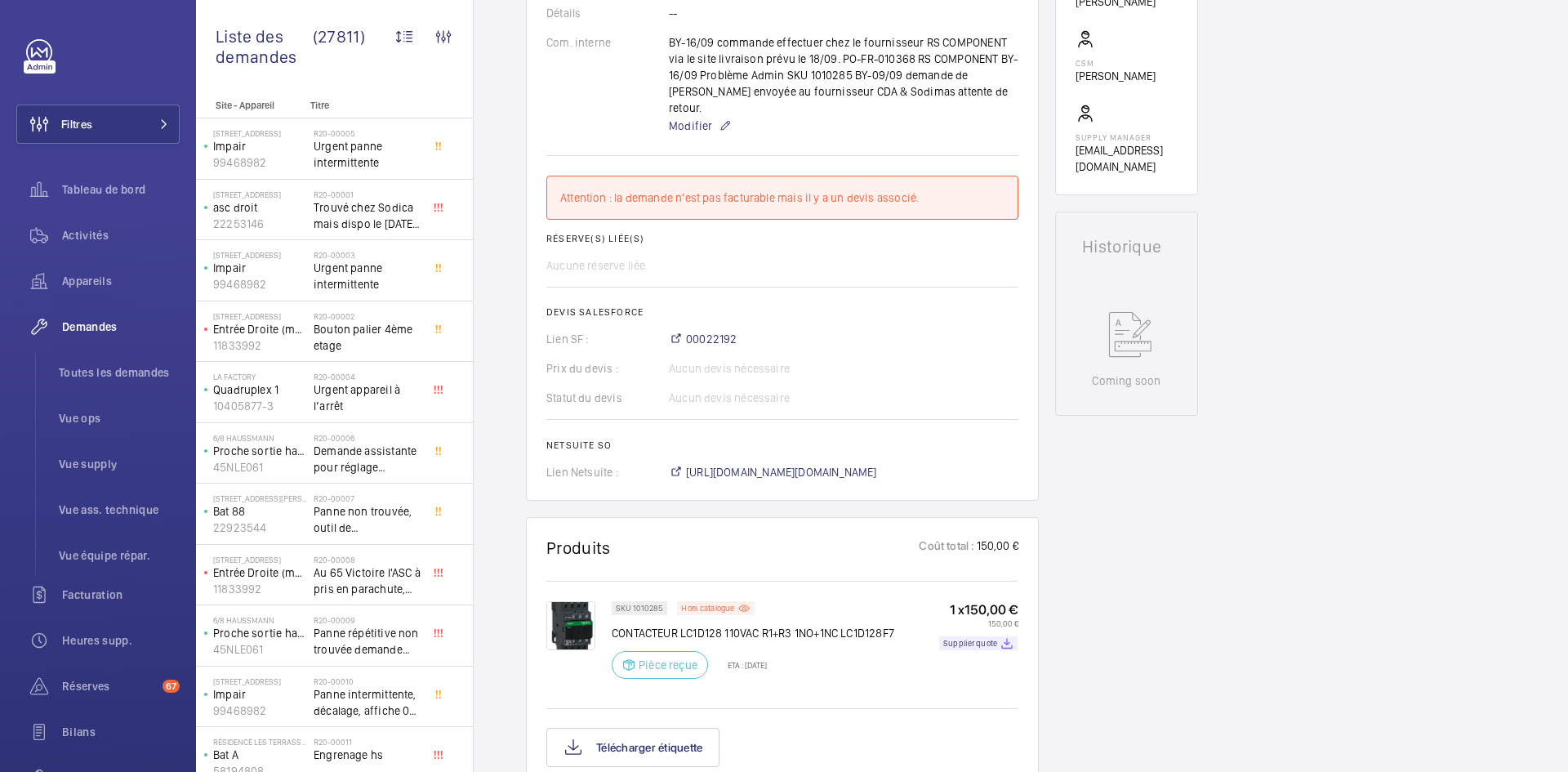
scroll to position [686, 0]
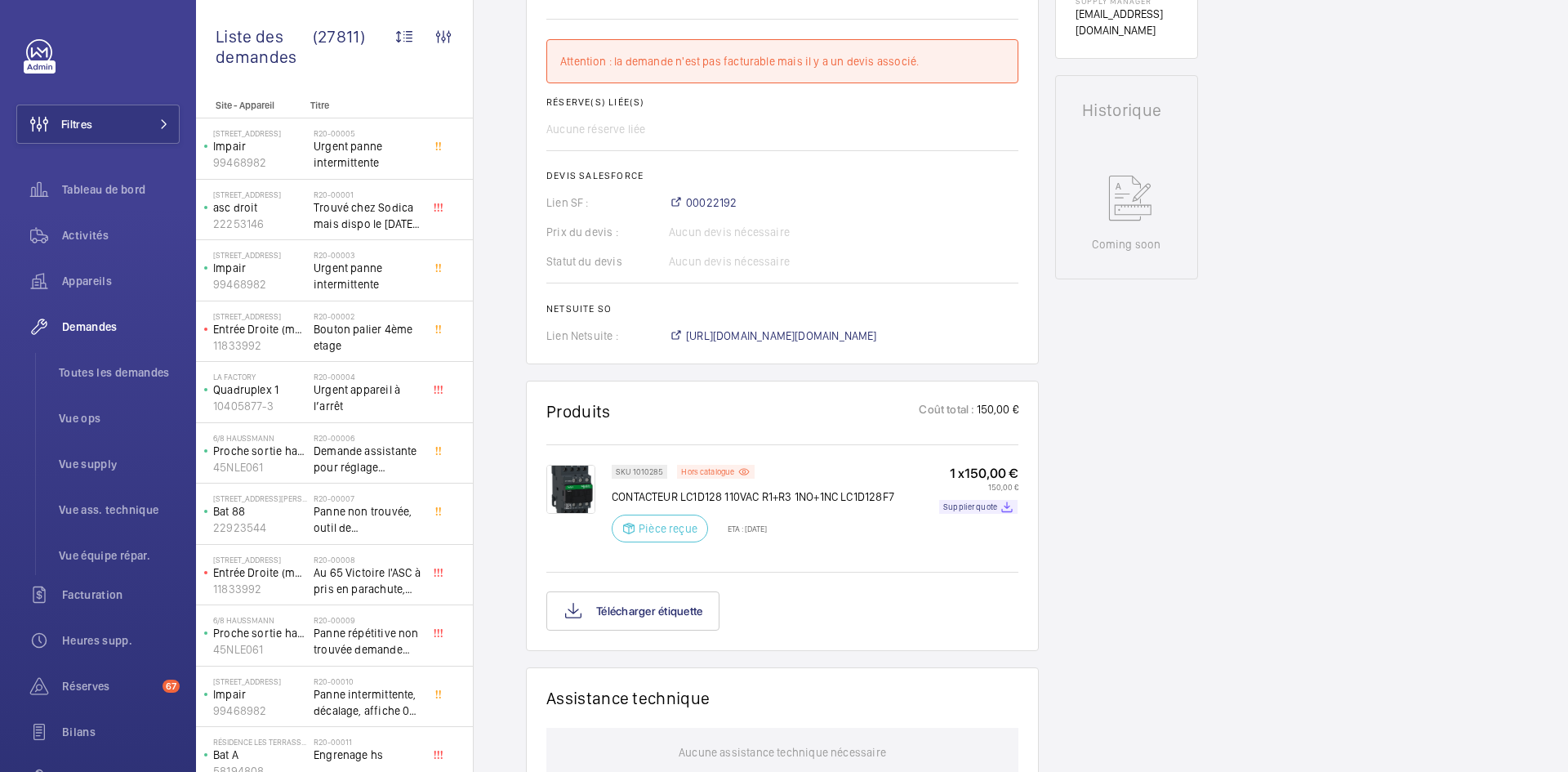
click at [587, 473] on img at bounding box center [571, 489] width 49 height 49
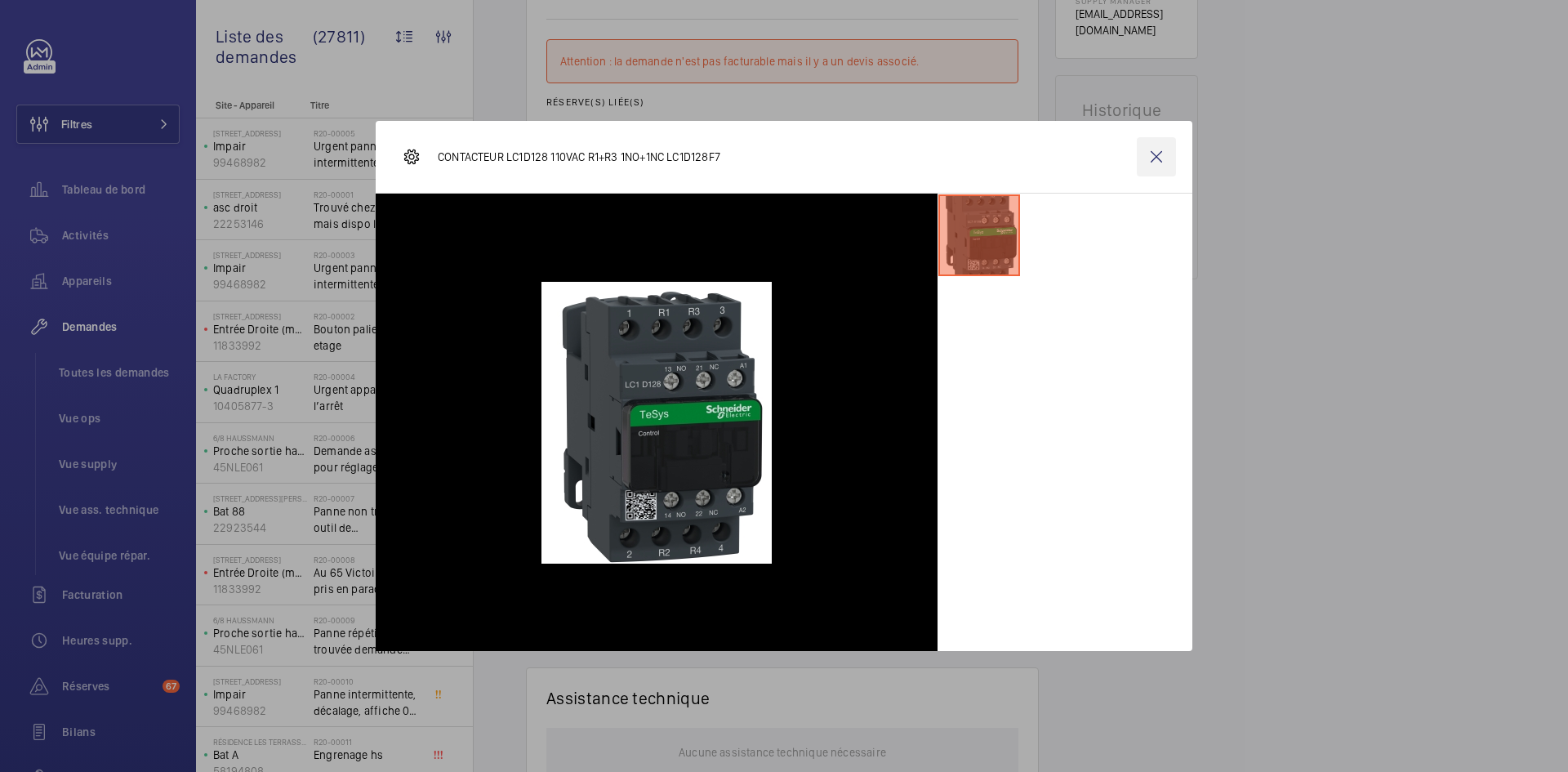
click at [1163, 143] on wm-front-icon-button at bounding box center [1156, 157] width 39 height 39
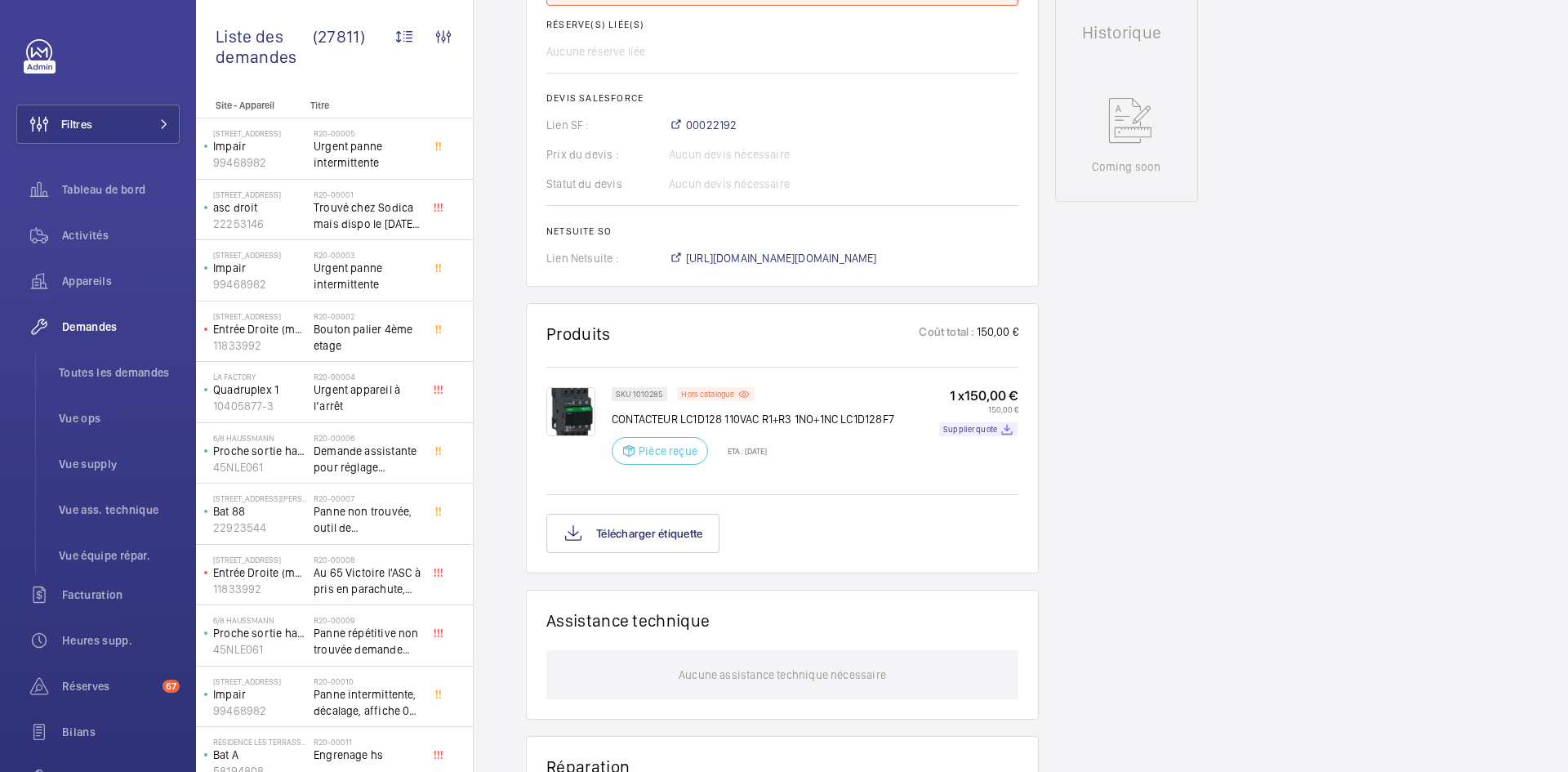
scroll to position [931, 0]
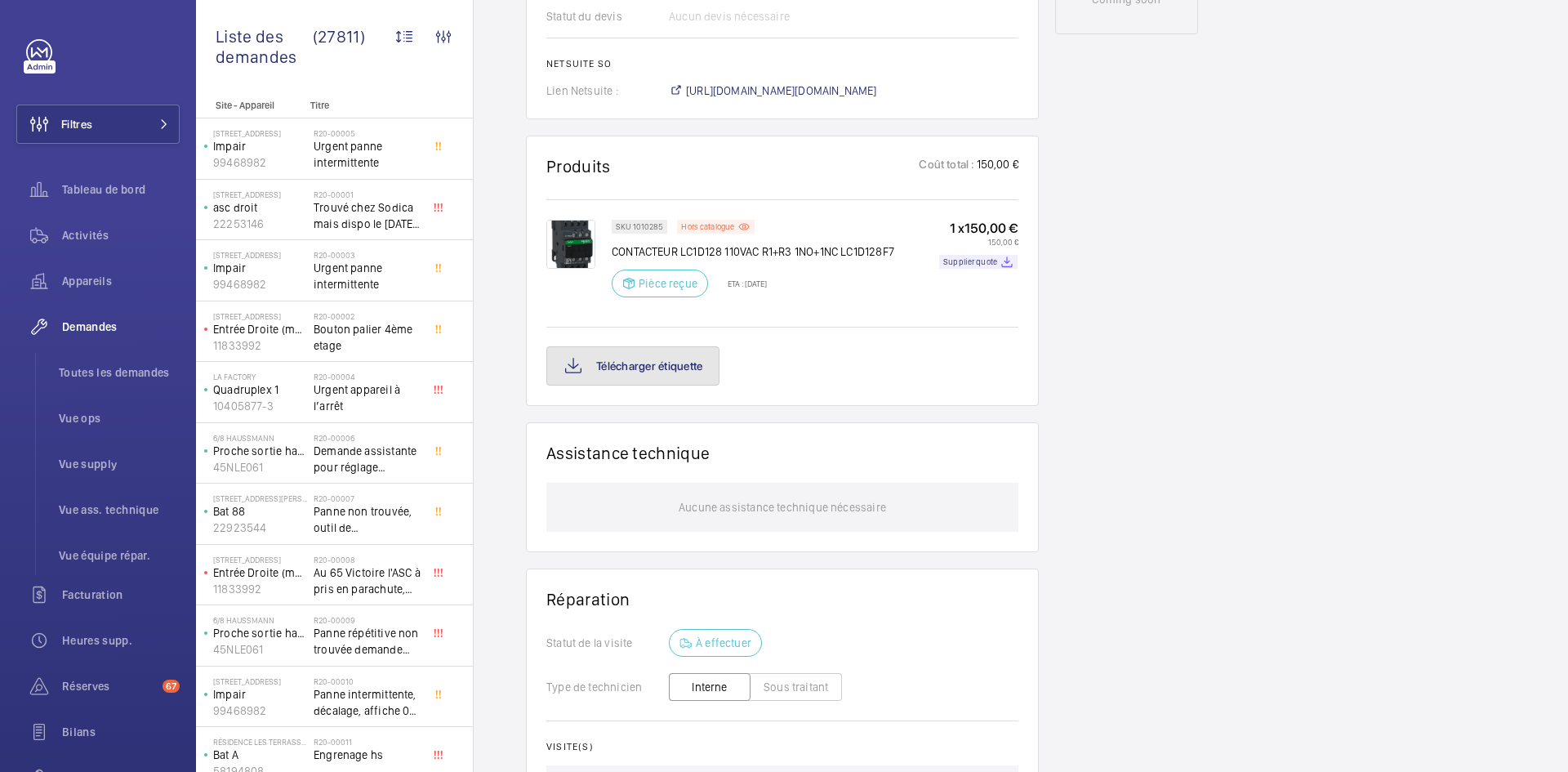
click at [679, 353] on button "Télécharger étiquette" at bounding box center [633, 366] width 173 height 39
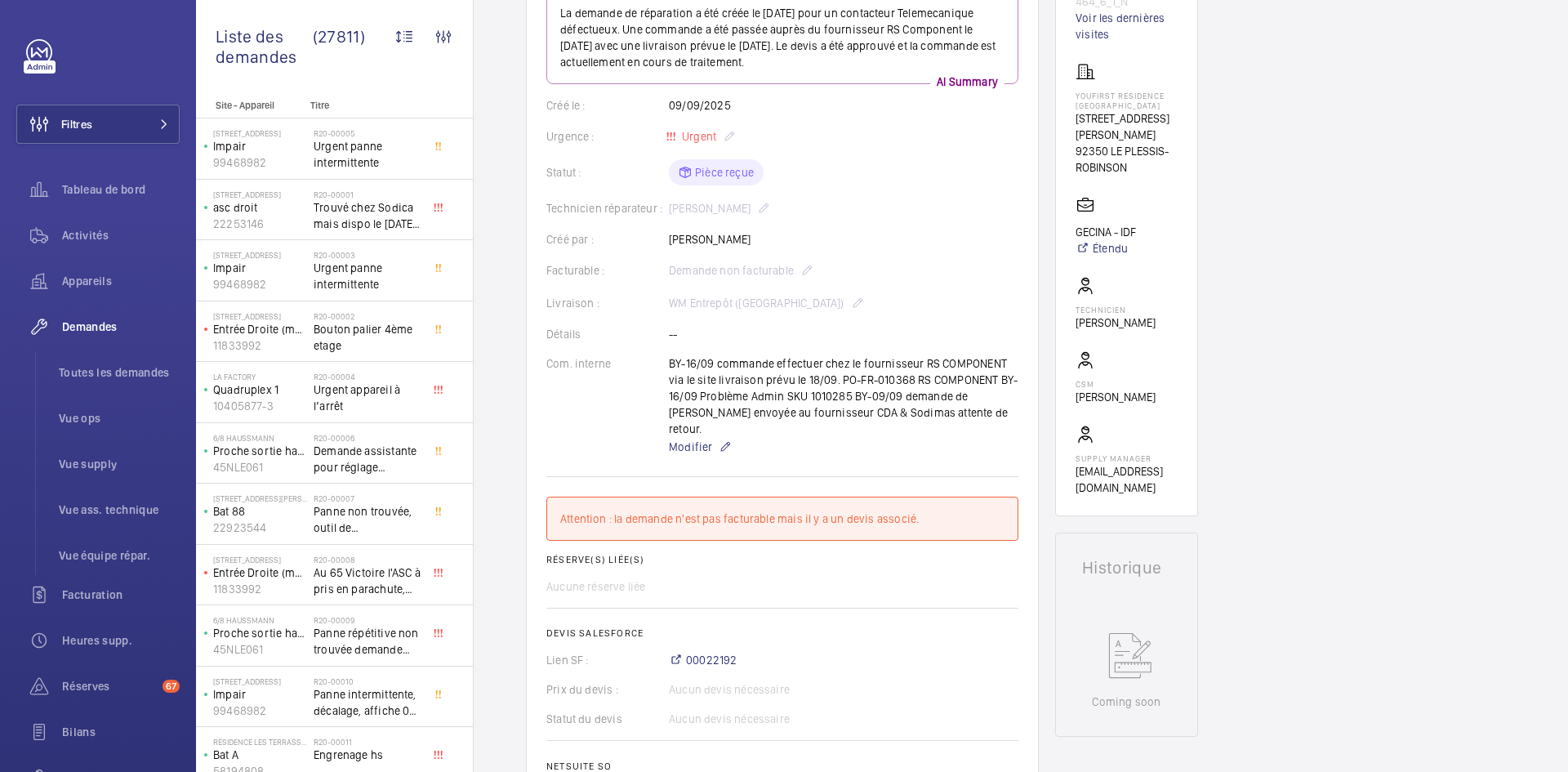
scroll to position [32, 0]
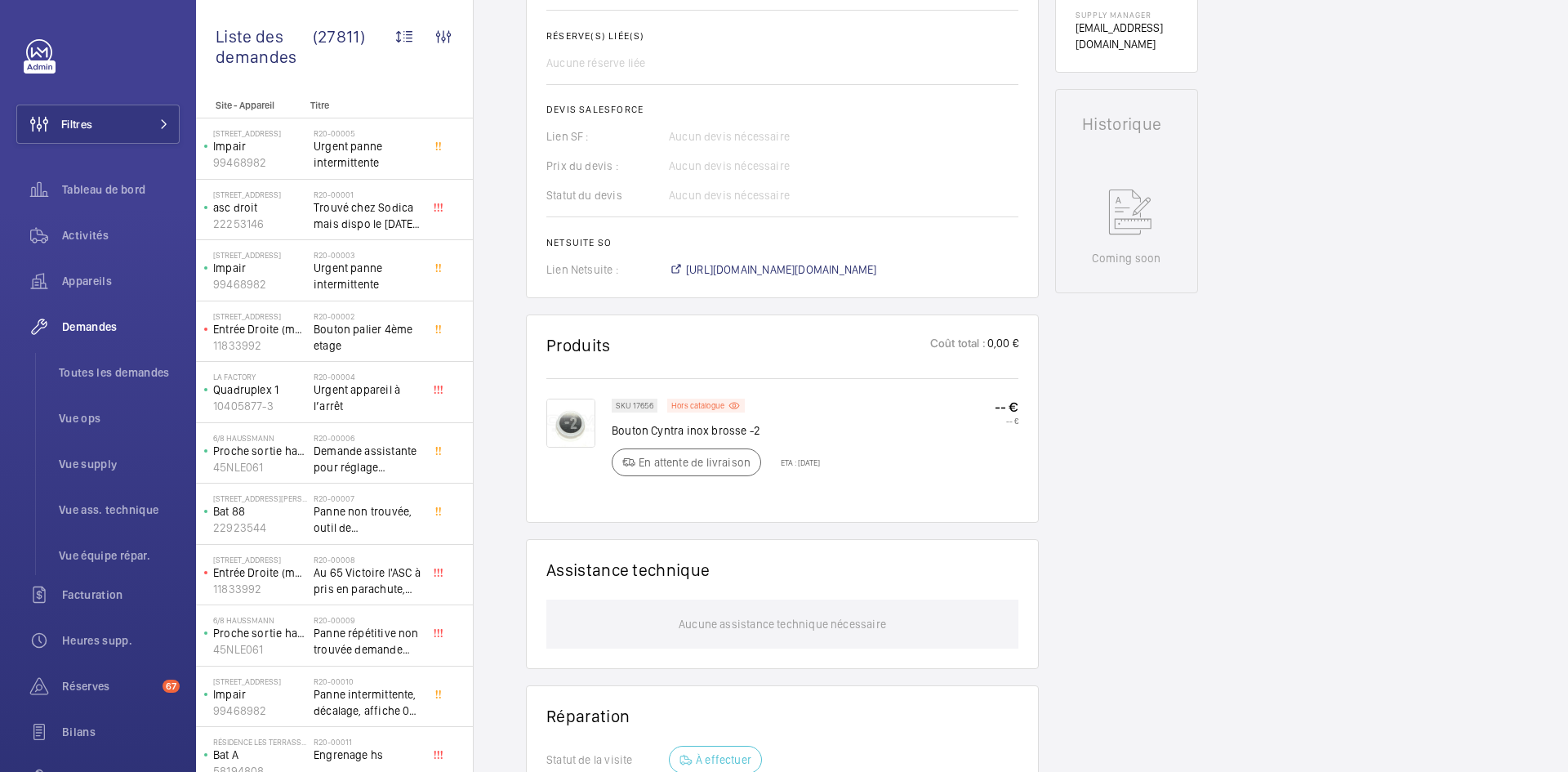
scroll to position [654, 0]
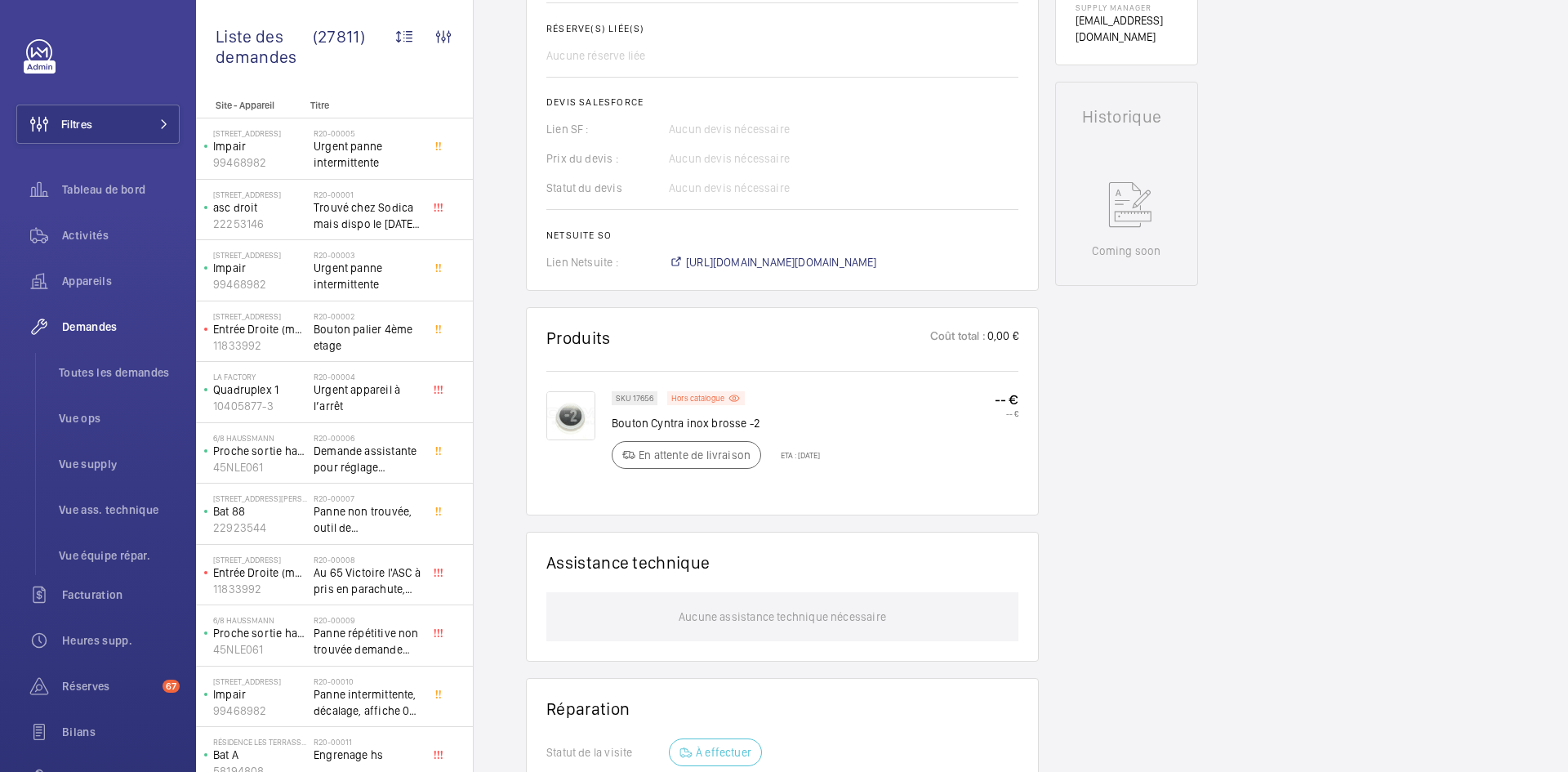
click at [577, 412] on img at bounding box center [571, 416] width 49 height 49
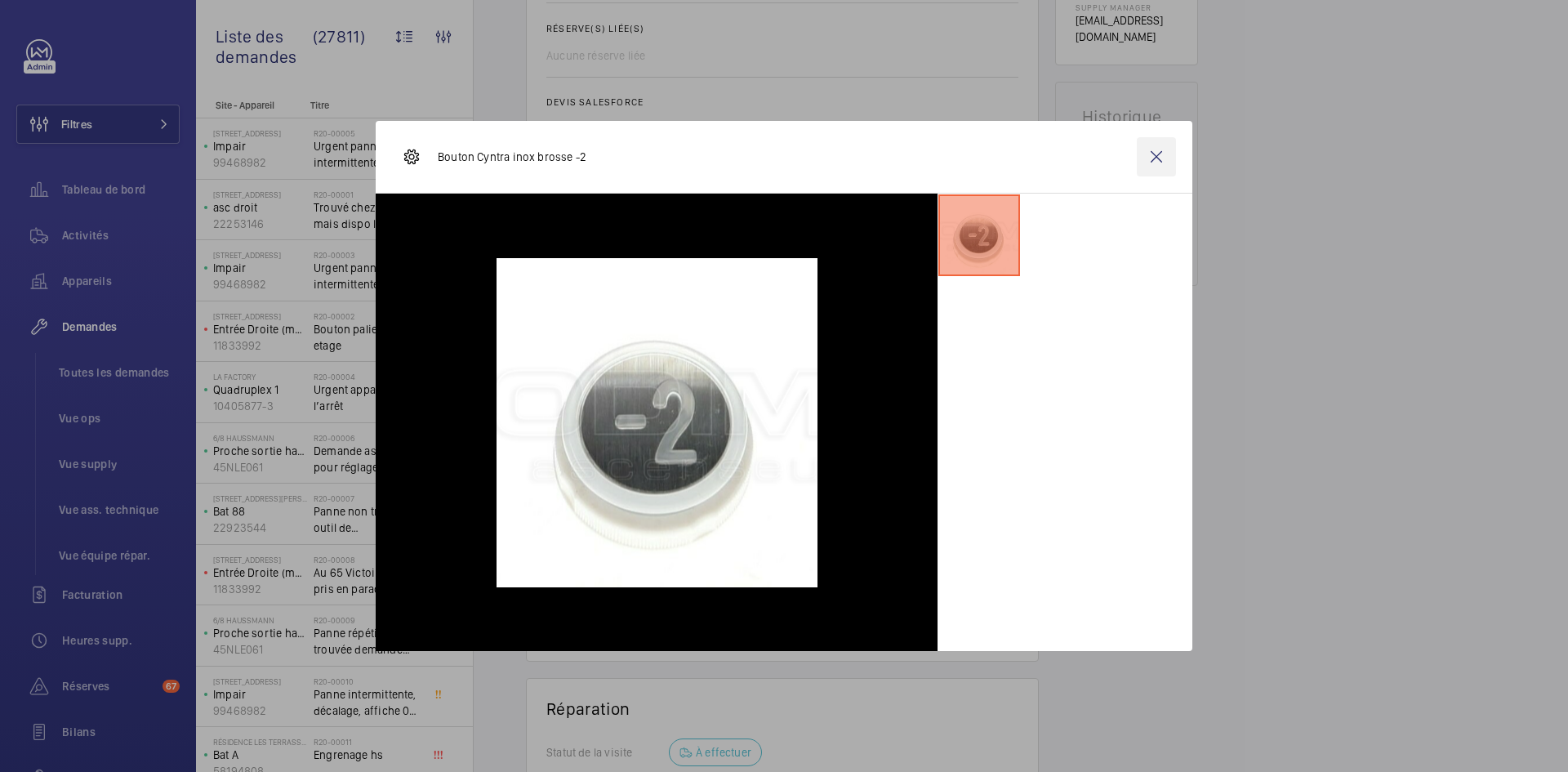
click at [1159, 161] on wm-front-icon-button at bounding box center [1156, 157] width 39 height 39
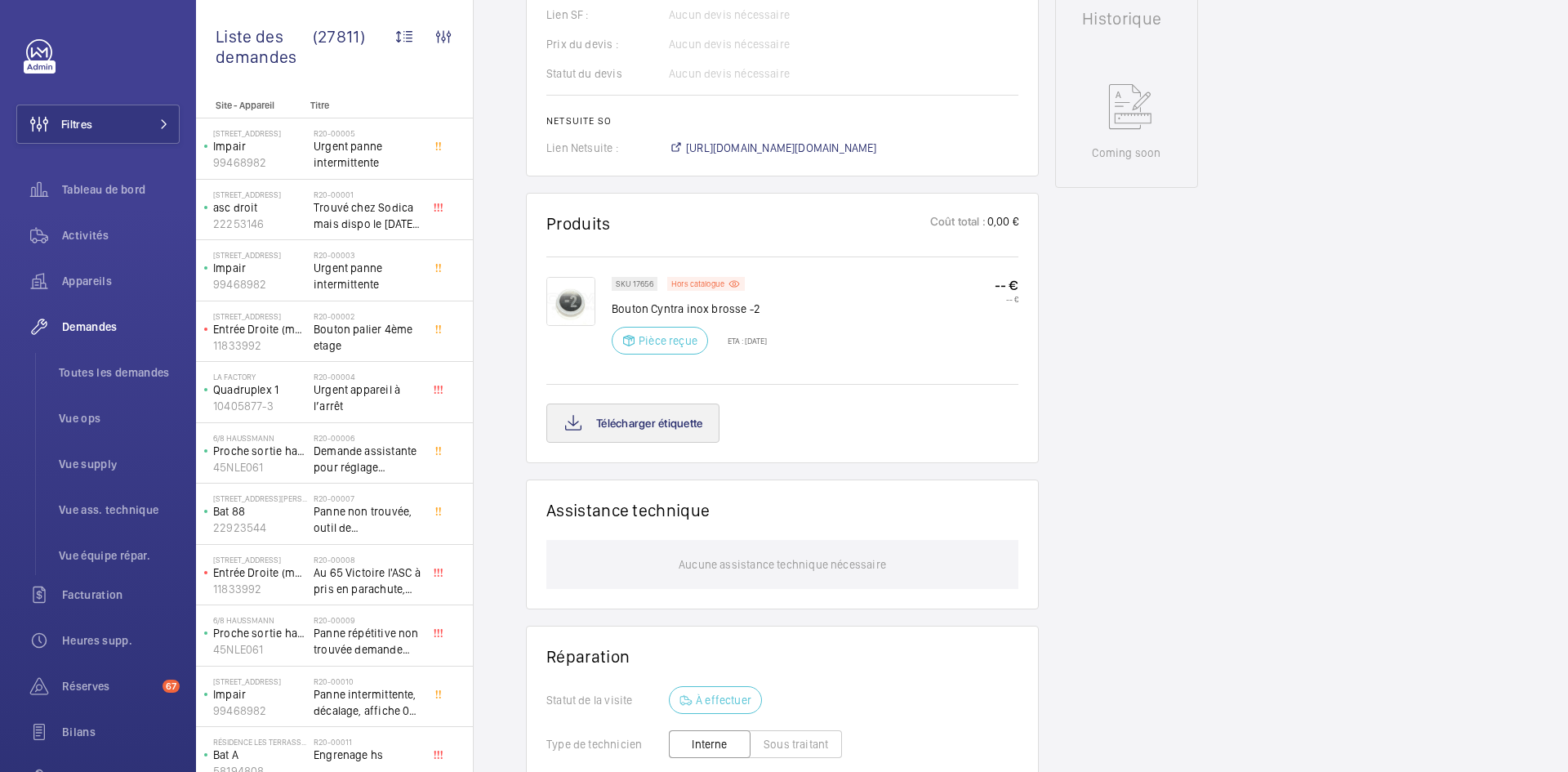
scroll to position [768, 0]
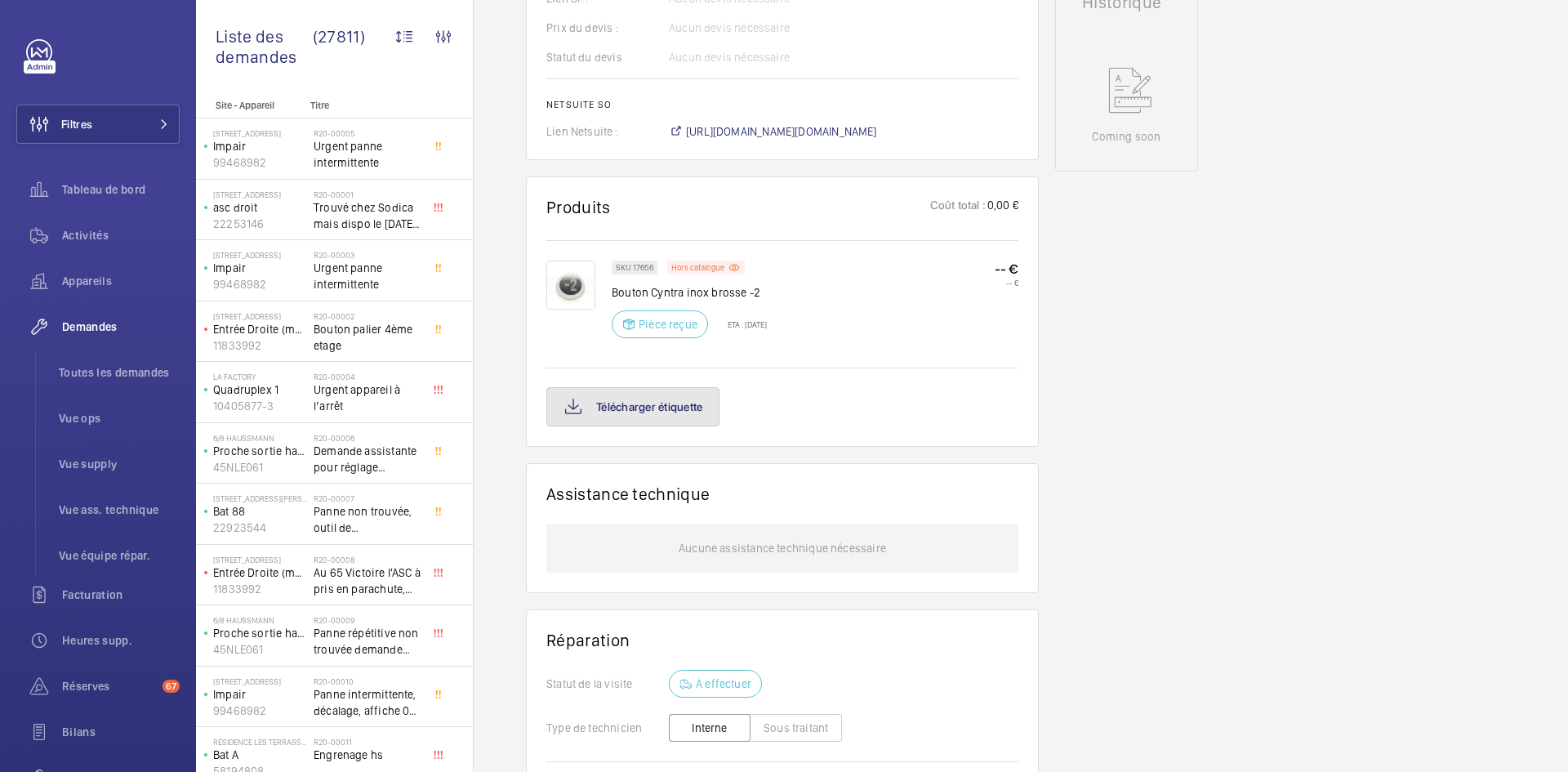
click at [703, 412] on button "Télécharger étiquette" at bounding box center [633, 407] width 173 height 39
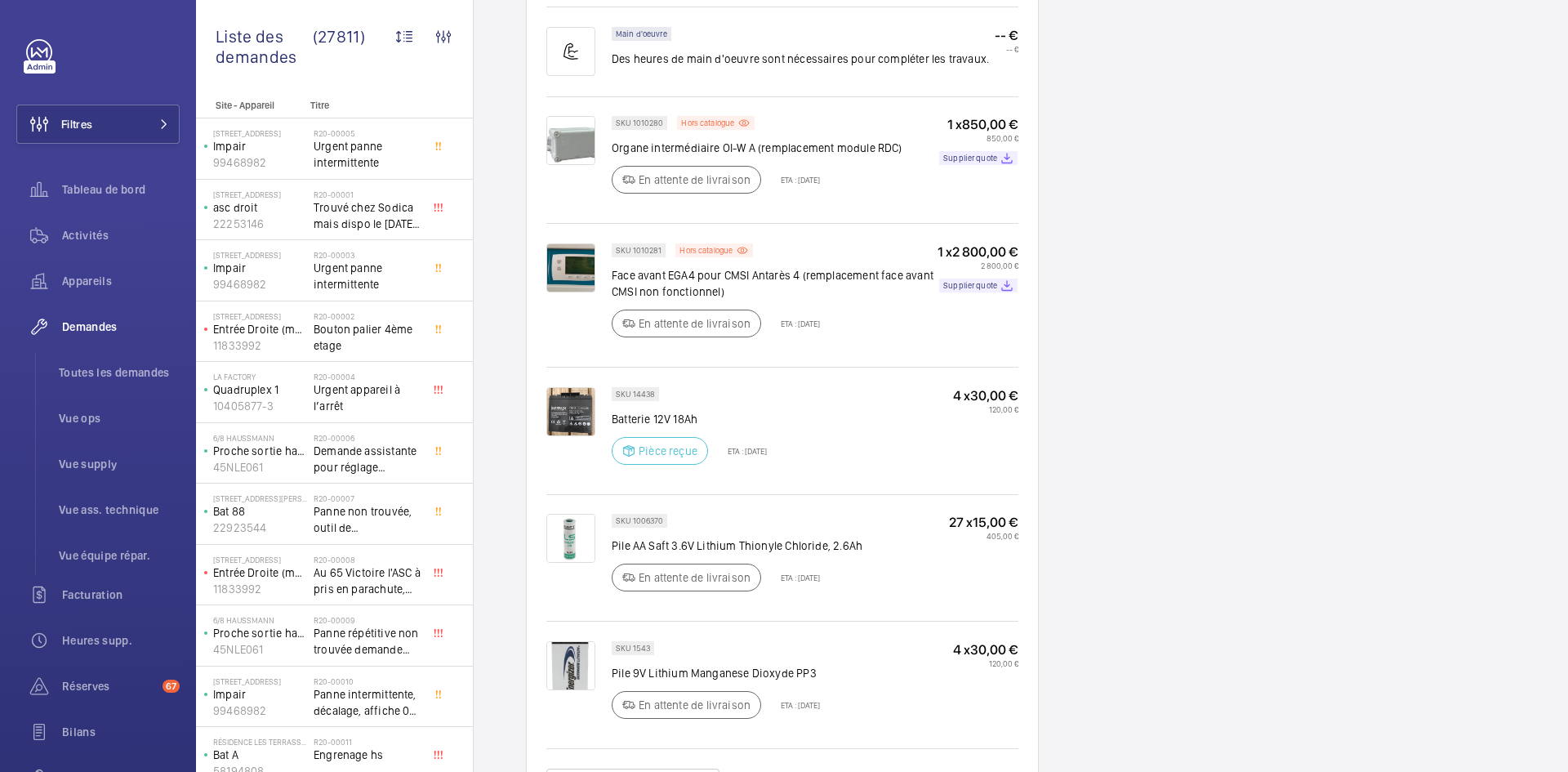
scroll to position [1307, 0]
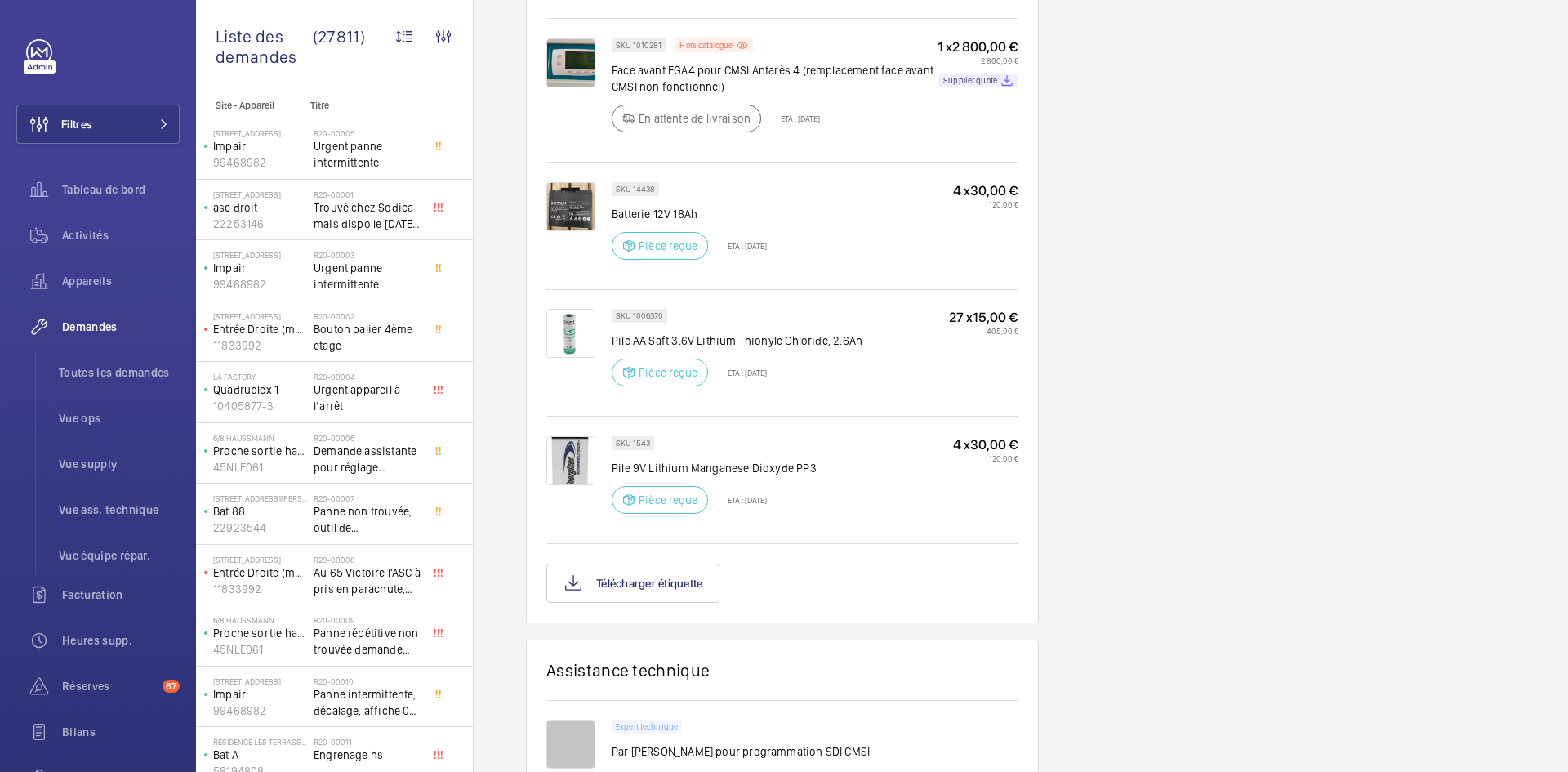
scroll to position [1519, 0]
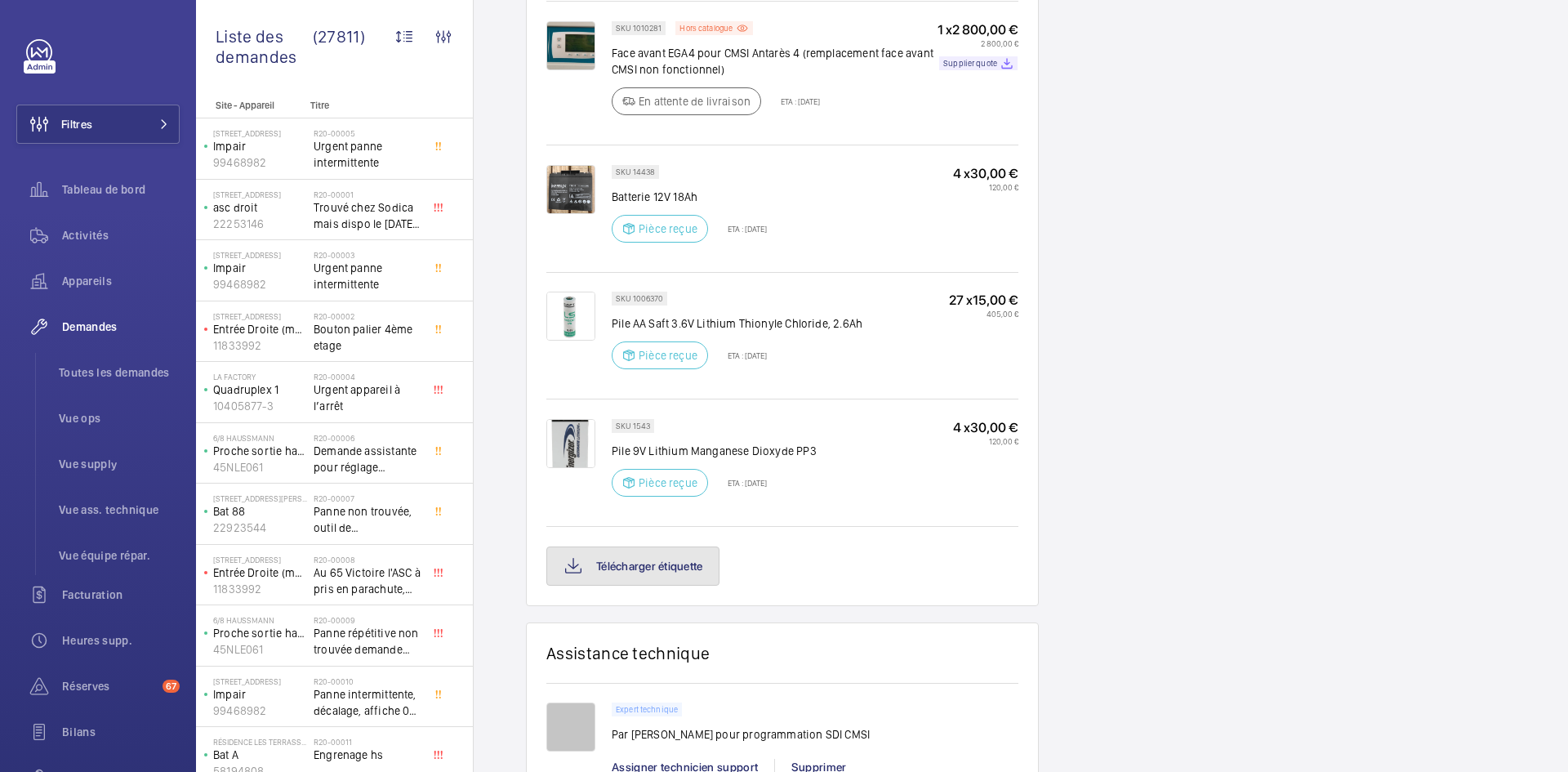
click at [659, 550] on button "Télécharger étiquette" at bounding box center [633, 566] width 173 height 39
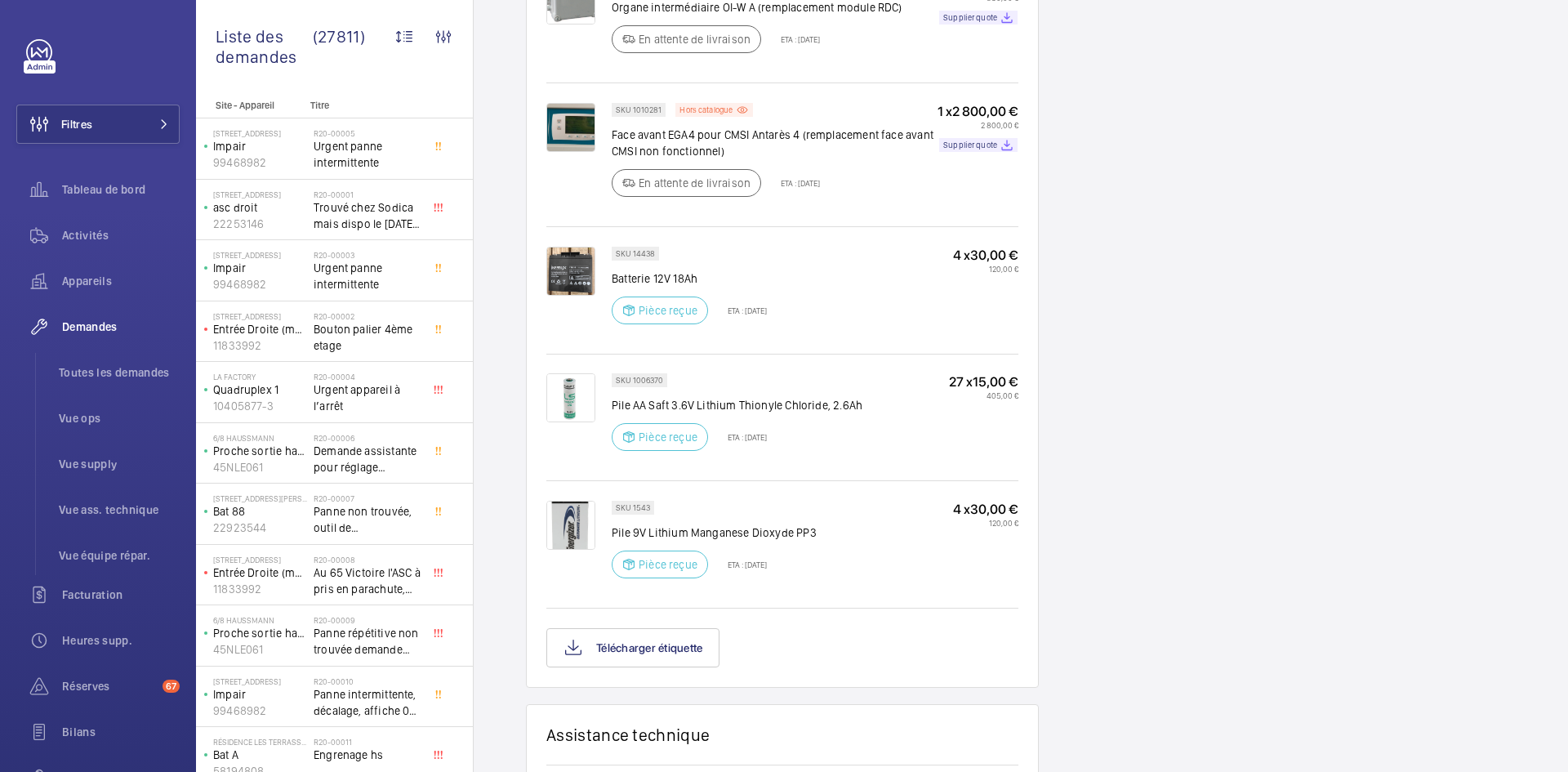
scroll to position [1192, 0]
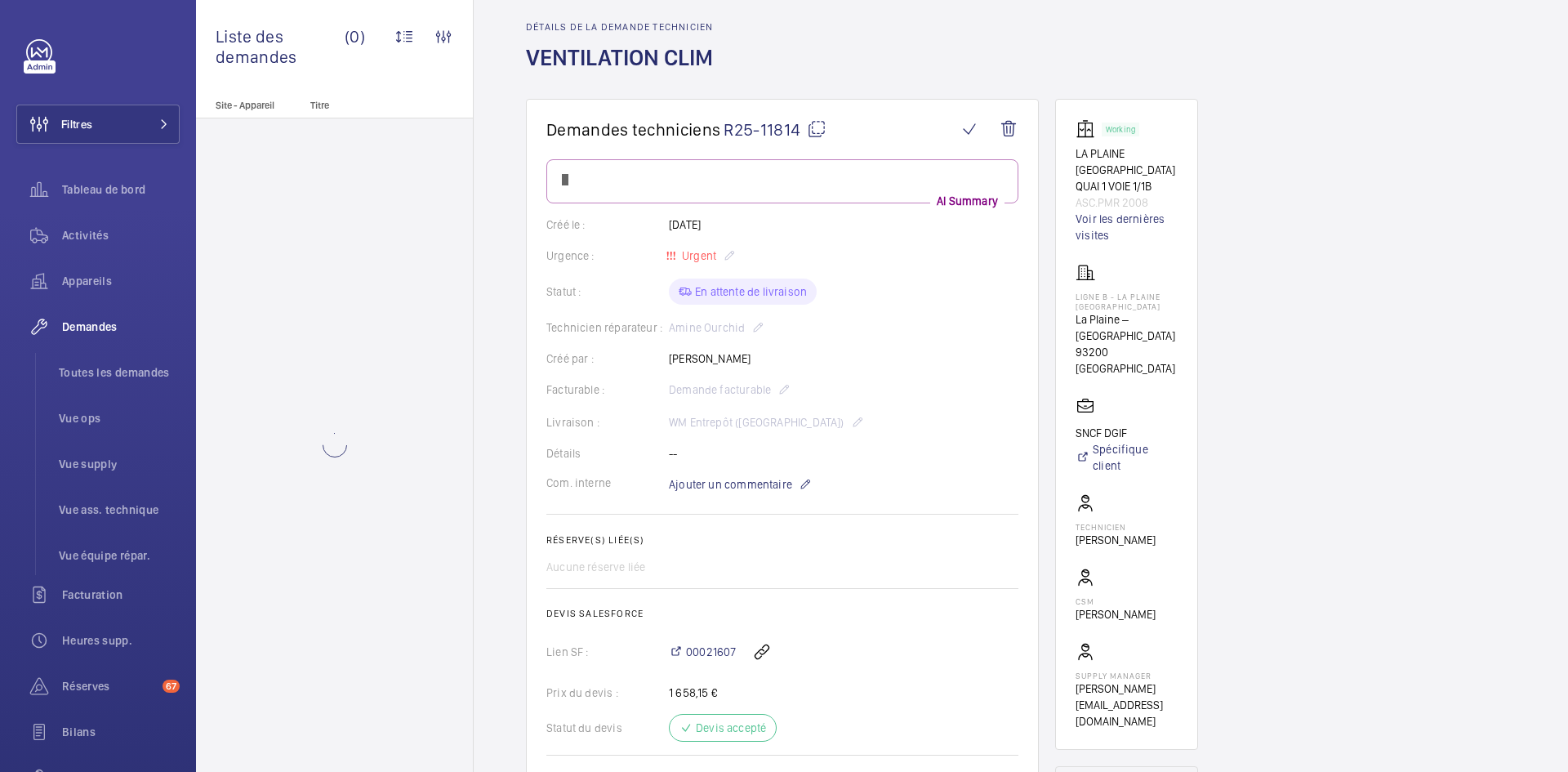
scroll to position [163, 0]
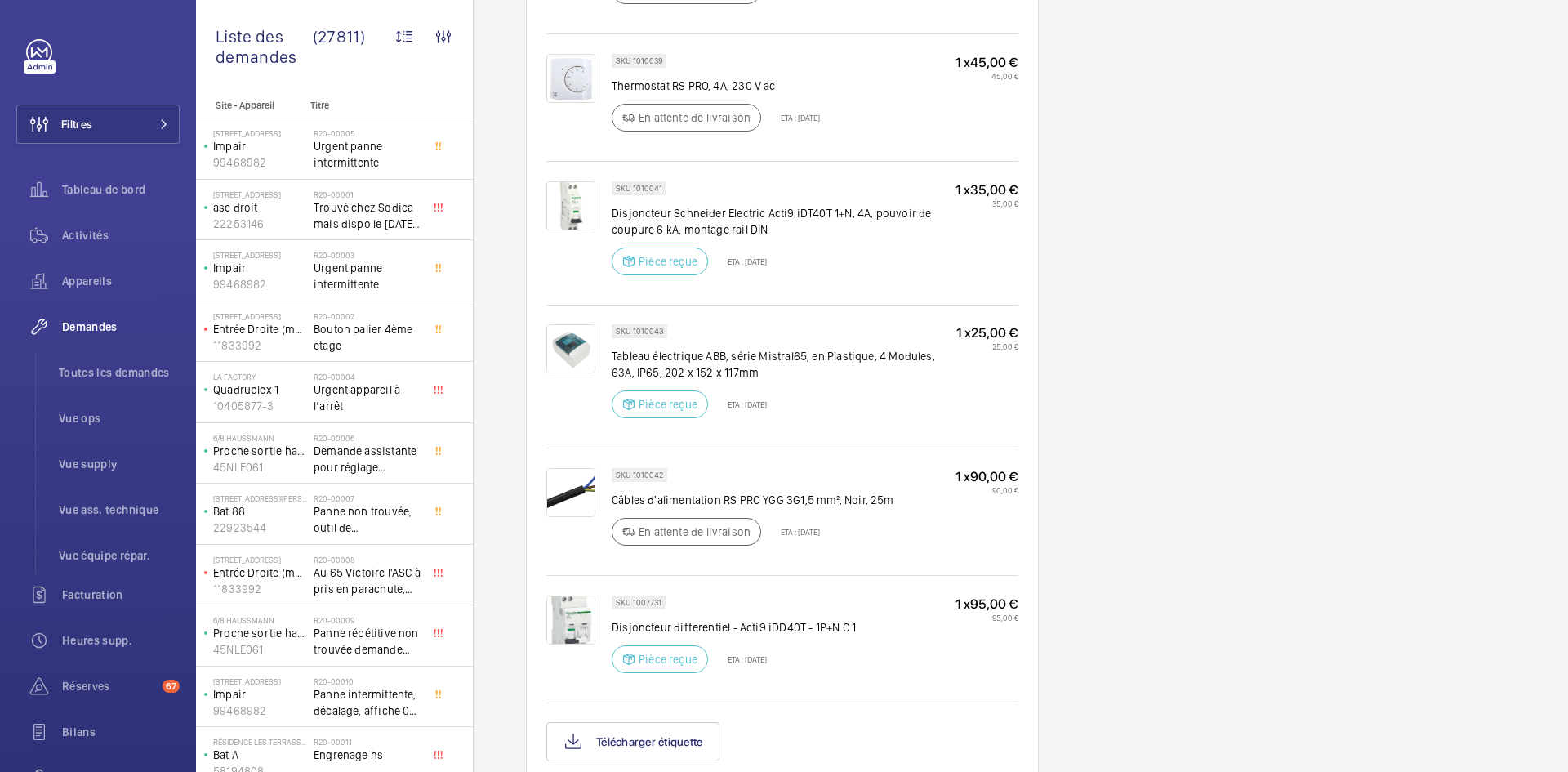
scroll to position [1307, 0]
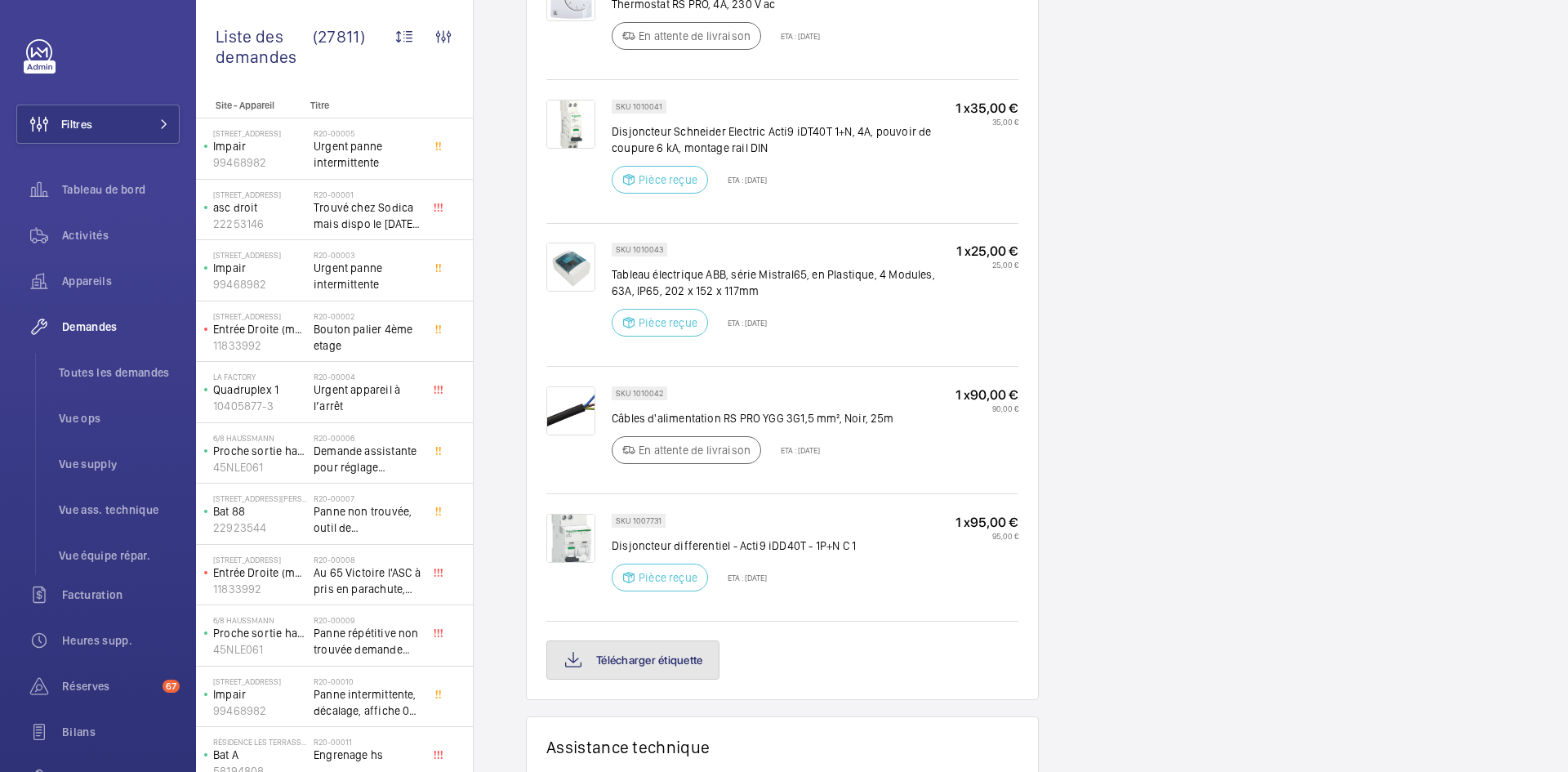
click at [686, 680] on button "Télécharger étiquette" at bounding box center [633, 660] width 173 height 39
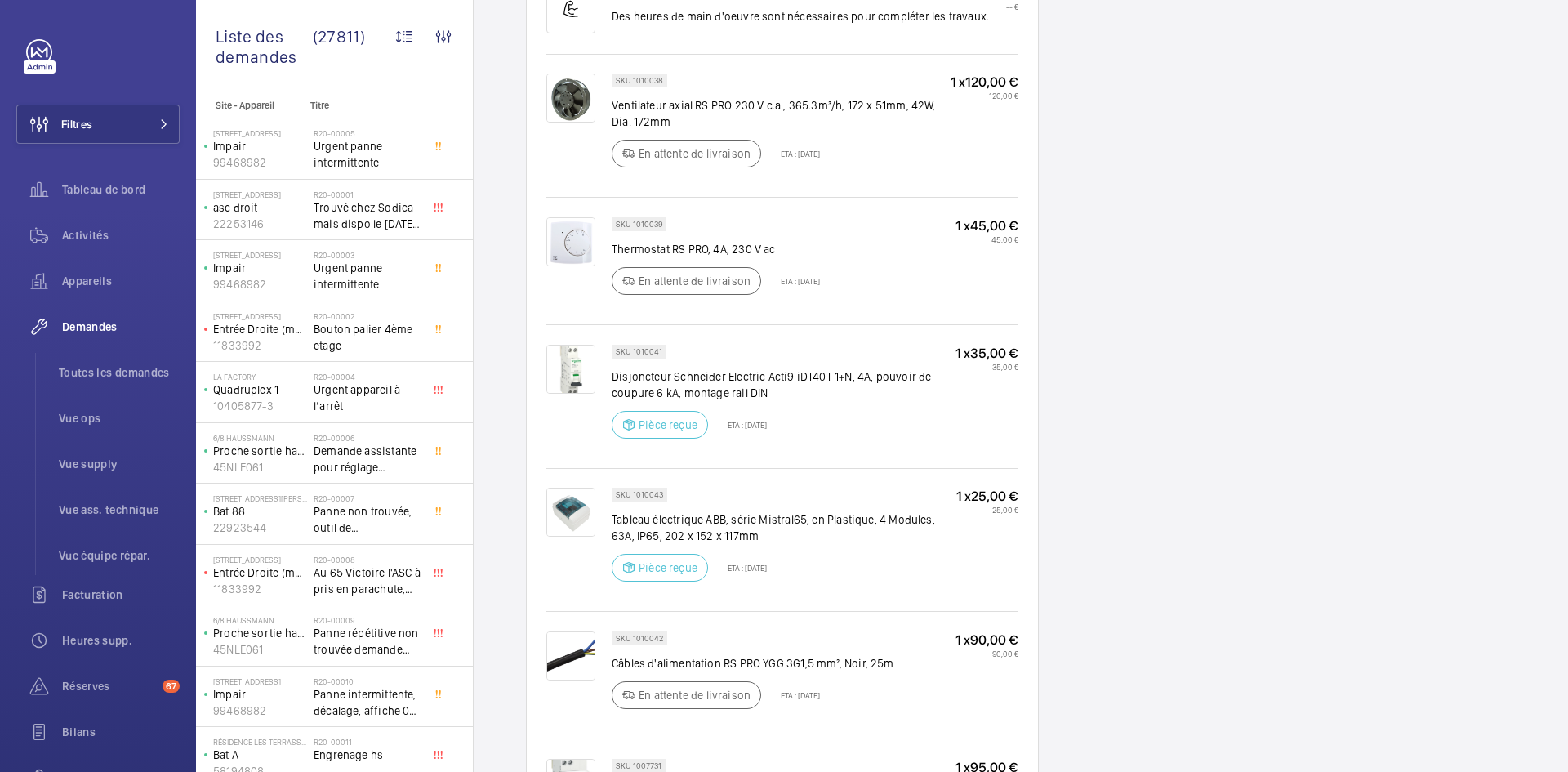
scroll to position [980, 0]
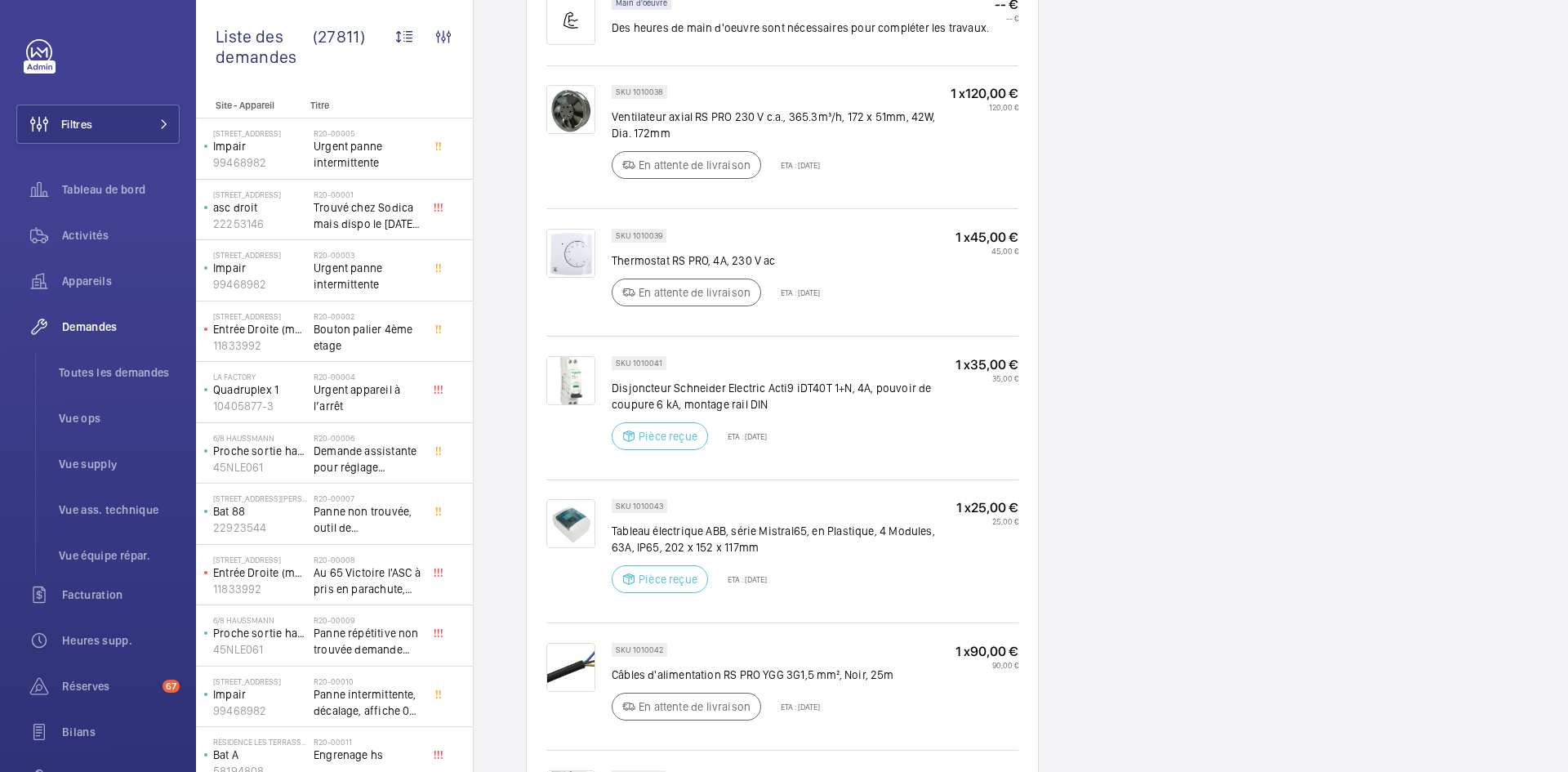
scroll to position [1062, 0]
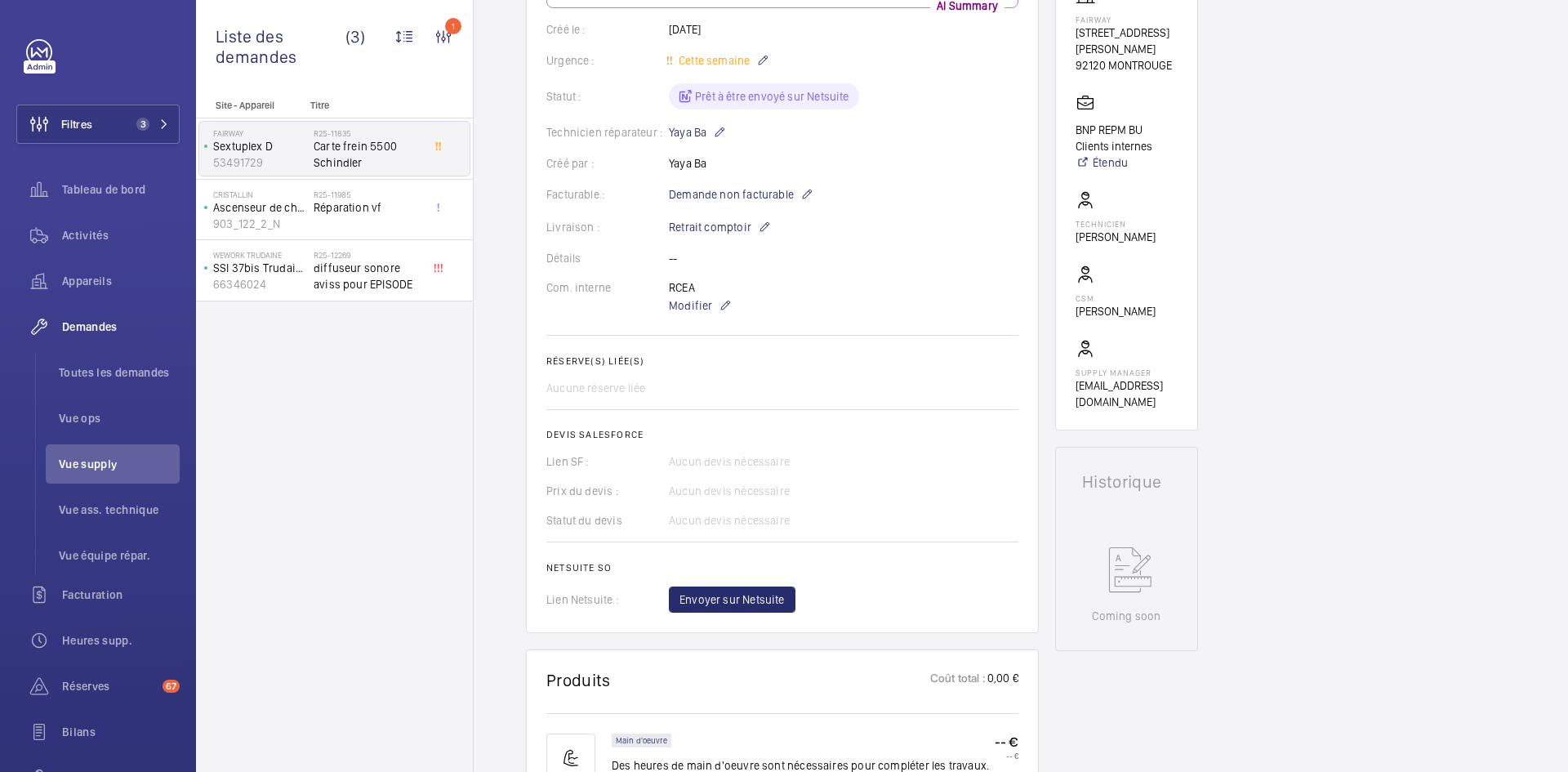
scroll to position [327, 0]
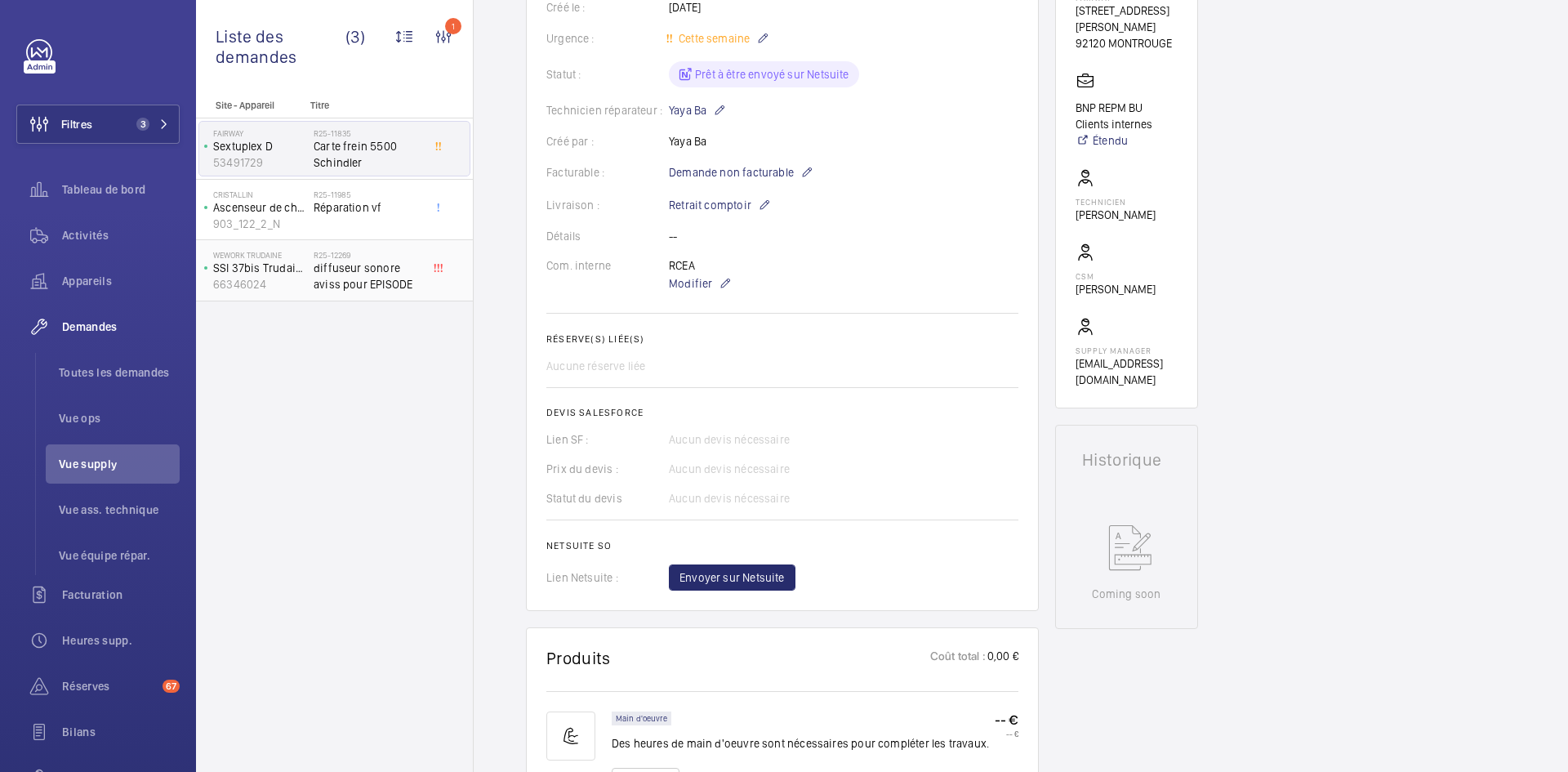
click at [320, 267] on span "diffuseur sonore aviss pour EPISODE" at bounding box center [367, 276] width 108 height 32
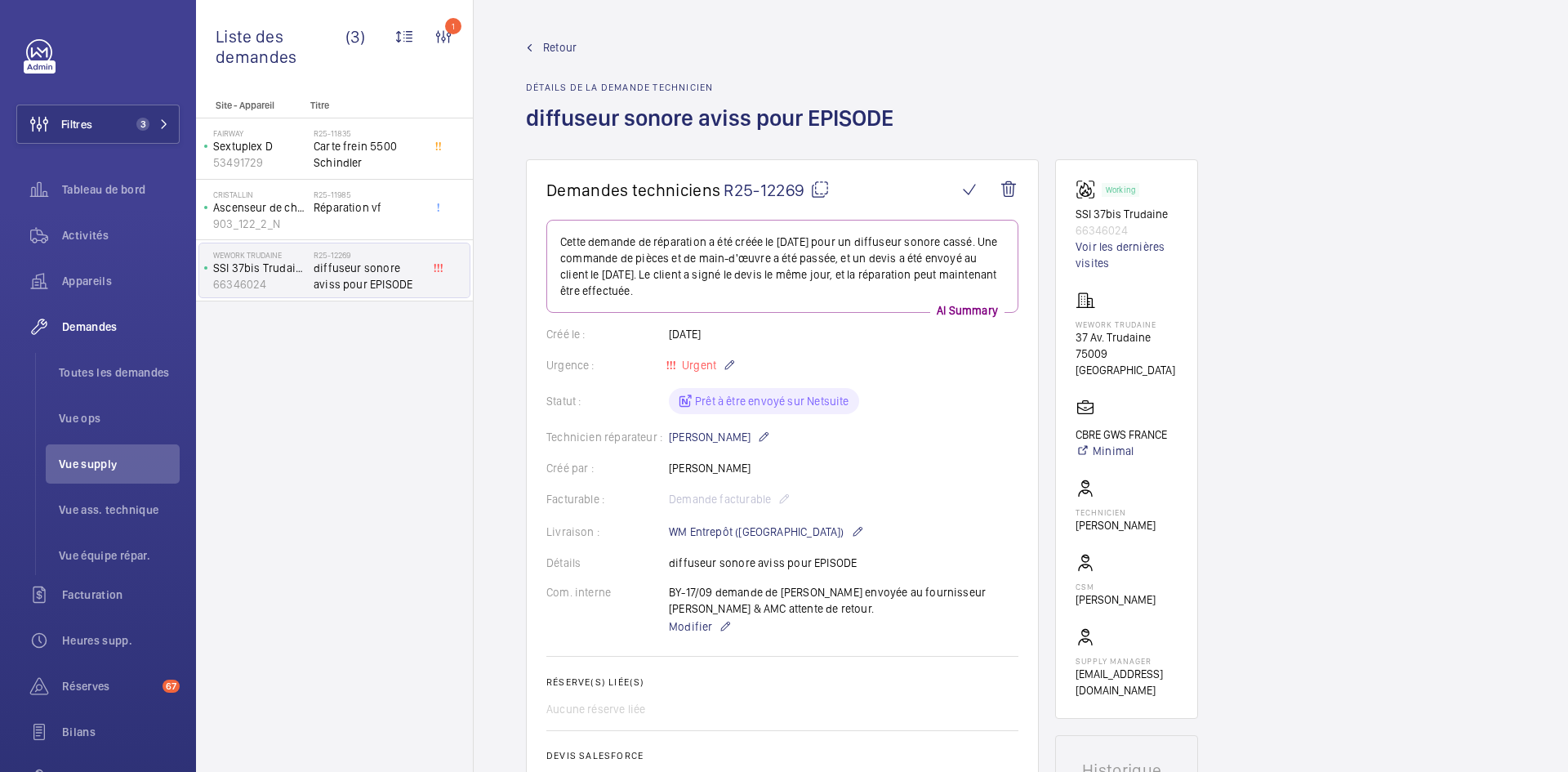
click at [554, 42] on span "Retour" at bounding box center [559, 48] width 33 height 16
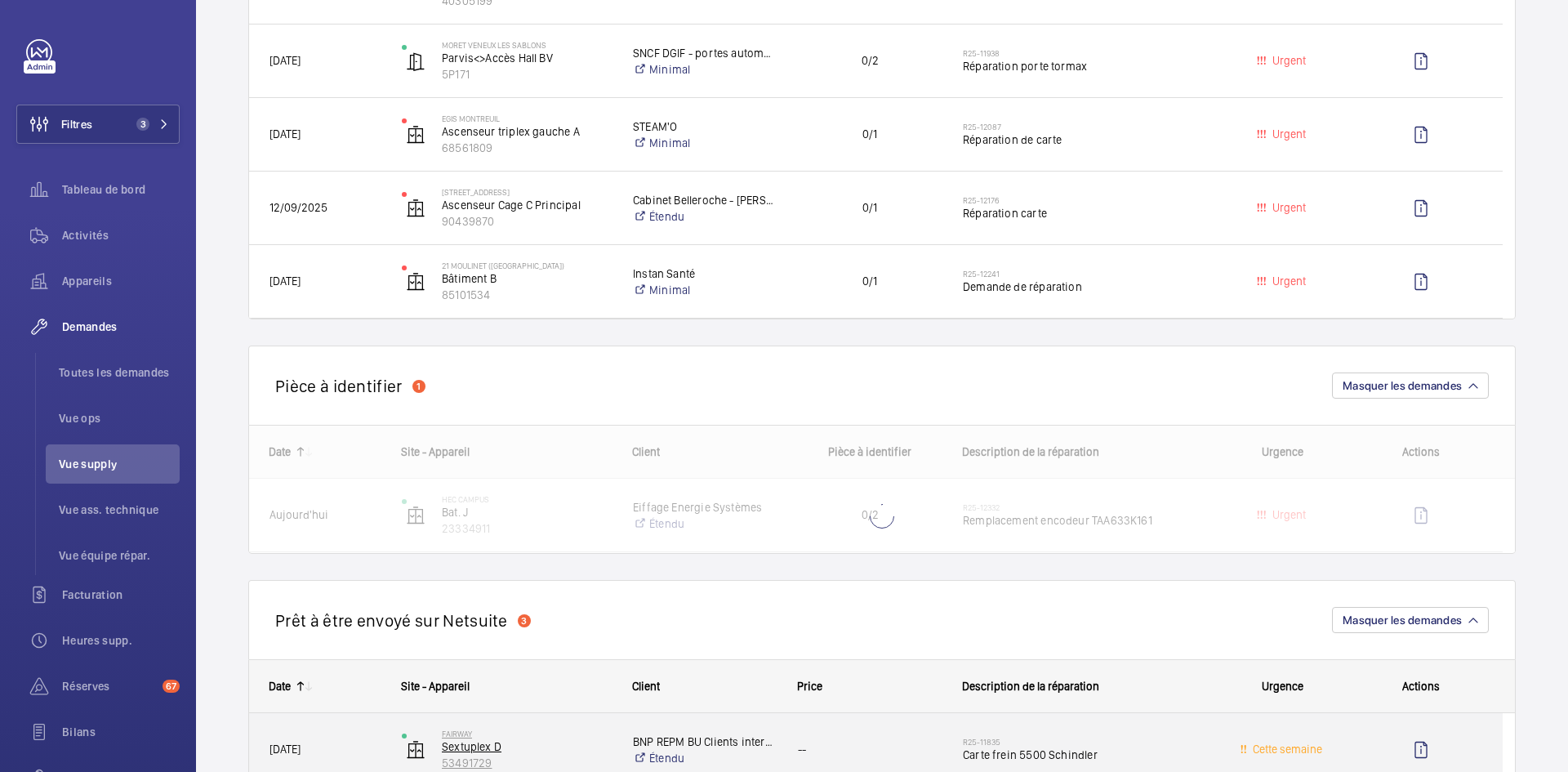
scroll to position [980, 0]
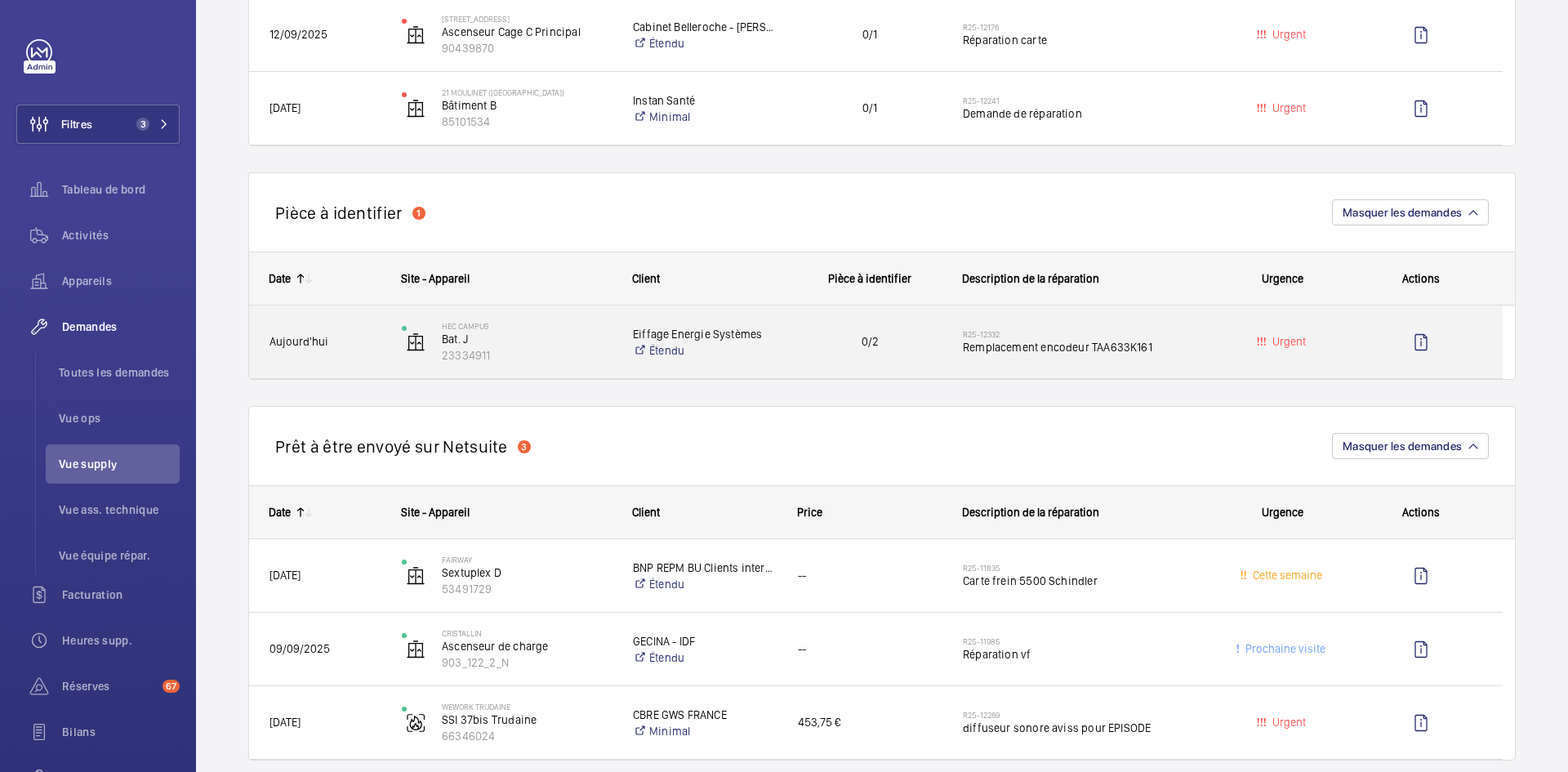
click at [379, 339] on span "Aujourd'hui" at bounding box center [325, 341] width 111 height 19
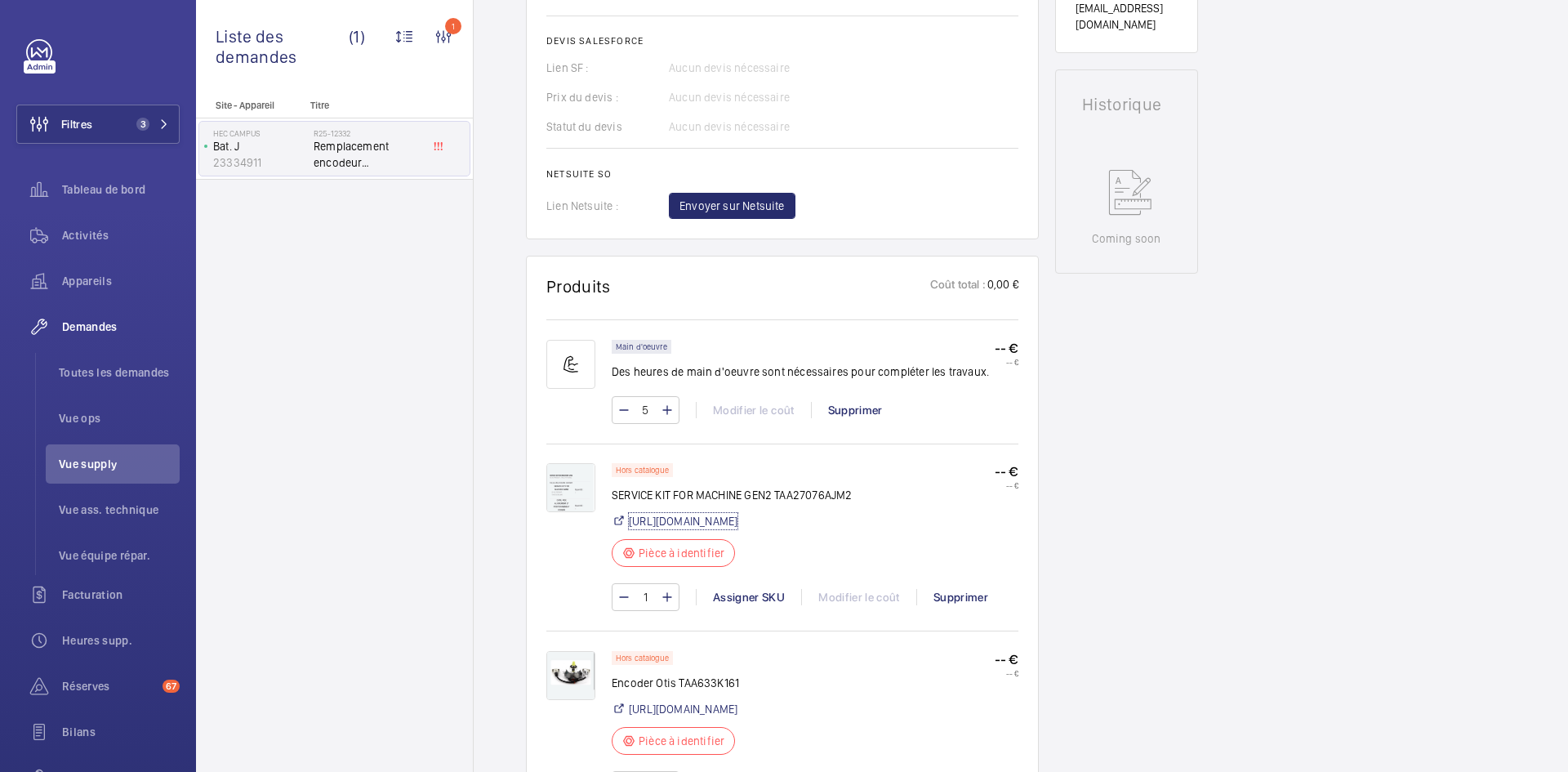
scroll to position [980, 0]
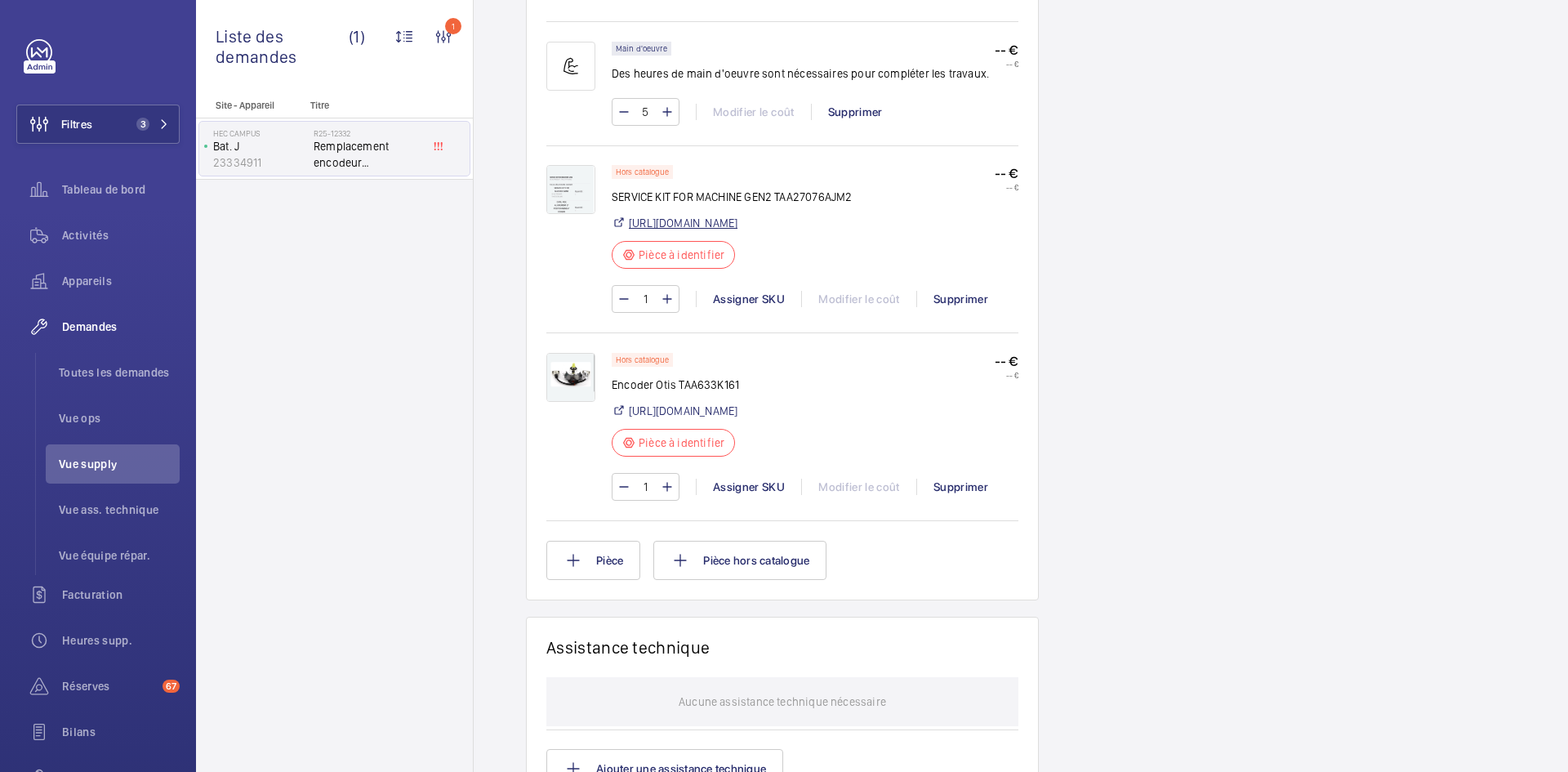
click at [738, 221] on link "https://www.sodica.fr/fr/1/service-kit-for-machine-gen2-zidTAA27076AJM2?trackin…" at bounding box center [683, 223] width 109 height 16
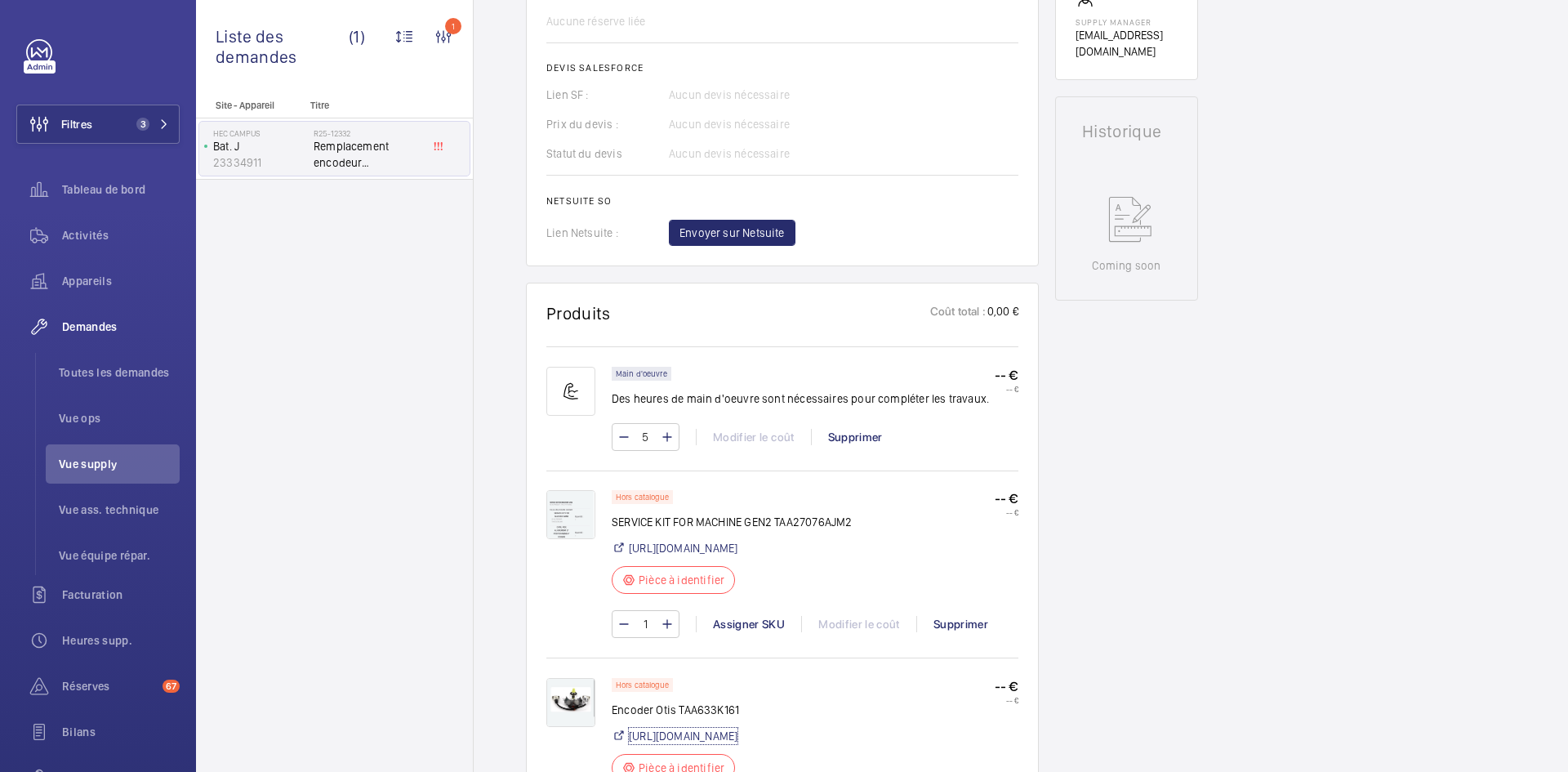
scroll to position [735, 0]
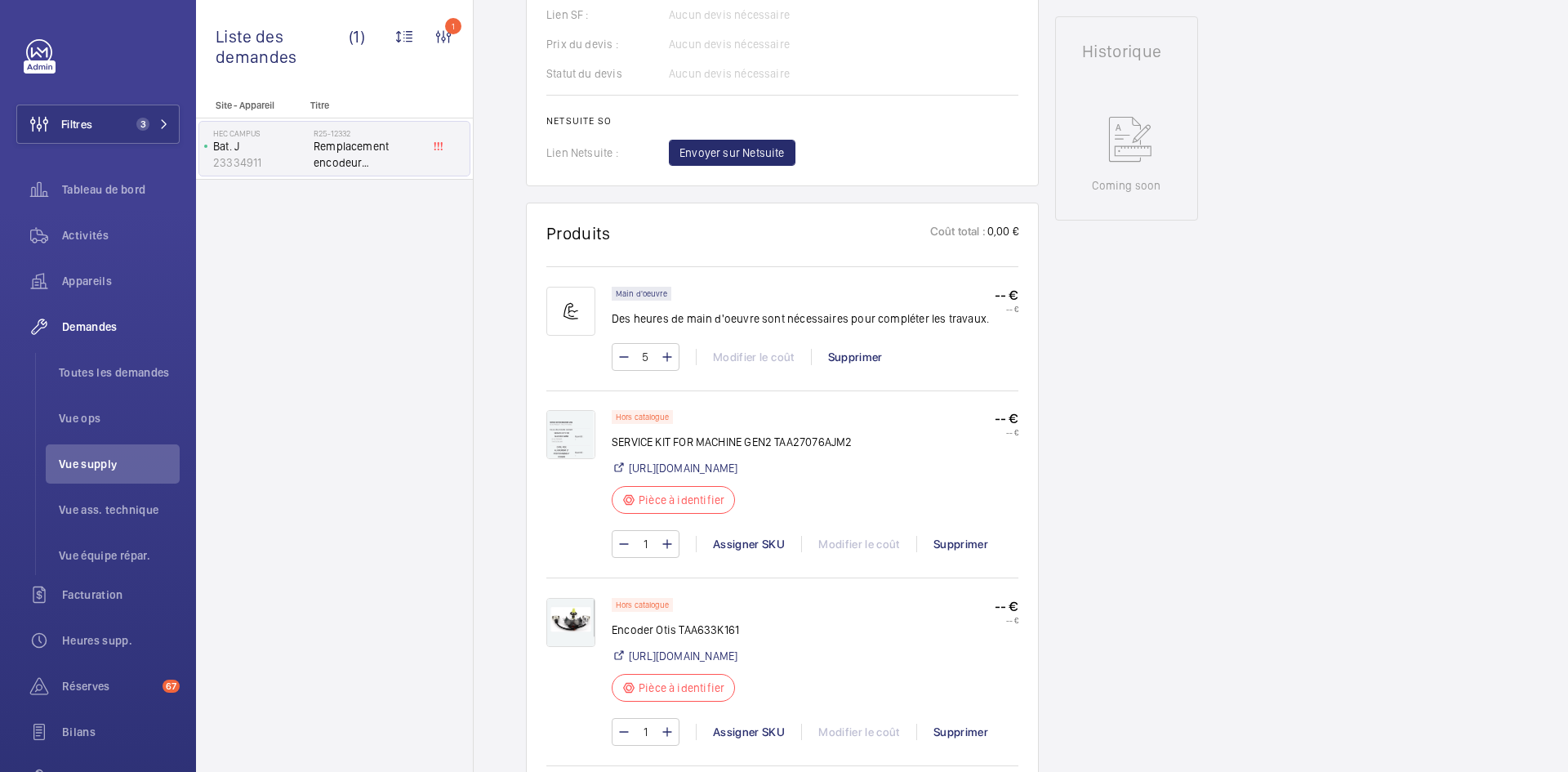
click at [565, 426] on img at bounding box center [571, 434] width 49 height 49
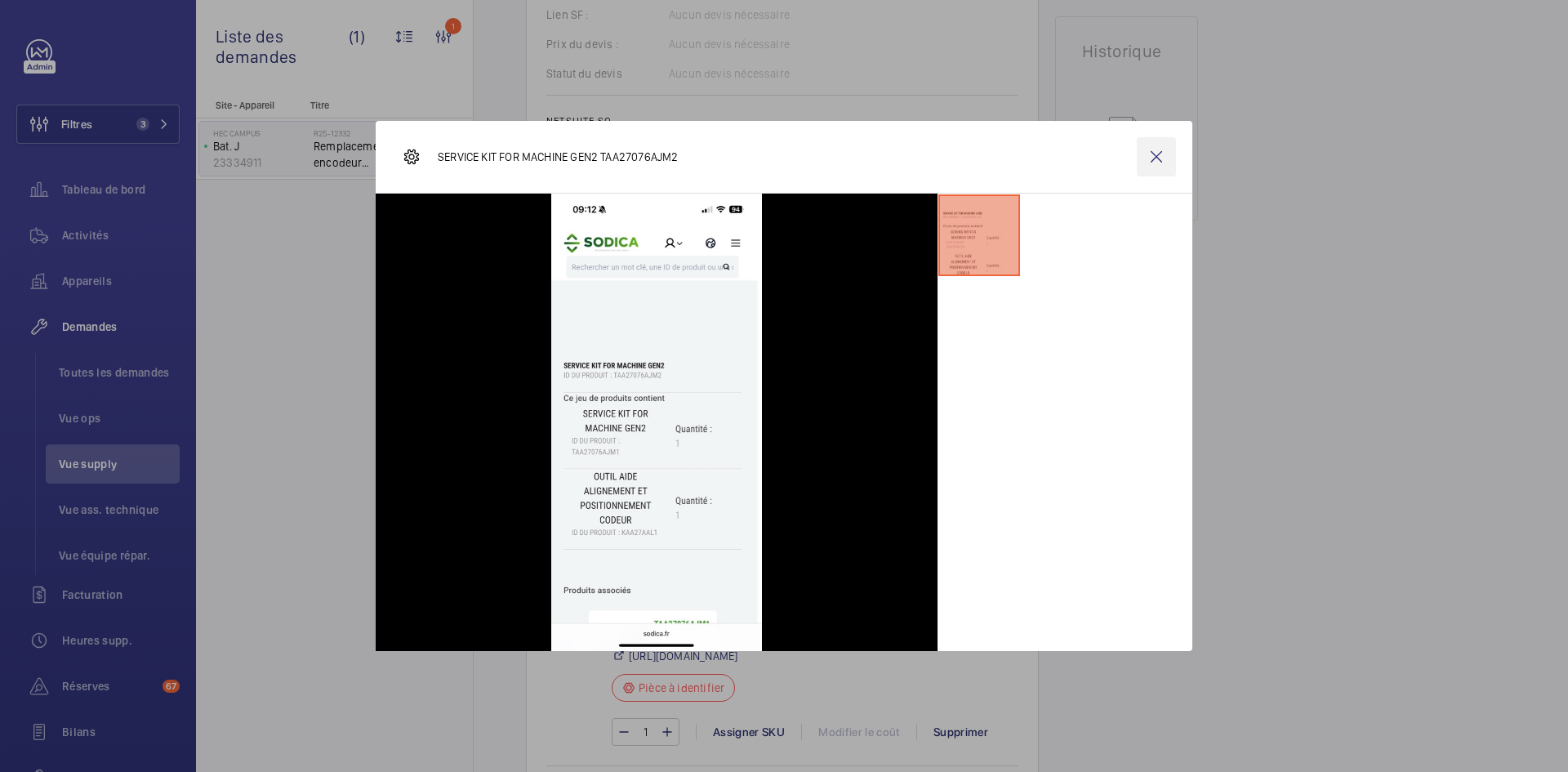
click at [1163, 159] on wm-front-icon-button at bounding box center [1156, 157] width 39 height 39
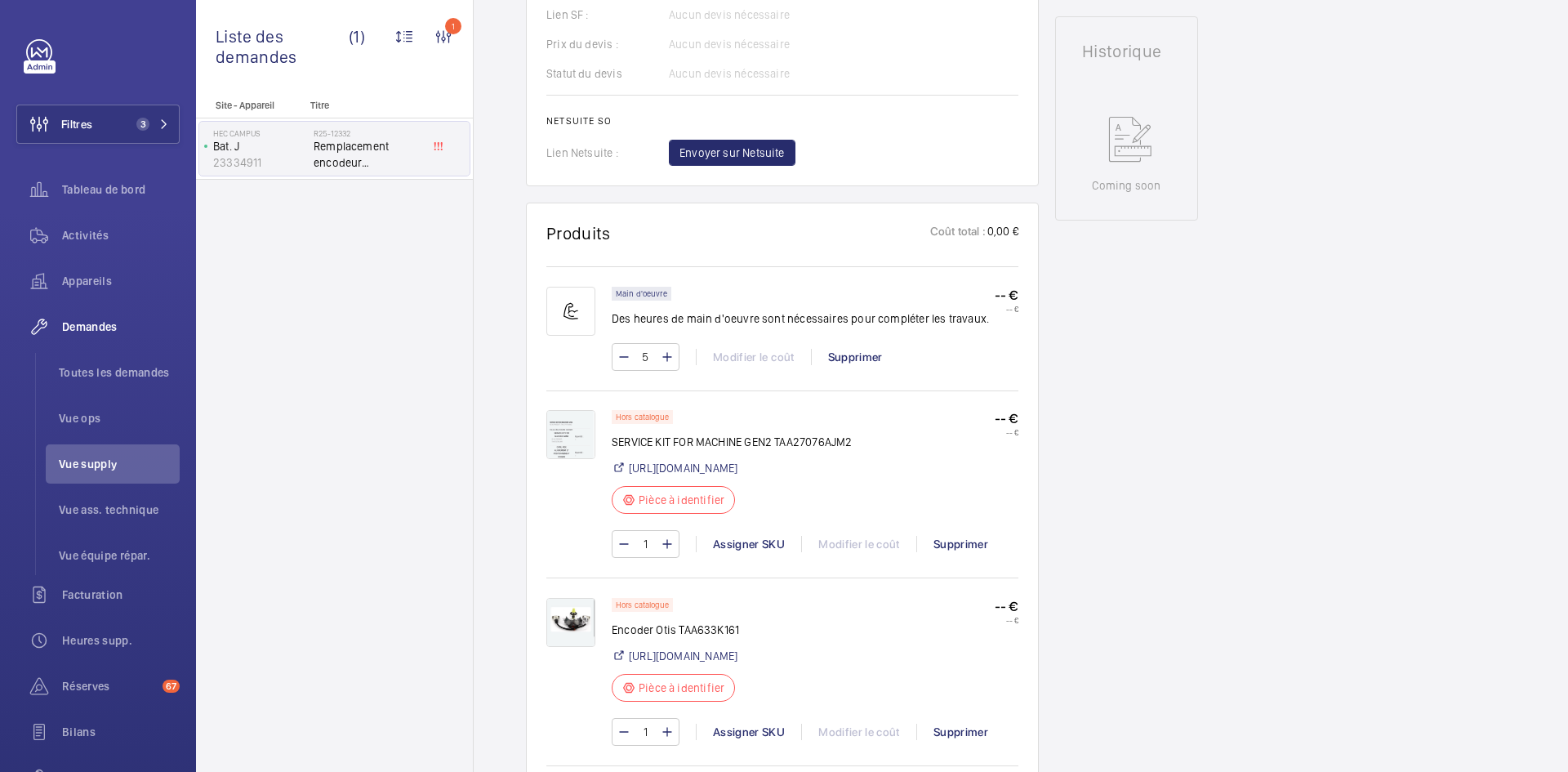
click at [563, 443] on img at bounding box center [571, 434] width 49 height 49
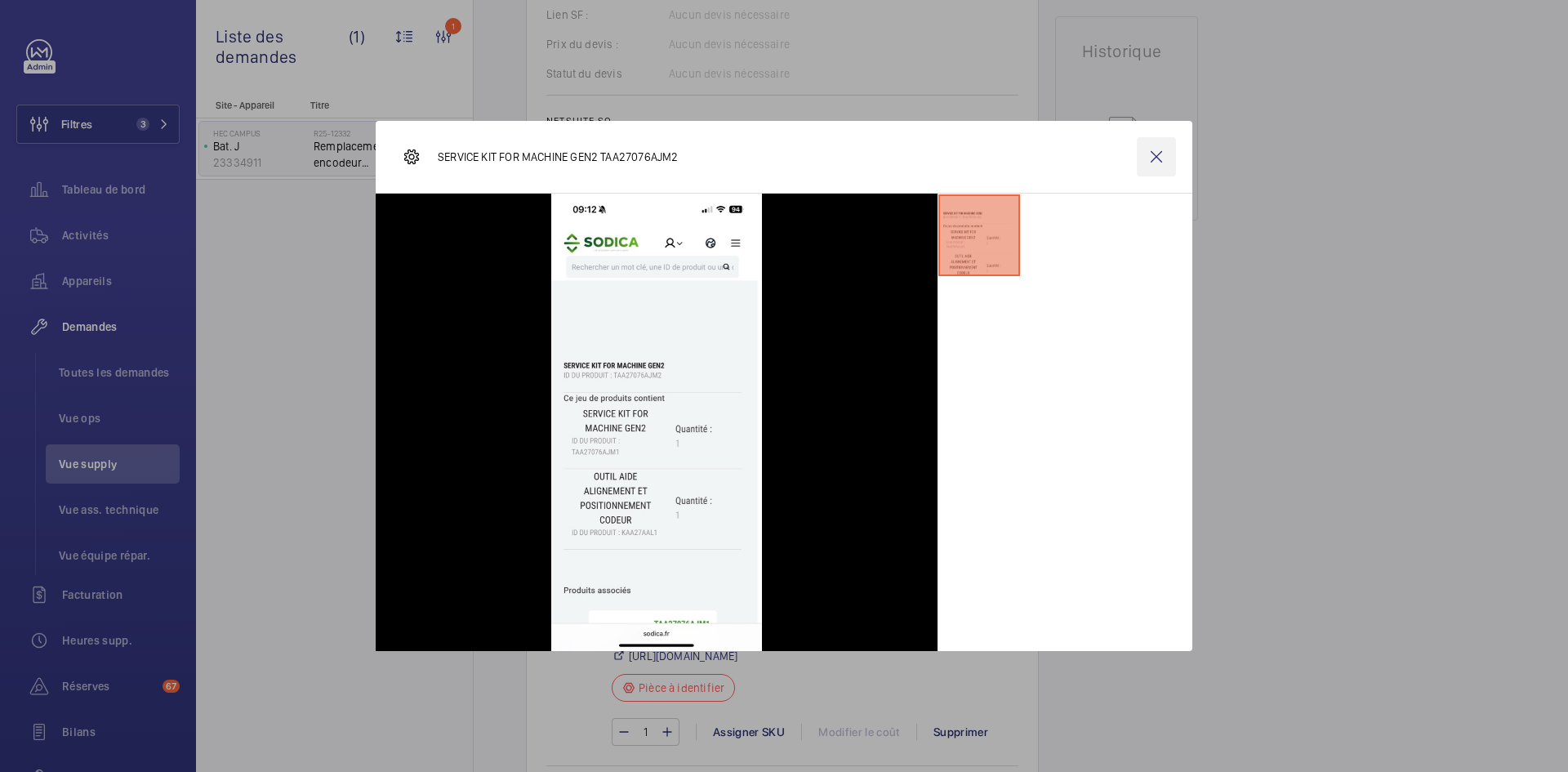
click at [1161, 166] on wm-front-icon-button at bounding box center [1156, 157] width 39 height 39
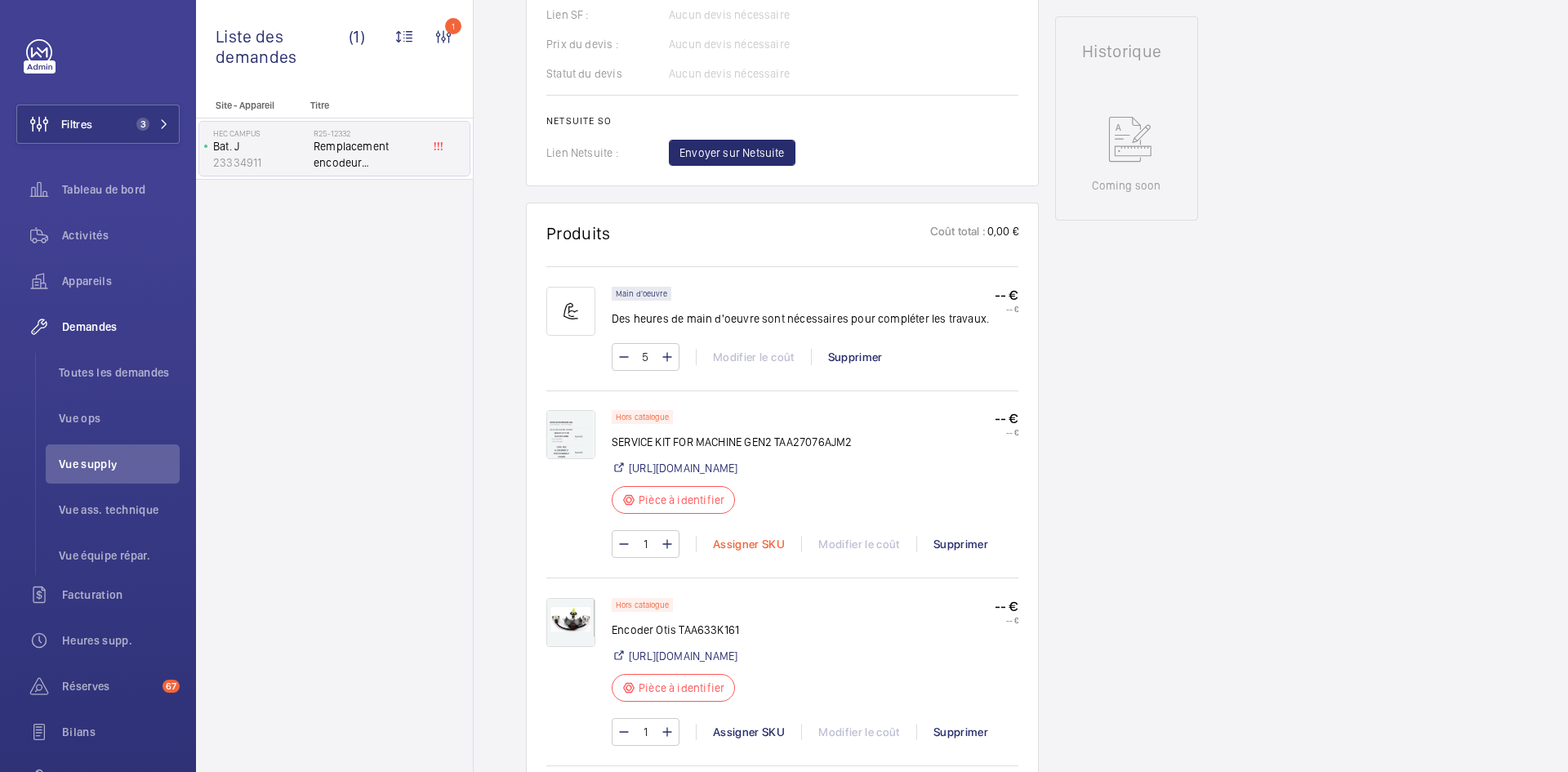
click at [752, 552] on div "Assigner SKU" at bounding box center [748, 544] width 105 height 16
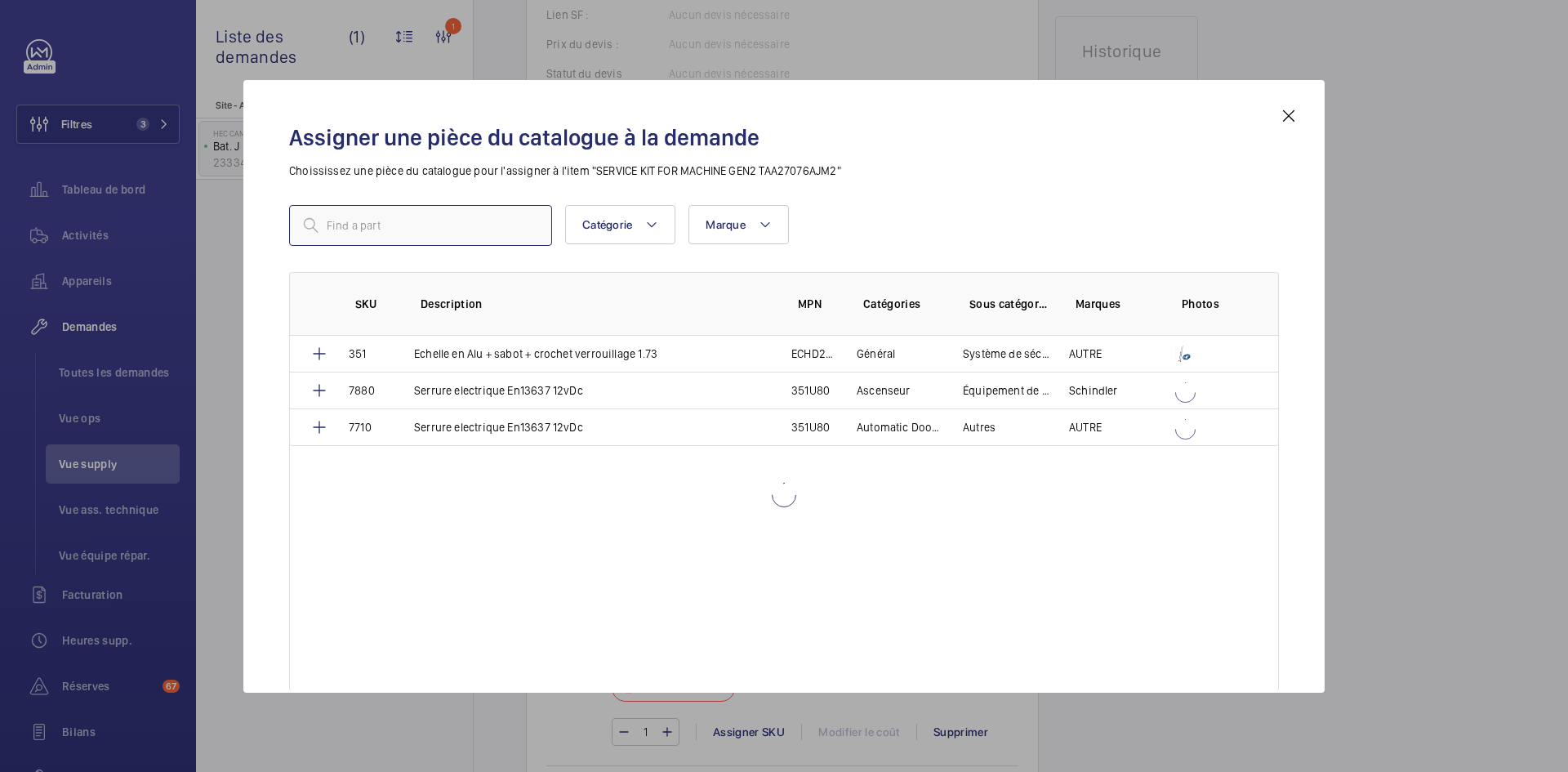
click at [417, 225] on input "text" at bounding box center [420, 224] width 263 height 40
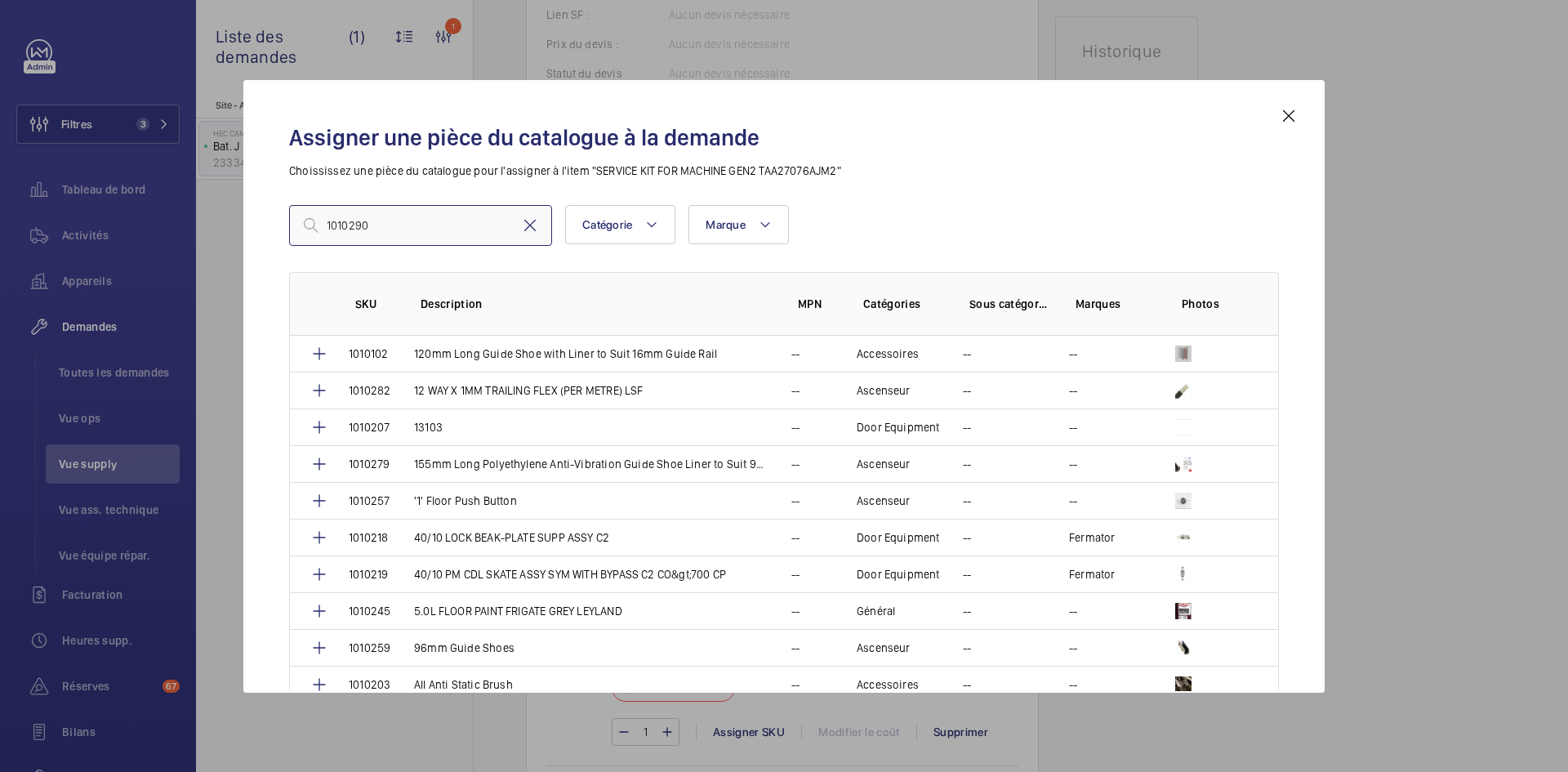
type input "1010290"
click at [536, 231] on mat-icon at bounding box center [530, 225] width 20 height 20
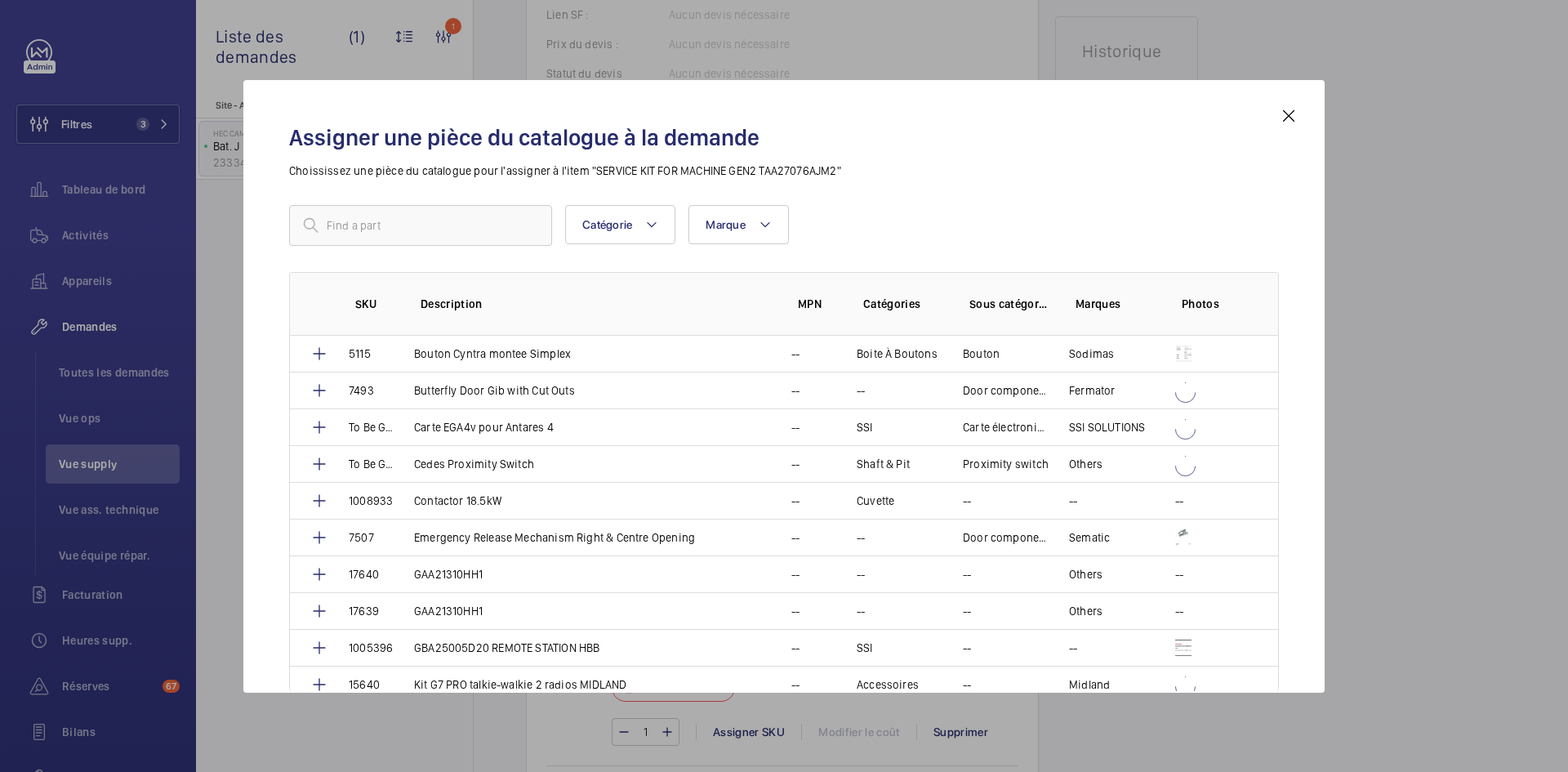
click at [1280, 113] on mat-icon at bounding box center [1289, 116] width 20 height 20
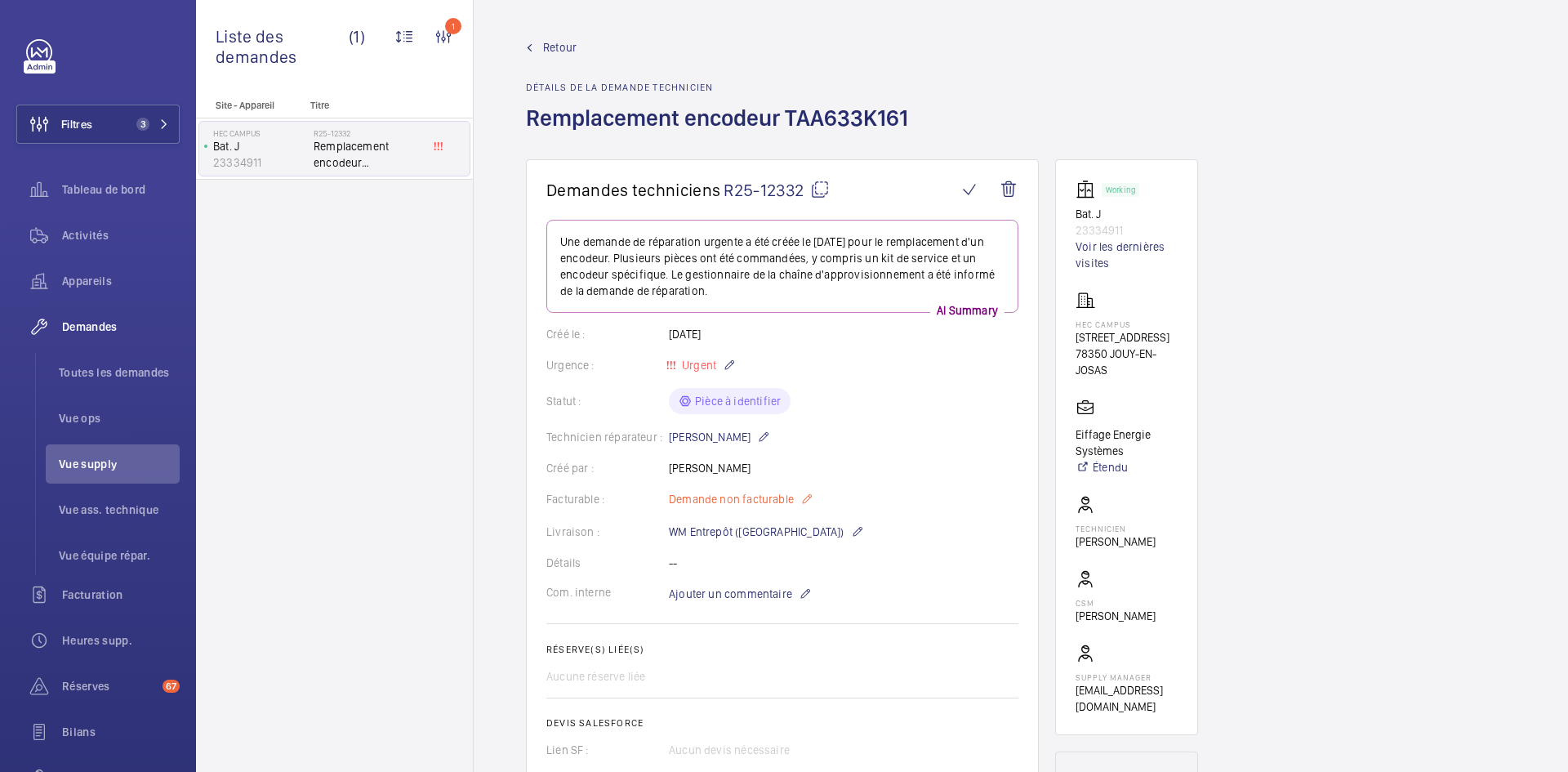
click at [802, 495] on mat-icon at bounding box center [807, 499] width 13 height 20
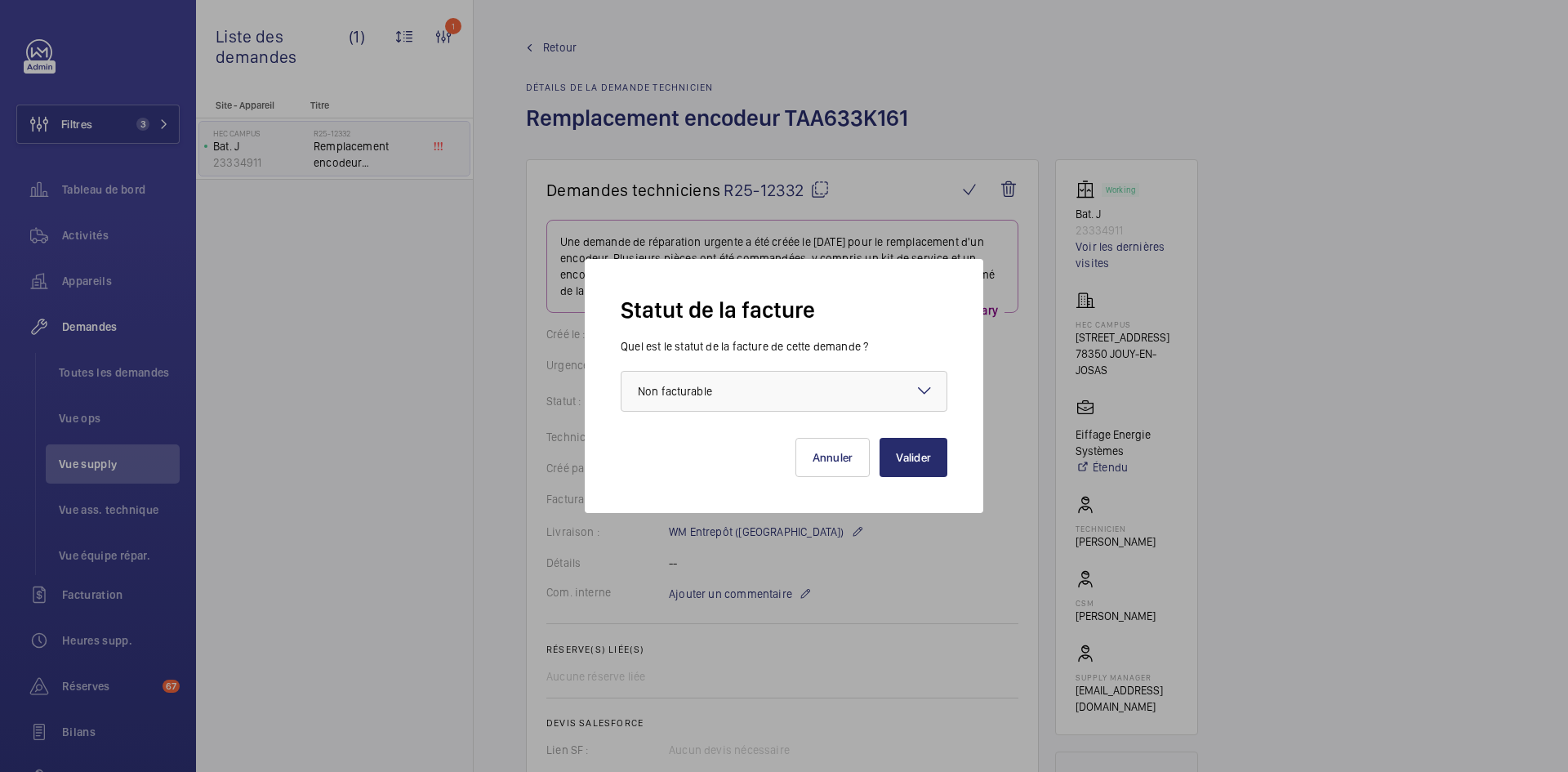
click at [932, 387] on mat-icon at bounding box center [924, 390] width 20 height 20
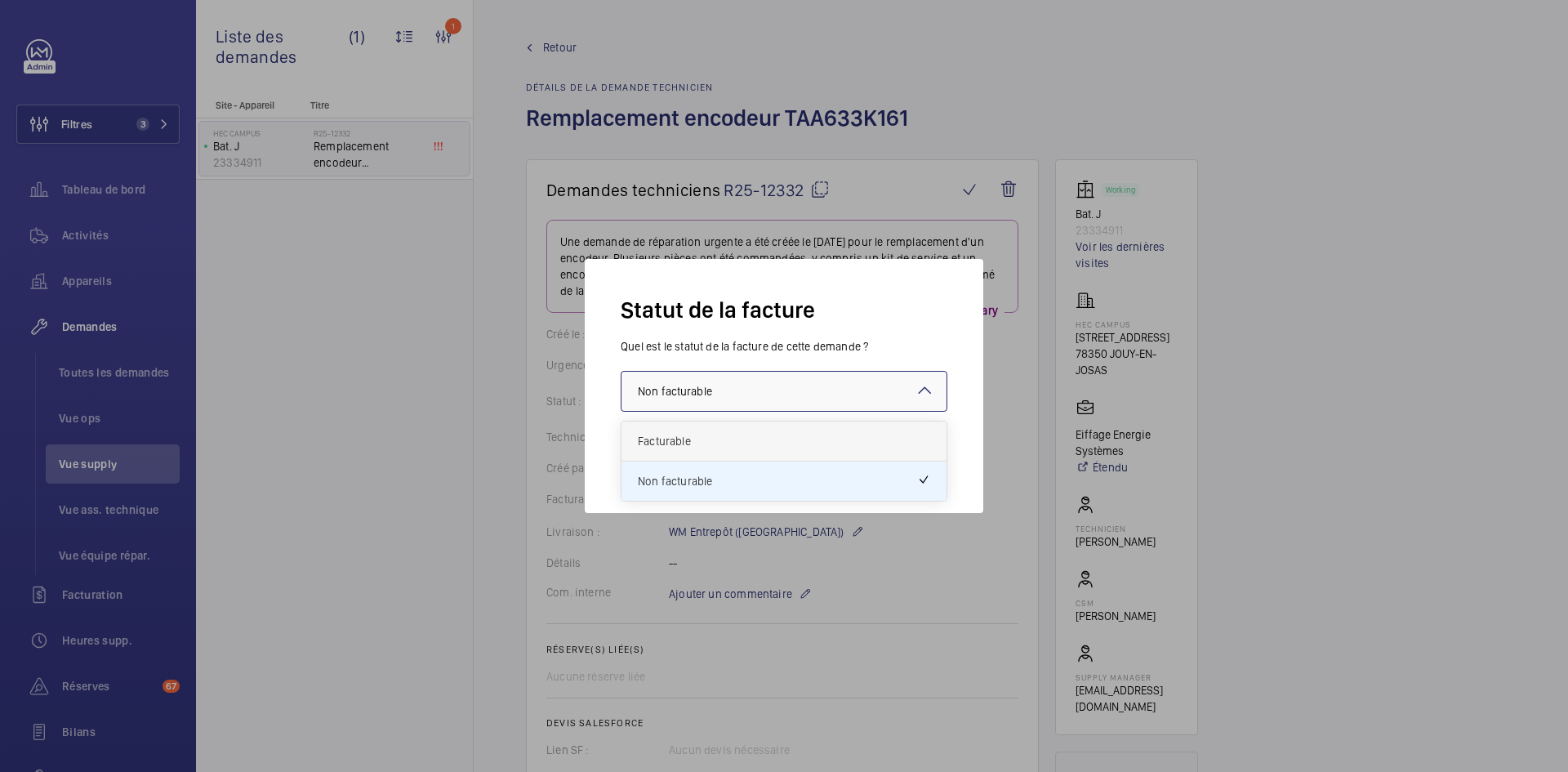
click at [794, 440] on span "Facturable" at bounding box center [784, 441] width 293 height 16
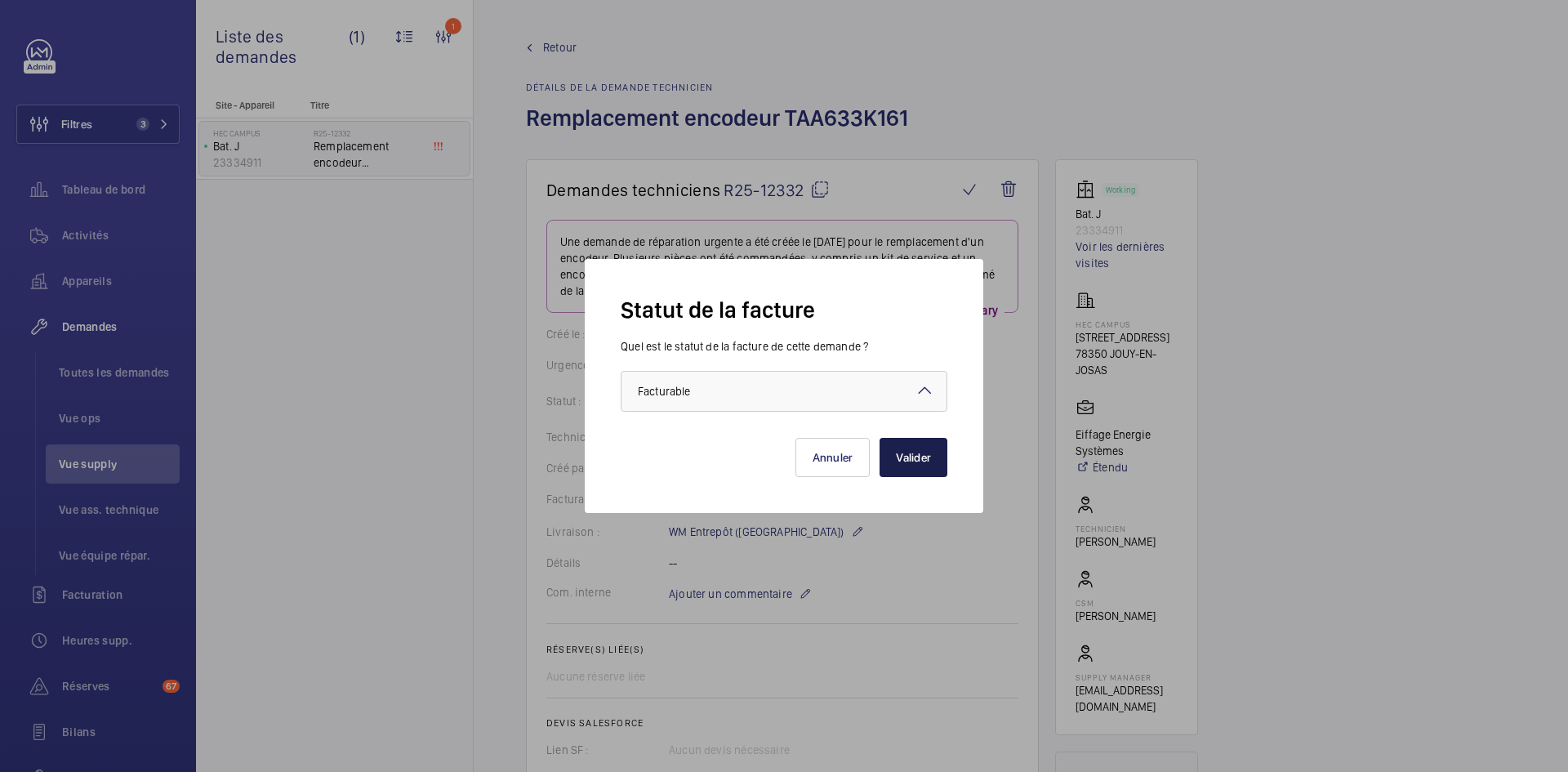
click at [928, 466] on button "Valider" at bounding box center [914, 458] width 68 height 39
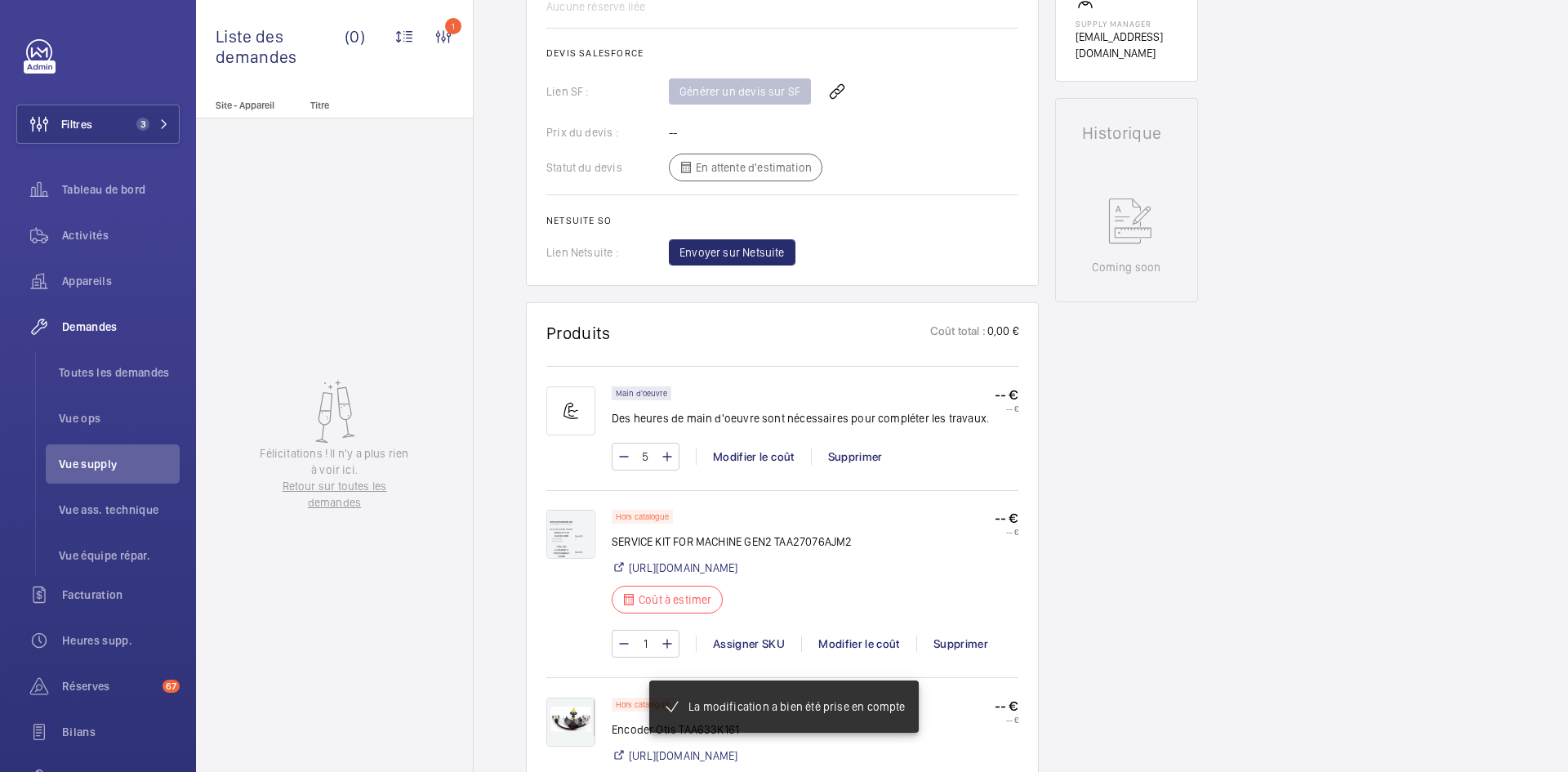
scroll to position [817, 0]
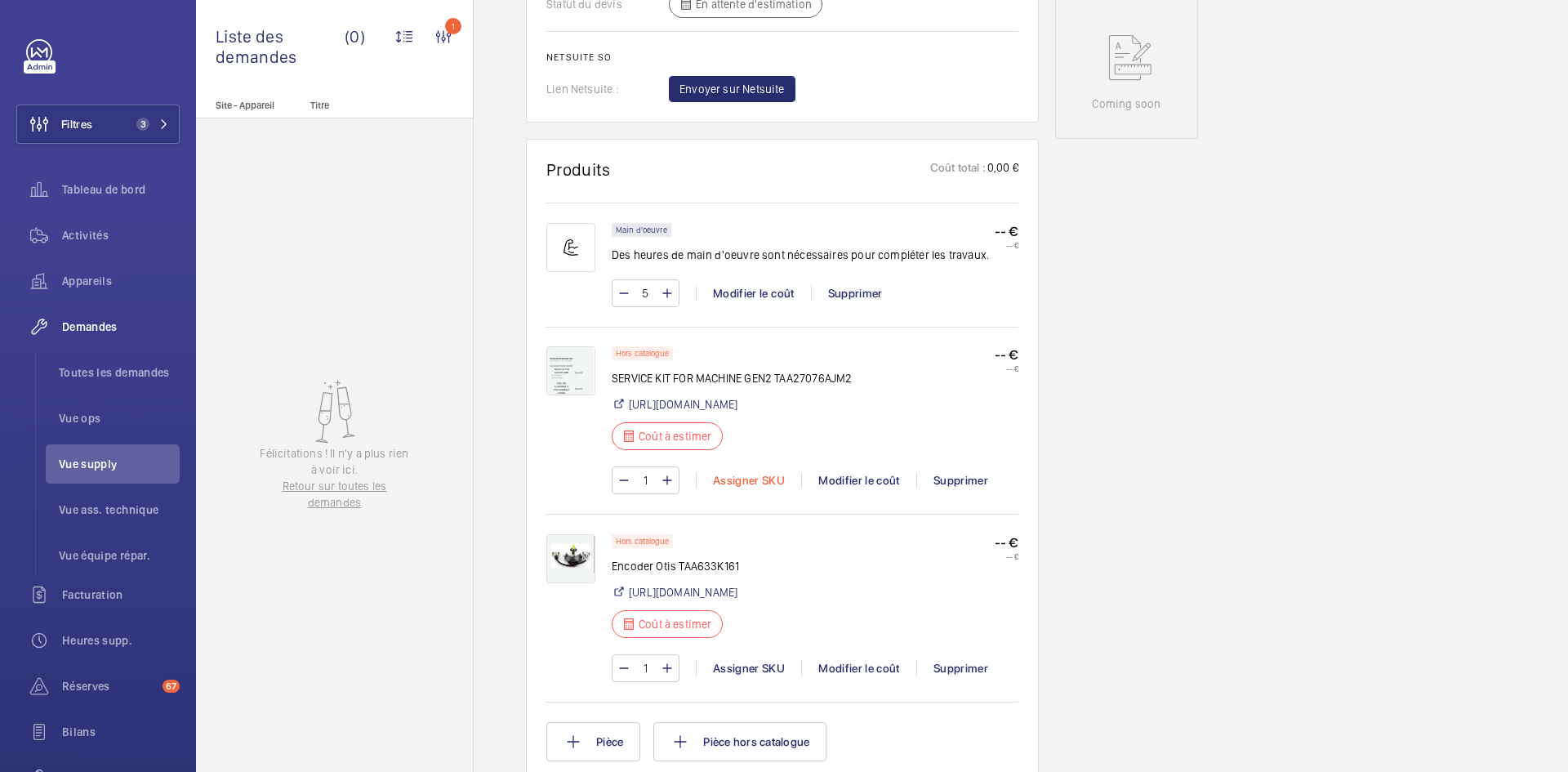
click at [758, 488] on div "Assigner SKU" at bounding box center [748, 480] width 105 height 16
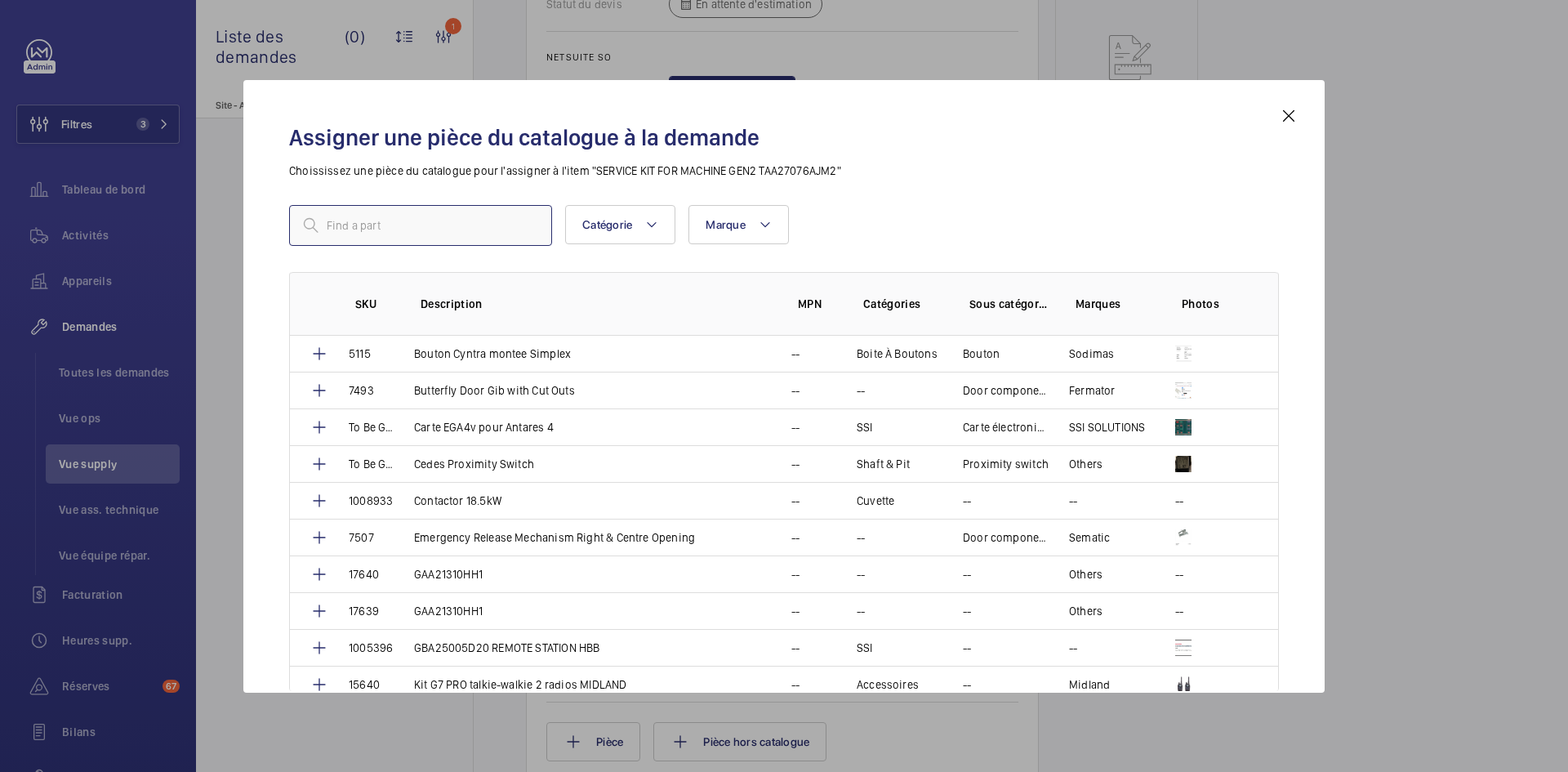
click at [404, 224] on input "text" at bounding box center [420, 224] width 263 height 40
paste input "1010290"
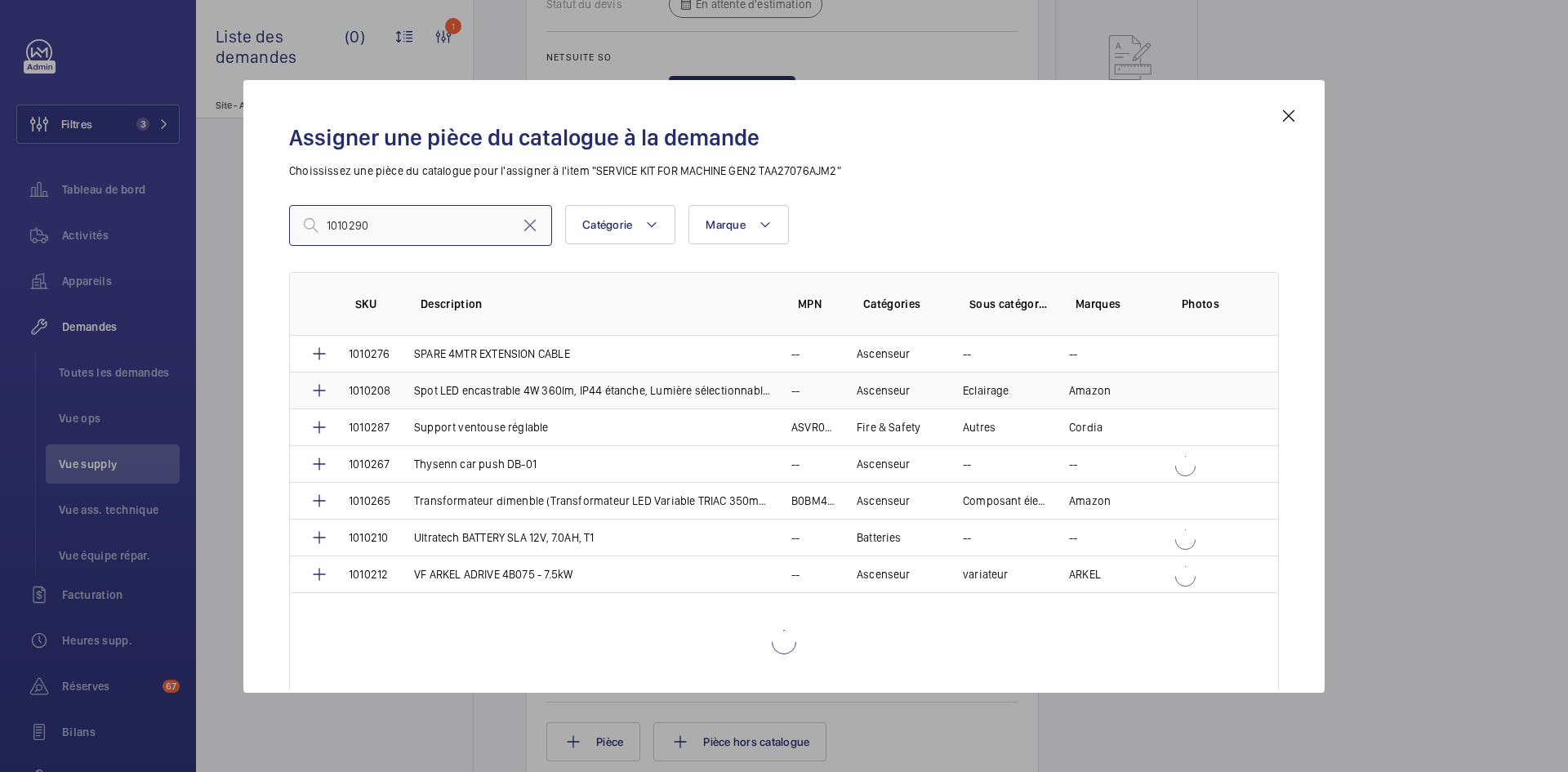
scroll to position [3393, 0]
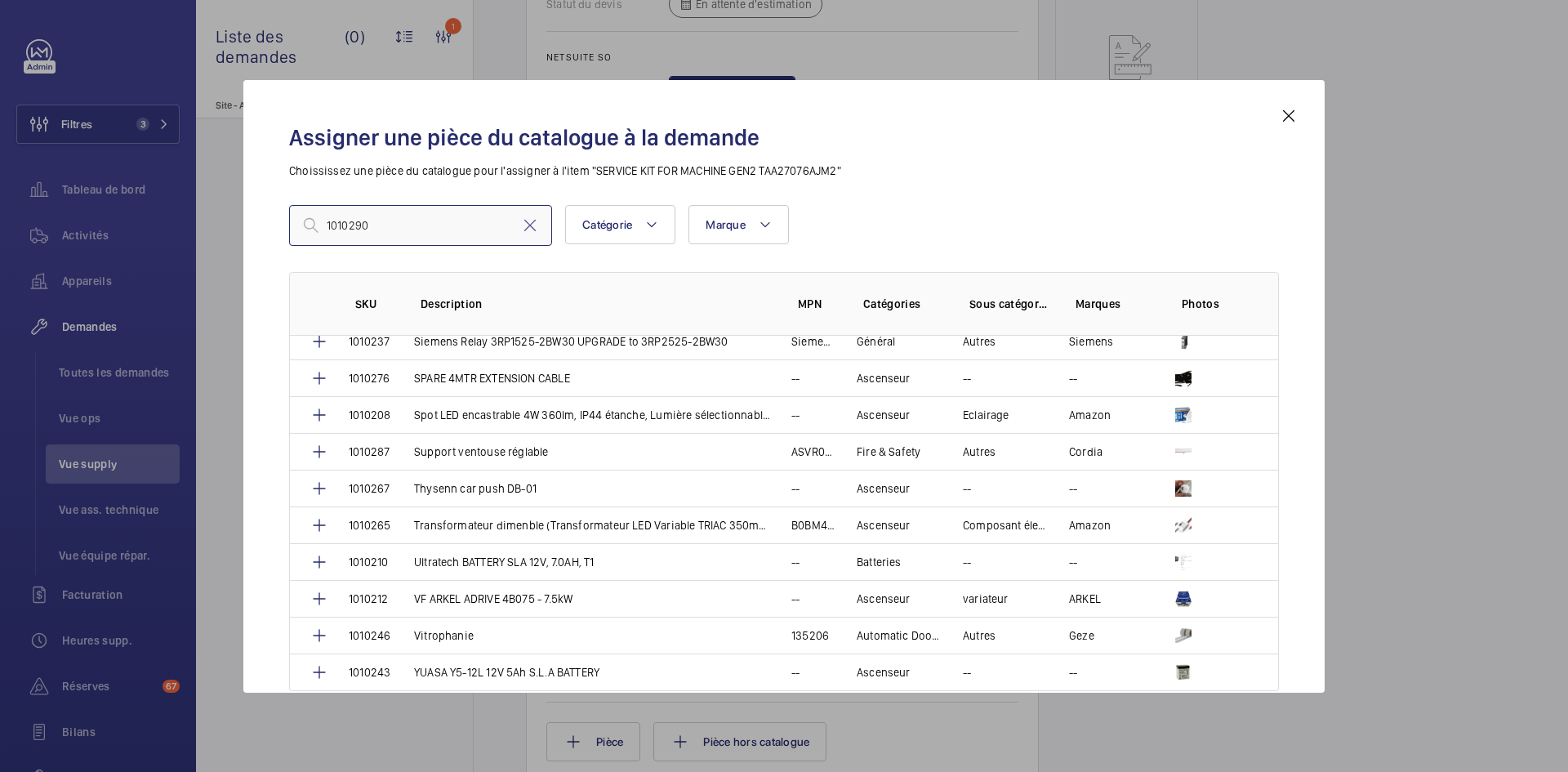
type input "1010290"
click at [1283, 113] on mat-icon at bounding box center [1289, 116] width 20 height 20
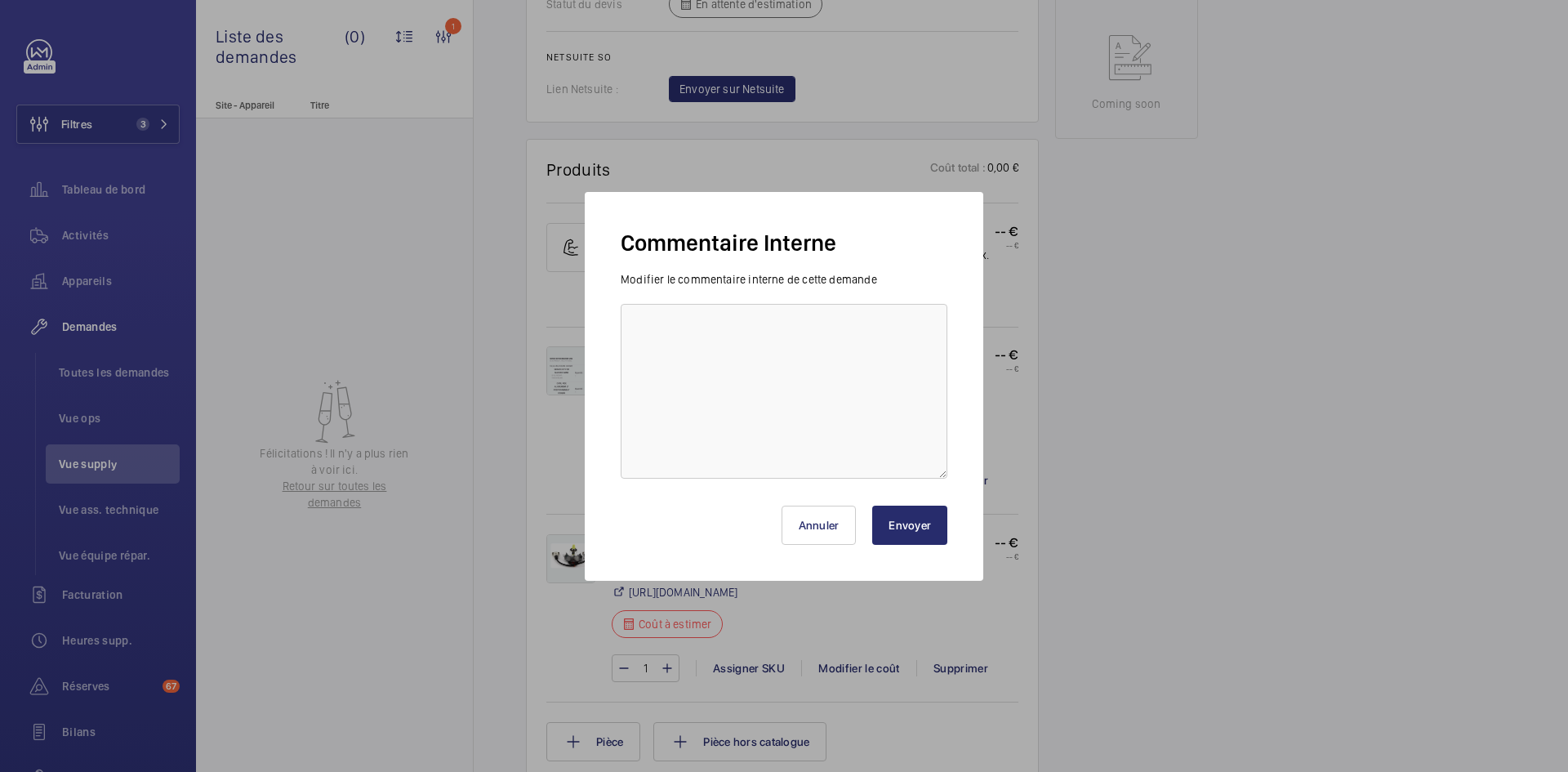
scroll to position [163, 0]
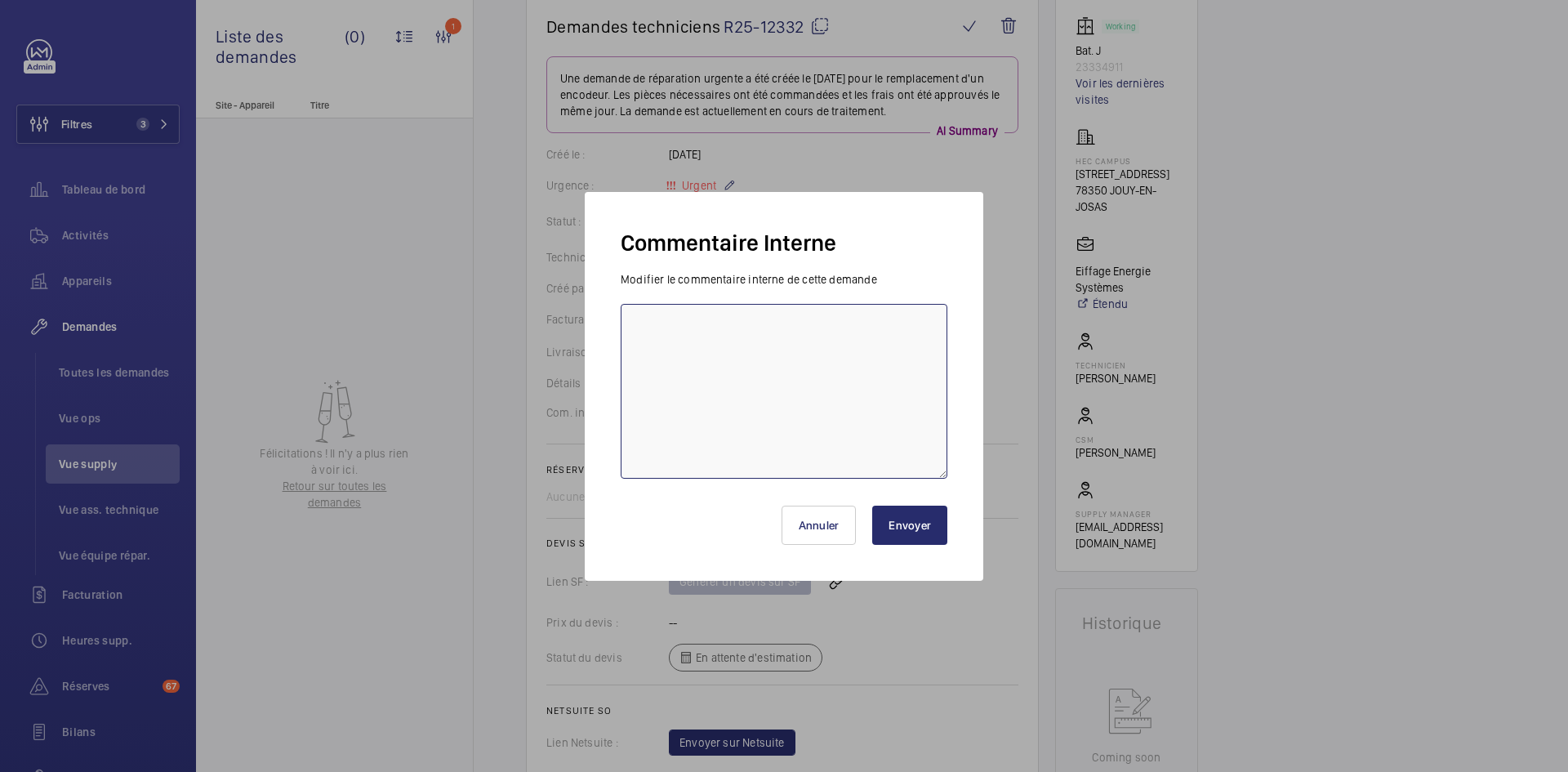
click at [727, 330] on textarea at bounding box center [784, 390] width 327 height 175
paste textarea "1010290"
type textarea "BY-SKU 1010290 &"
click at [937, 530] on button "Envoyer" at bounding box center [910, 525] width 75 height 39
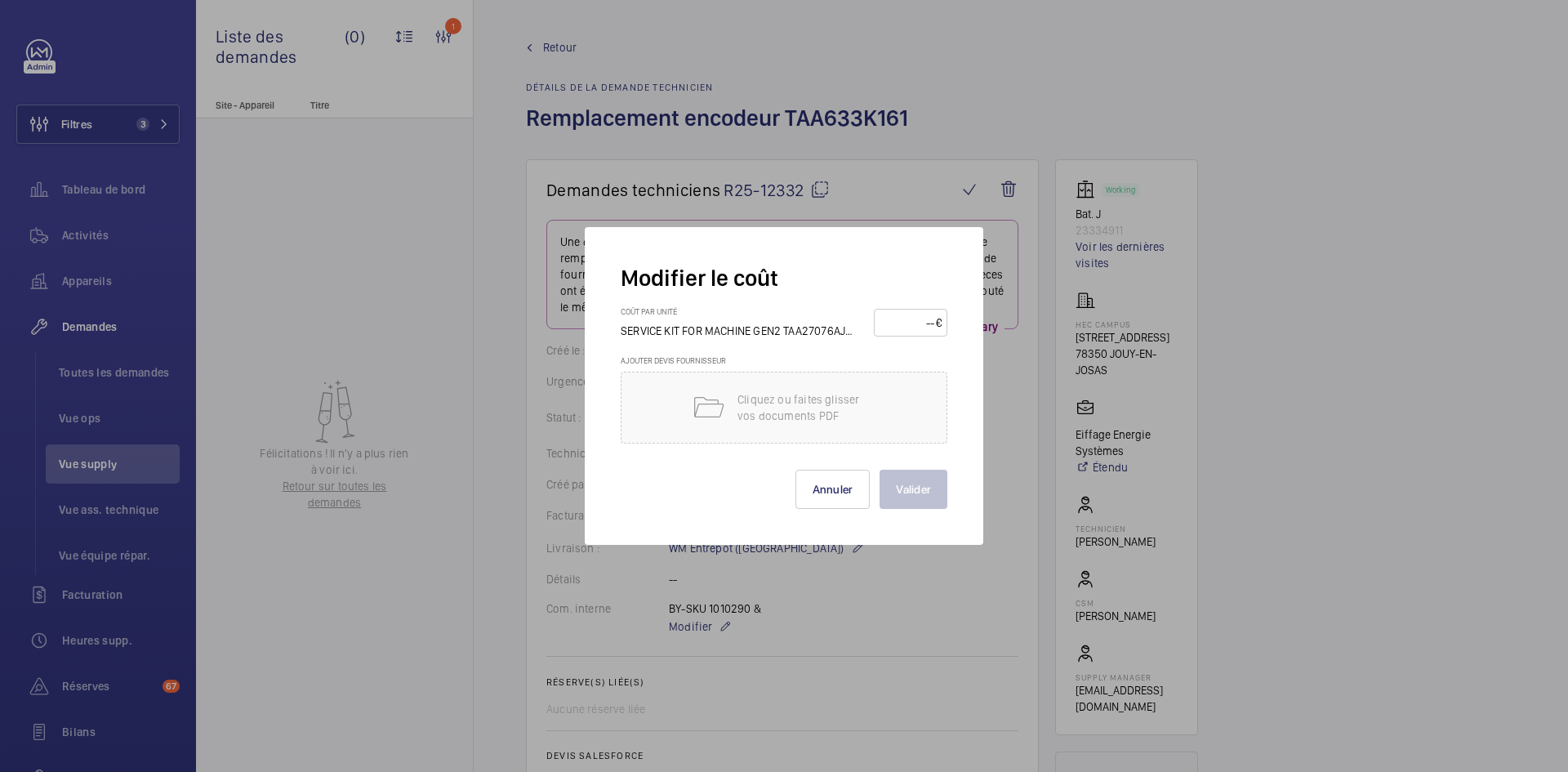
scroll to position [817, 0]
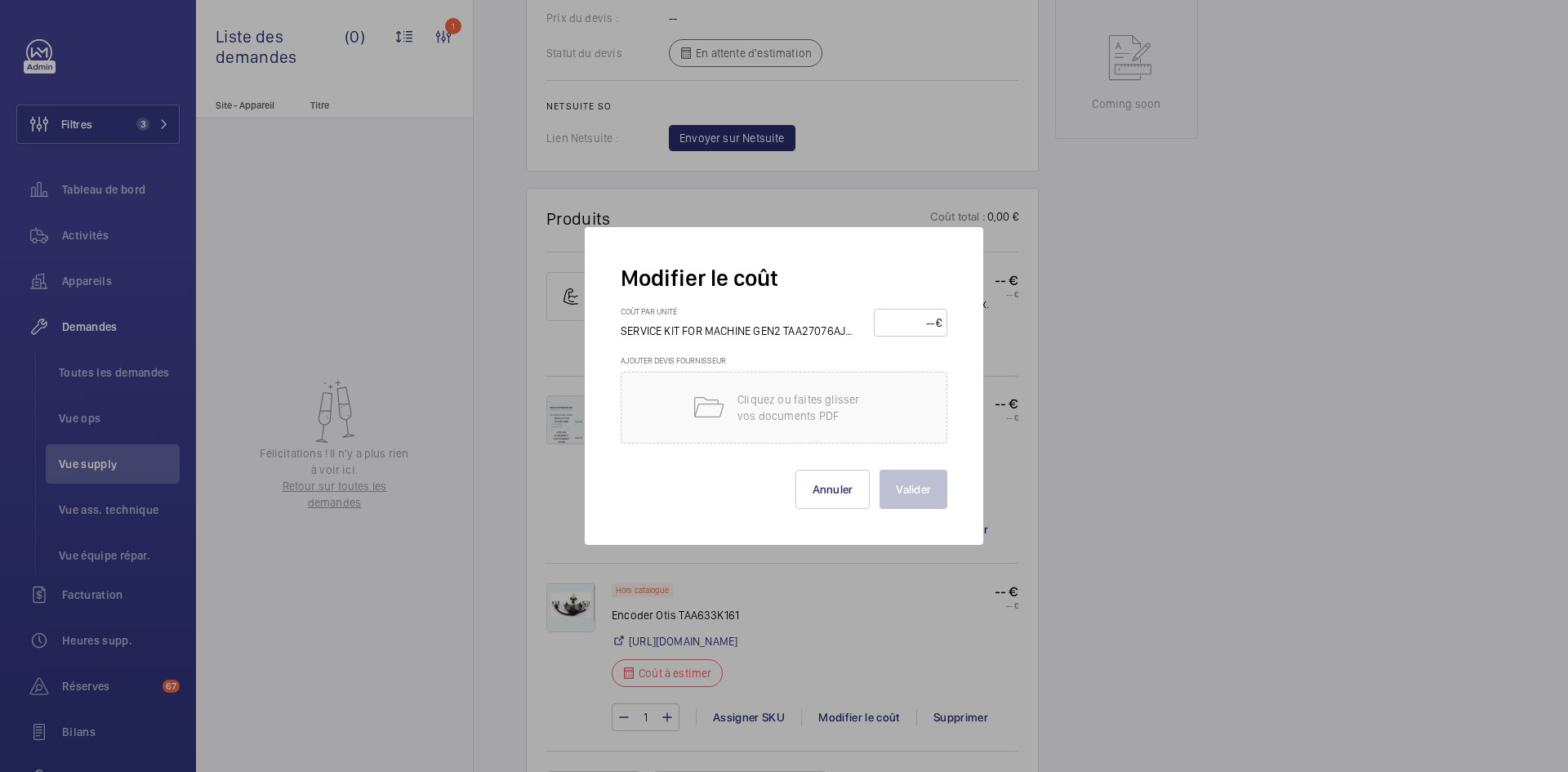
click at [891, 324] on input "number" at bounding box center [907, 322] width 57 height 26
type input "420"
click at [915, 486] on button "Valider" at bounding box center [914, 489] width 68 height 39
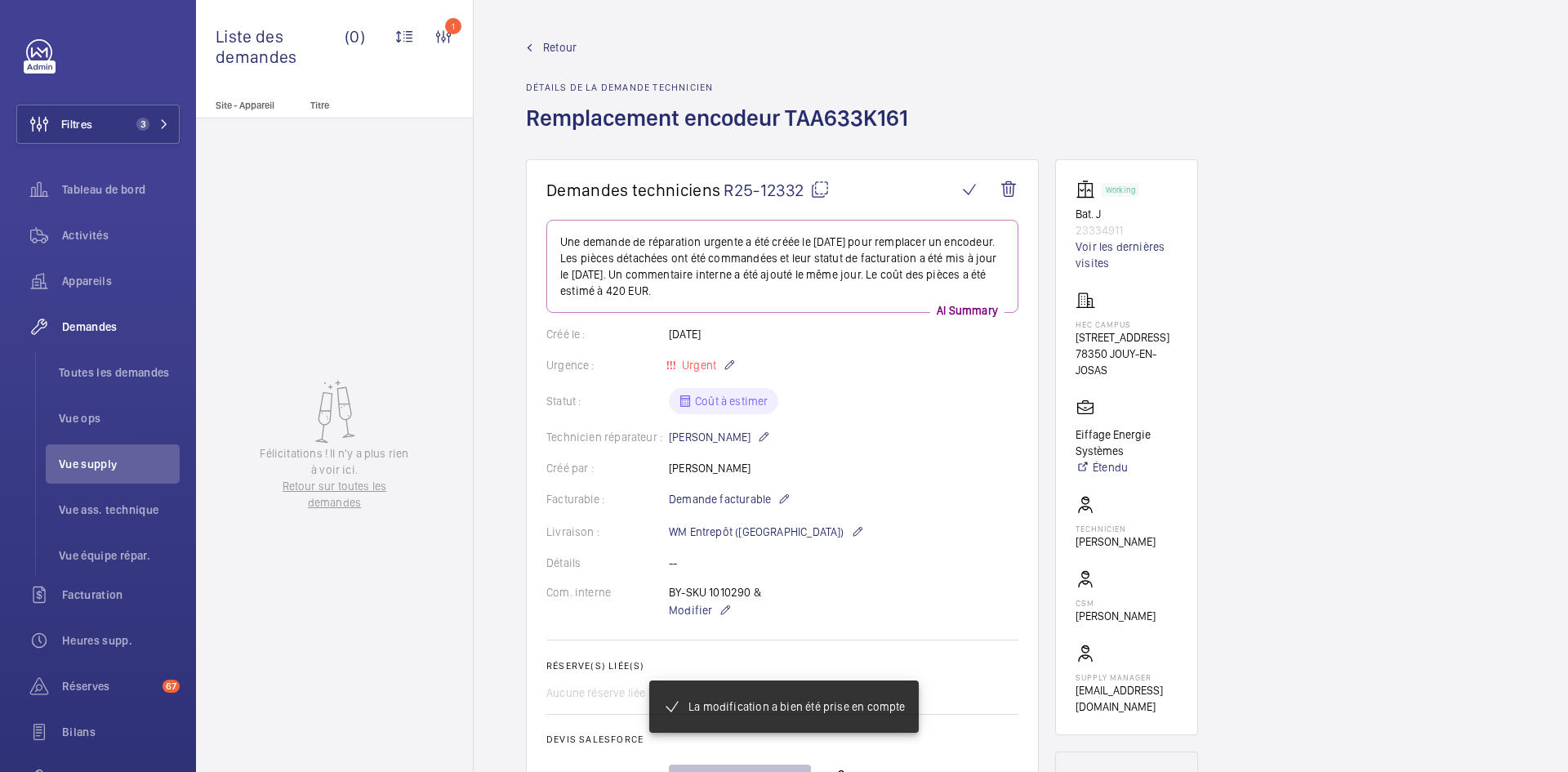
scroll to position [899, 0]
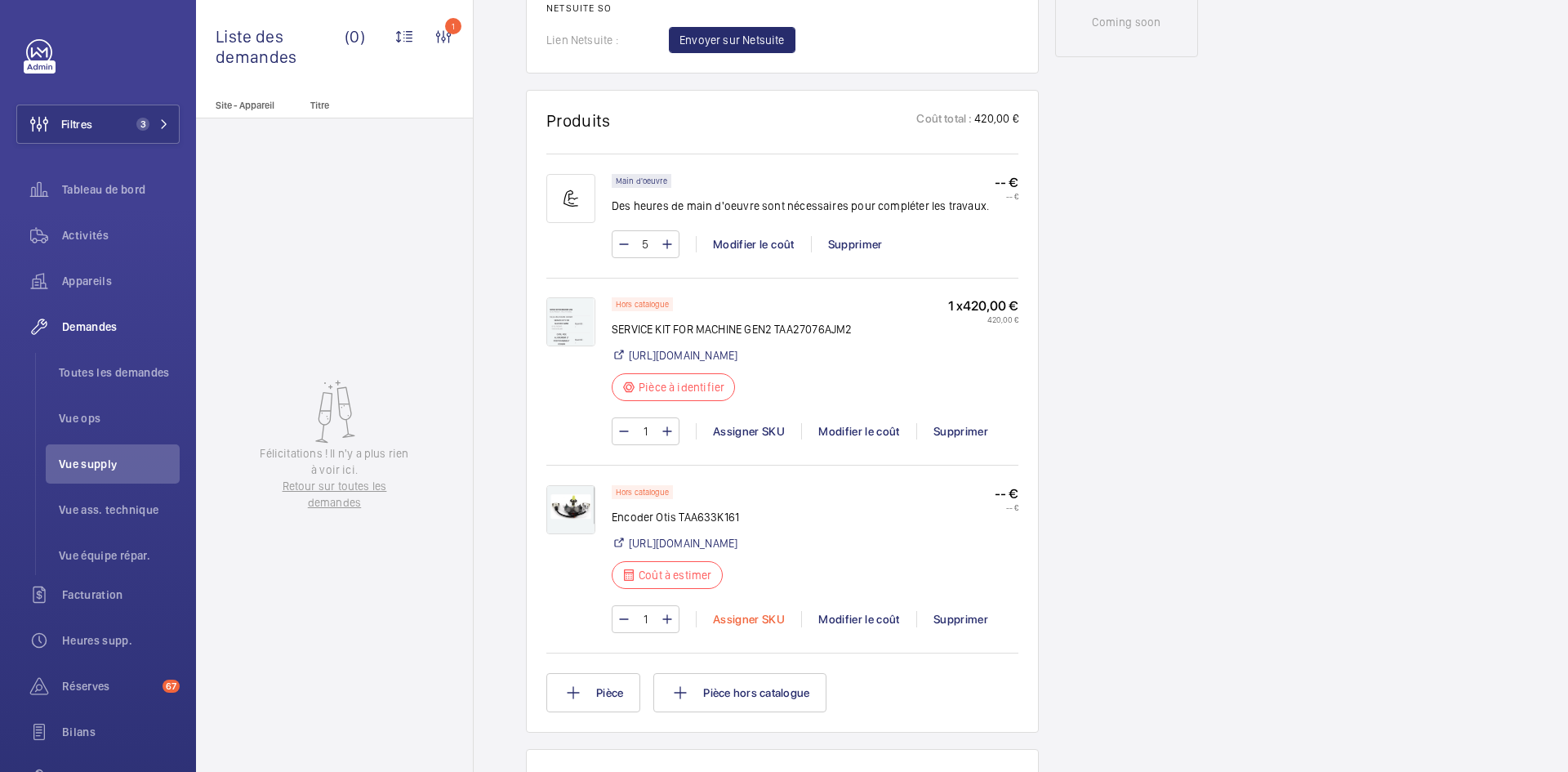
click at [756, 627] on div "Assigner SKU" at bounding box center [748, 619] width 105 height 16
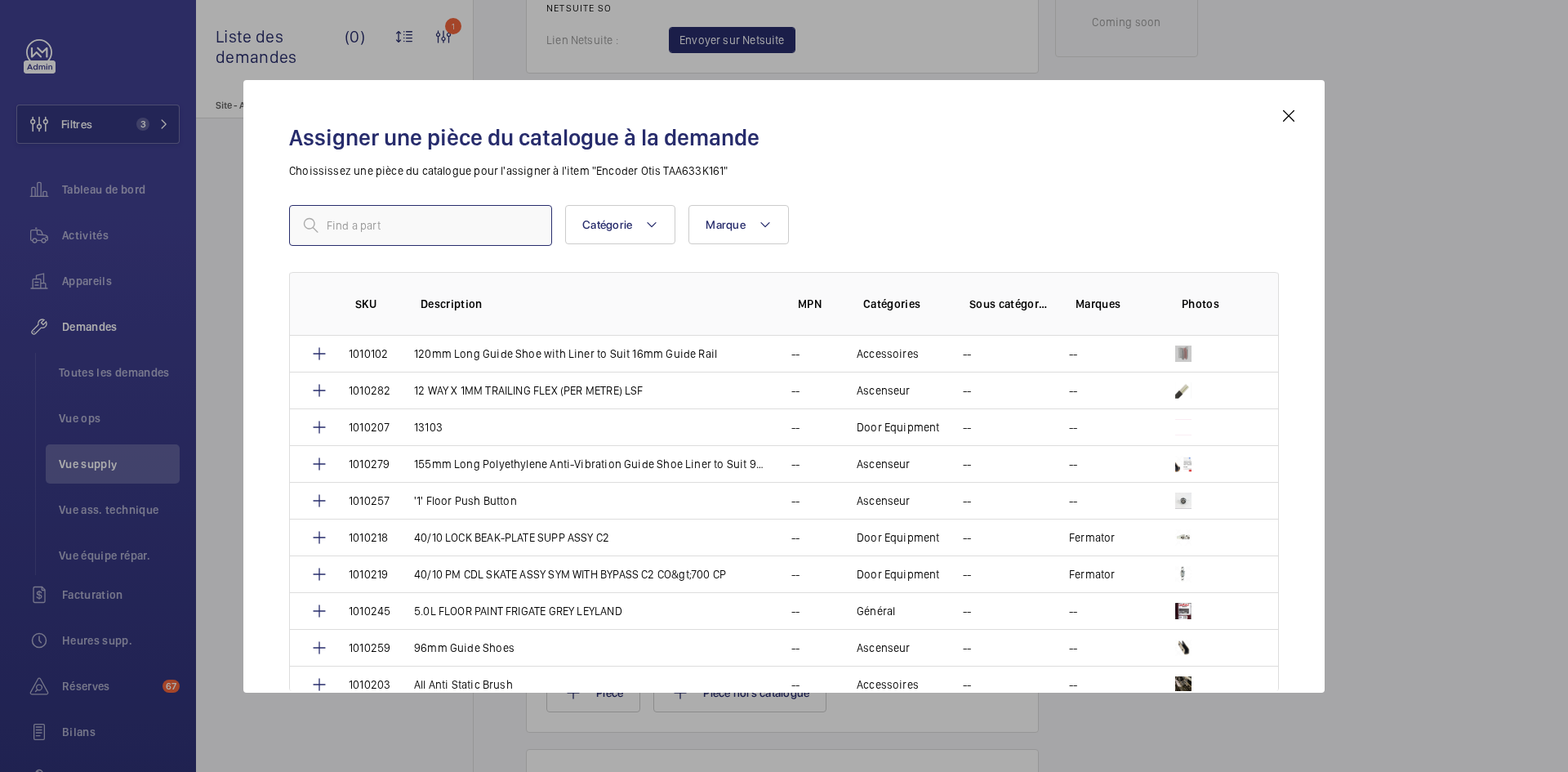
click at [428, 228] on input "text" at bounding box center [420, 224] width 263 height 40
paste input "1010291"
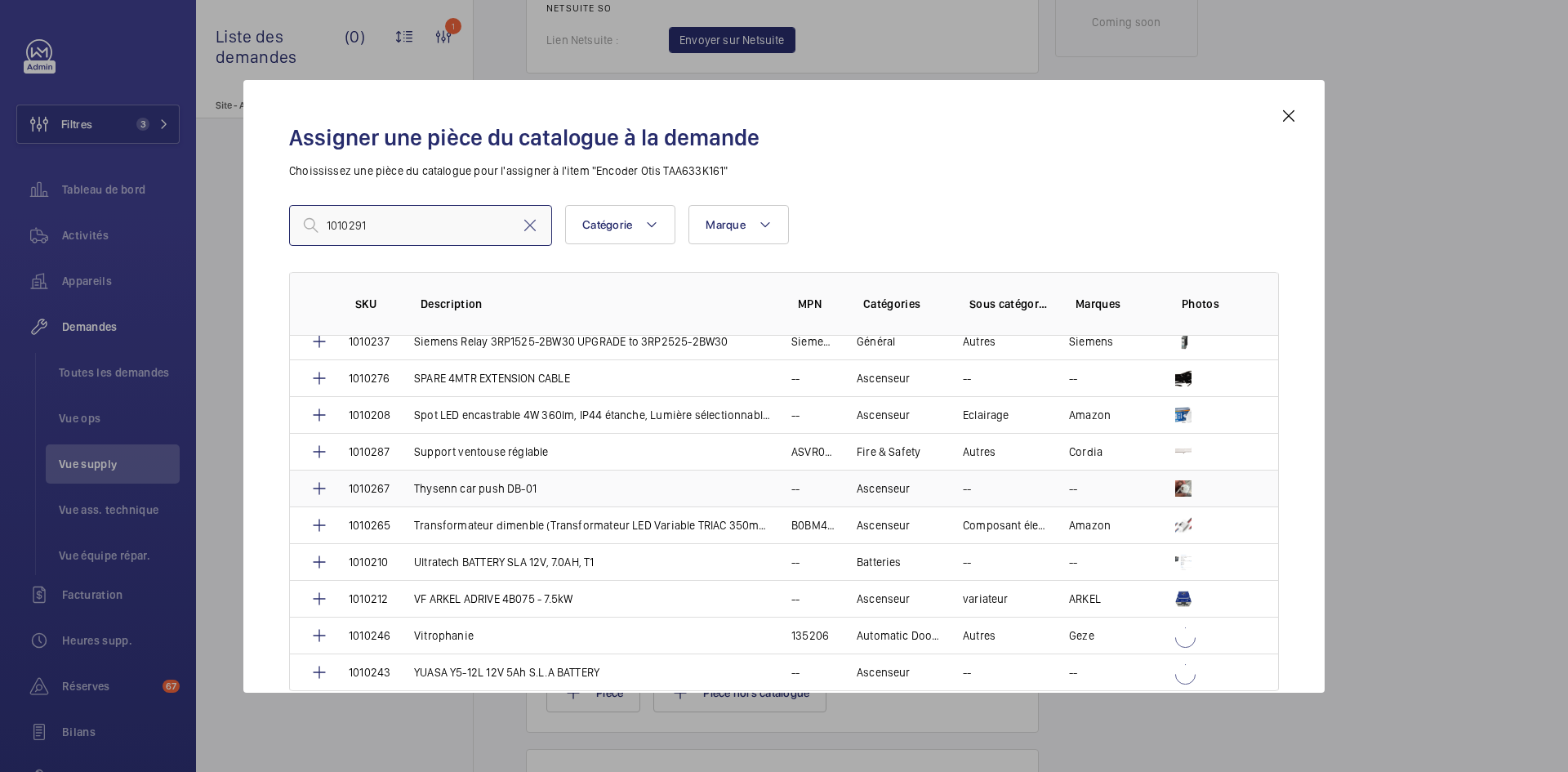
scroll to position [3393, 0]
type input "1010291"
click at [1283, 120] on mat-icon at bounding box center [1289, 116] width 20 height 20
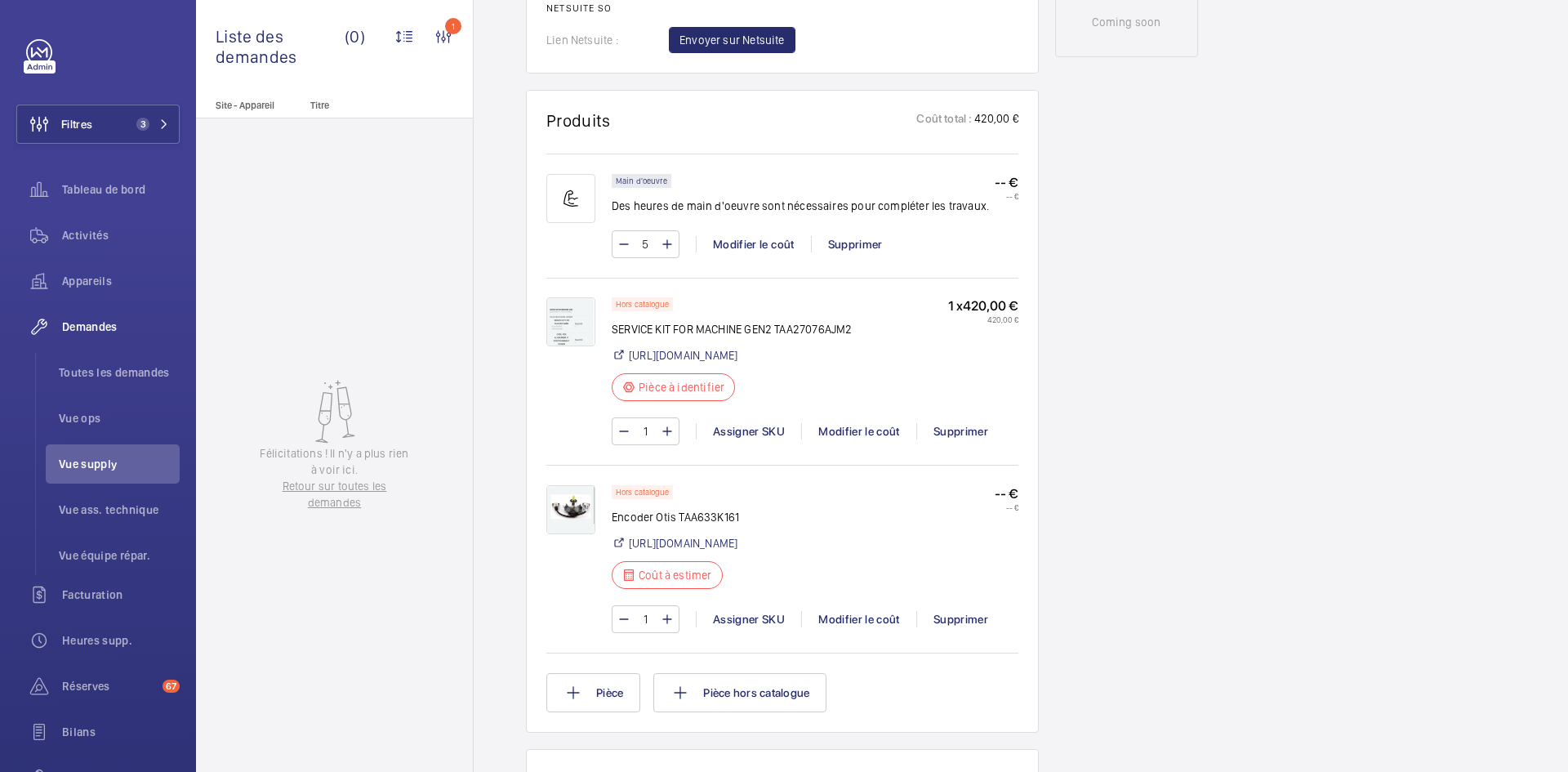
scroll to position [0, 0]
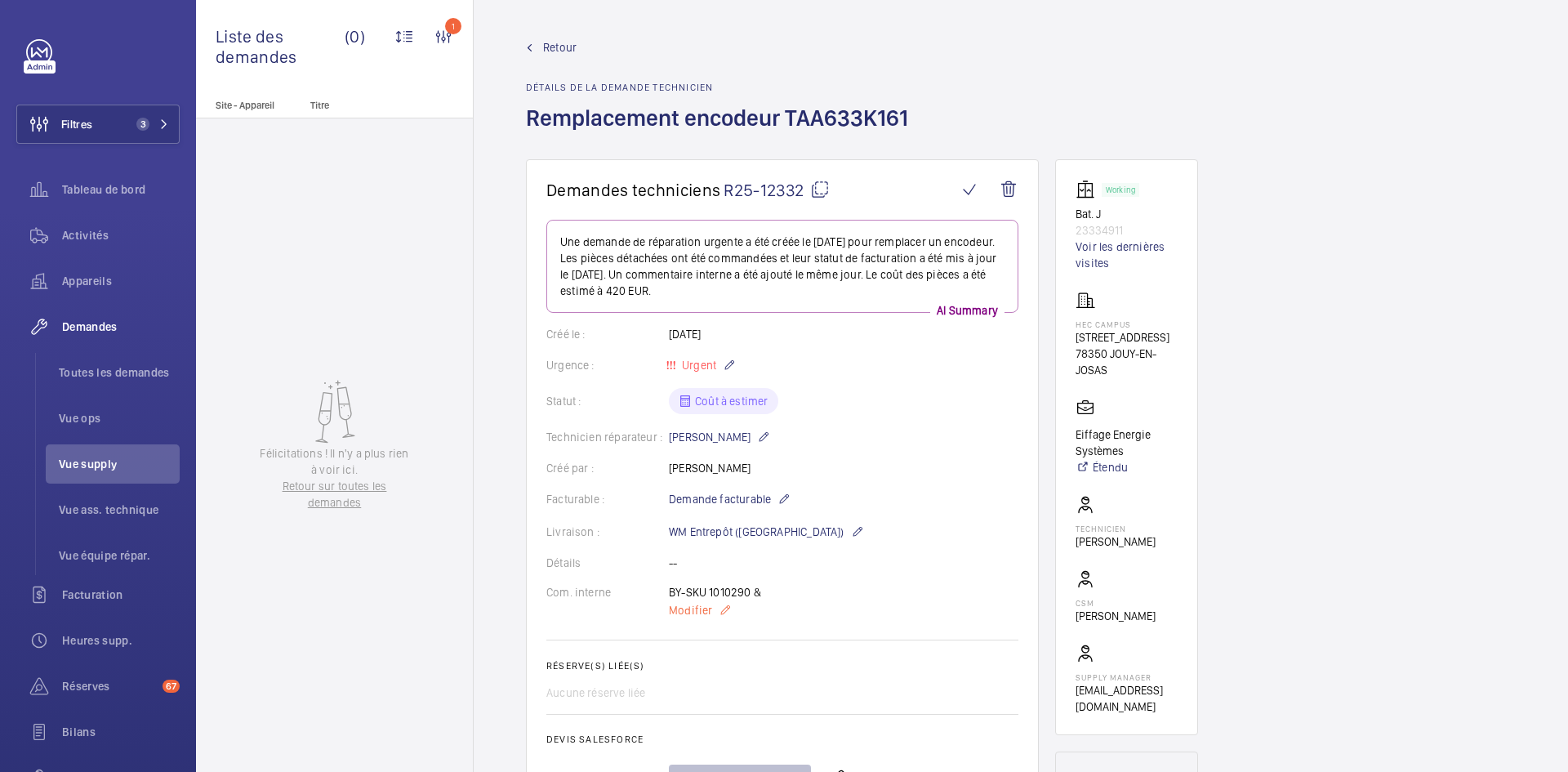
click at [699, 607] on span "Modifier" at bounding box center [690, 610] width 43 height 16
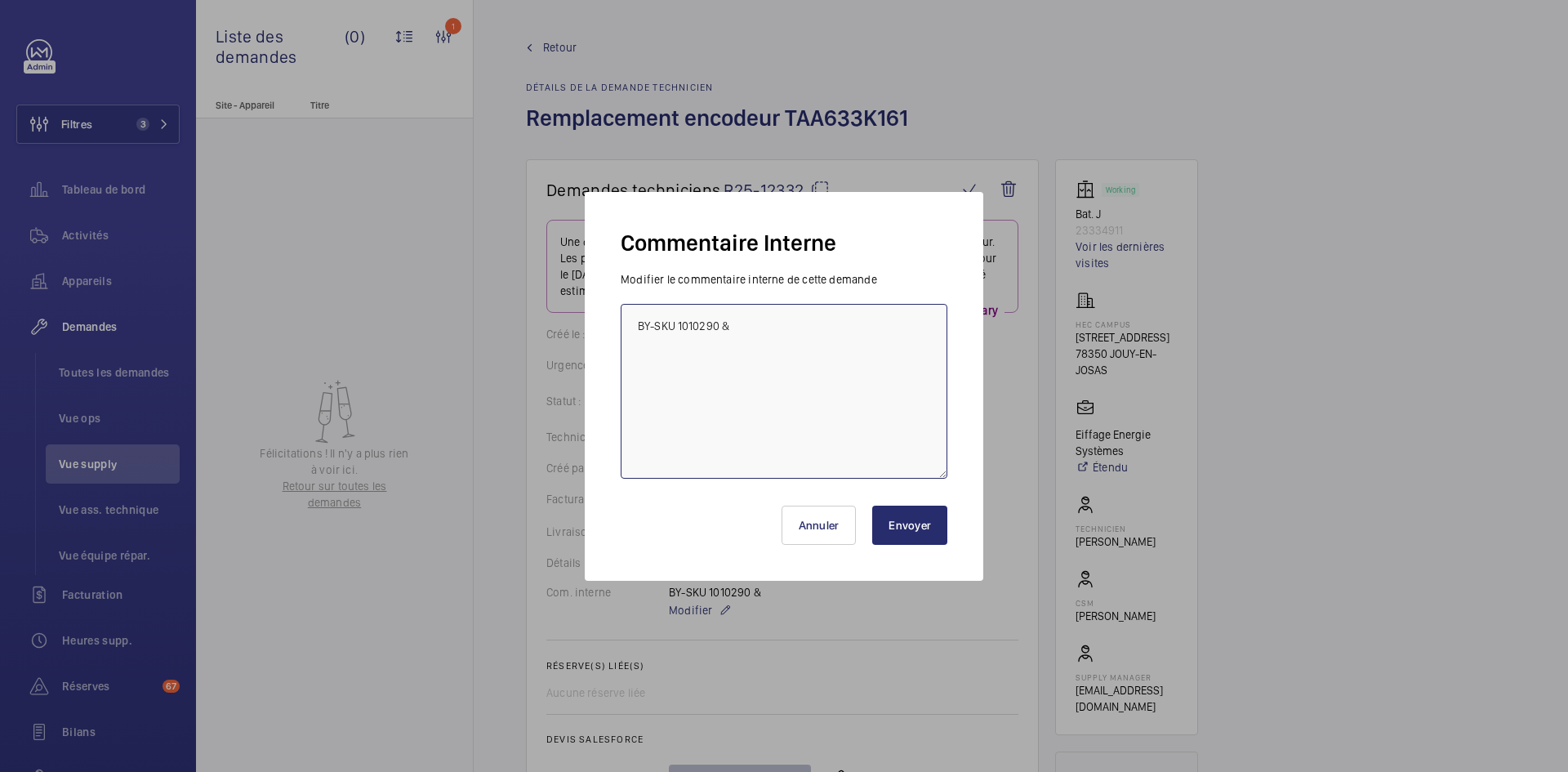
click at [790, 327] on textarea "BY-SKU 1010290 &" at bounding box center [784, 390] width 327 height 175
paste textarea "1010291"
type textarea "BY-SKU 1010290 & SKU 1010291"
click at [926, 522] on button "Envoyer" at bounding box center [910, 525] width 75 height 39
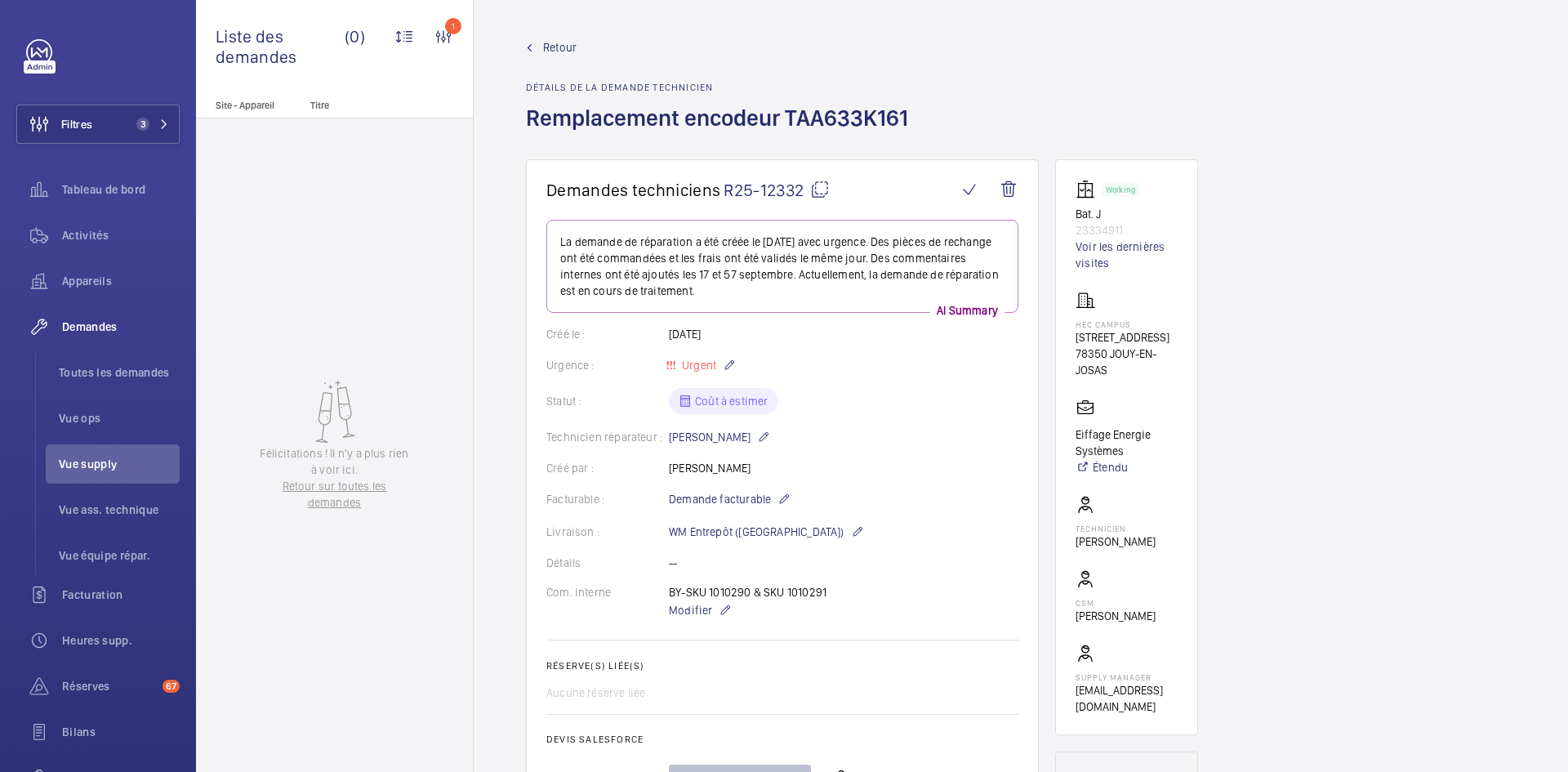
click at [821, 185] on mat-icon at bounding box center [820, 189] width 20 height 20
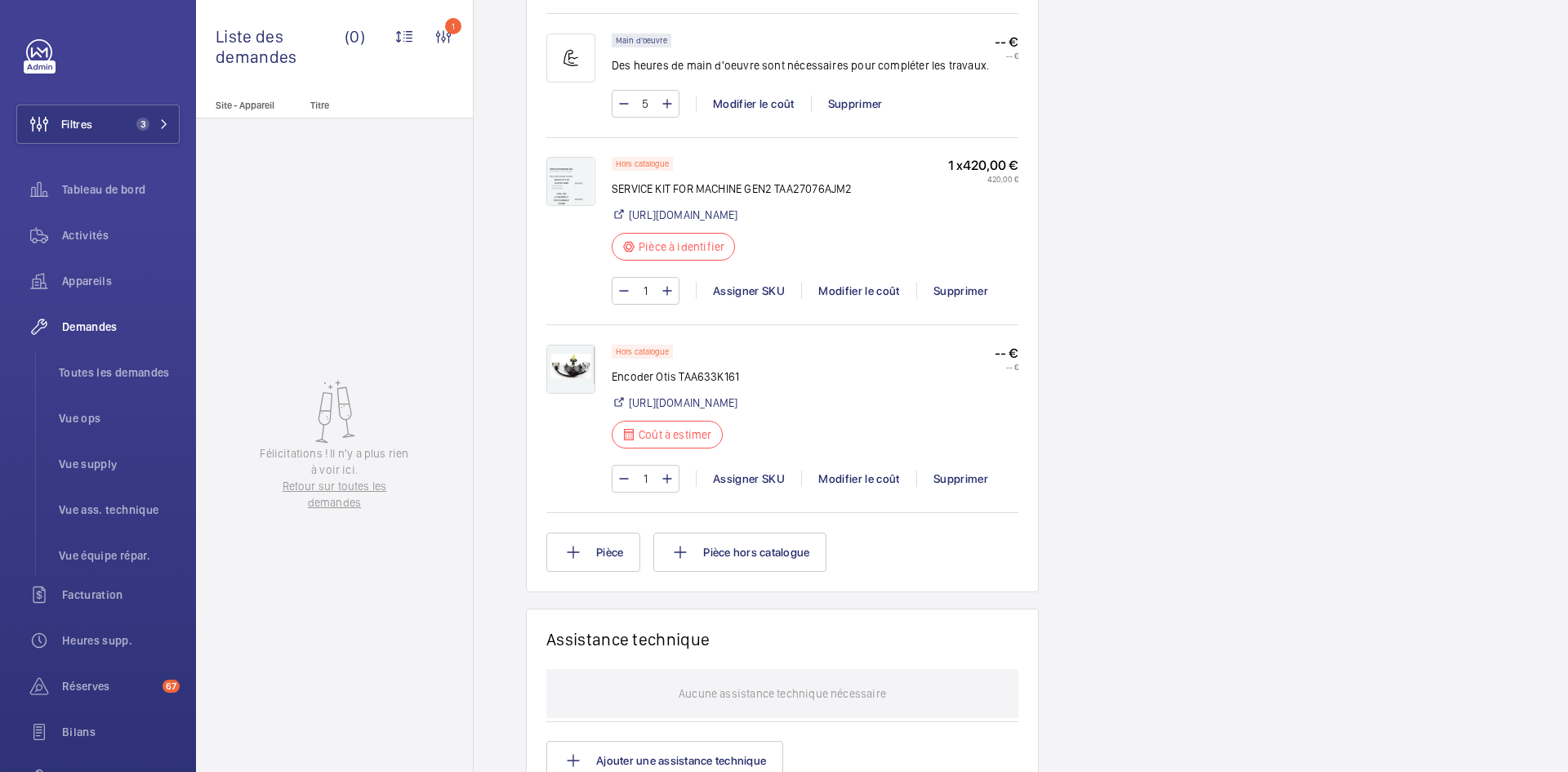
scroll to position [1062, 0]
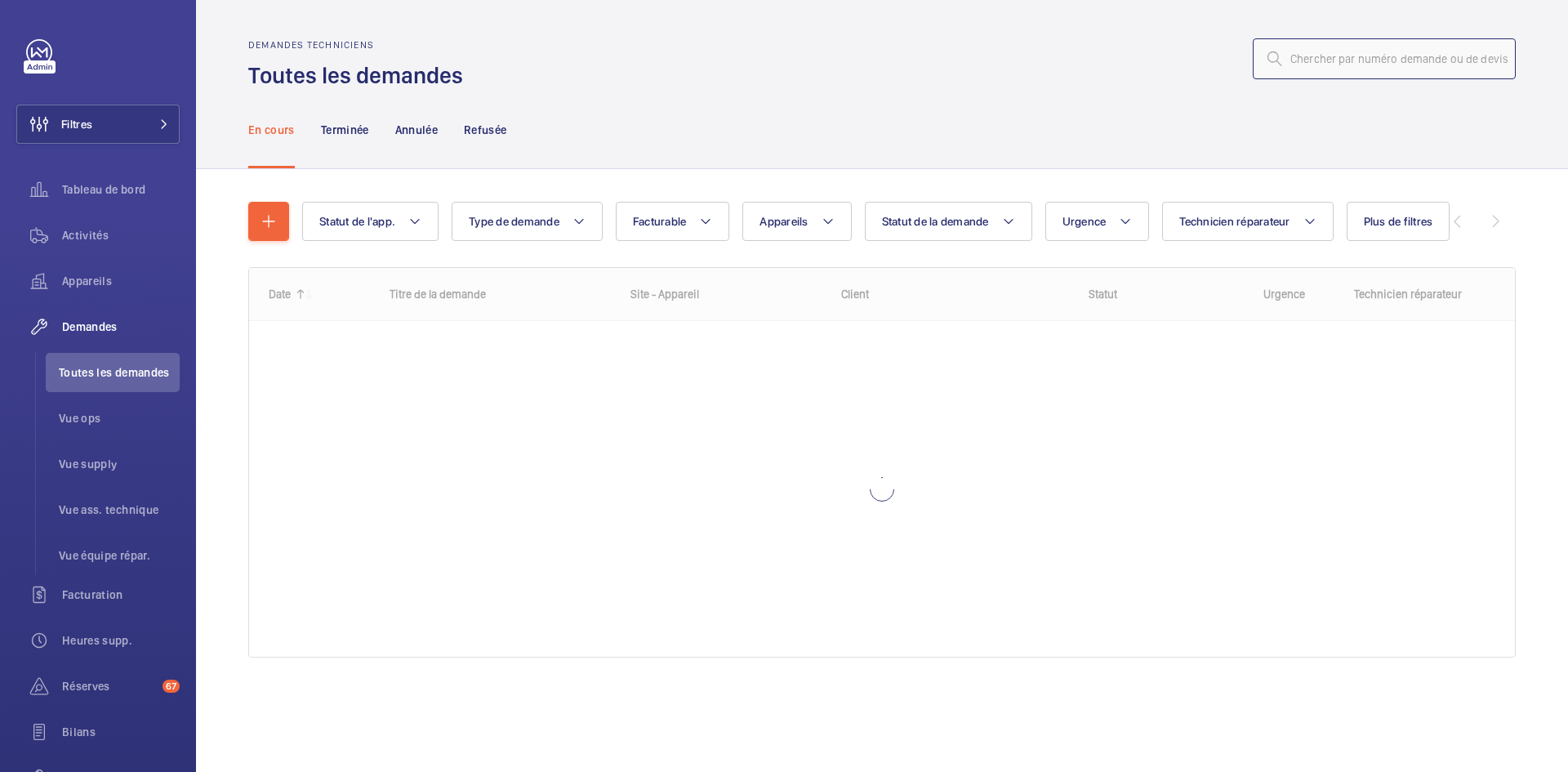
click at [1387, 64] on input "text" at bounding box center [1384, 58] width 263 height 40
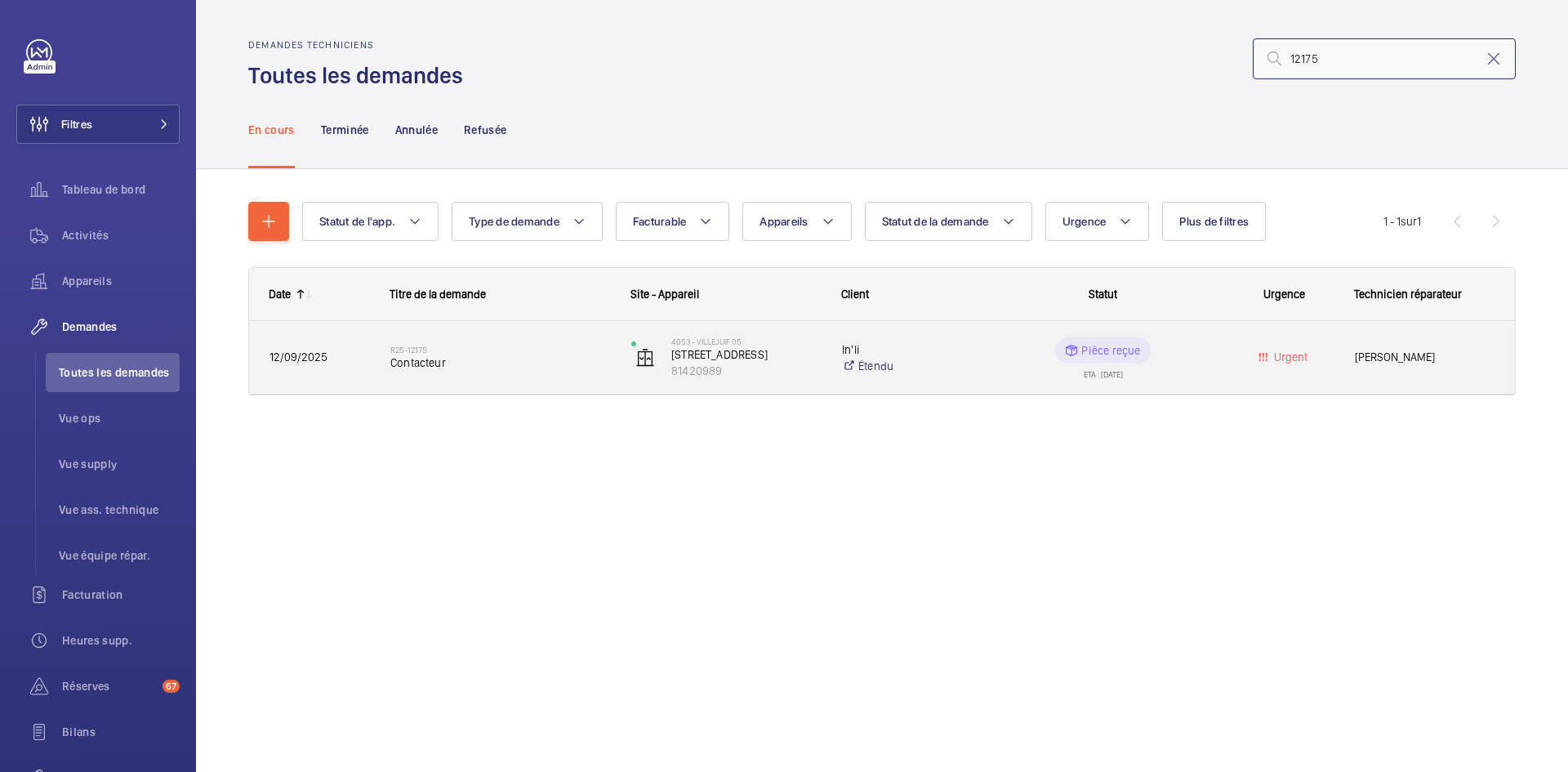
type input "12175"
click at [352, 345] on div "12/09/2025" at bounding box center [309, 356] width 119 height 51
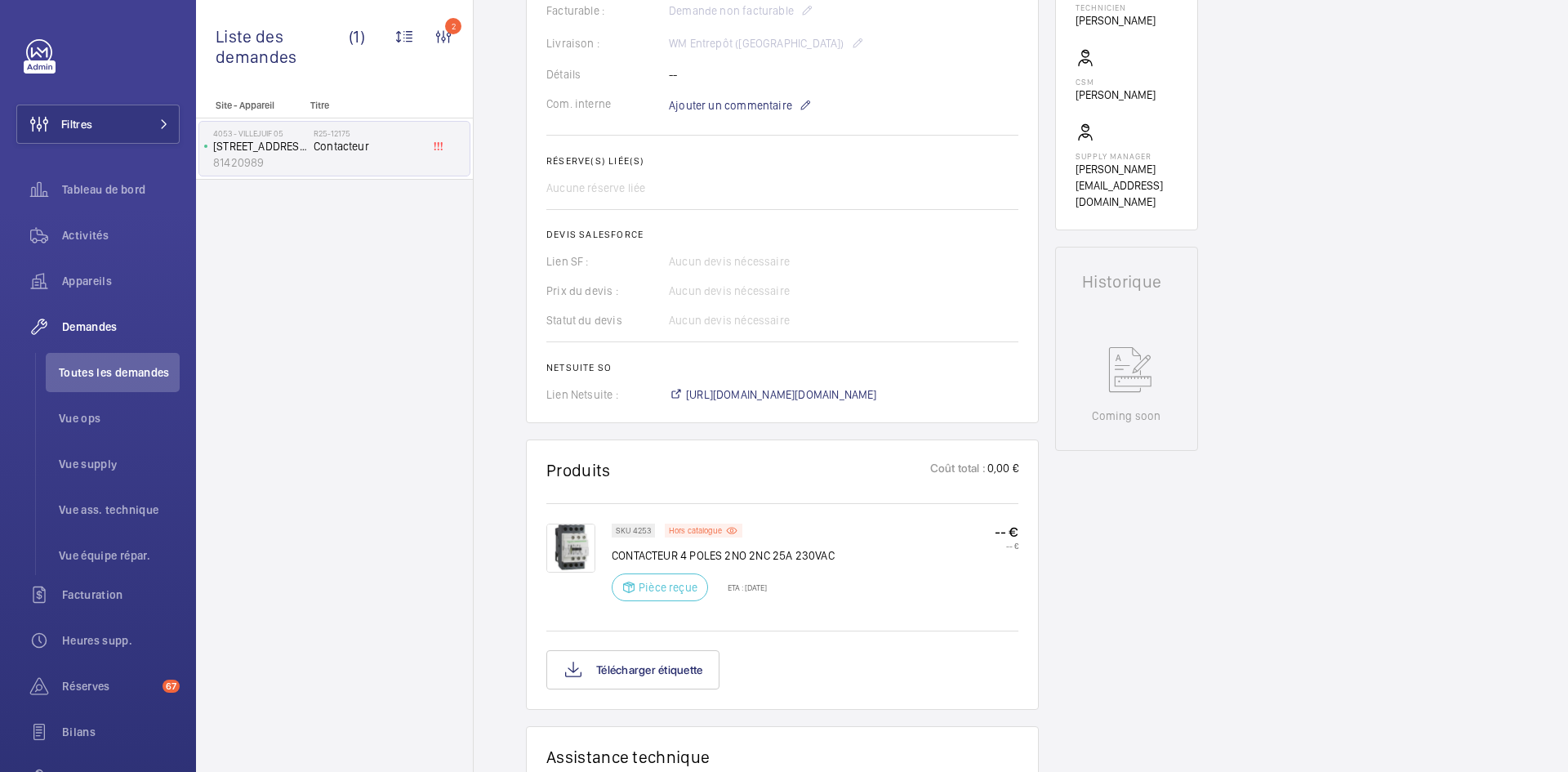
scroll to position [490, 0]
click at [577, 548] on img at bounding box center [571, 546] width 49 height 49
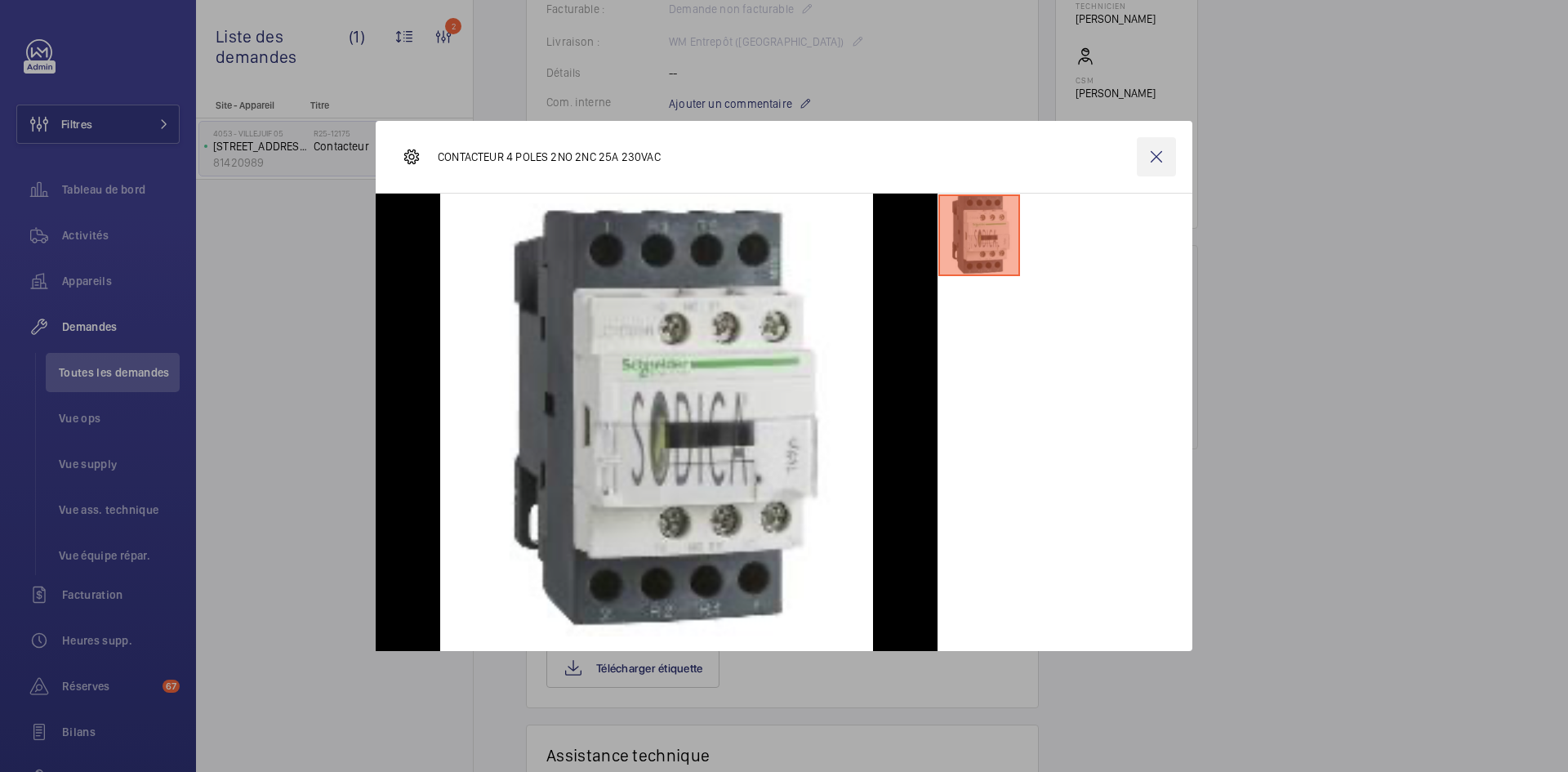
click at [1161, 159] on wm-front-icon-button at bounding box center [1156, 157] width 39 height 39
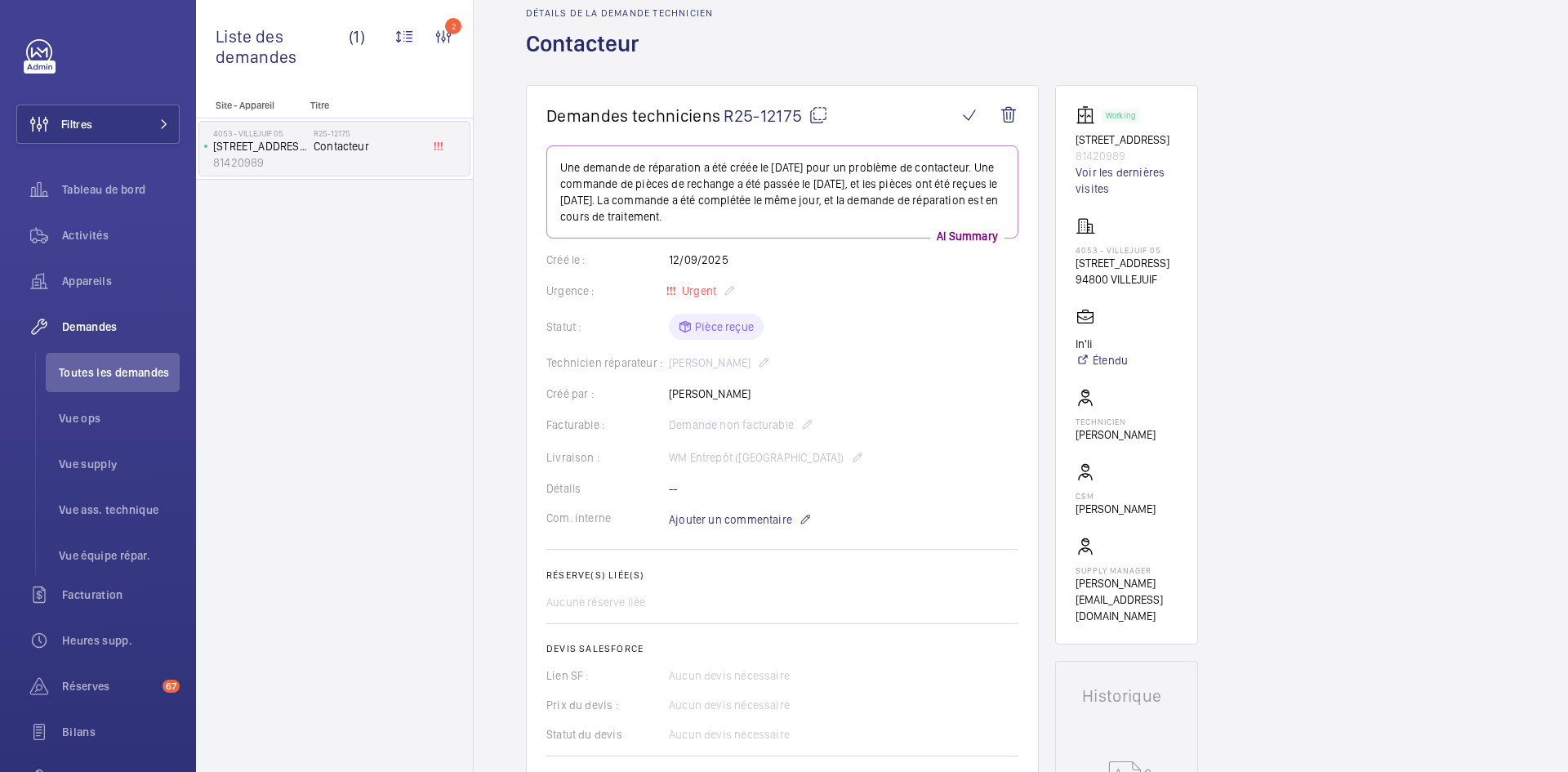
scroll to position [0, 0]
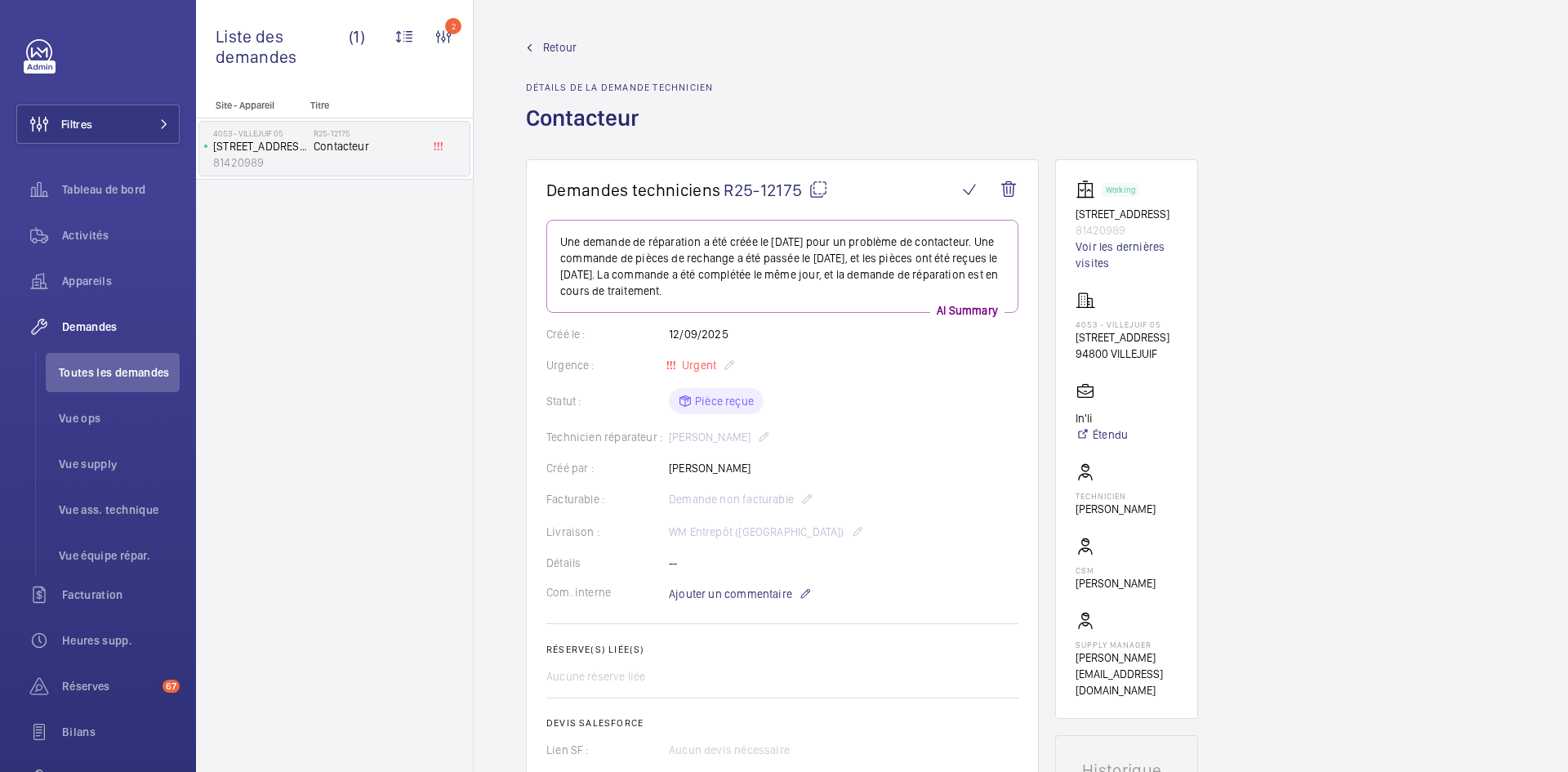
click at [816, 186] on mat-icon at bounding box center [819, 189] width 20 height 20
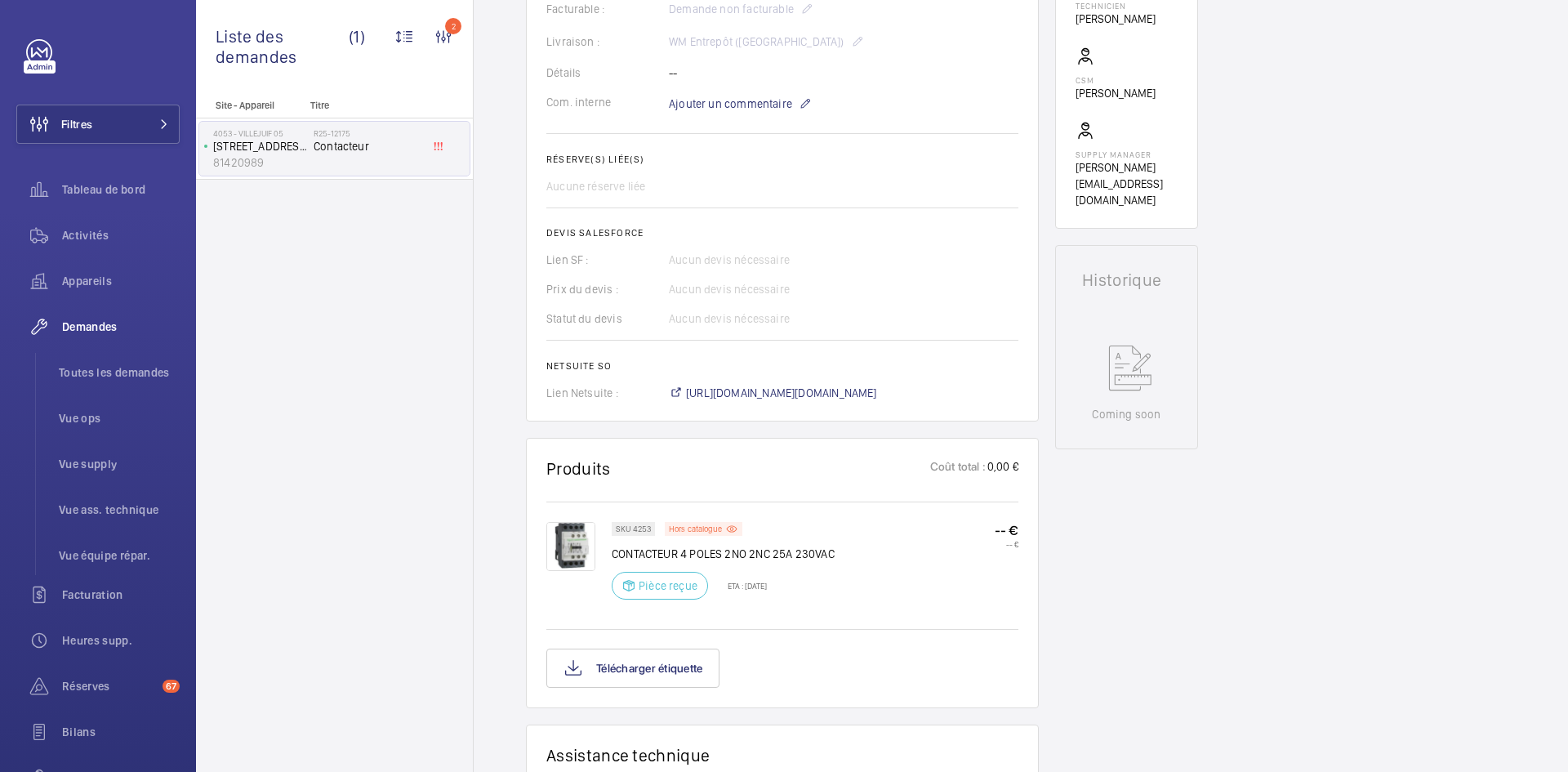
scroll to position [817, 0]
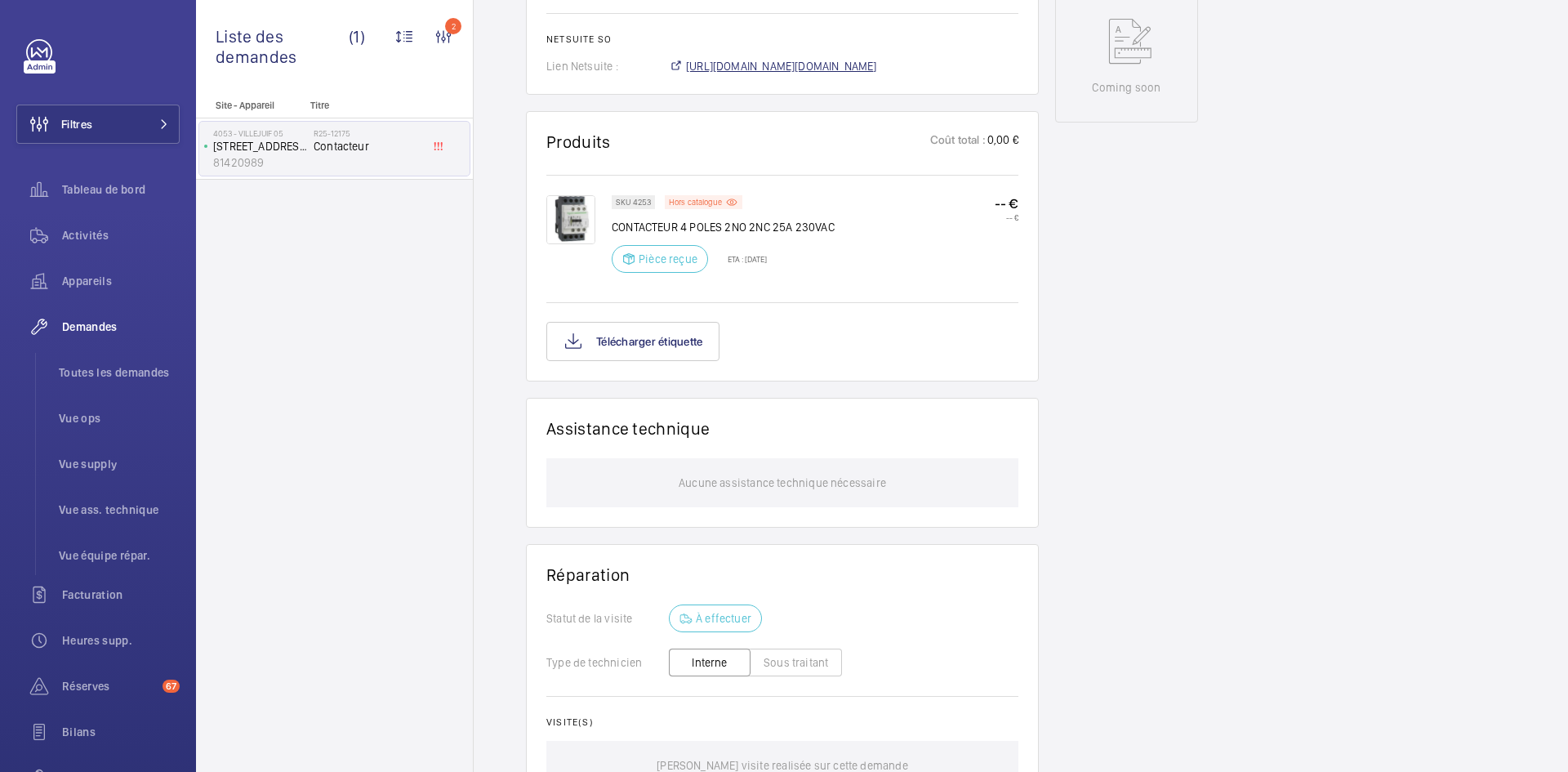
click at [859, 63] on span "[URL][DOMAIN_NAME][DOMAIN_NAME]" at bounding box center [781, 66] width 191 height 16
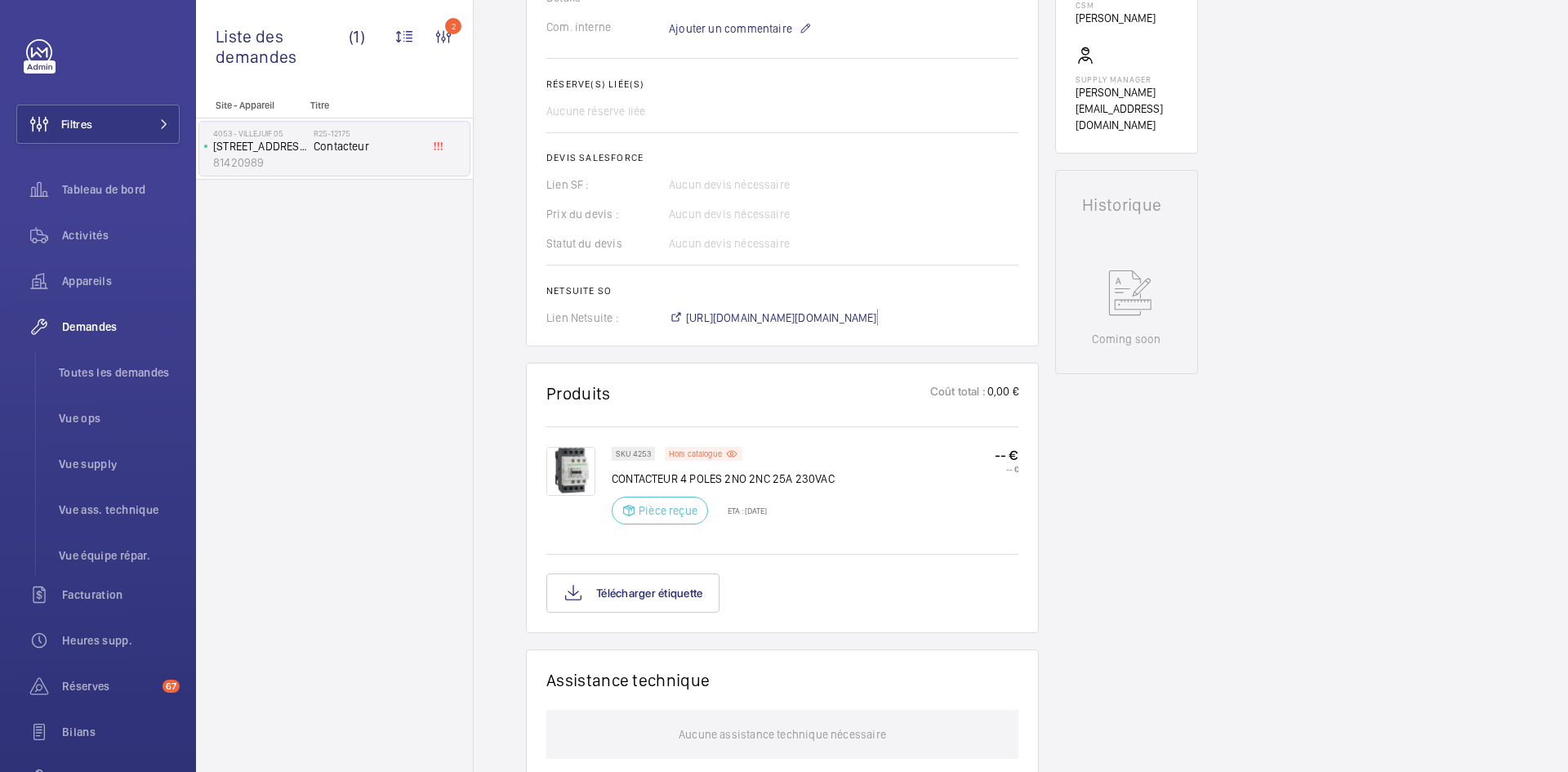
scroll to position [572, 0]
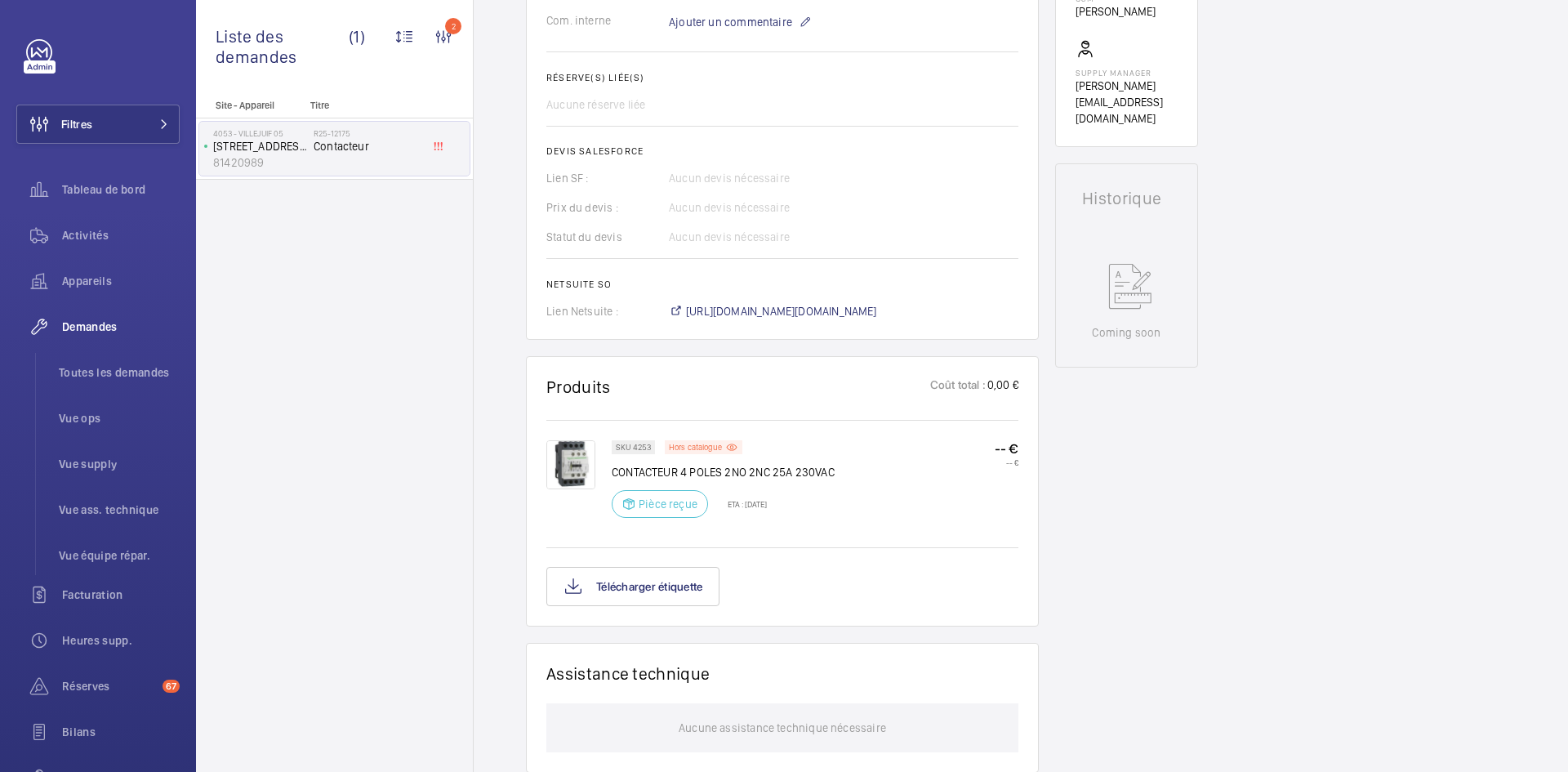
click at [582, 460] on img at bounding box center [571, 464] width 49 height 49
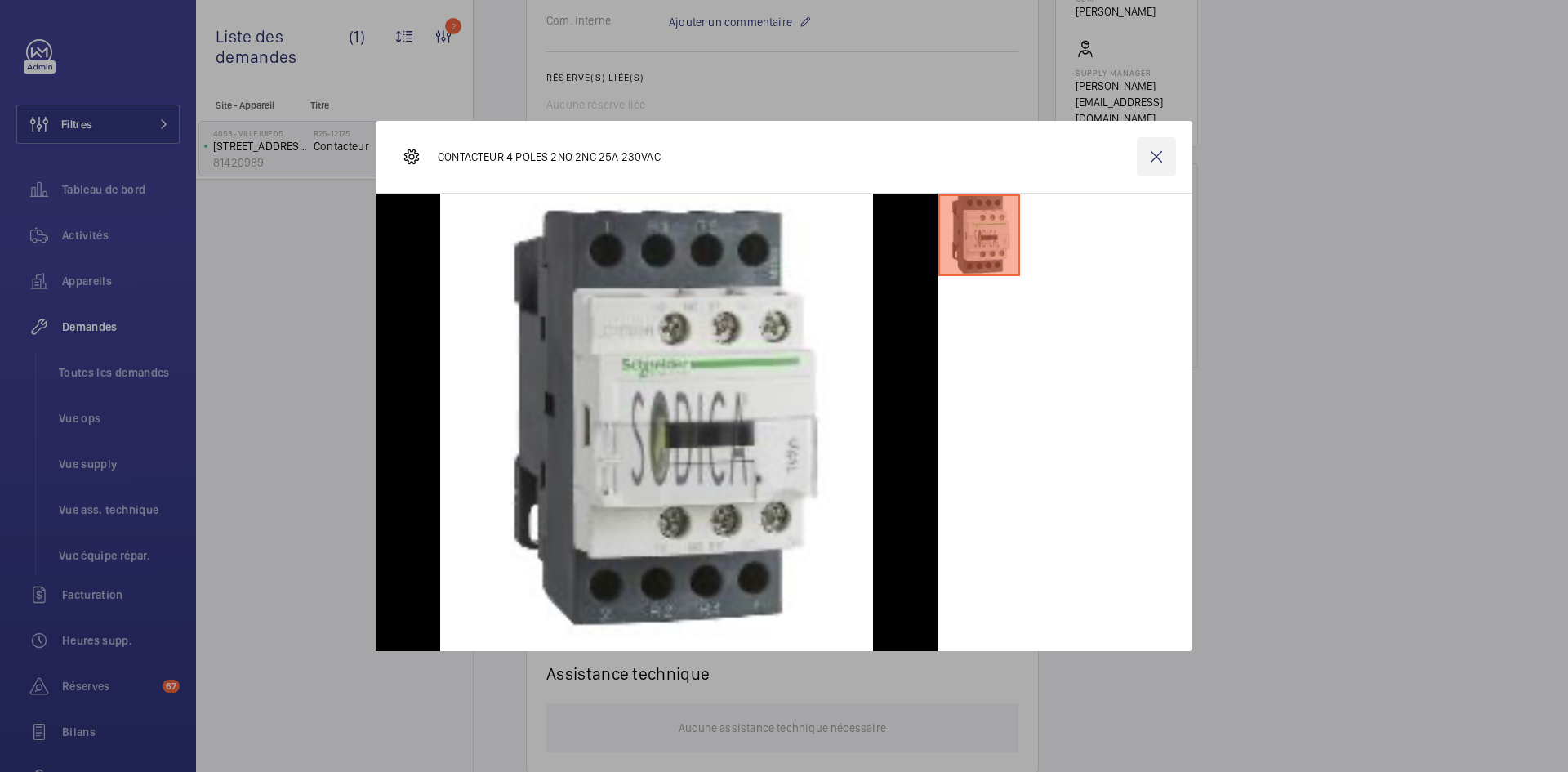
click at [1154, 167] on wm-front-icon-button at bounding box center [1156, 157] width 39 height 39
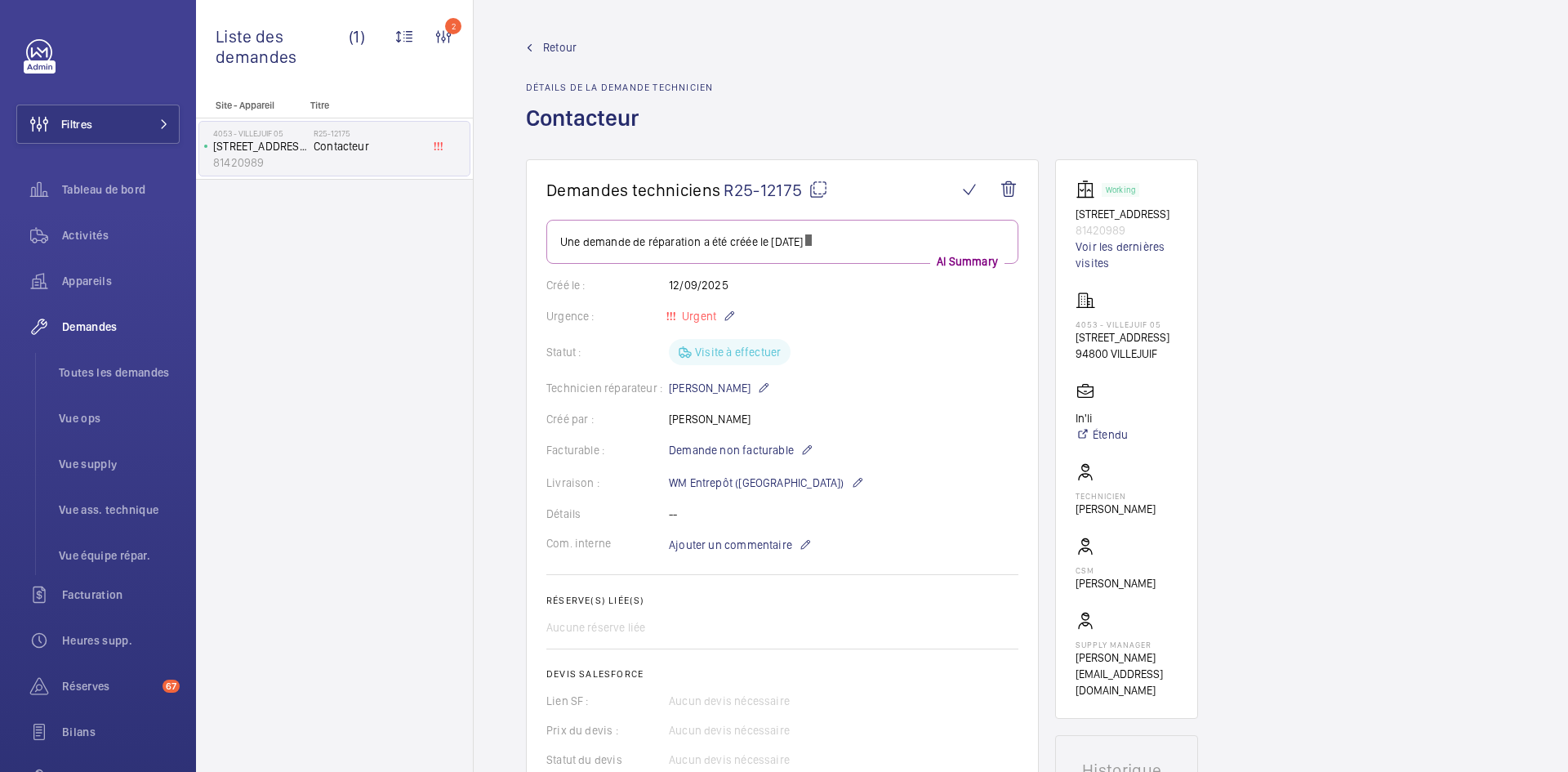
scroll to position [82, 0]
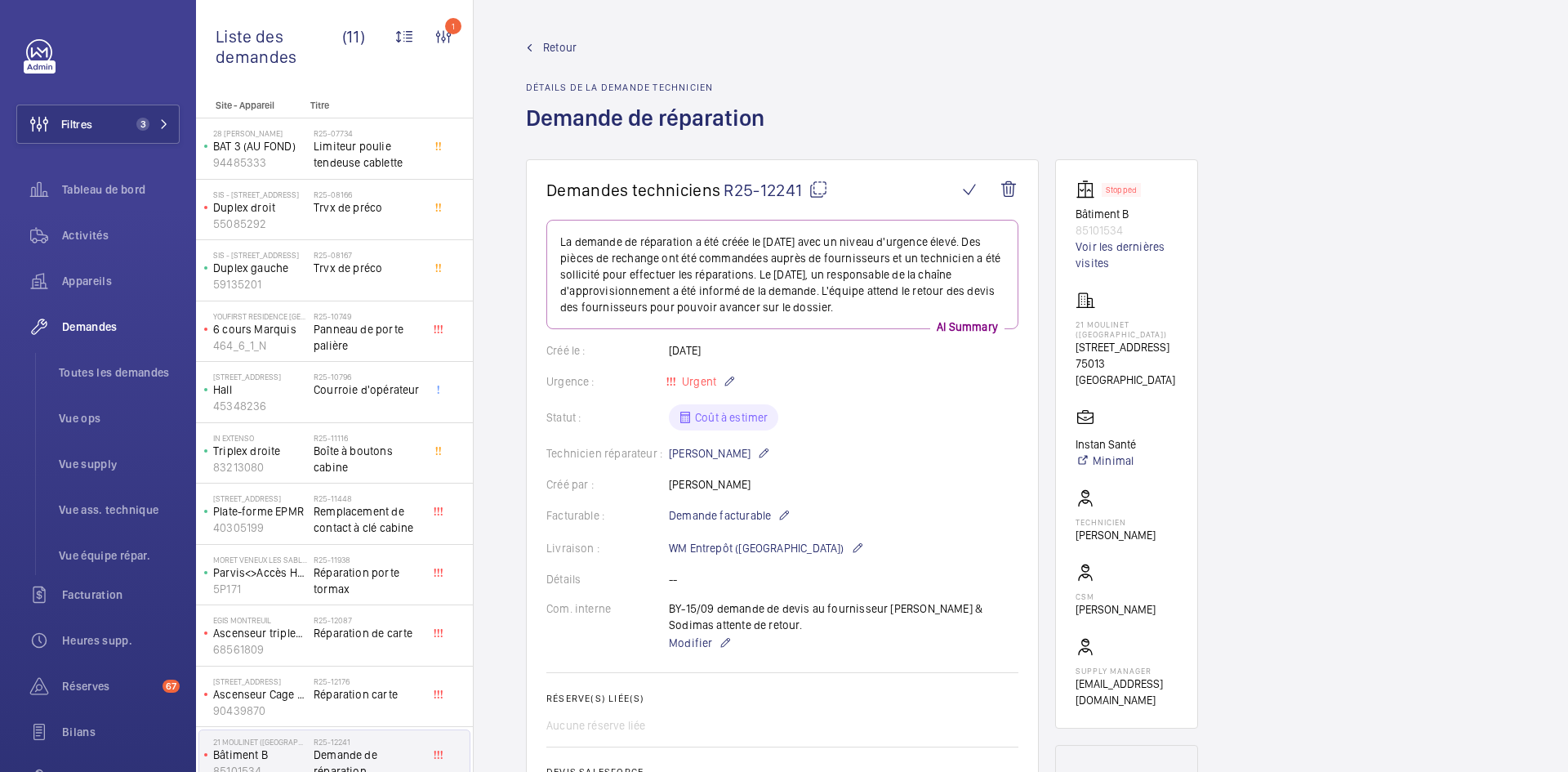
click at [577, 45] on link "Retour" at bounding box center [650, 48] width 249 height 16
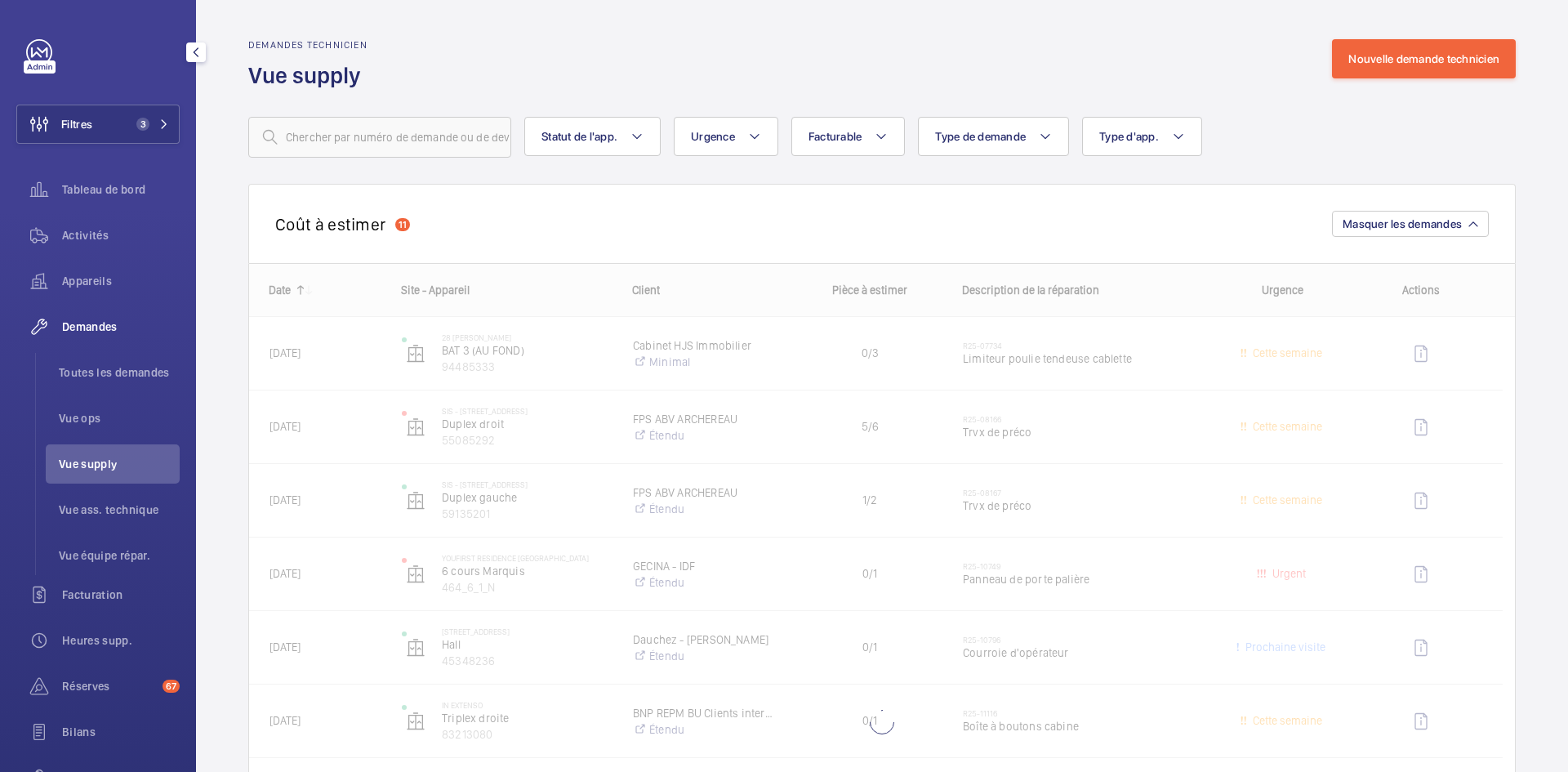
click at [109, 465] on span "Vue supply" at bounding box center [119, 464] width 121 height 16
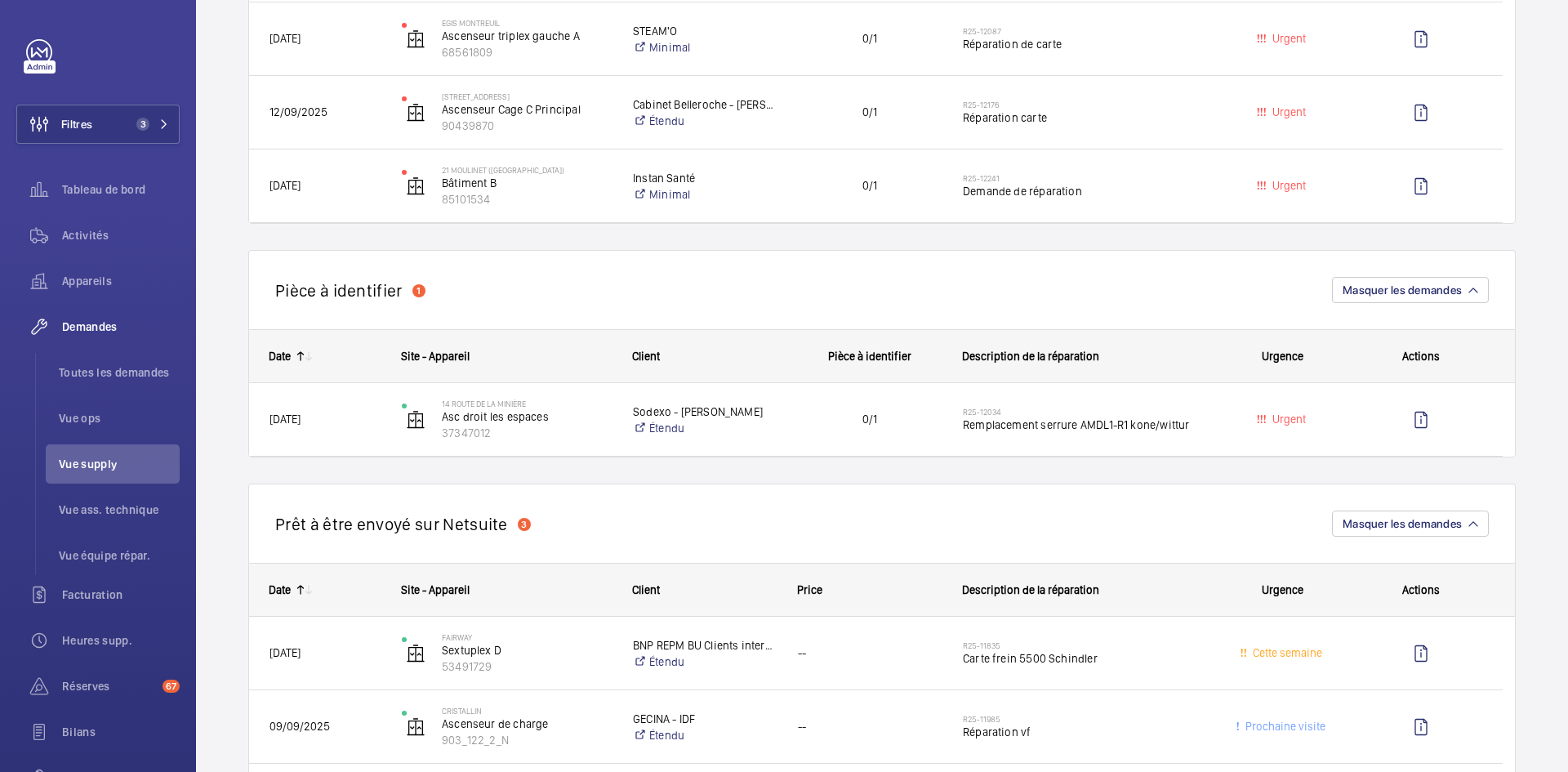
scroll to position [1062, 0]
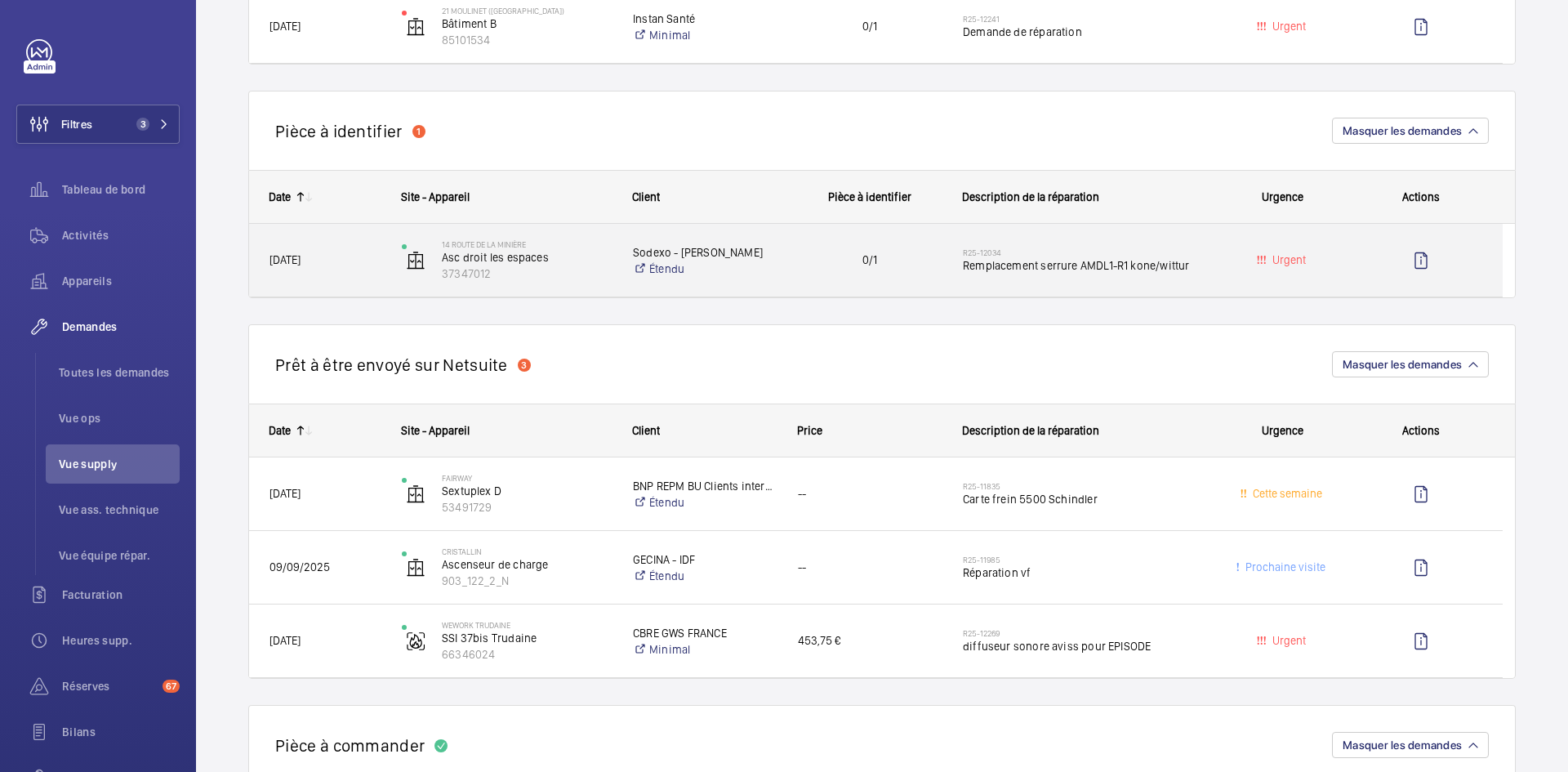
click at [381, 263] on div "14 Route de la Minière Asc droit les espaces 37347012" at bounding box center [496, 259] width 231 height 73
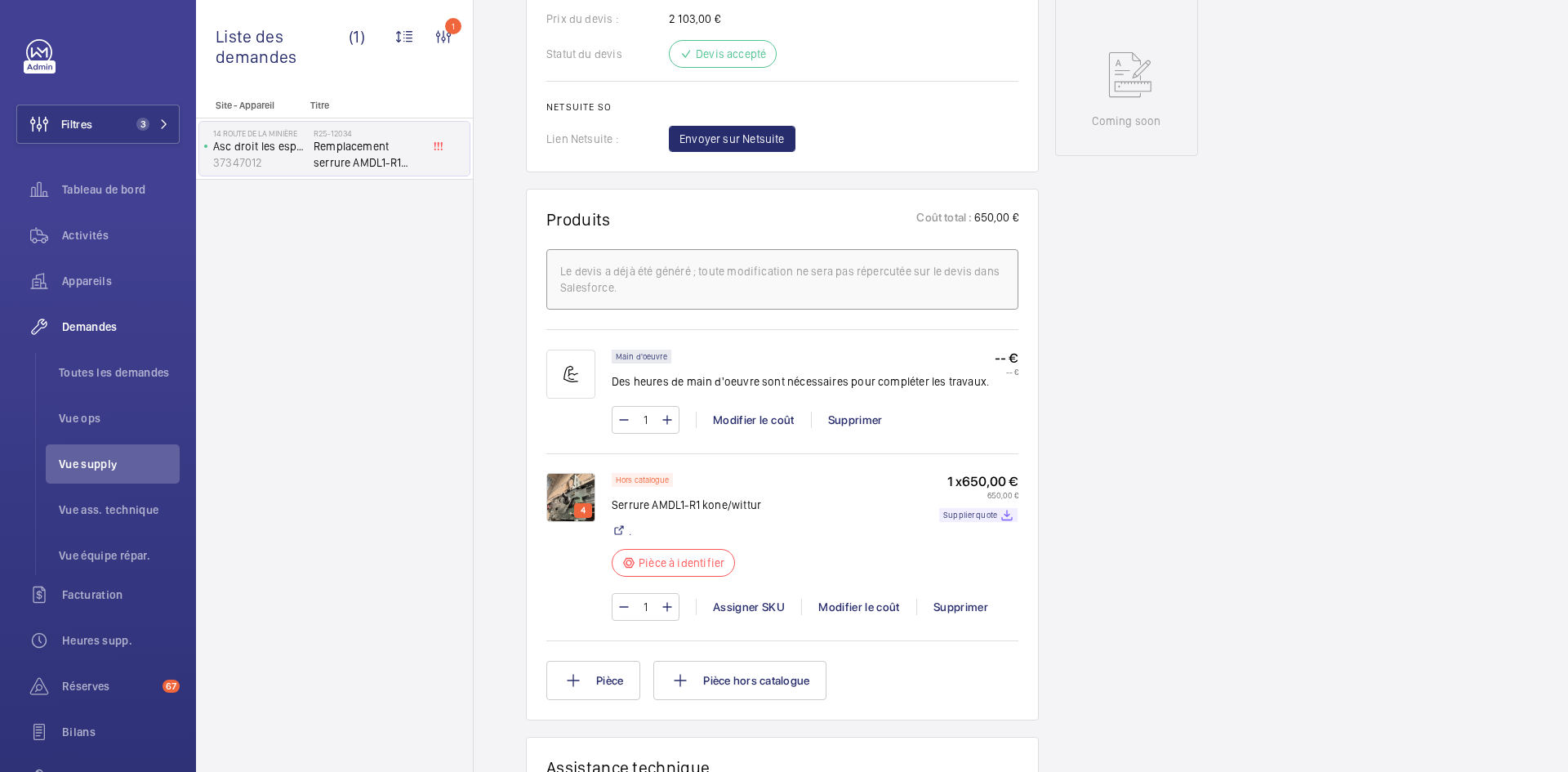
scroll to position [817, 0]
click at [575, 494] on img at bounding box center [571, 496] width 49 height 49
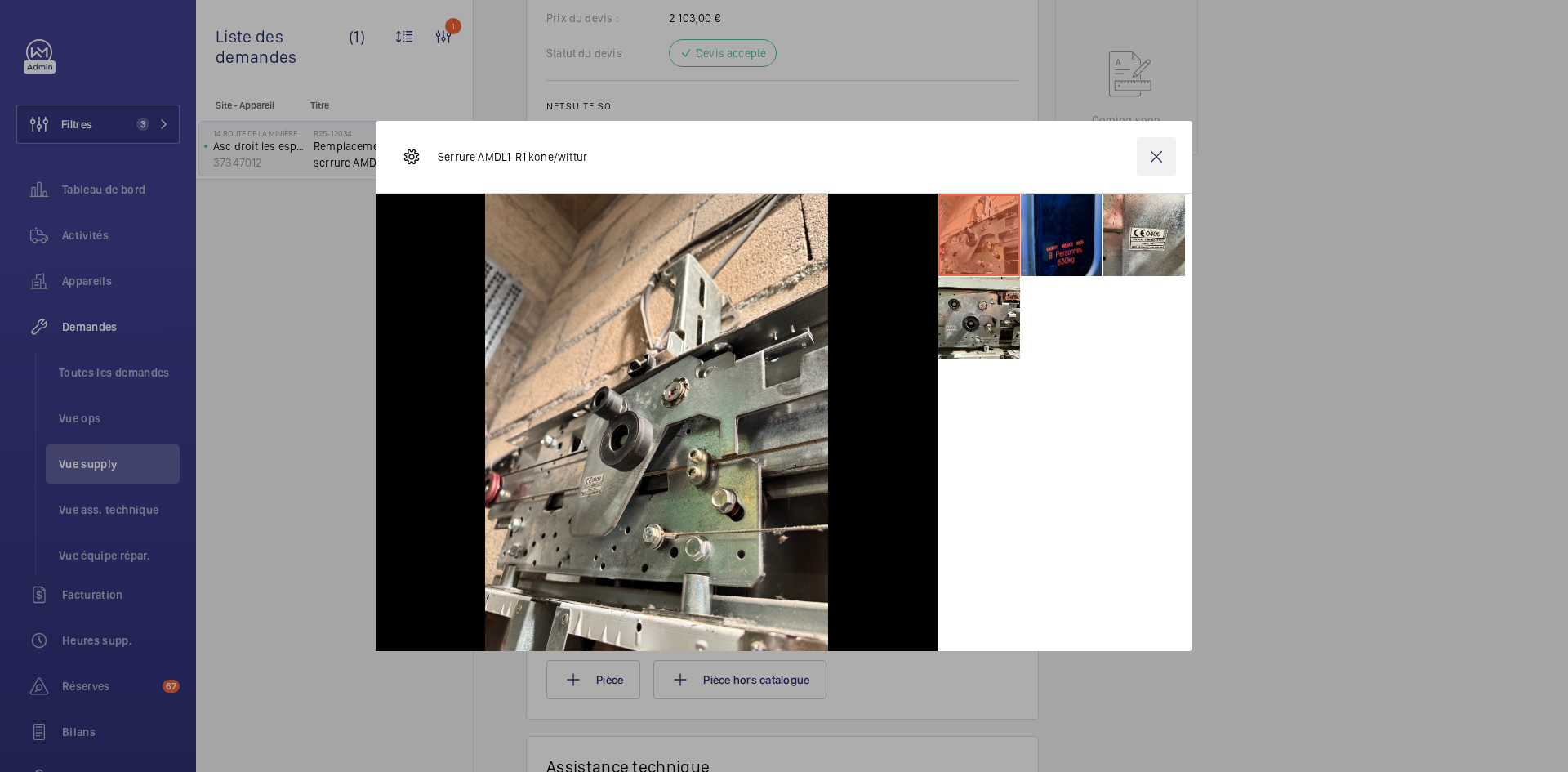
click at [1173, 157] on wm-front-icon-button at bounding box center [1156, 157] width 39 height 39
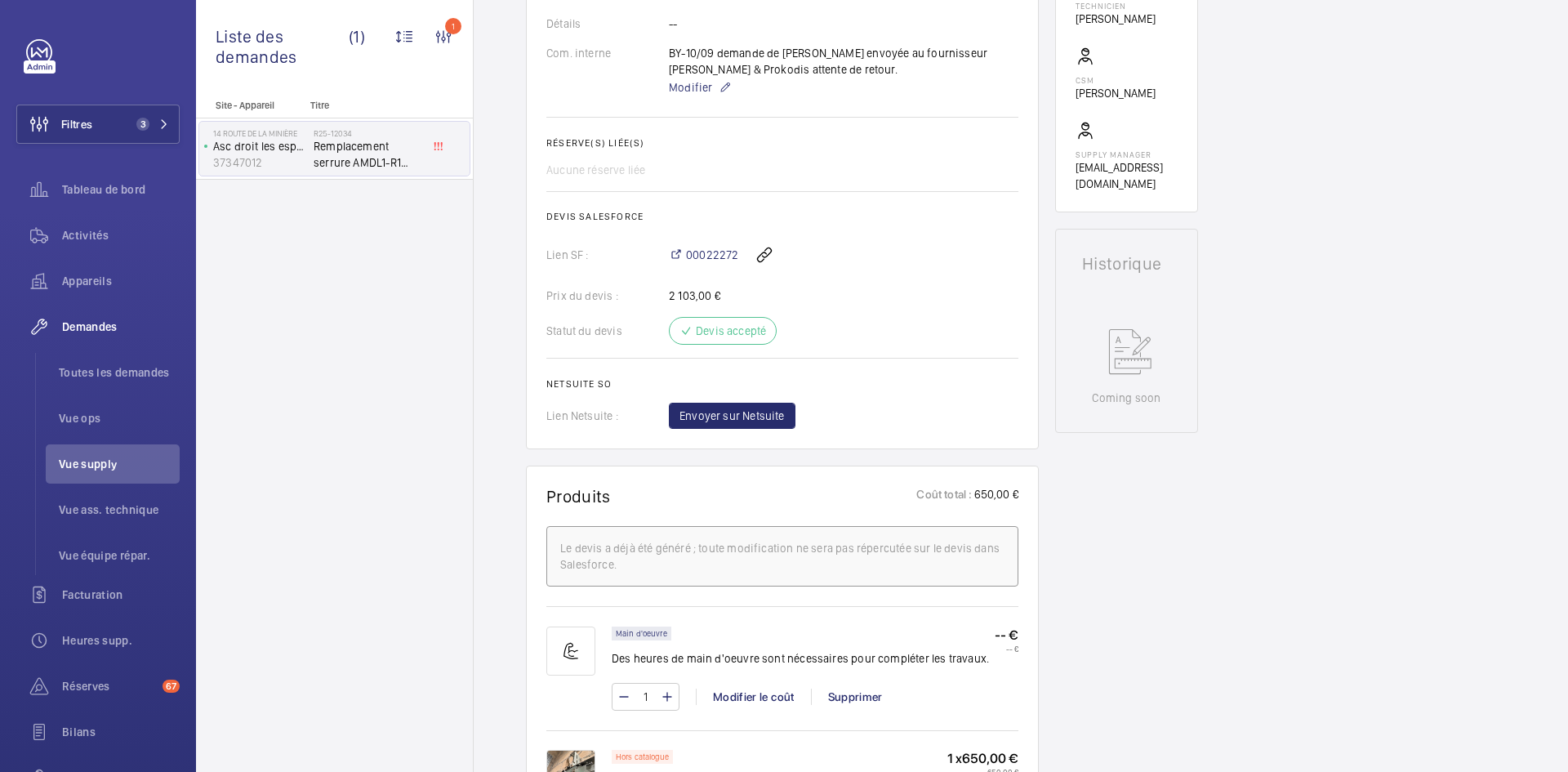
scroll to position [735, 0]
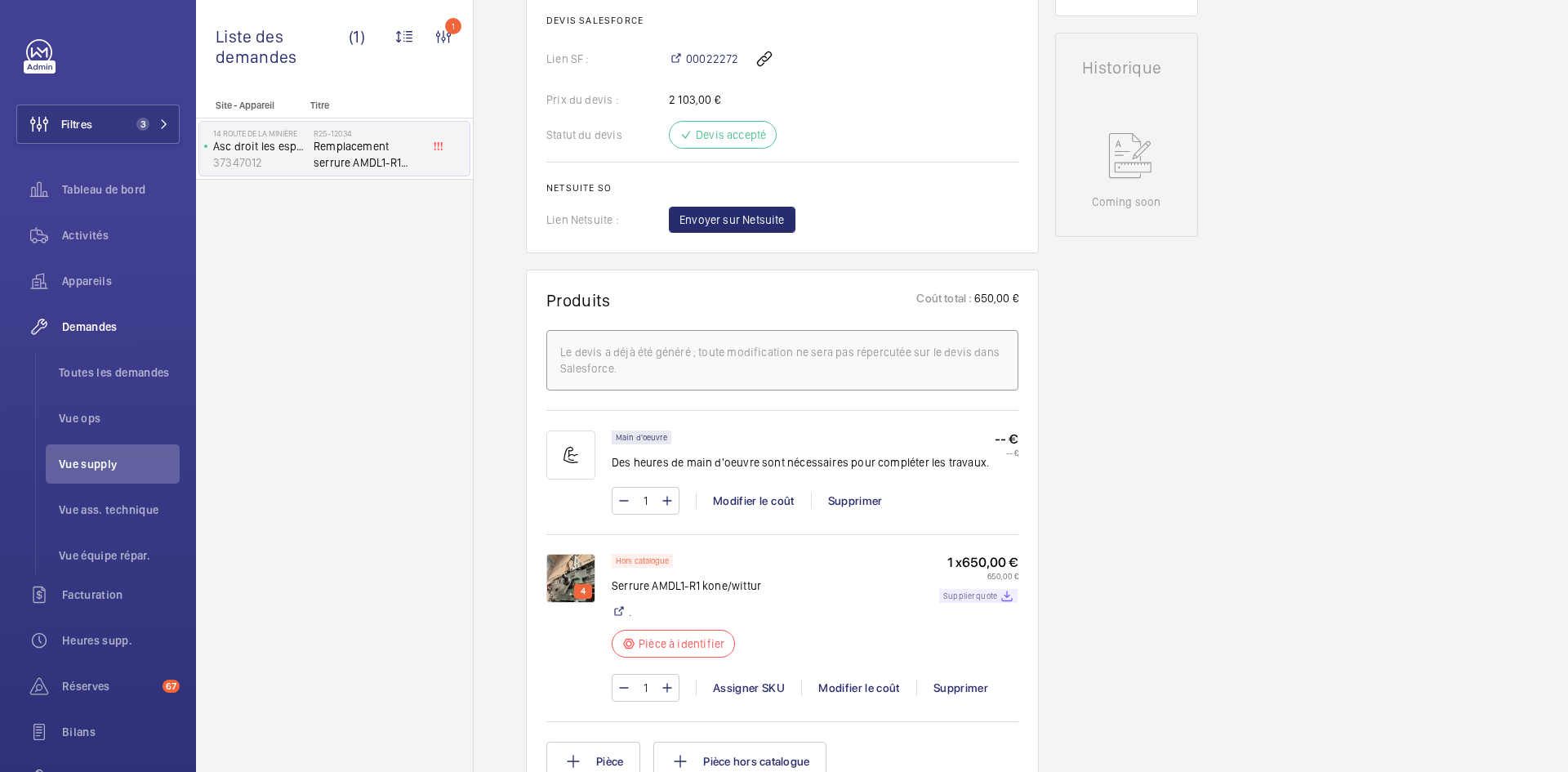
click at [978, 593] on p "Supplier quote" at bounding box center [970, 596] width 54 height 5
drag, startPoint x: 763, startPoint y: 582, endPoint x: 644, endPoint y: 583, distance: 119.0
click at [644, 583] on div "Hors catalogue Serrure AMDL1-R1 kone/wittur . Pièce à identifier 1 x 650,00 € 6…" at bounding box center [814, 610] width 407 height 113
click at [700, 592] on p "Serrure AMDL1-R1 kone/wittur" at bounding box center [686, 585] width 149 height 16
drag, startPoint x: 725, startPoint y: 582, endPoint x: 615, endPoint y: 585, distance: 110.0
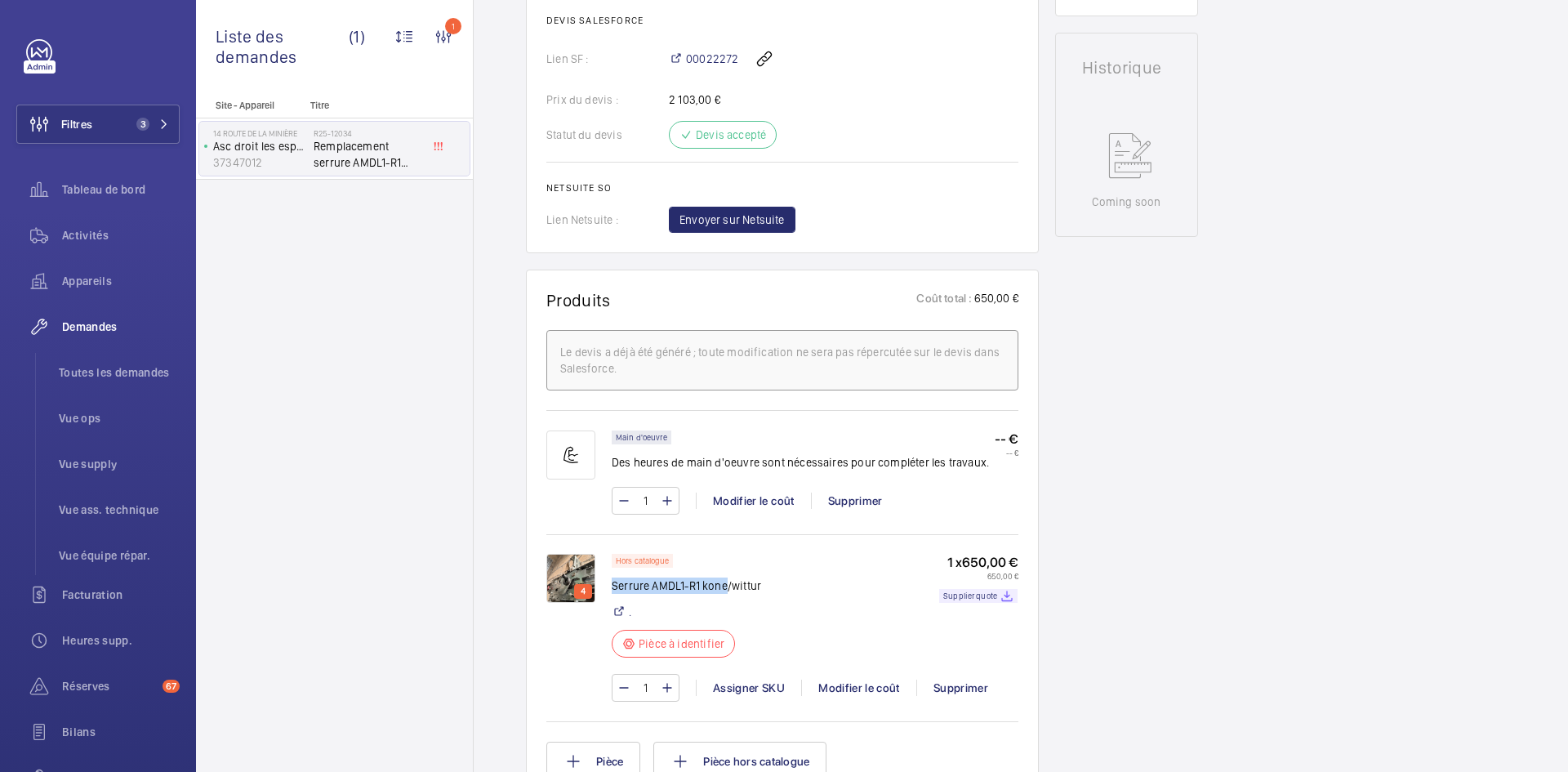
click at [615, 585] on p "Serrure AMDL1-R1 kone/wittur" at bounding box center [686, 585] width 149 height 16
copy p "Serrure AMDL1-R1 kone"
click at [742, 674] on div "1 Assigner SKU Modifier le coût Supprimer" at bounding box center [814, 688] width 407 height 28
click at [738, 689] on div "Assigner SKU" at bounding box center [748, 688] width 105 height 16
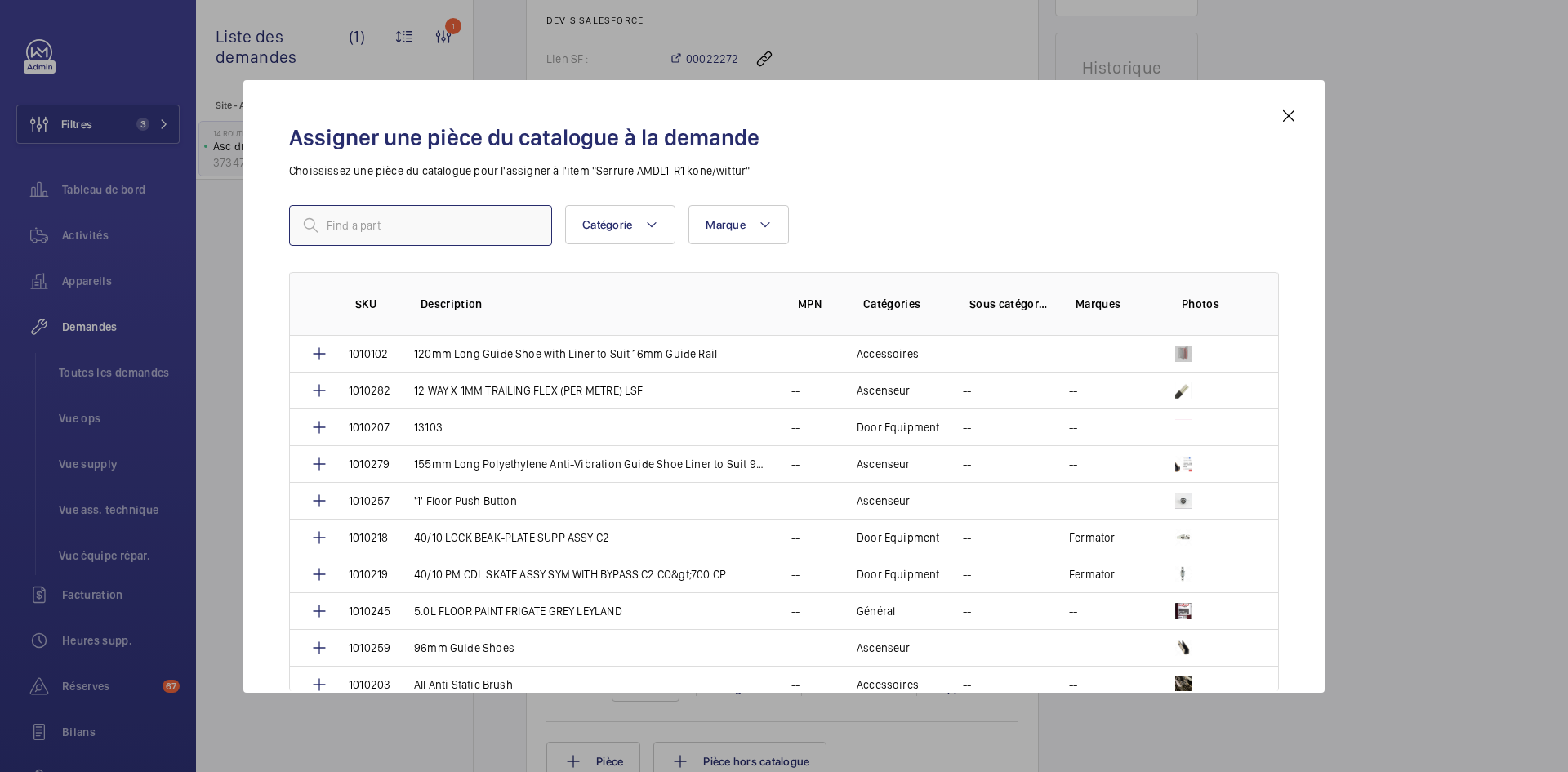
click at [442, 229] on input "text" at bounding box center [420, 224] width 263 height 40
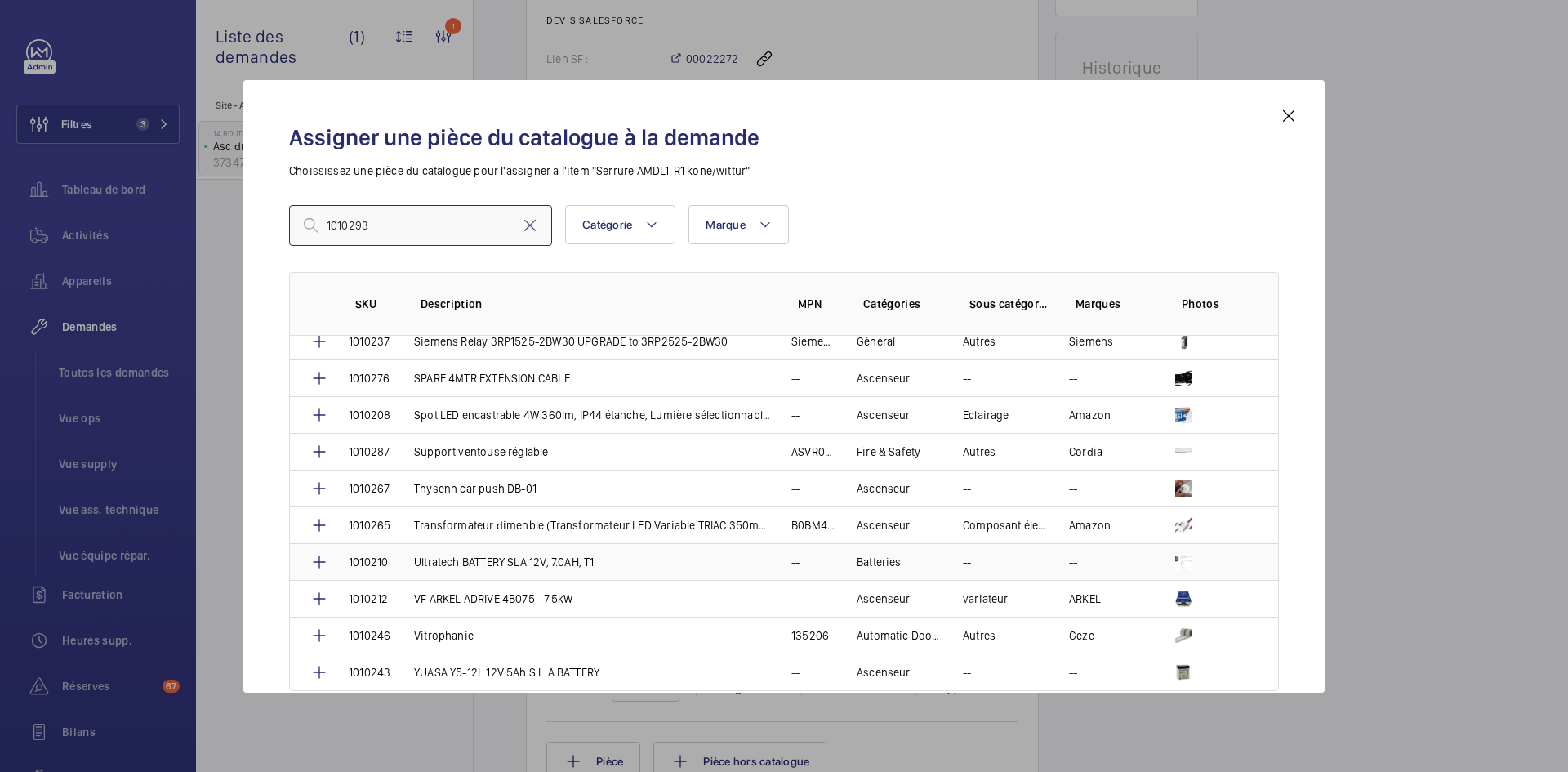
scroll to position [3467, 0]
type input "1010293"
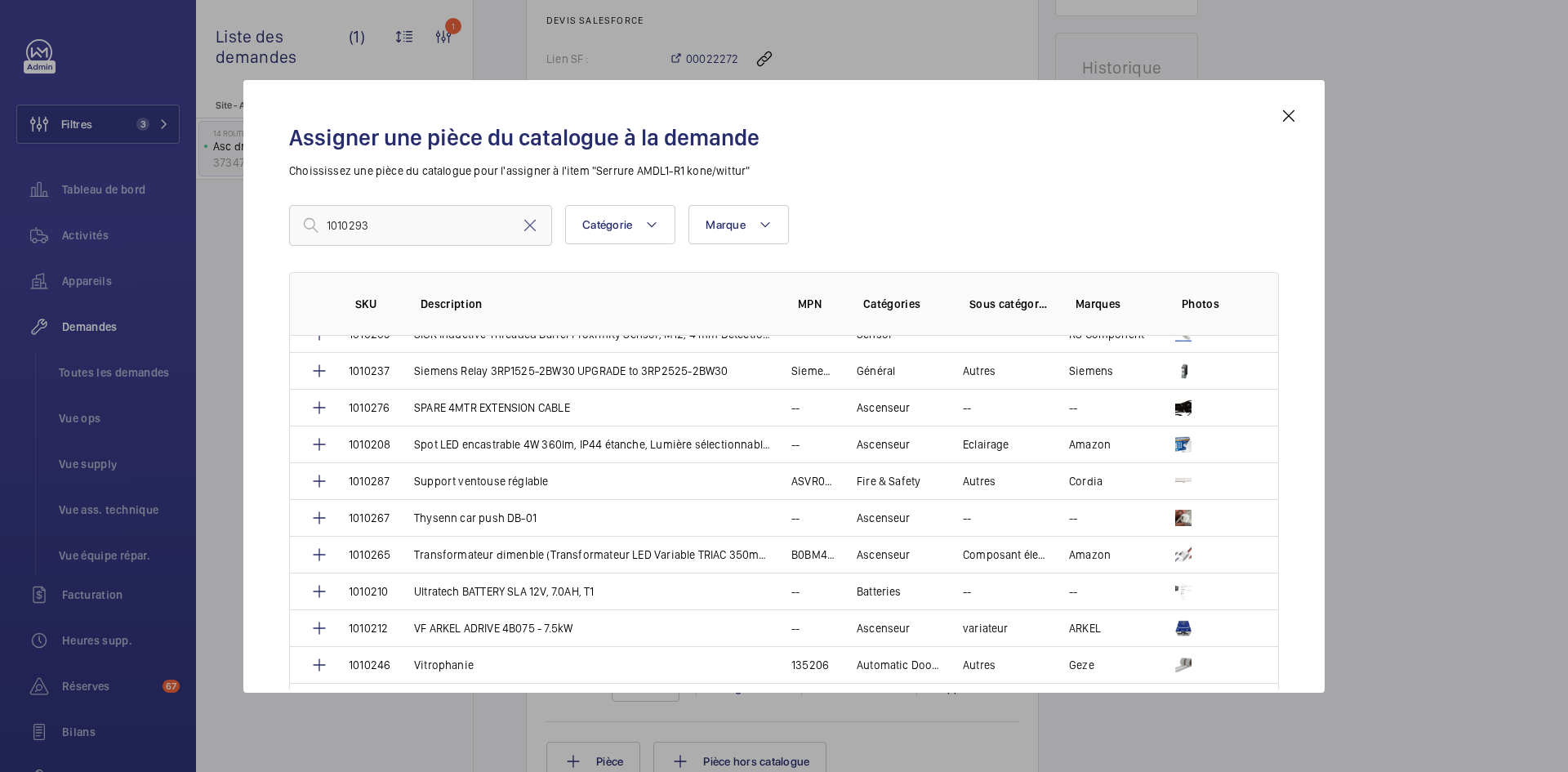
click at [1293, 114] on mat-icon at bounding box center [1289, 116] width 20 height 20
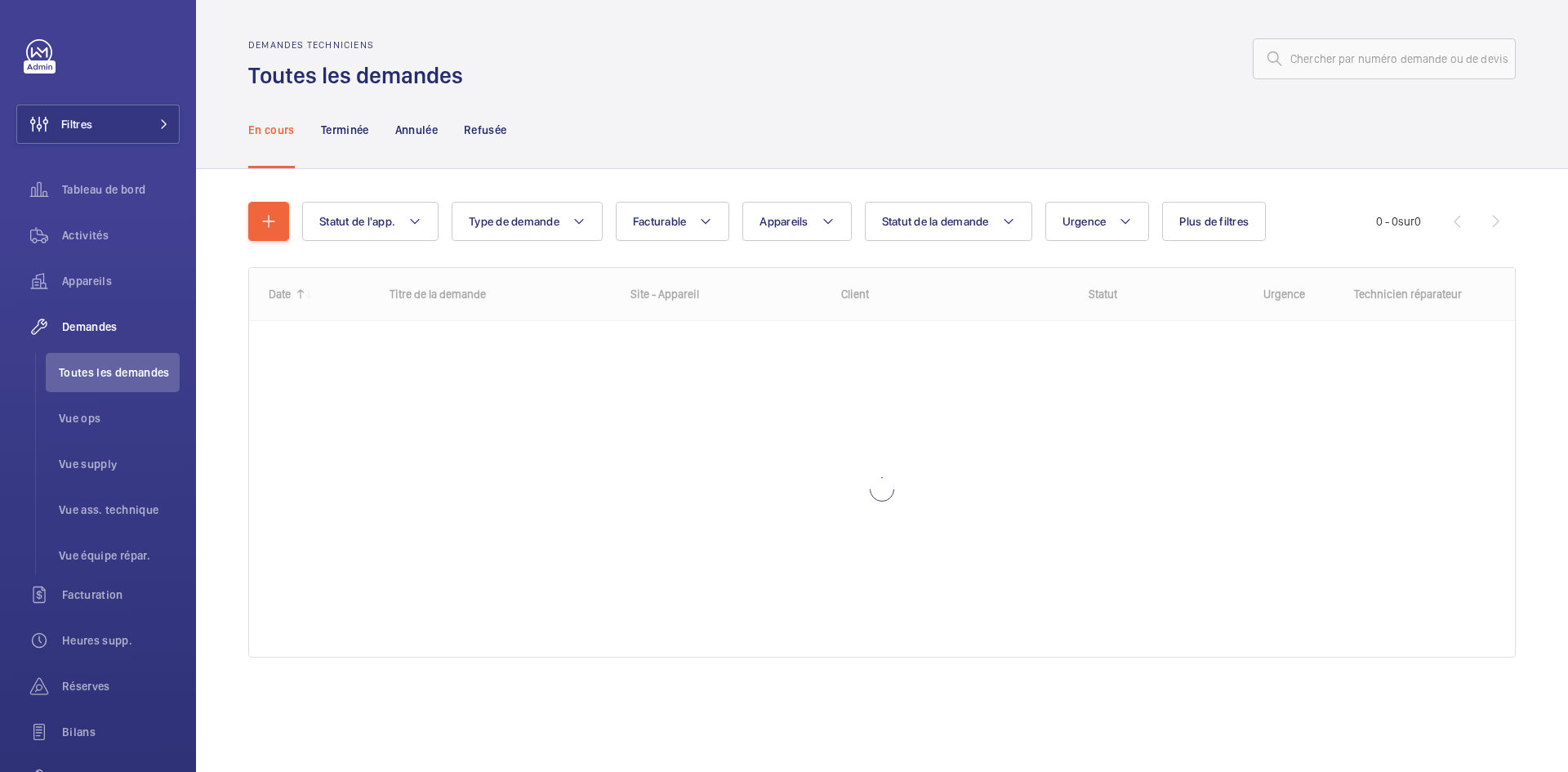
click at [1348, 54] on input "text" at bounding box center [1384, 58] width 263 height 40
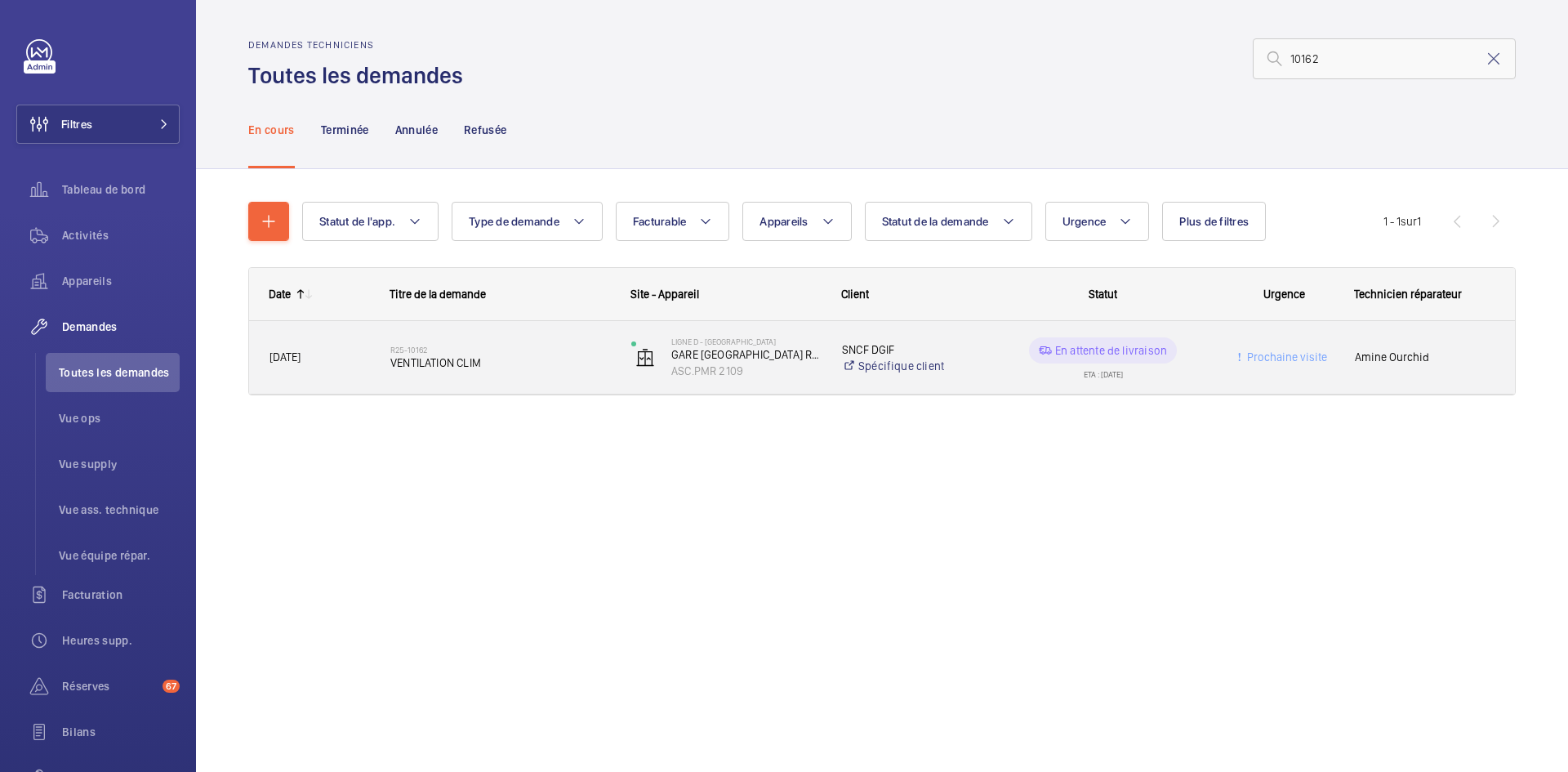
type input "10162"
click at [379, 361] on div "R25-10162 VENTILATION CLIM" at bounding box center [490, 358] width 240 height 74
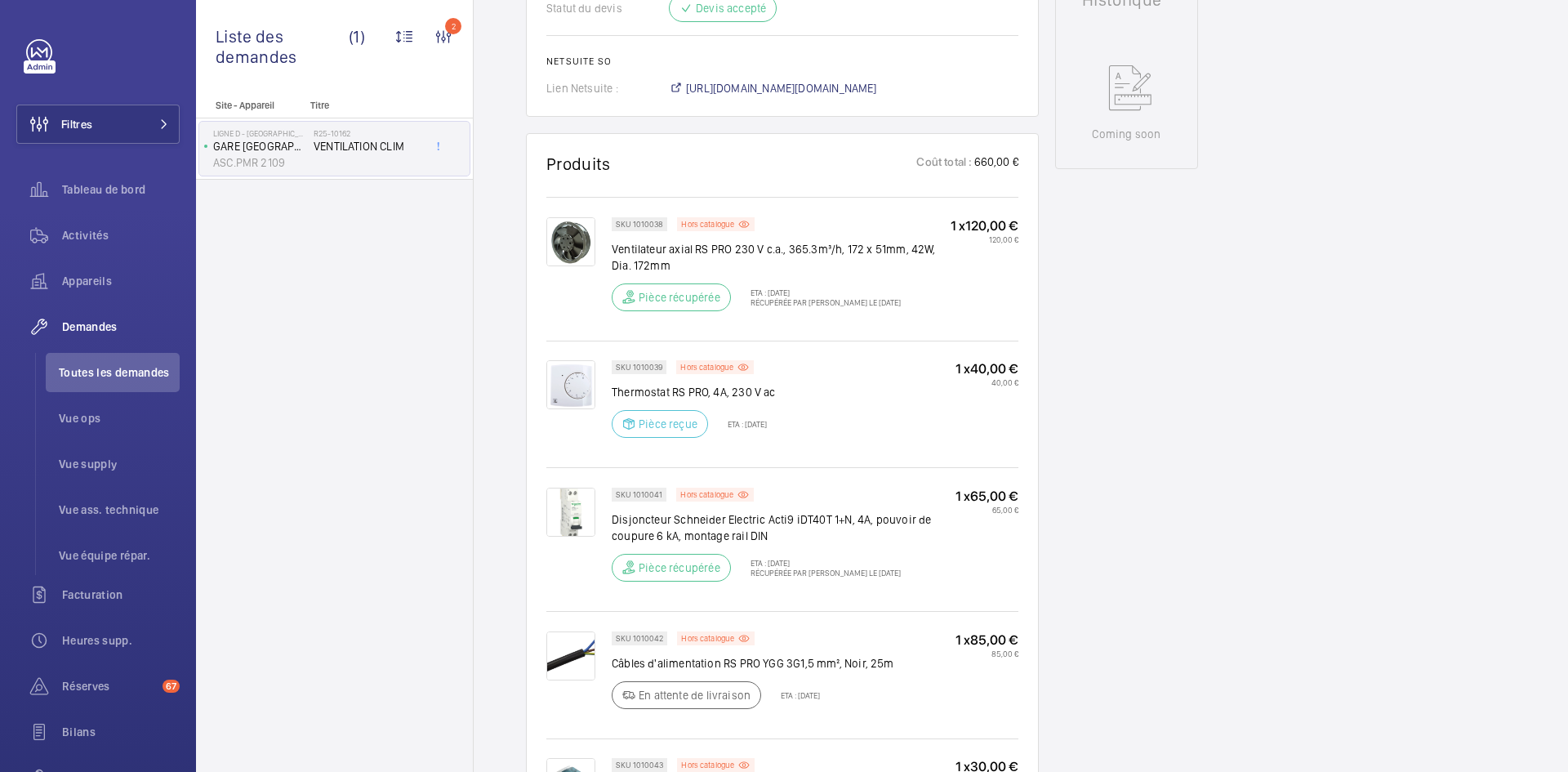
scroll to position [654, 0]
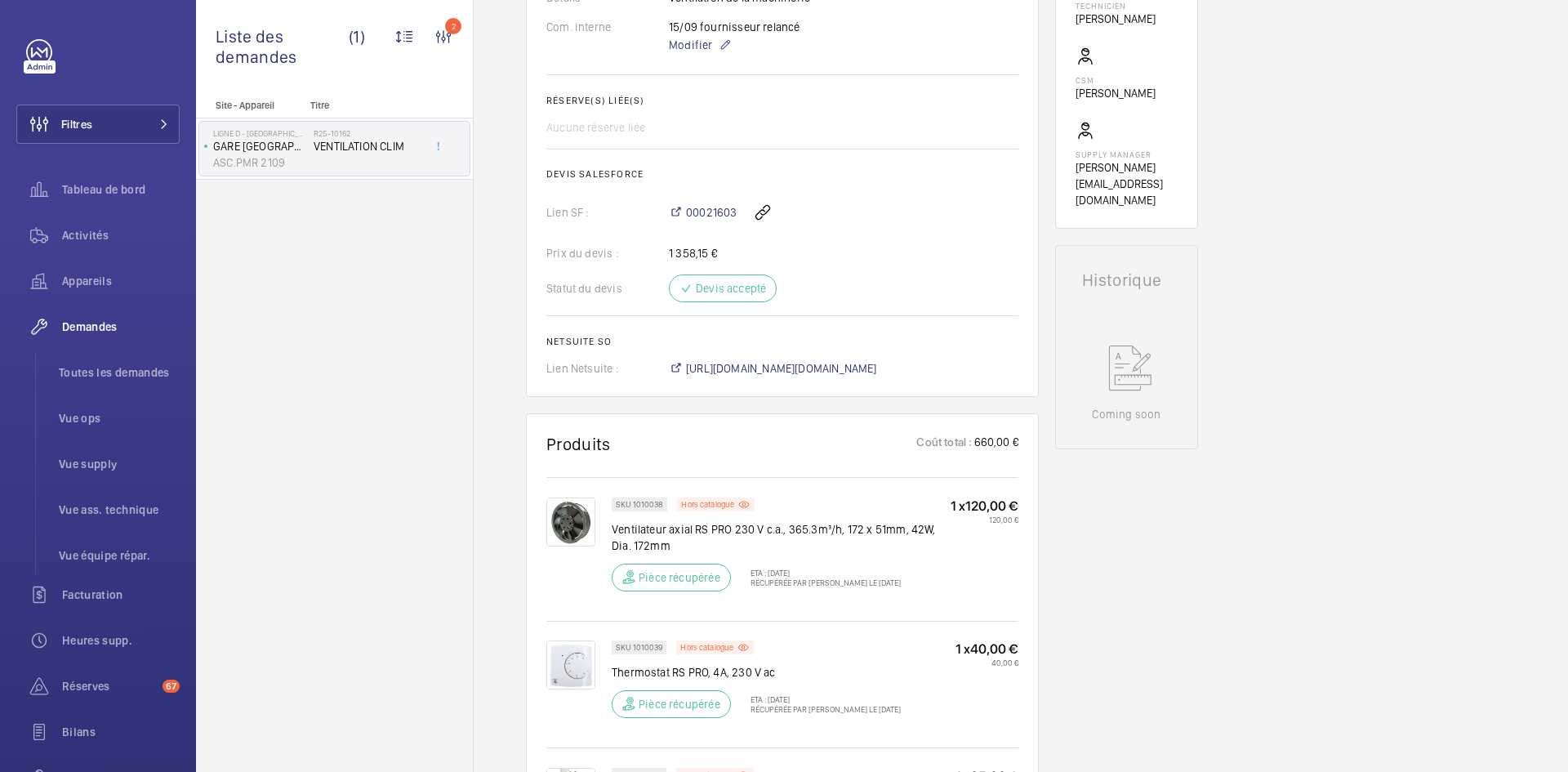
scroll to position [441, 0]
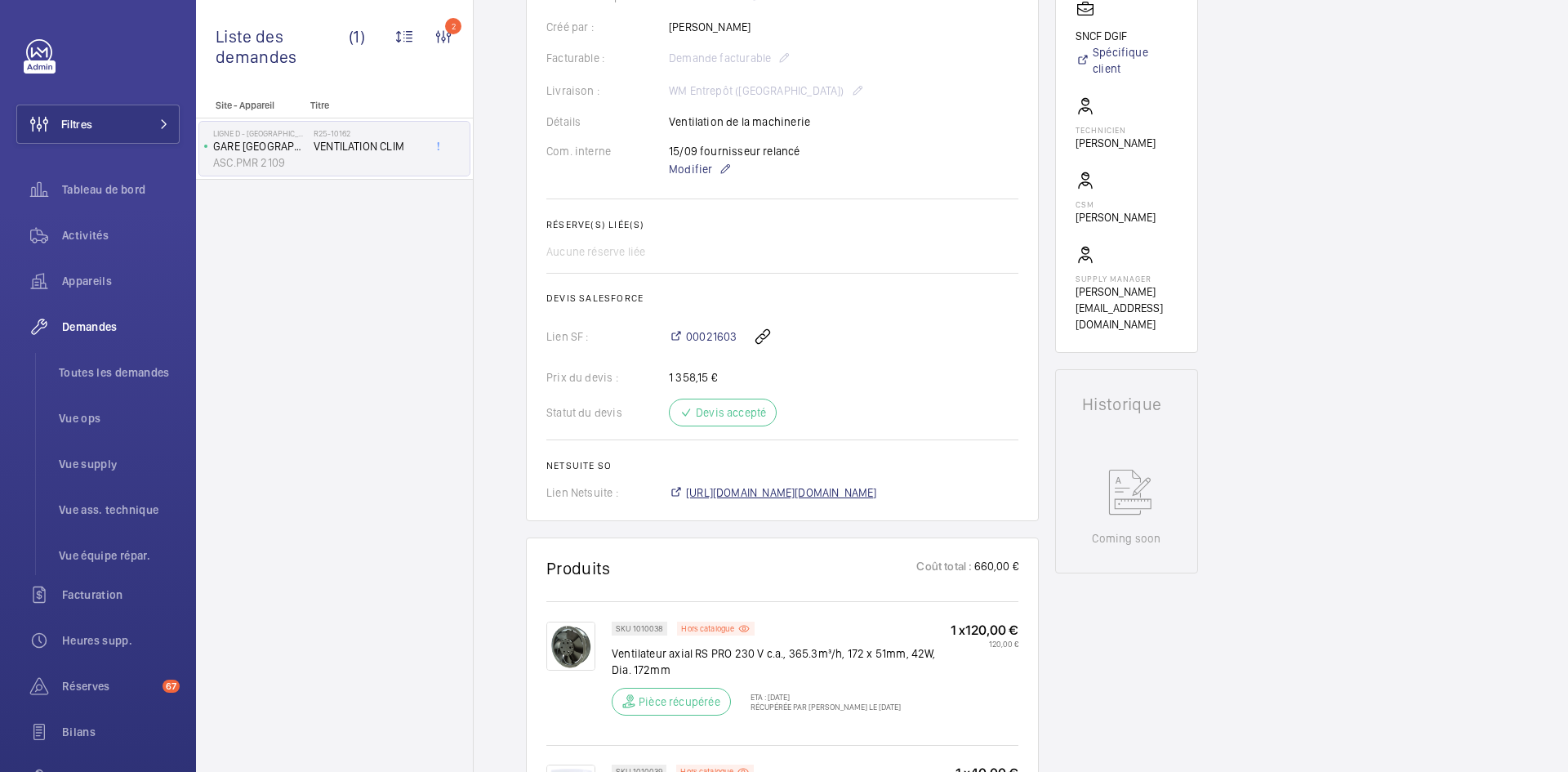
click at [877, 501] on span "[URL][DOMAIN_NAME][DOMAIN_NAME]" at bounding box center [781, 493] width 191 height 16
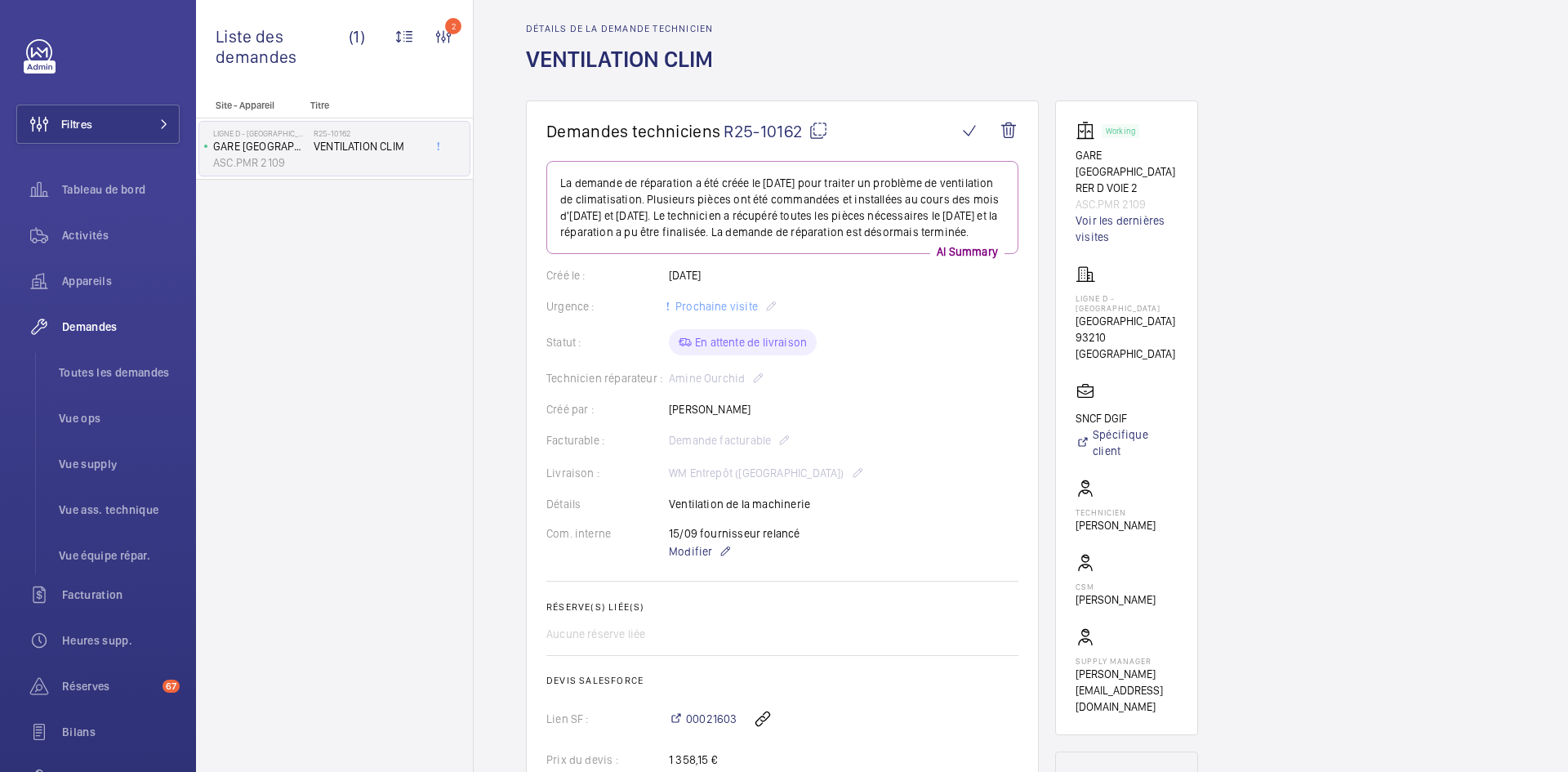
scroll to position [0, 0]
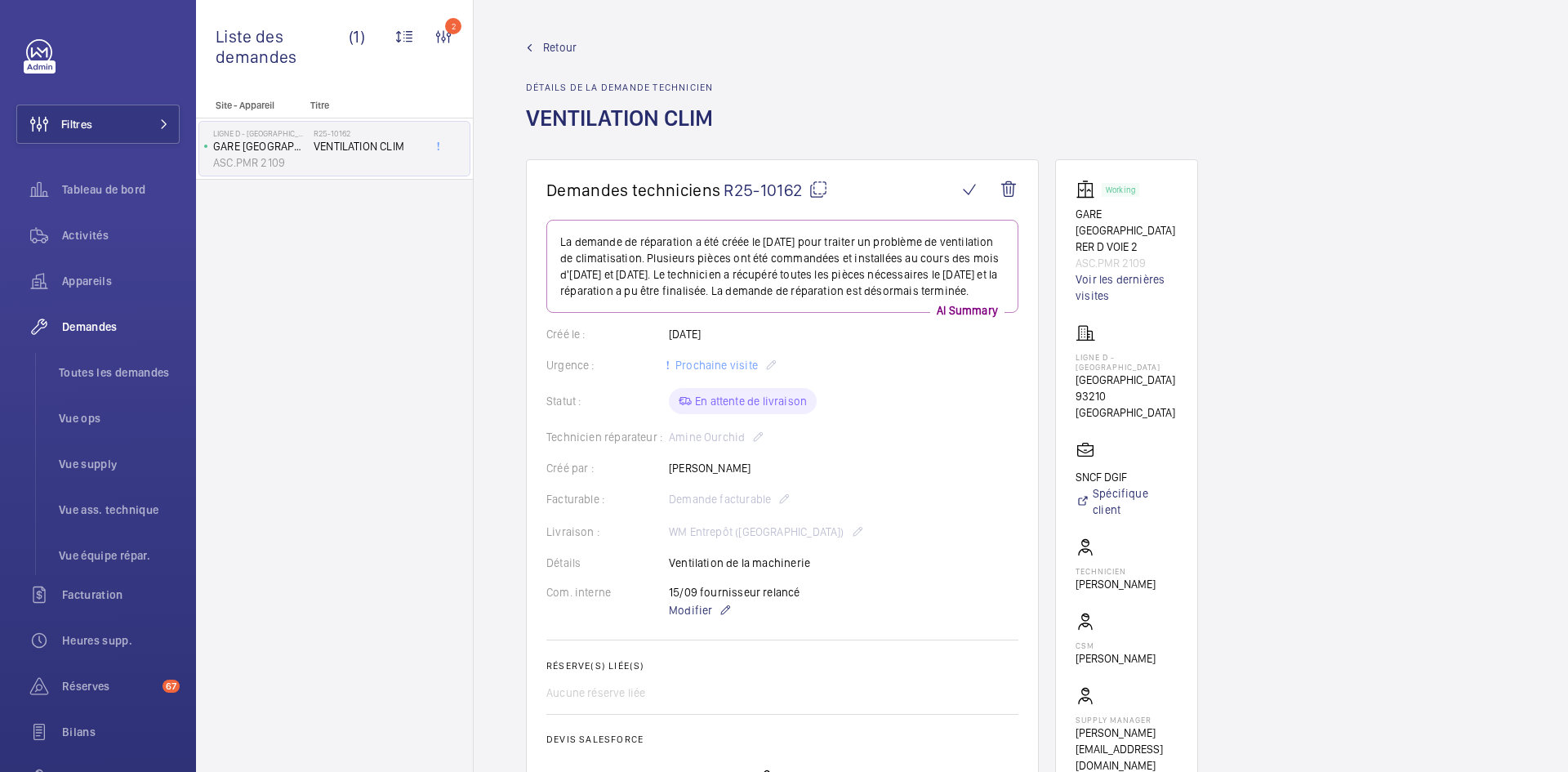
click at [561, 42] on span "Retour" at bounding box center [559, 48] width 33 height 16
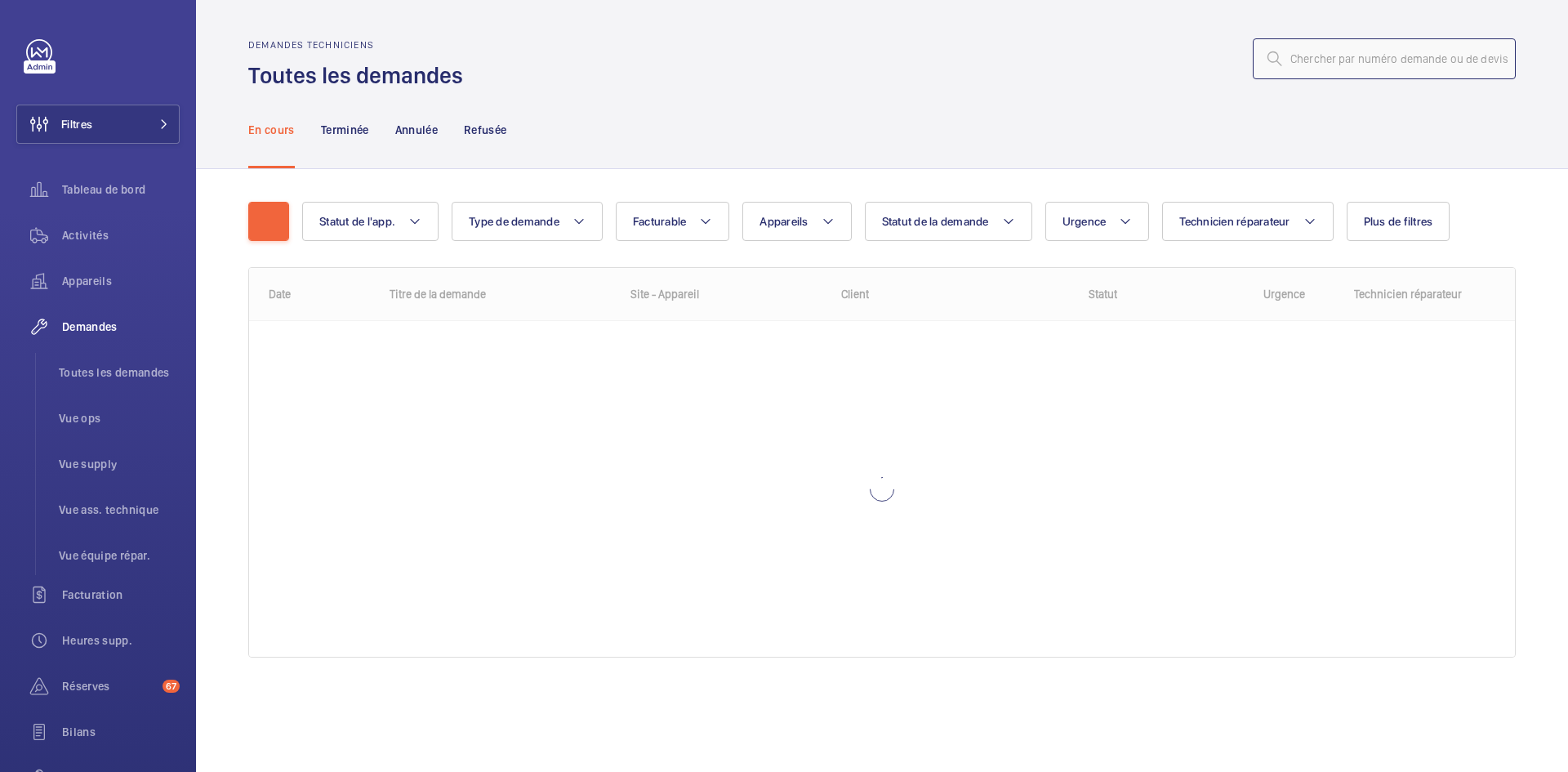
click at [1309, 59] on input "text" at bounding box center [1384, 58] width 263 height 40
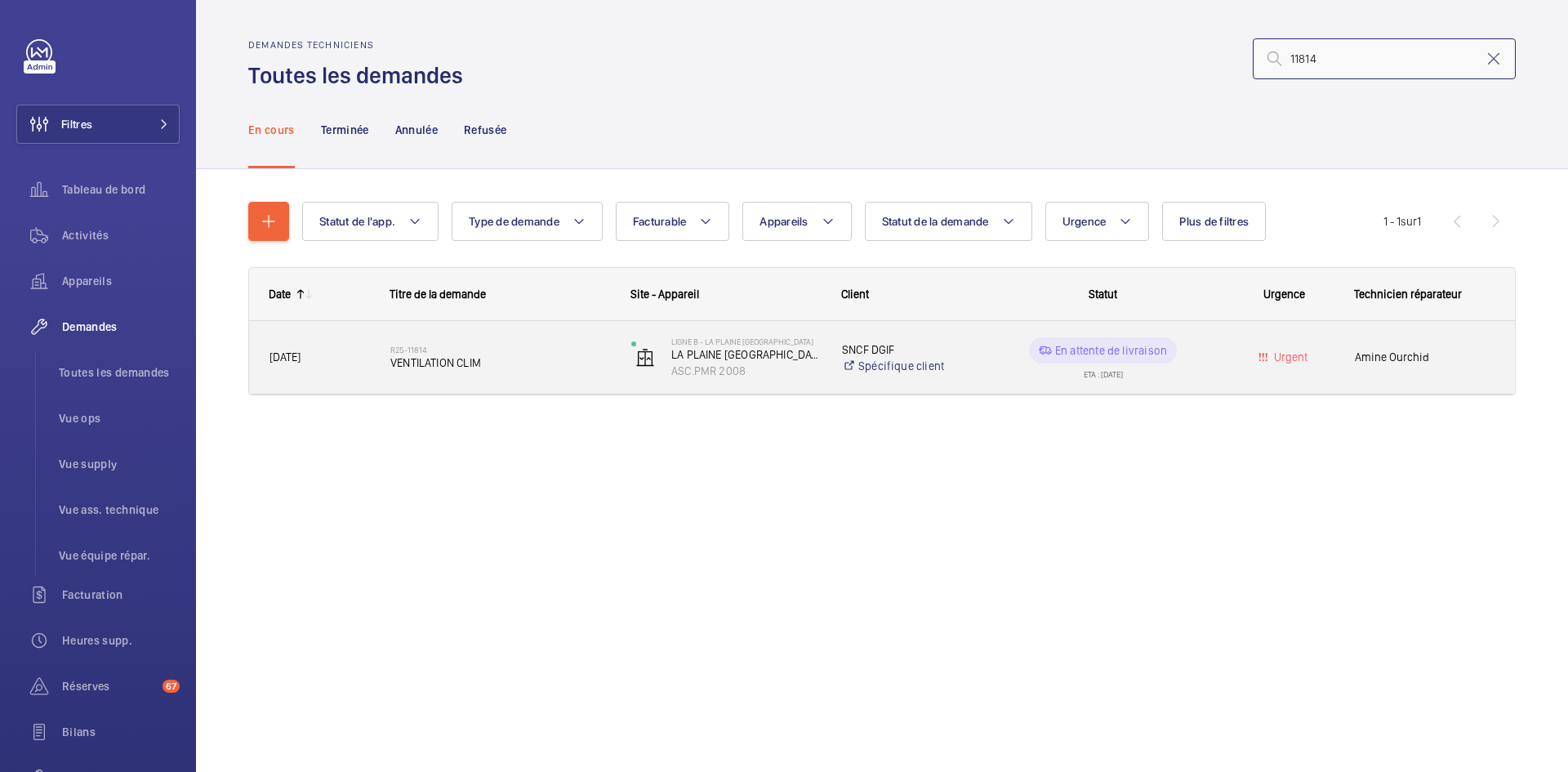
type input "11814"
click at [357, 368] on div "[DATE]" at bounding box center [309, 356] width 119 height 51
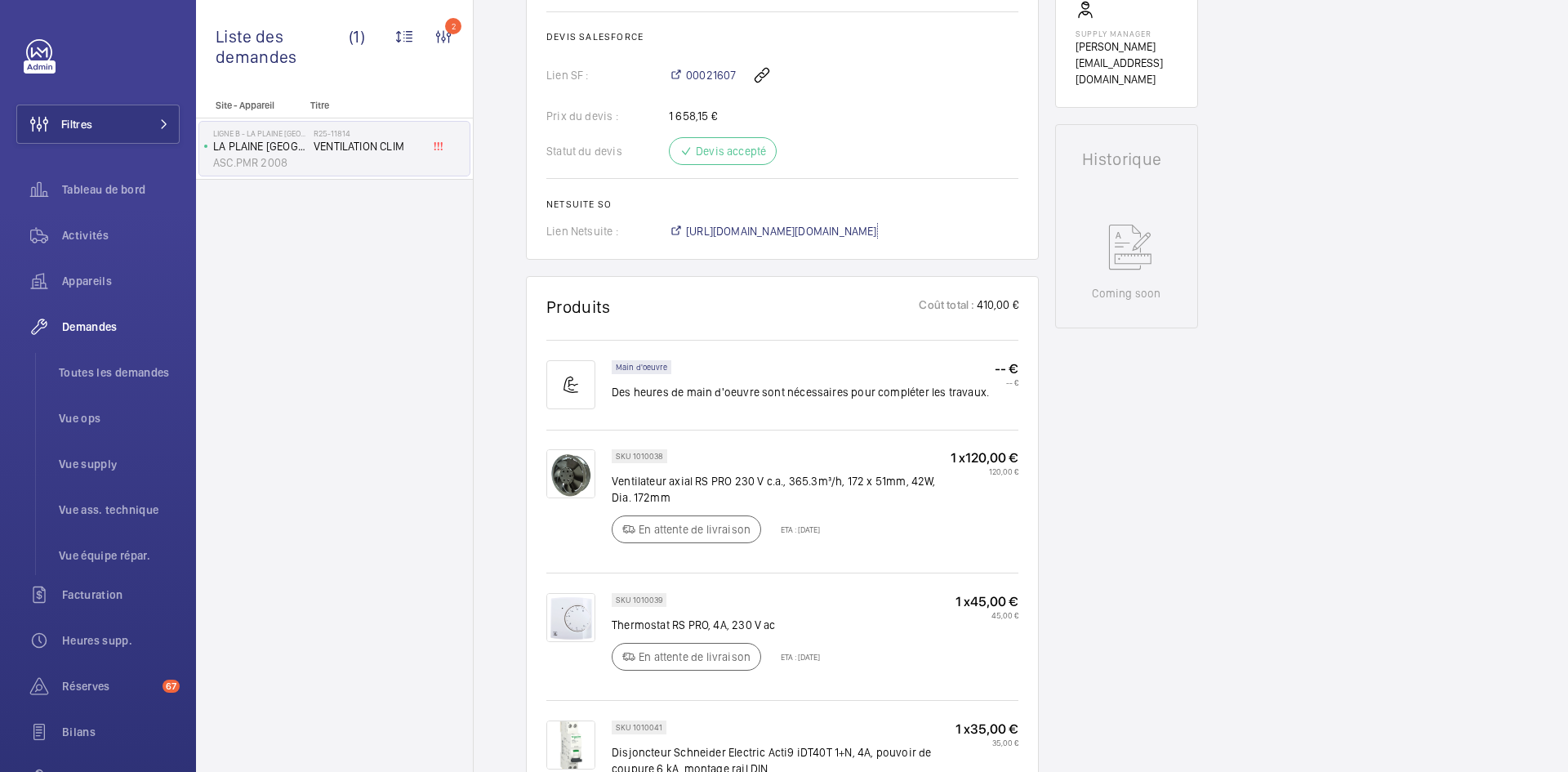
scroll to position [702, 0]
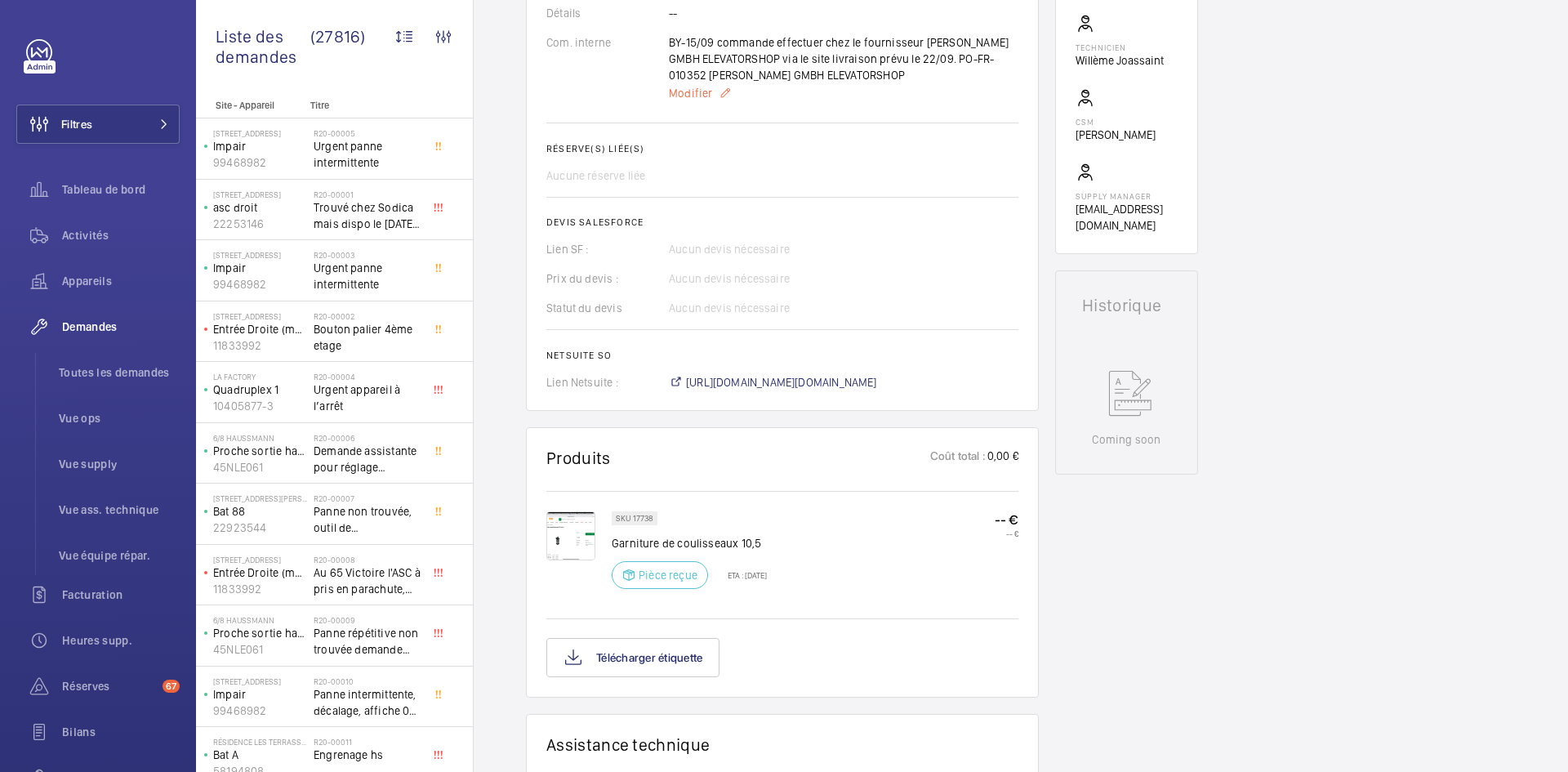
scroll to position [670, 0]
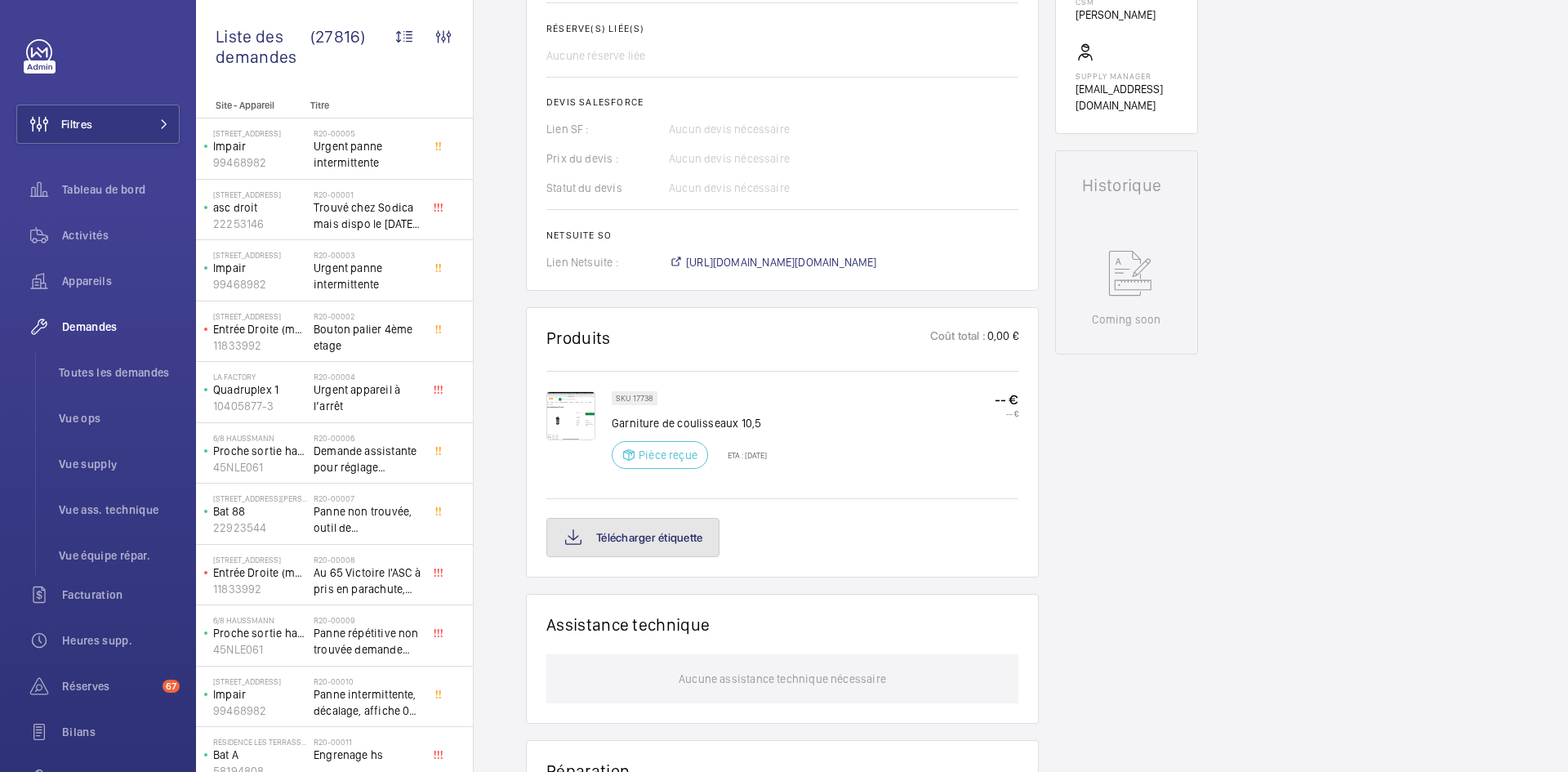
click at [702, 542] on button "Télécharger étiquette" at bounding box center [633, 538] width 173 height 39
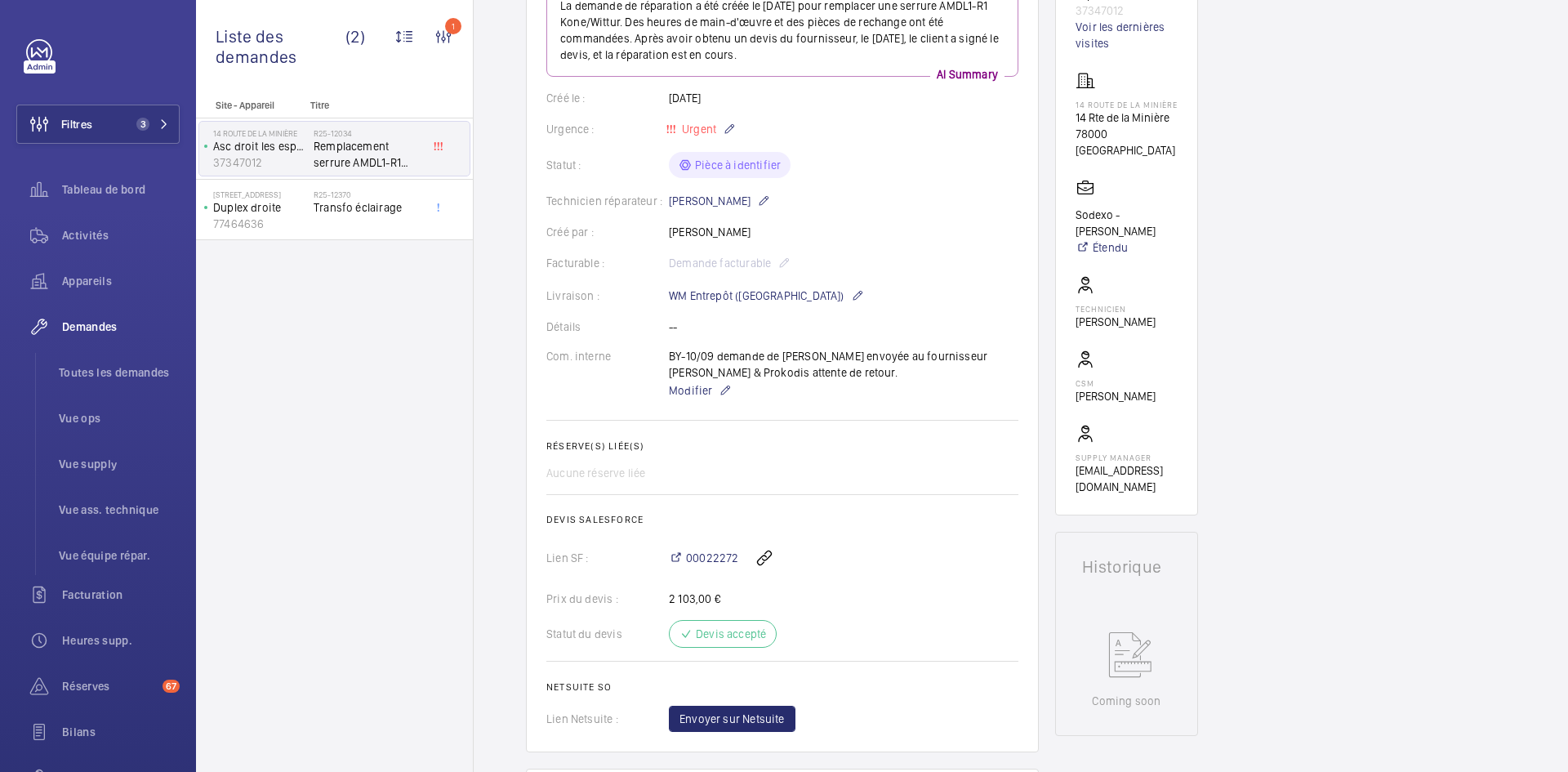
scroll to position [245, 0]
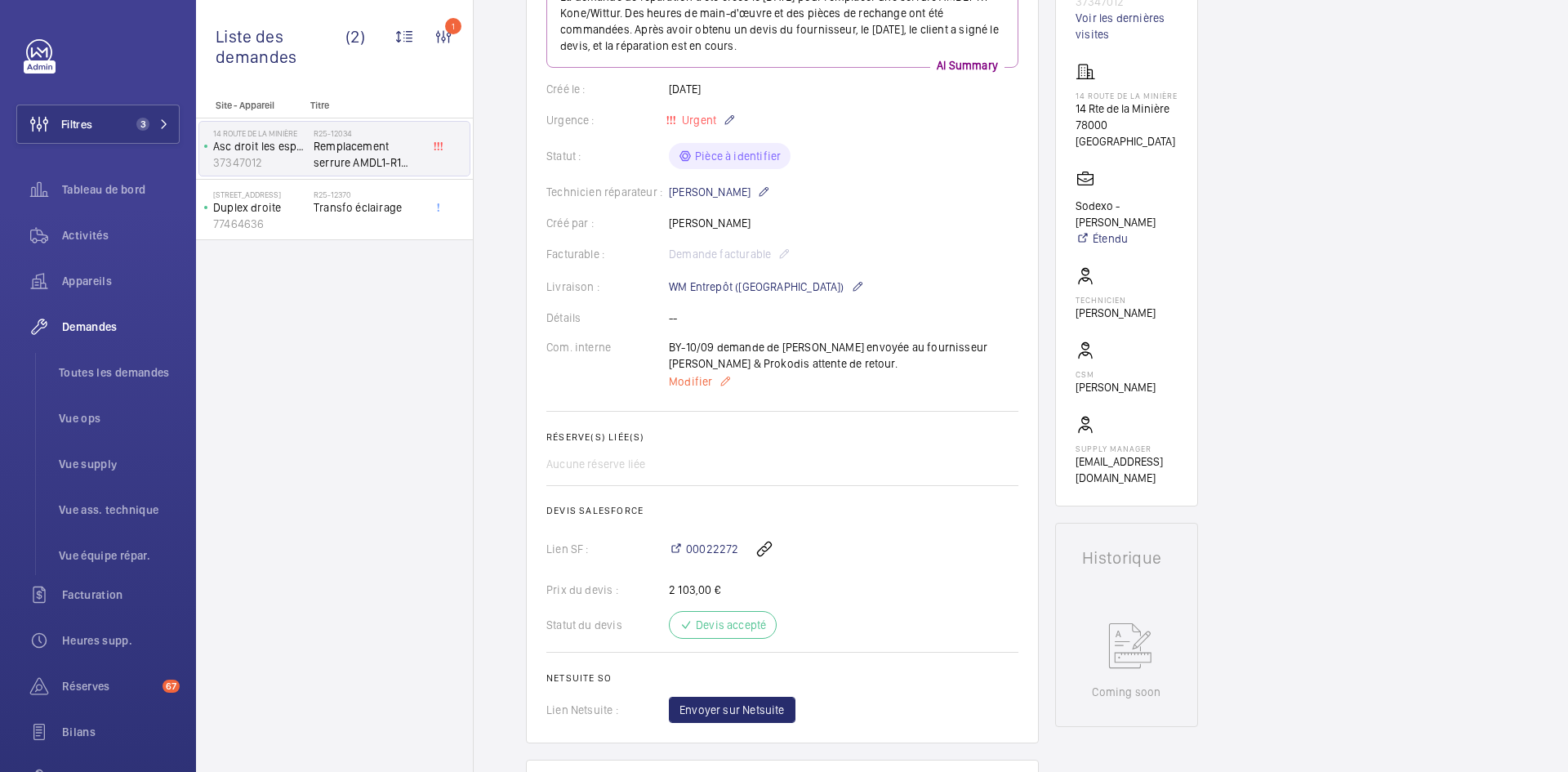
click at [699, 385] on span "Modifier" at bounding box center [690, 382] width 43 height 16
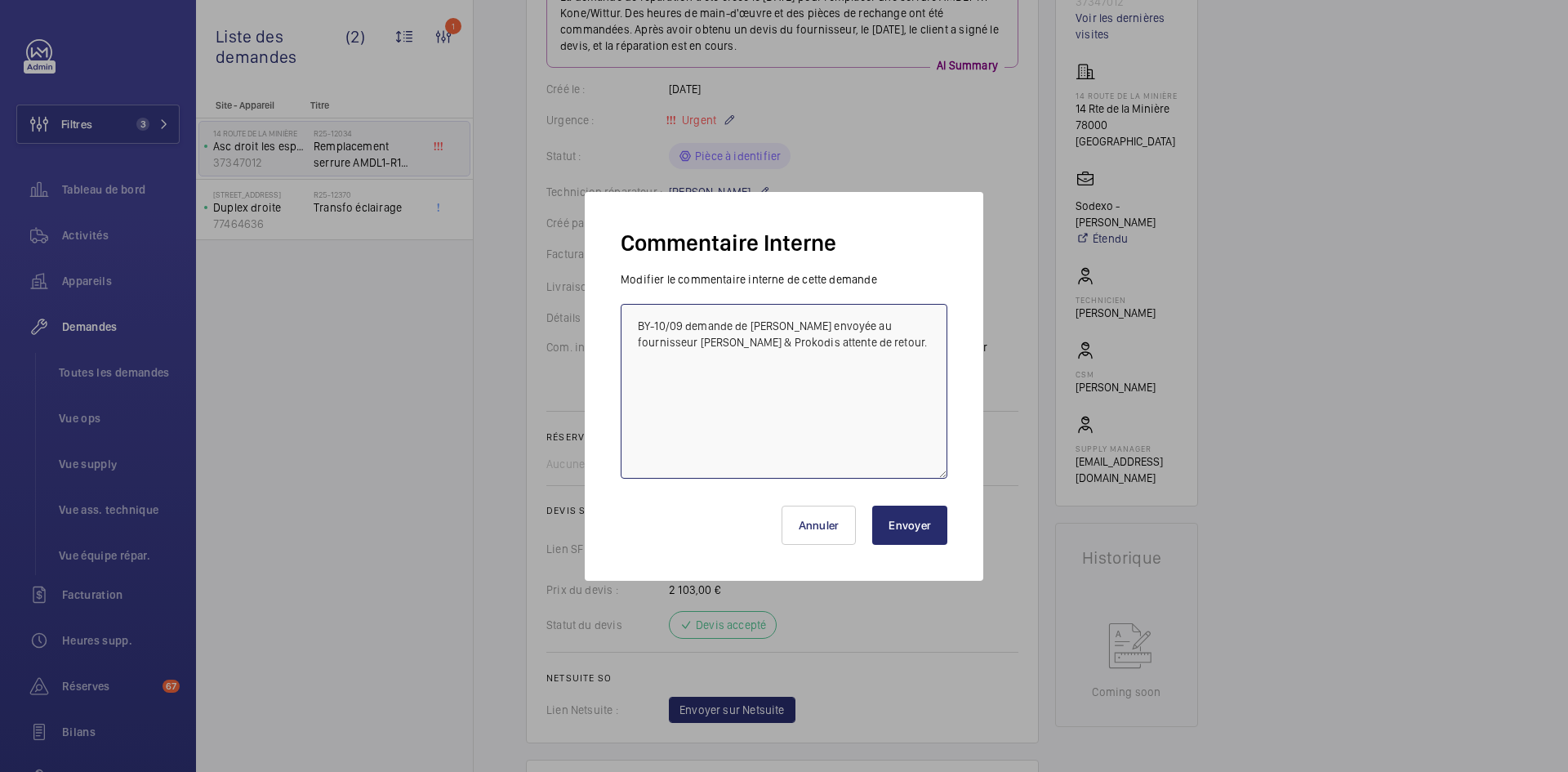
click at [638, 321] on textarea "BY-10/09 demande de [PERSON_NAME] envoyée au fournisseur [PERSON_NAME] & Prokod…" at bounding box center [784, 390] width 327 height 175
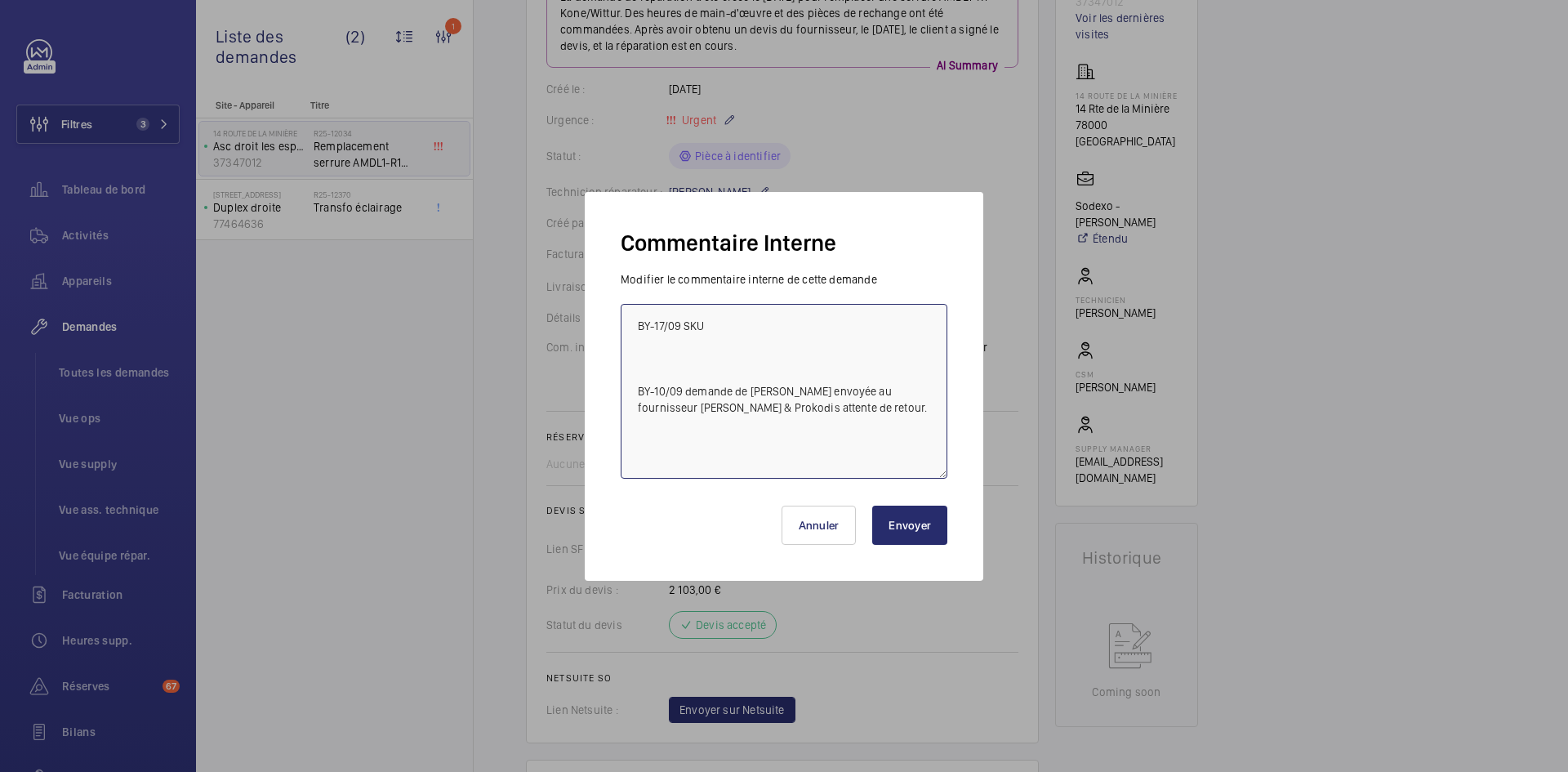
paste textarea "1010293"
type textarea "BY-17/09 SKU 1010293 BY-10/09 demande de [PERSON_NAME] envoyée au fournisseur […"
click at [915, 530] on button "Envoyer" at bounding box center [910, 525] width 75 height 39
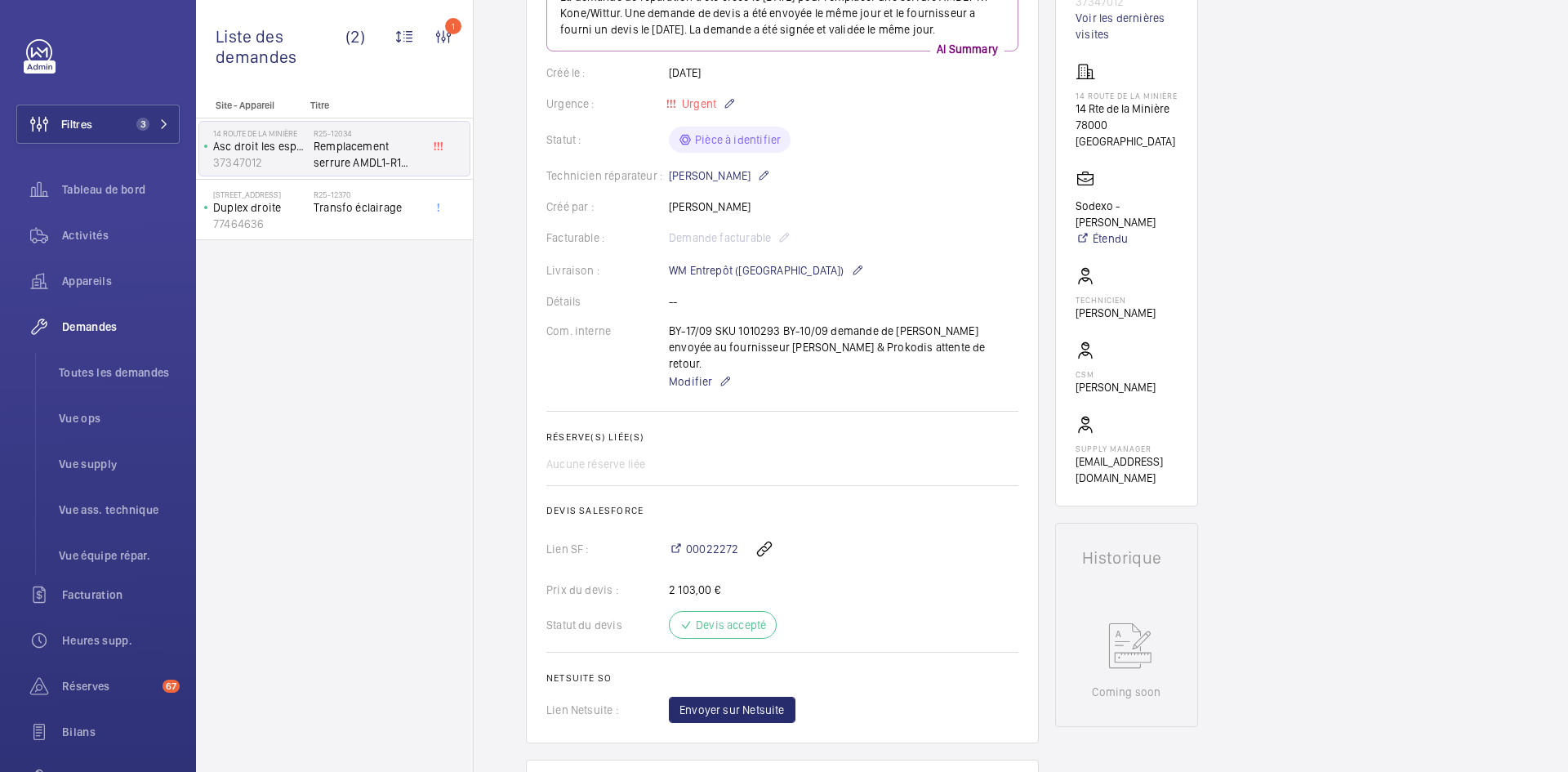
scroll to position [294, 0]
